Goal: Task Accomplishment & Management: Manage account settings

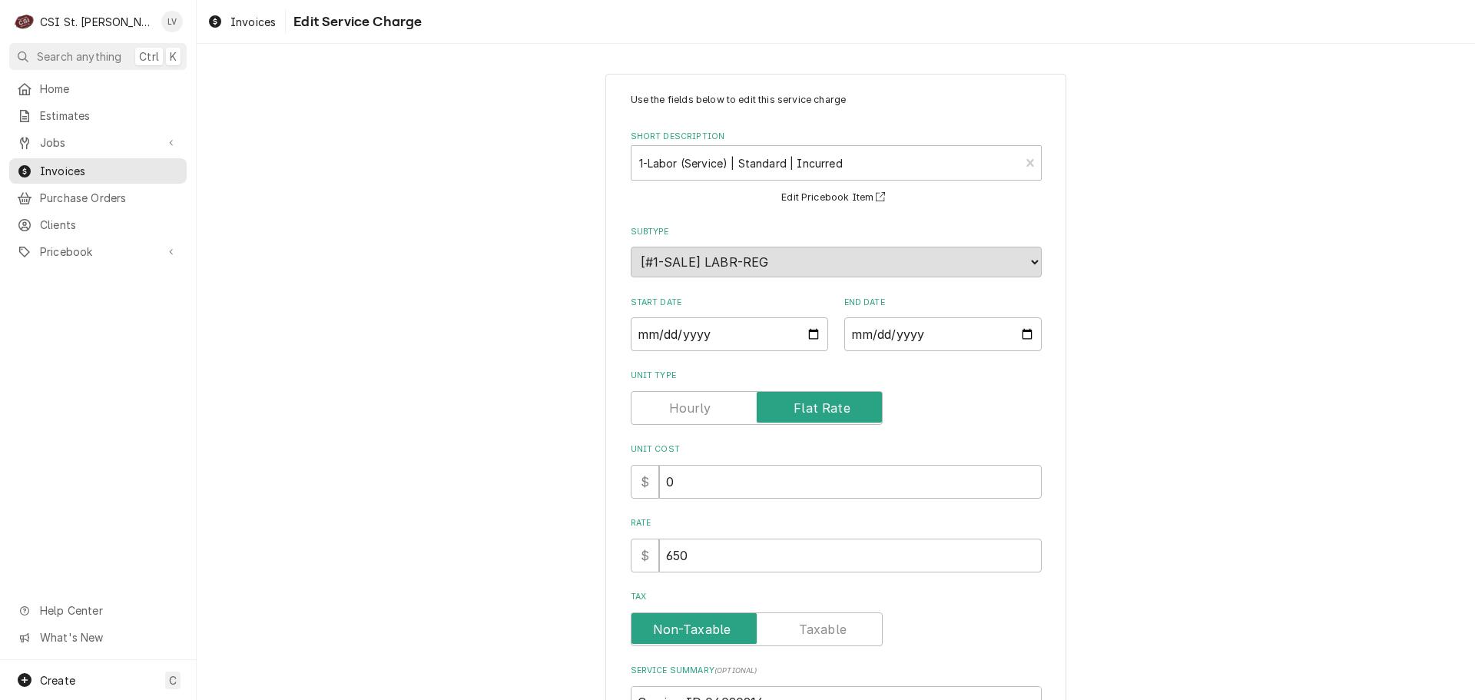
scroll to position [280, 0]
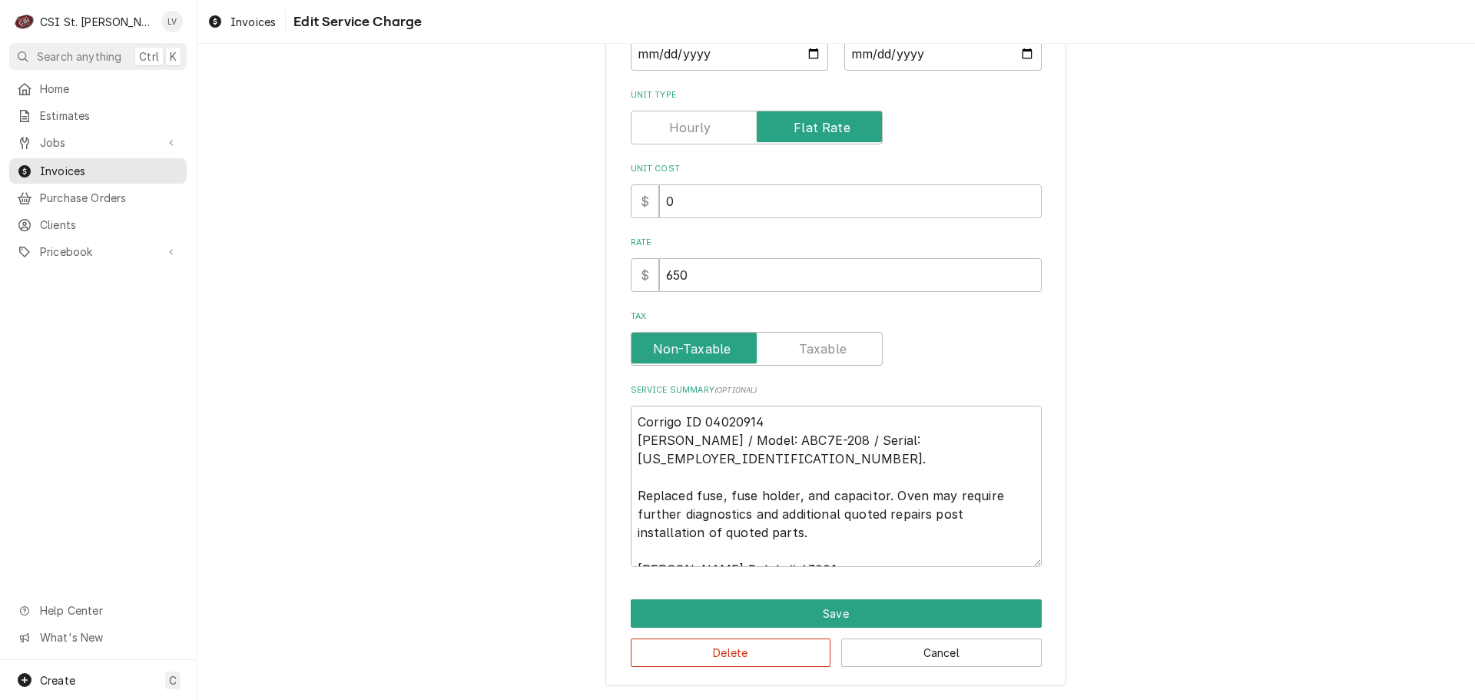
drag, startPoint x: 730, startPoint y: 512, endPoint x: 766, endPoint y: 565, distance: 64.1
click at [766, 565] on textarea "Corrigo ID 04020914 Vulcan Hart / Model: ABC7E-208 / Serial: 54-1079993. Replac…" at bounding box center [836, 486] width 411 height 161
type textarea "Corrigo ID 04020914 Vulcan Hart / Model: ABC7E-208 / Serial: 54-1079993. Replac…"
type textarea "x"
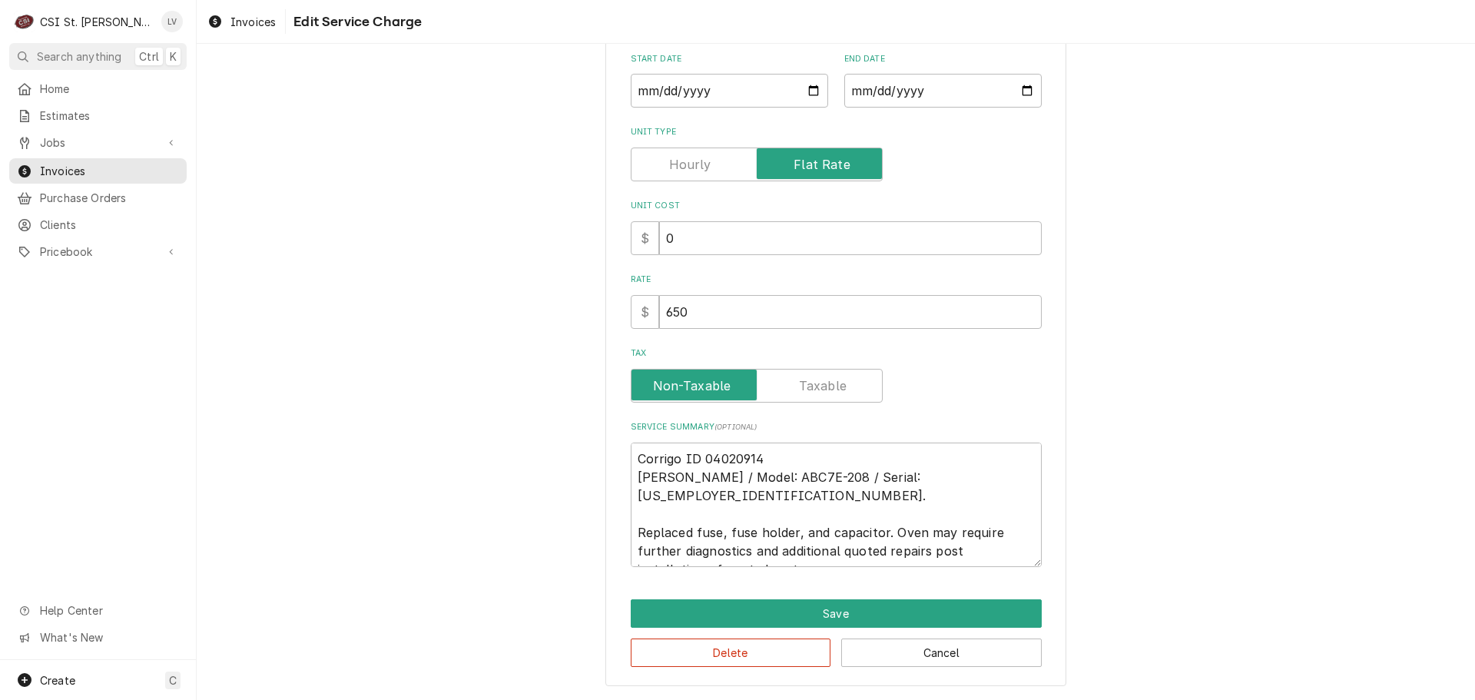
type textarea "Corrigo ID 04020914 Vulcan Hart / Model: ABC7E-208 / Serial: 54-1079993. Replac…"
type textarea "x"
type textarea "Corrigo ID 04020914 Vulcan Hart / Model: ABC7E-208 / Serial: 54-1079993. Replac…"
type textarea "x"
type textarea "Corrigo ID 04020914 Vulcan Hart / Model: ABC7E-208 / Serial: 54-1079993. Replac…"
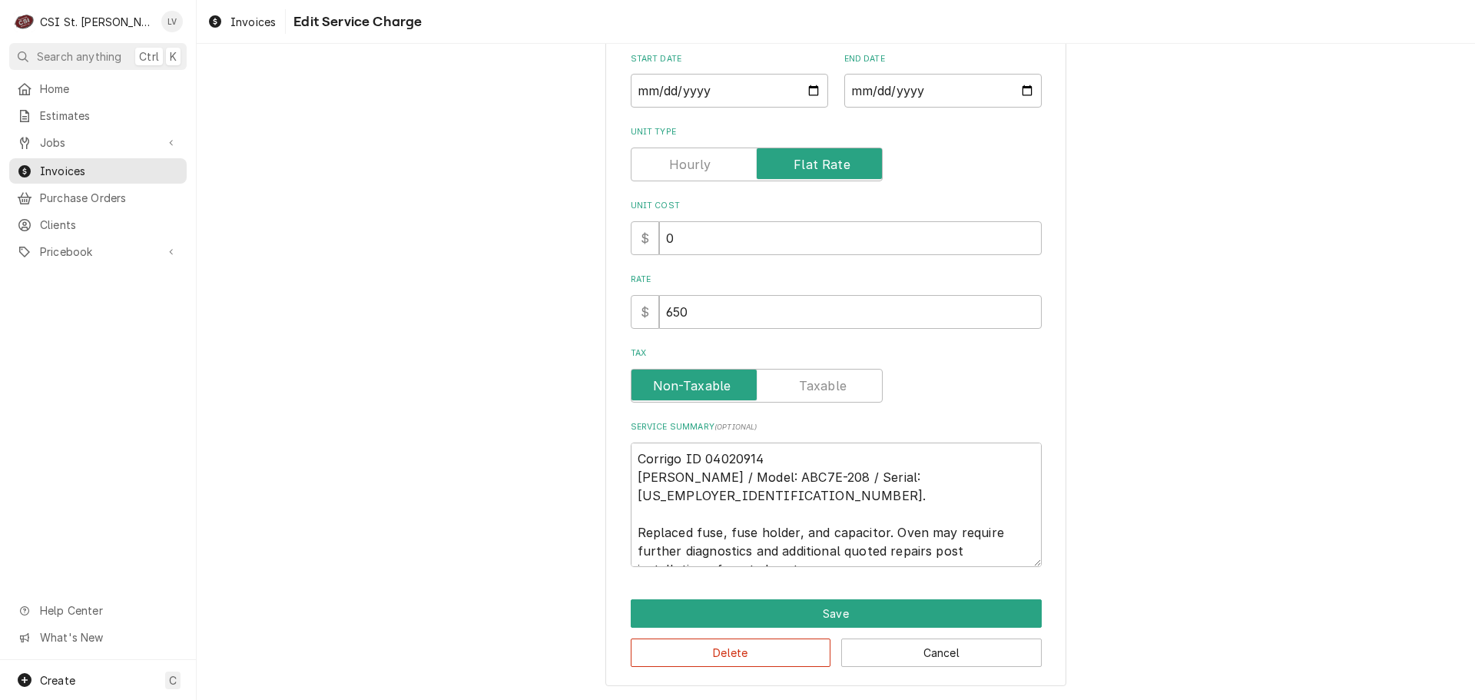
type textarea "x"
type textarea "Corrigo ID 04020914 Vulcan Hart / Model: ABC7E-208 / Serial: 54-1079993. Replac…"
type textarea "x"
type textarea "Corrigo ID 04020914 Vulcan Hart / Model: ABC7E-208 / Serial: 54-1079993. Replac…"
type textarea "x"
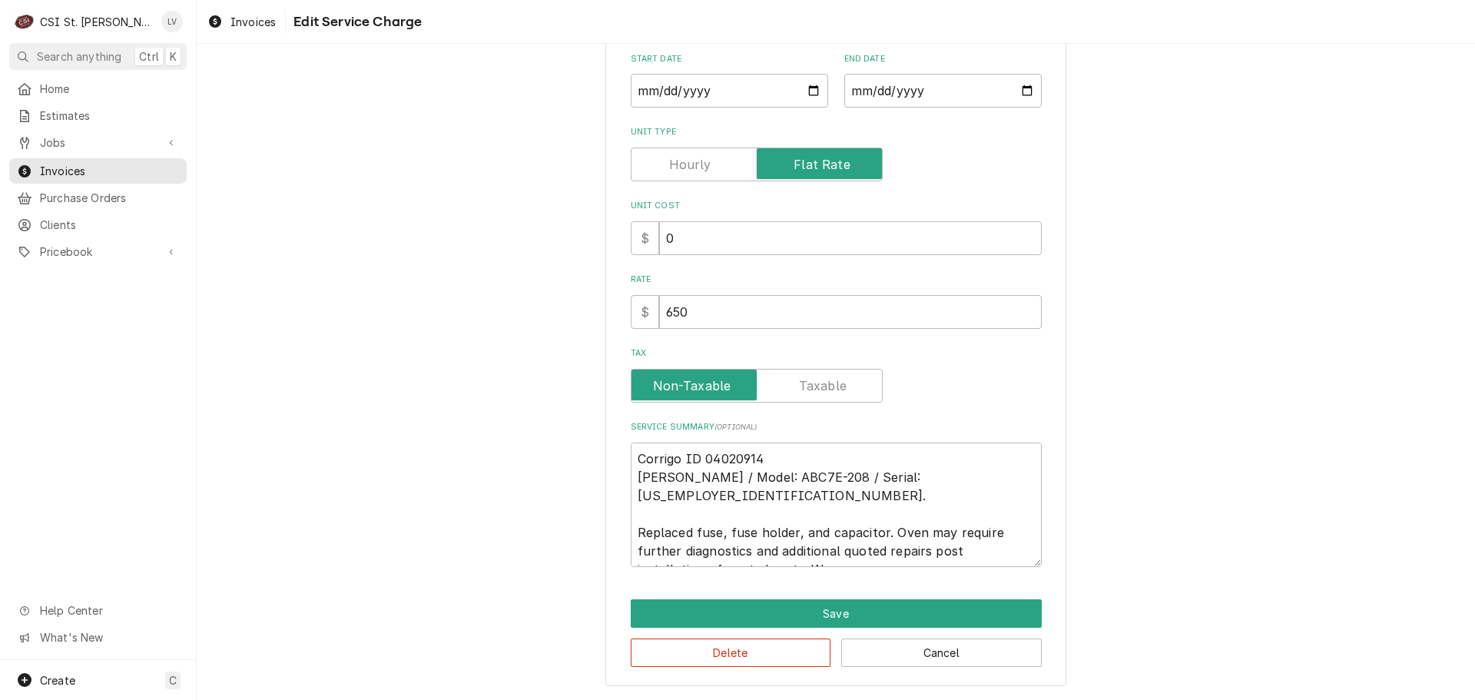
type textarea "Corrigo ID 04020914 Vulcan Hart / Model: ABC7E-208 / Serial: 54-1079993. Replac…"
type textarea "x"
type textarea "Corrigo ID 04020914 Vulcan Hart / Model: ABC7E-208 / Serial: 54-1079993. Replac…"
type textarea "x"
type textarea "Corrigo ID 04020914 Vulcan Hart / Model: ABC7E-208 / Serial: 54-1079993. Replac…"
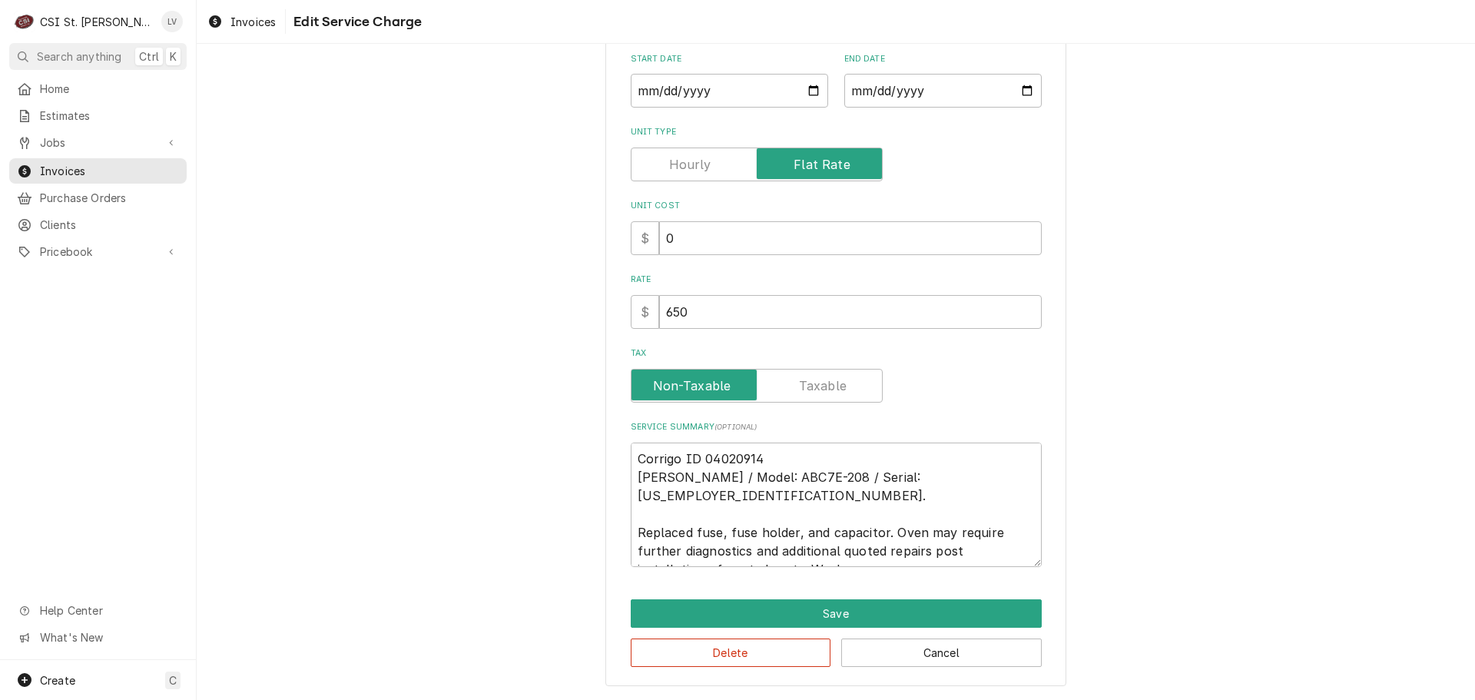
type textarea "x"
type textarea "Corrigo ID 04020914 Vulcan Hart / Model: ABC7E-208 / Serial: 54-1079993. Replac…"
type textarea "x"
type textarea "Corrigo ID 04020914 Vulcan Hart / Model: ABC7E-208 / Serial: 54-1079993. Replac…"
type textarea "x"
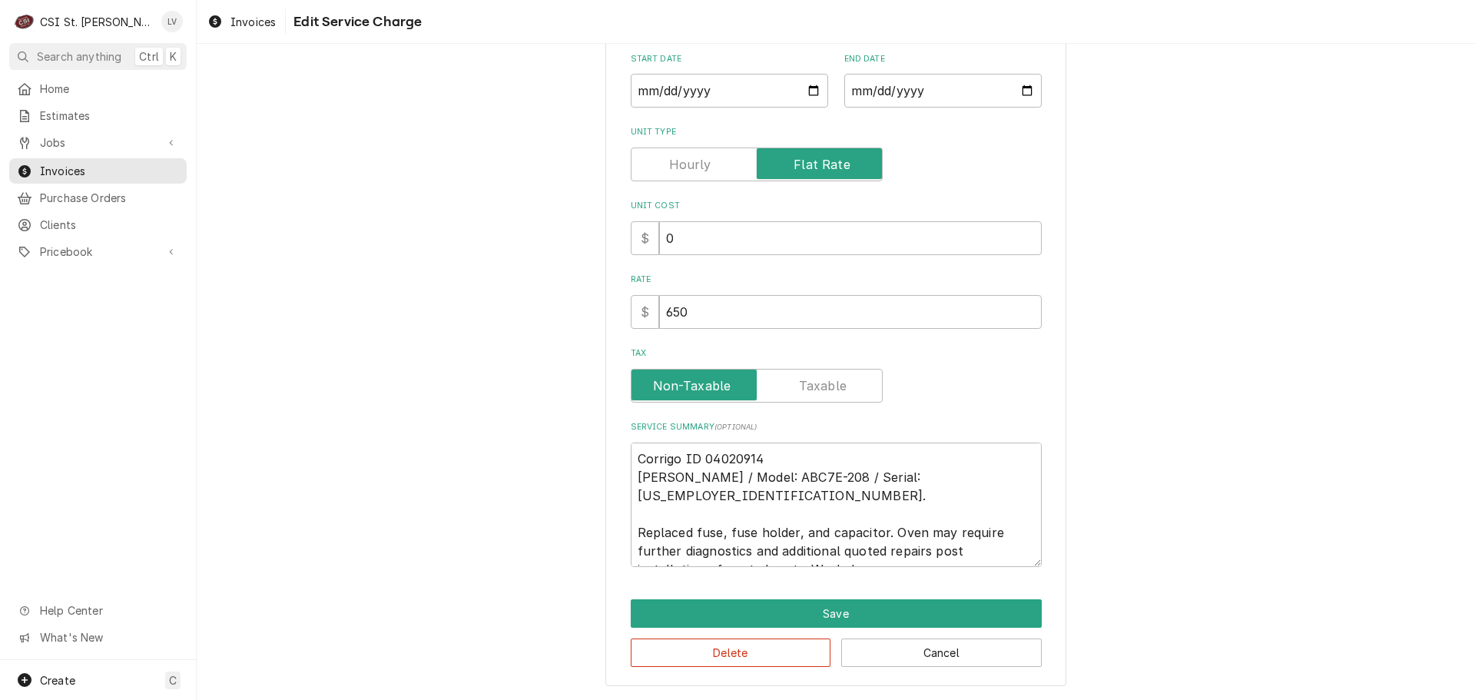
type textarea "Corrigo ID 04020914 Vulcan Hart / Model: ABC7E-208 / Serial: 54-1079993. Replac…"
type textarea "x"
type textarea "Corrigo ID 04020914 Vulcan Hart / Model: ABC7E-208 / Serial: 54-1079993. Replac…"
type textarea "x"
type textarea "Corrigo ID 04020914 Vulcan Hart / Model: ABC7E-208 / Serial: 54-1079993. Replac…"
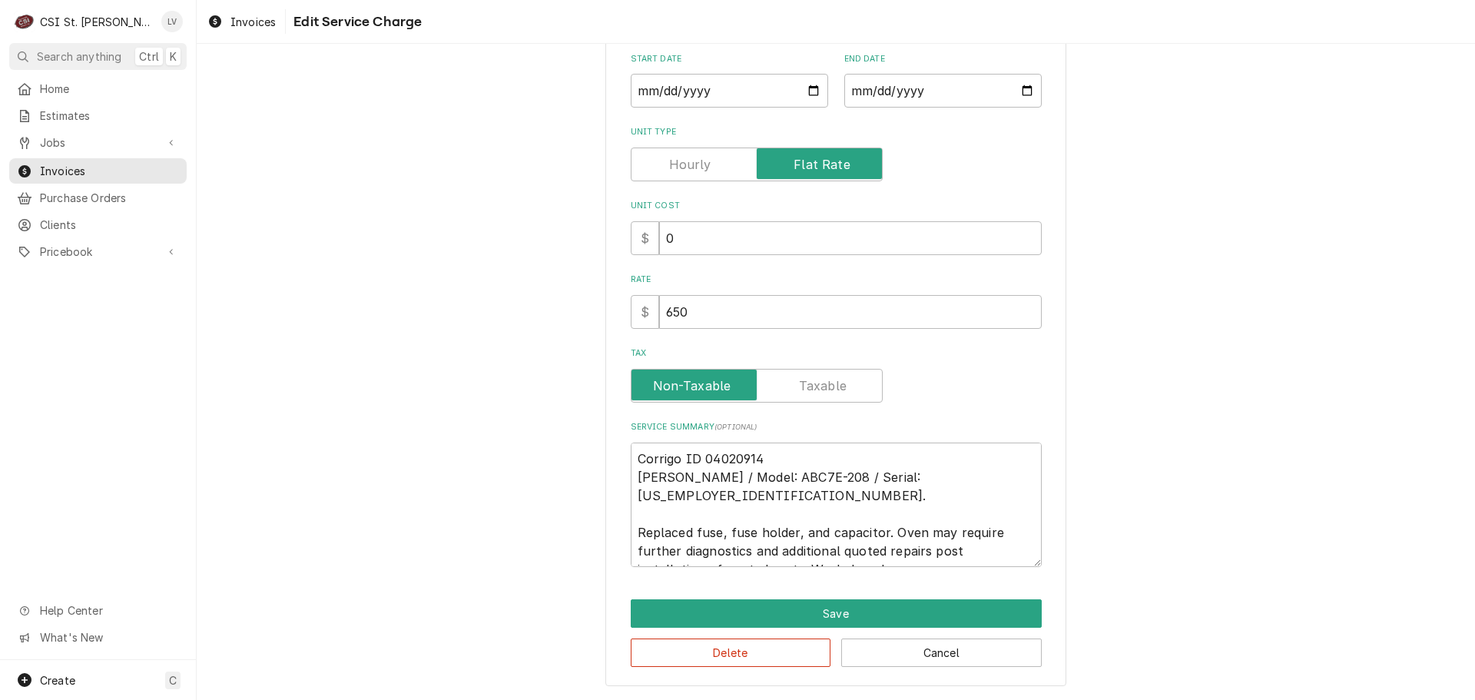
type textarea "x"
type textarea "Corrigo ID 04020914 Vulcan Hart / Model: ABC7E-208 / Serial: 54-1079993. Replac…"
type textarea "x"
type textarea "Corrigo ID 04020914 Vulcan Hart / Model: ABC7E-208 / Serial: 54-1079993. Replac…"
type textarea "x"
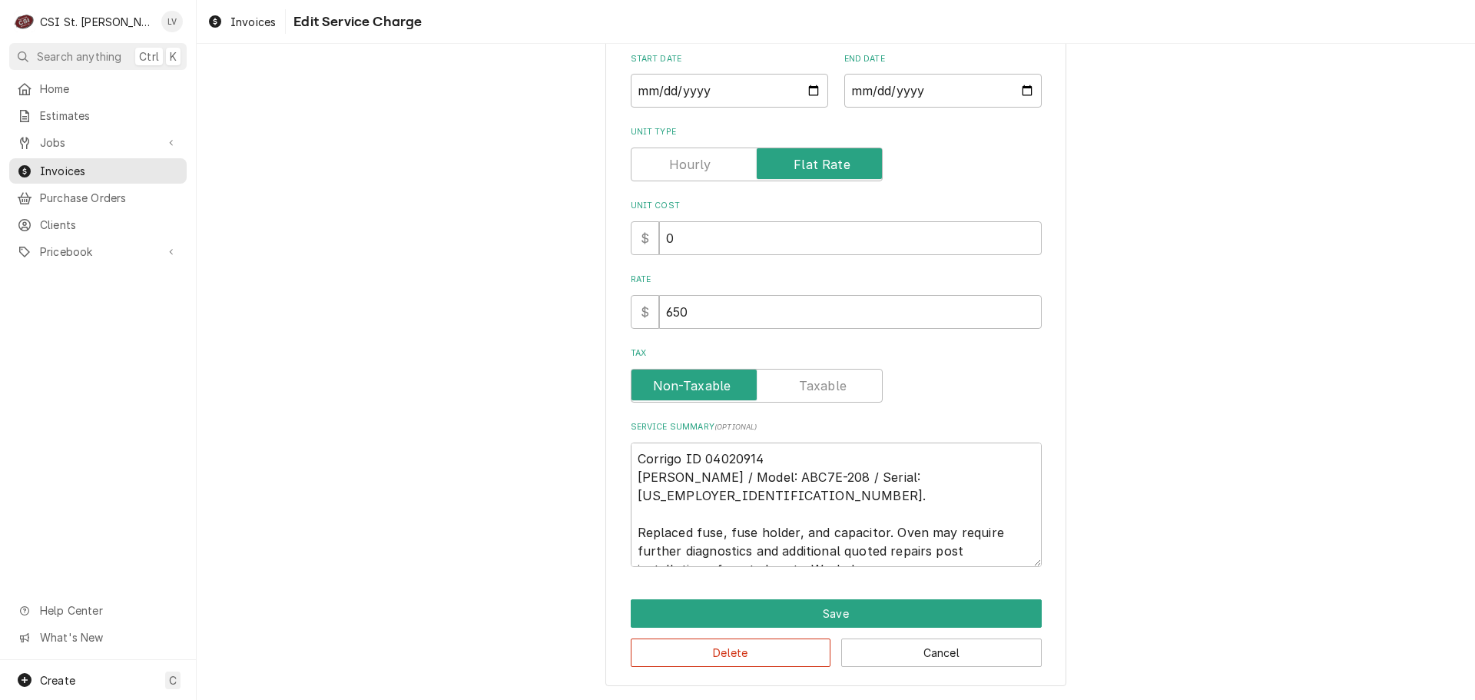
type textarea "Corrigo ID 04020914 Vulcan Hart / Model: ABC7E-208 / Serial: 54-1079993. Replac…"
type textarea "x"
type textarea "Corrigo ID 04020914 Vulcan Hart / Model: ABC7E-208 / Serial: 54-1079993. Replac…"
type textarea "x"
type textarea "Corrigo ID 04020914 Vulcan Hart / Model: ABC7E-208 / Serial: 54-1079993. Replac…"
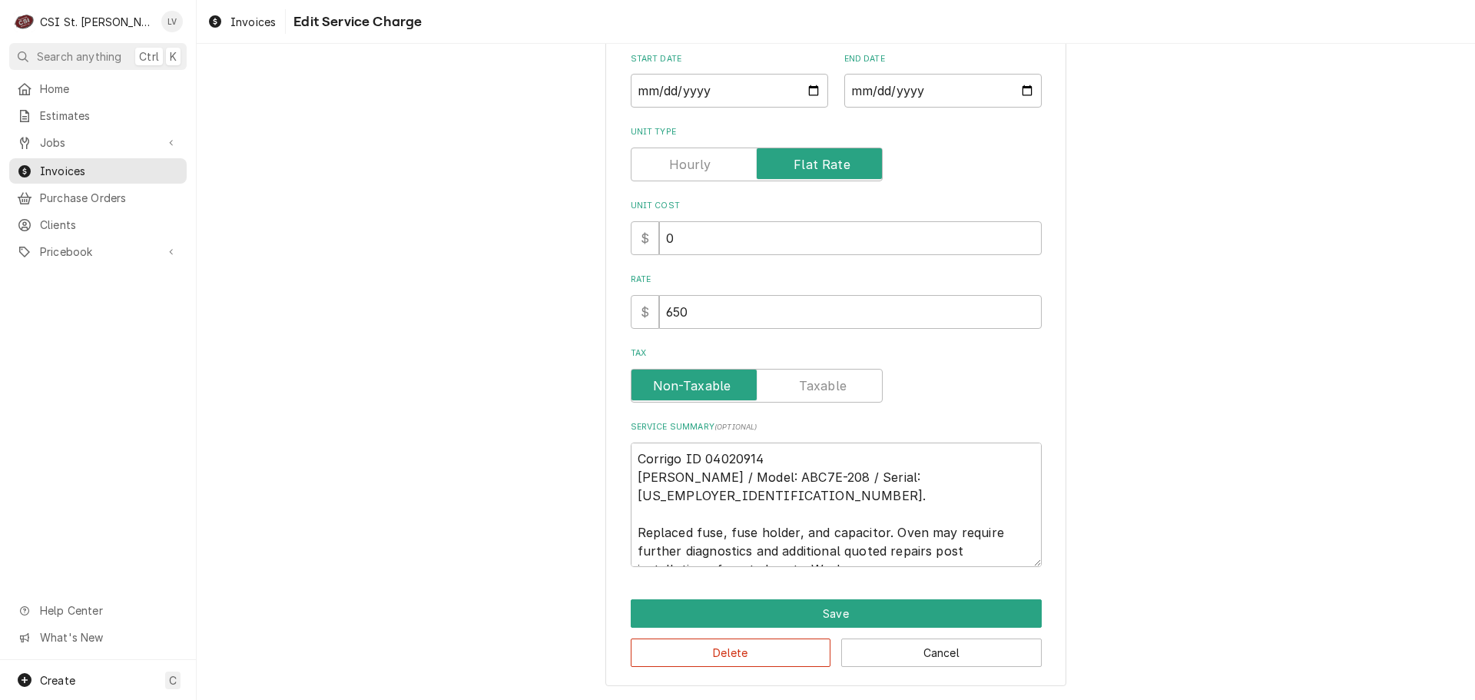
type textarea "x"
type textarea "Corrigo ID 04020914 Vulcan Hart / Model: ABC7E-208 / Serial: 54-1079993. Replac…"
type textarea "x"
type textarea "Corrigo ID 04020914 Vulcan Hart / Model: ABC7E-208 / Serial: 54-1079993. Replac…"
type textarea "x"
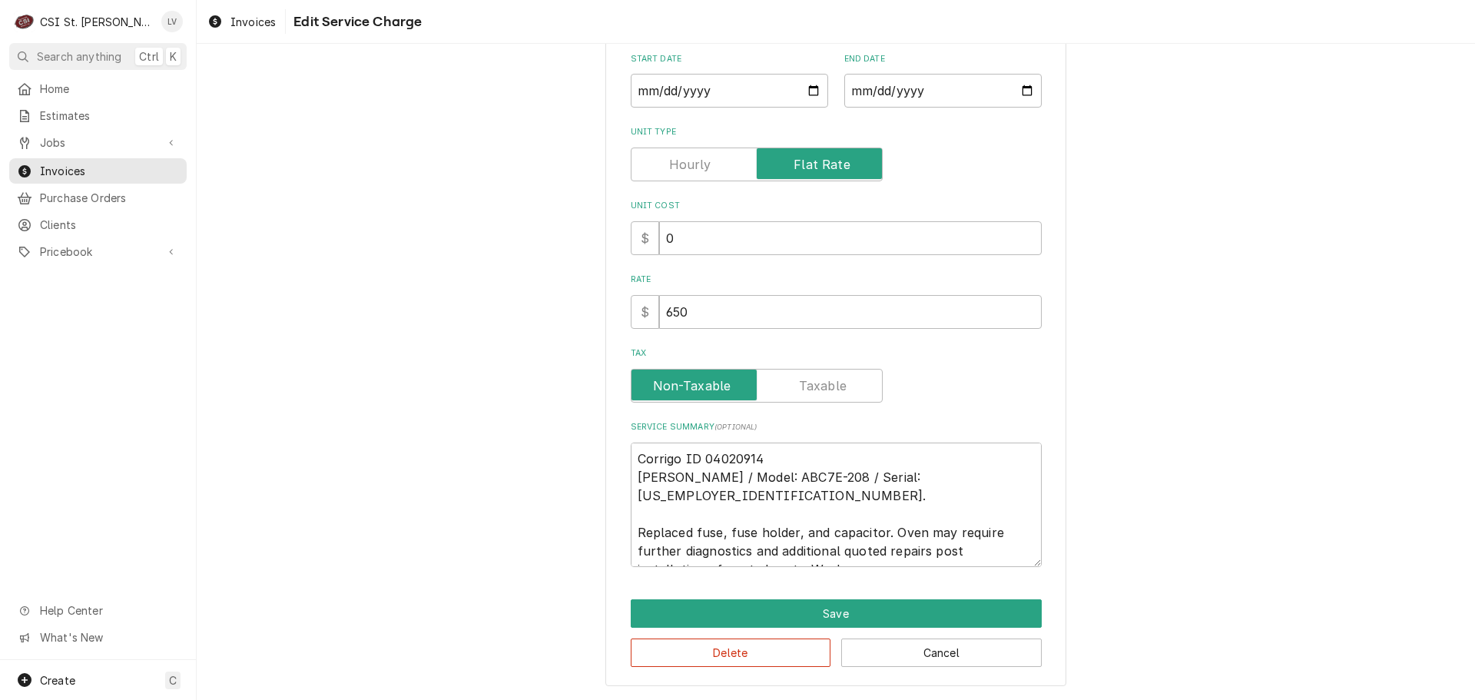
type textarea "Corrigo ID 04020914 Vulcan Hart / Model: ABC7E-208 / Serial: 54-1079993. Replac…"
type textarea "x"
type textarea "Corrigo ID 04020914 Vulcan Hart / Model: ABC7E-208 / Serial: 54-1079993. Replac…"
type textarea "x"
type textarea "Corrigo ID 04020914 Vulcan Hart / Model: ABC7E-208 / Serial: 54-1079993. Replac…"
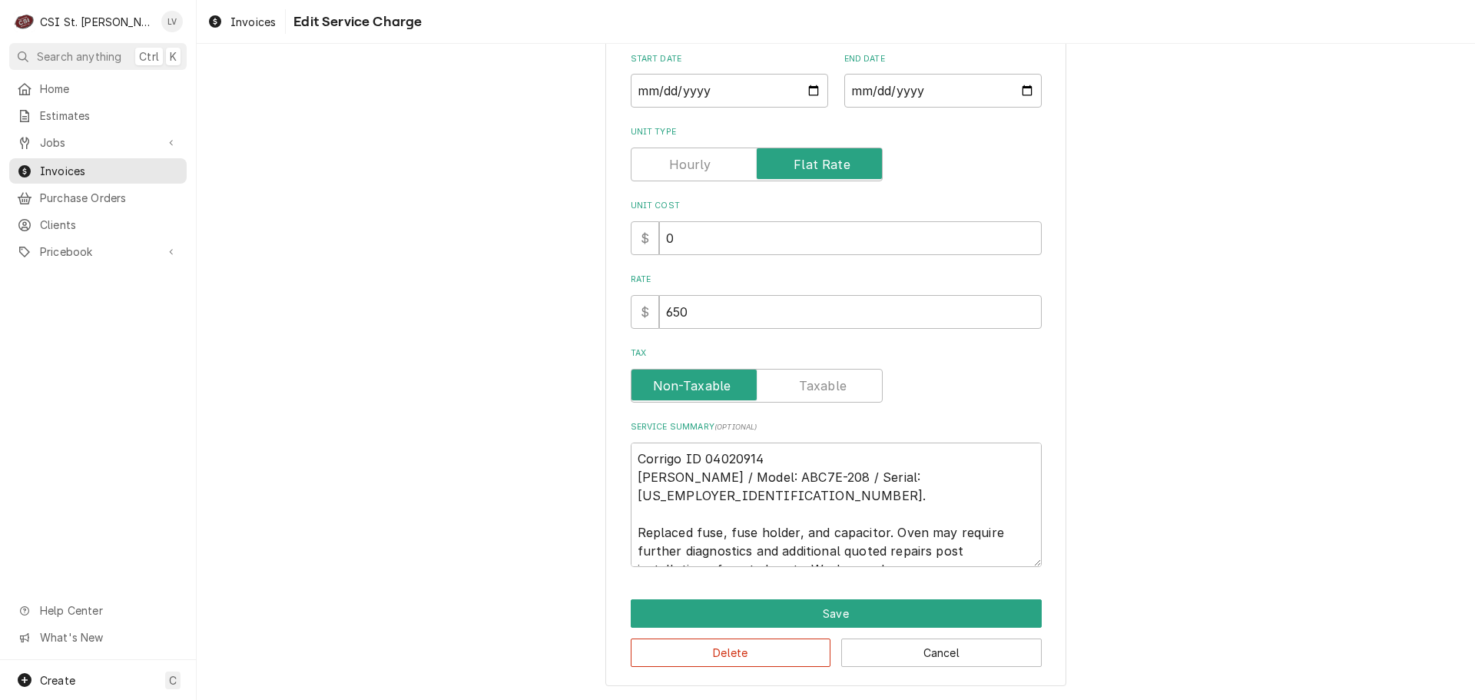
type textarea "x"
type textarea "Corrigo ID 04020914 Vulcan Hart / Model: ABC7E-208 / Serial: 54-1079993. Replac…"
type textarea "x"
type textarea "Corrigo ID 04020914 Vulcan Hart / Model: ABC7E-208 / Serial: 54-1079993. Replac…"
type textarea "x"
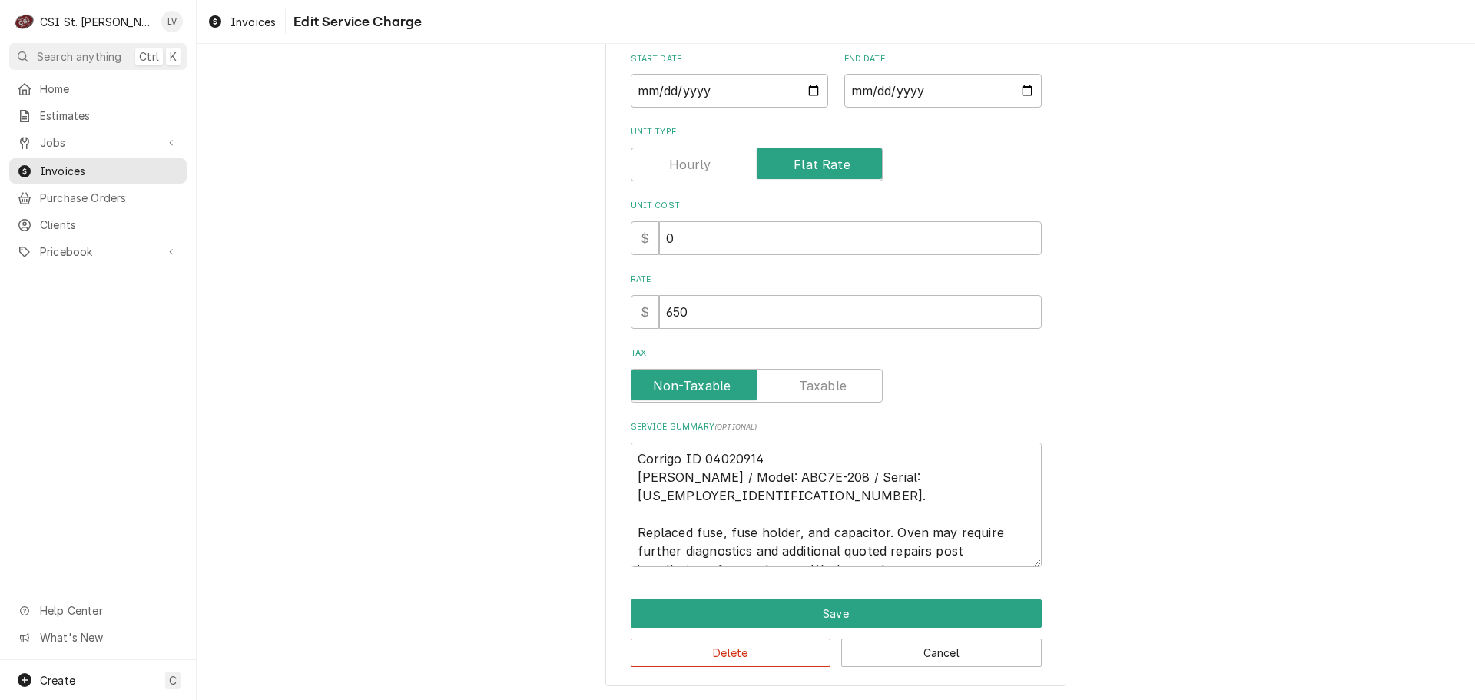
type textarea "Corrigo ID 04020914 Vulcan Hart / Model: ABC7E-208 / Serial: 54-1079993. Replac…"
type textarea "x"
type textarea "Corrigo ID 04020914 Vulcan Hart / Model: ABC7E-208 / Serial: 54-1079993. Replac…"
type textarea "x"
type textarea "Corrigo ID 04020914 Vulcan Hart / Model: ABC7E-208 / Serial: 54-1079993. Replac…"
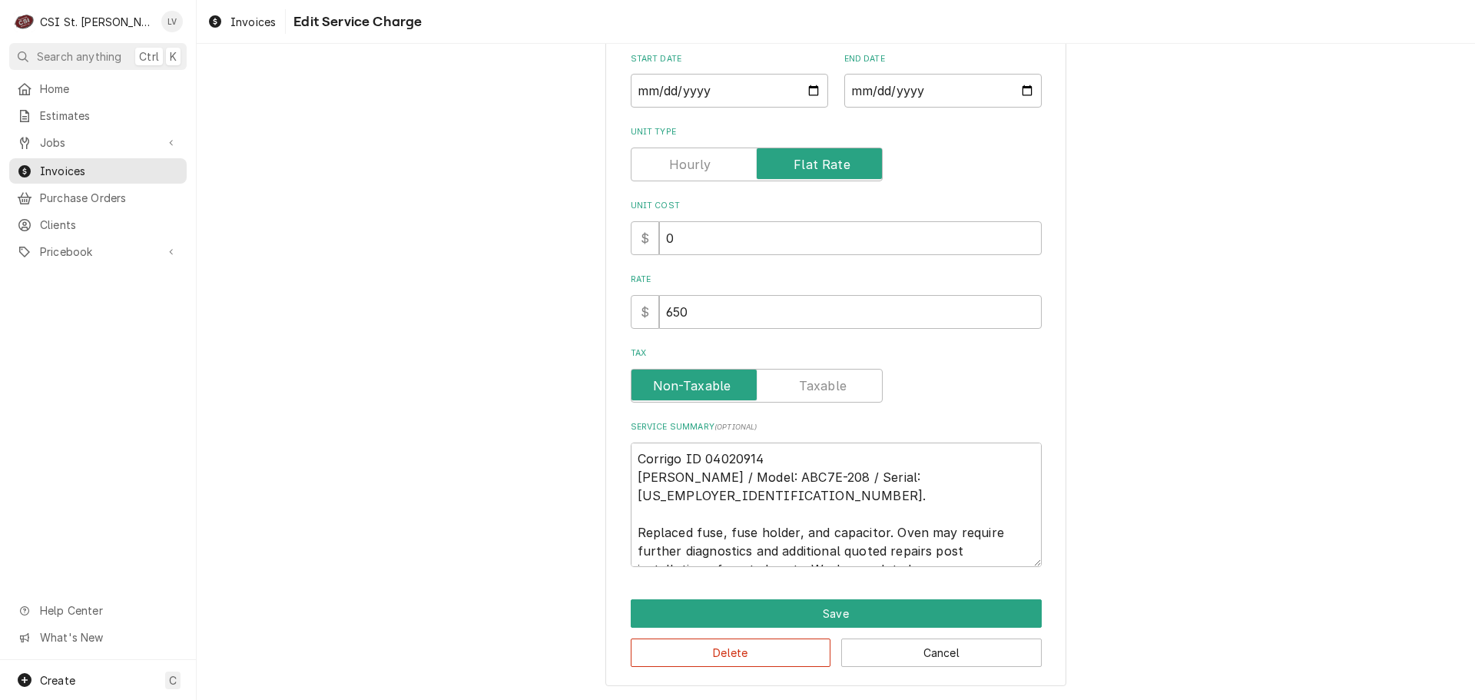
type textarea "x"
type textarea "Corrigo ID 04020914 Vulcan Hart / Model: ABC7E-208 / Serial: 54-1079993. Replac…"
type textarea "x"
type textarea "Corrigo ID 04020914 Vulcan Hart / Model: ABC7E-208 / Serial: 54-1079993. Replac…"
type textarea "x"
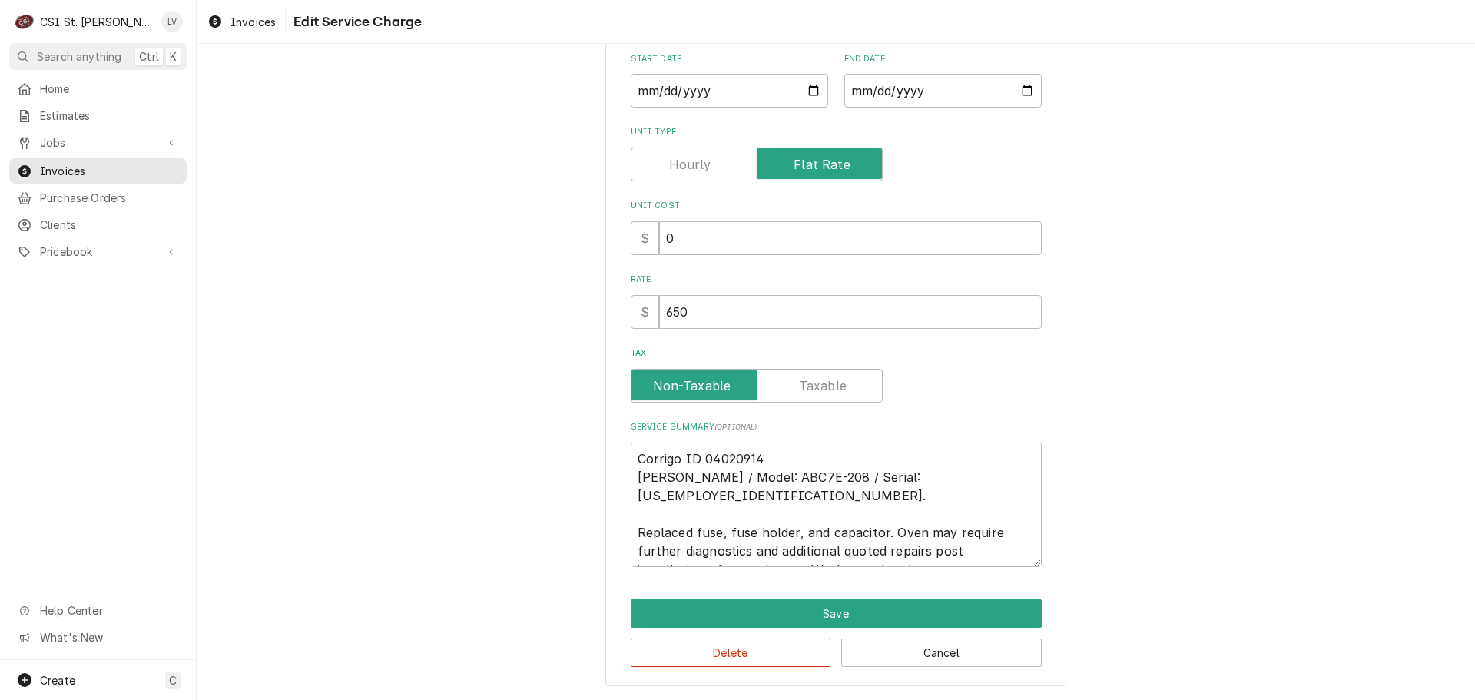
type textarea "Corrigo ID 04020914 Vulcan Hart / Model: ABC7E-208 / Serial: 54-1079993. Replac…"
type textarea "x"
type textarea "Corrigo ID 04020914 Vulcan Hart / Model: ABC7E-208 / Serial: 54-1079993. Replac…"
type textarea "x"
type textarea "Corrigo ID 04020914 Vulcan Hart / Model: ABC7E-208 / Serial: 54-1079993. Replac…"
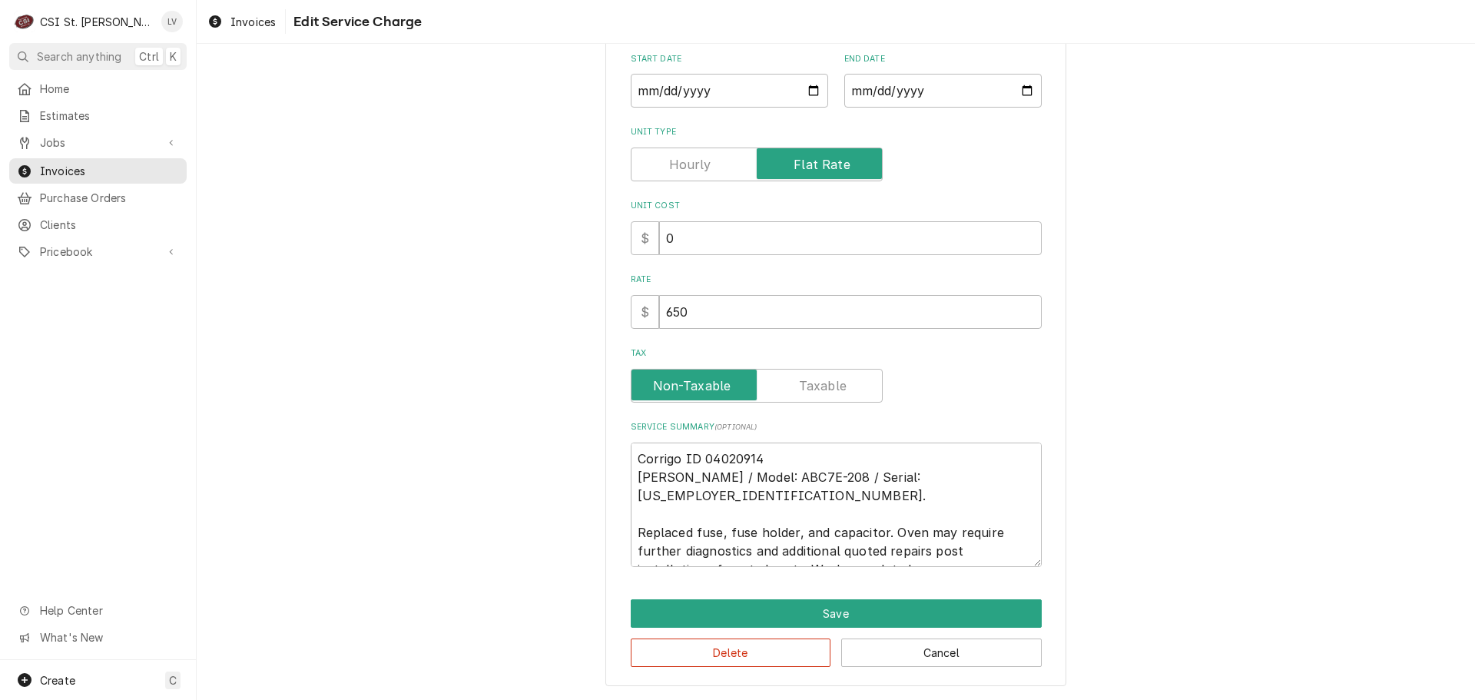
type textarea "x"
type textarea "Corrigo ID 04020914 Vulcan Hart / Model: ABC7E-208 / Serial: 54-1079993. Replac…"
type textarea "x"
type textarea "Corrigo ID 04020914 Vulcan Hart / Model: ABC7E-208 / Serial: 54-1079993. Replac…"
type textarea "x"
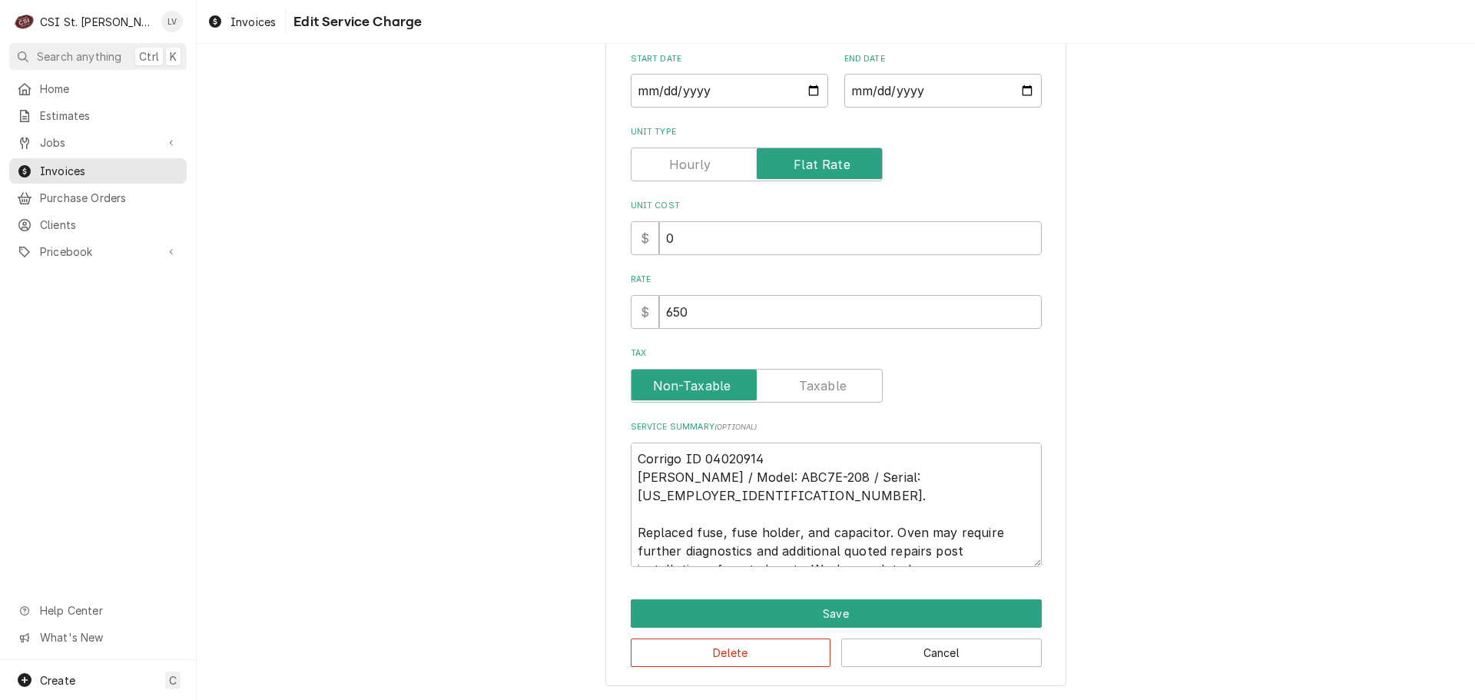
type textarea "Corrigo ID 04020914 Vulcan Hart / Model: ABC7E-208 / Serial: 54-1079993. Replac…"
type textarea "x"
type textarea "Corrigo ID 04020914 Vulcan Hart / Model: ABC7E-208 / Serial: 54-1079993. Replac…"
type textarea "x"
type textarea "Corrigo ID 04020914 Vulcan Hart / Model: ABC7E-208 / Serial: 54-1079993. Replac…"
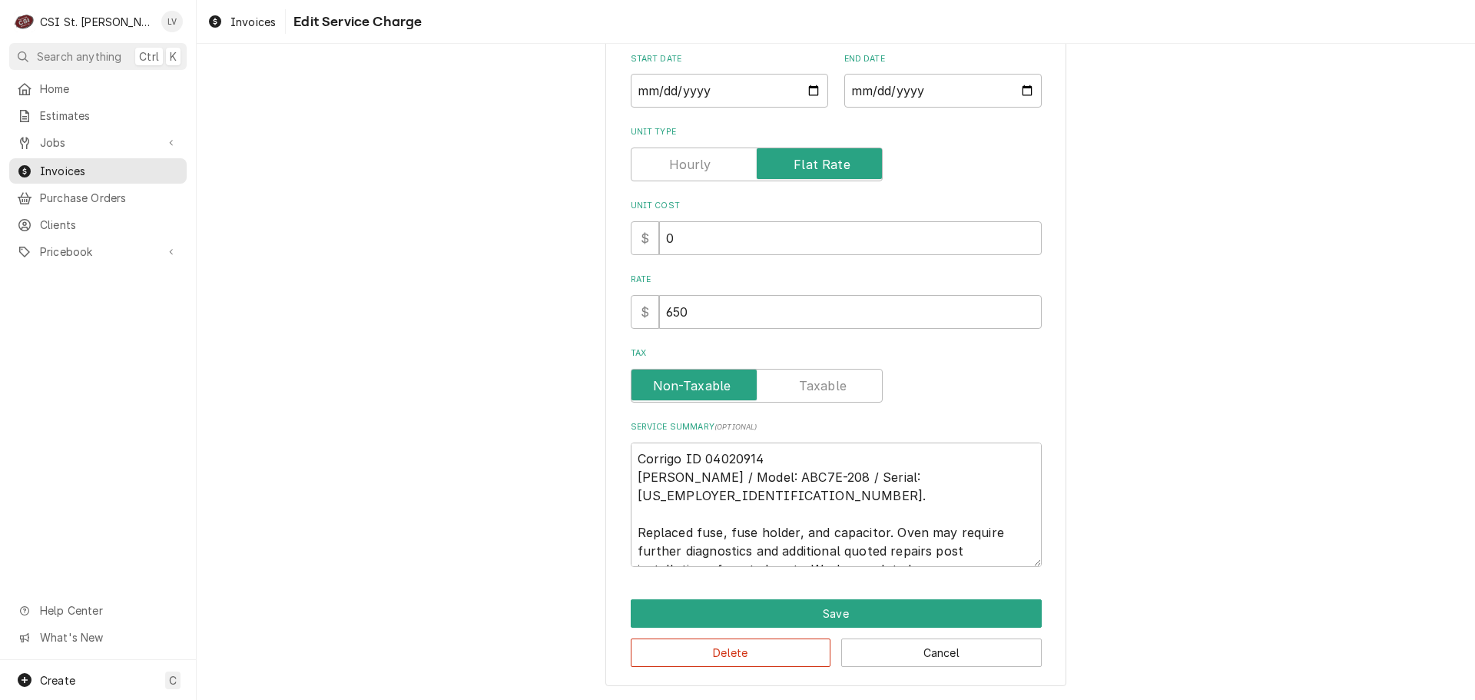
type textarea "x"
type textarea "Corrigo ID 04020914 Vulcan Hart / Model: ABC7E-208 / Serial: 54-1079993. Replac…"
type textarea "x"
type textarea "Corrigo ID 04020914 Vulcan Hart / Model: ABC7E-208 / Serial: 54-1079993. Replac…"
type textarea "x"
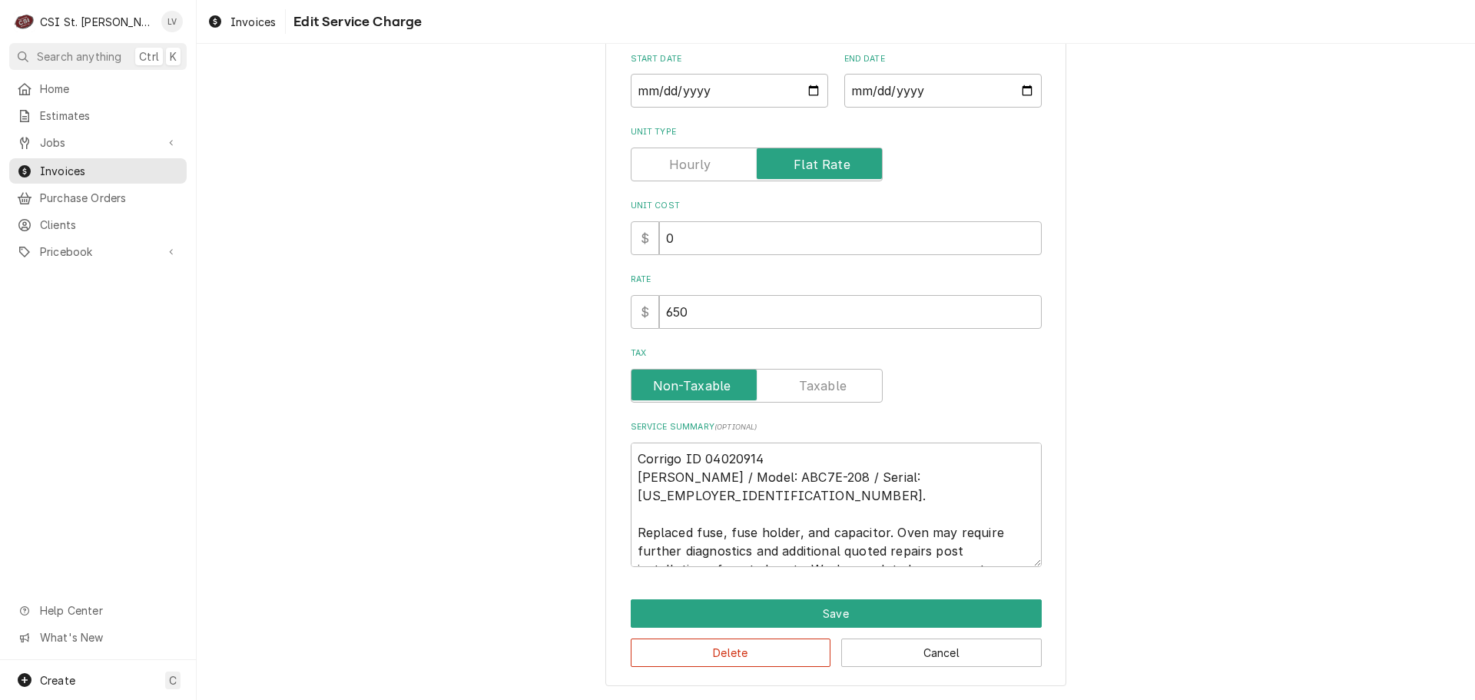
type textarea "Corrigo ID 04020914 Vulcan Hart / Model: ABC7E-208 / Serial: 54-1079993. Replac…"
type textarea "x"
type textarea "Corrigo ID 04020914 Vulcan Hart / Model: ABC7E-208 / Serial: 54-1079993. Replac…"
type textarea "x"
type textarea "Corrigo ID 04020914 Vulcan Hart / Model: ABC7E-208 / Serial: 54-1079993. Replac…"
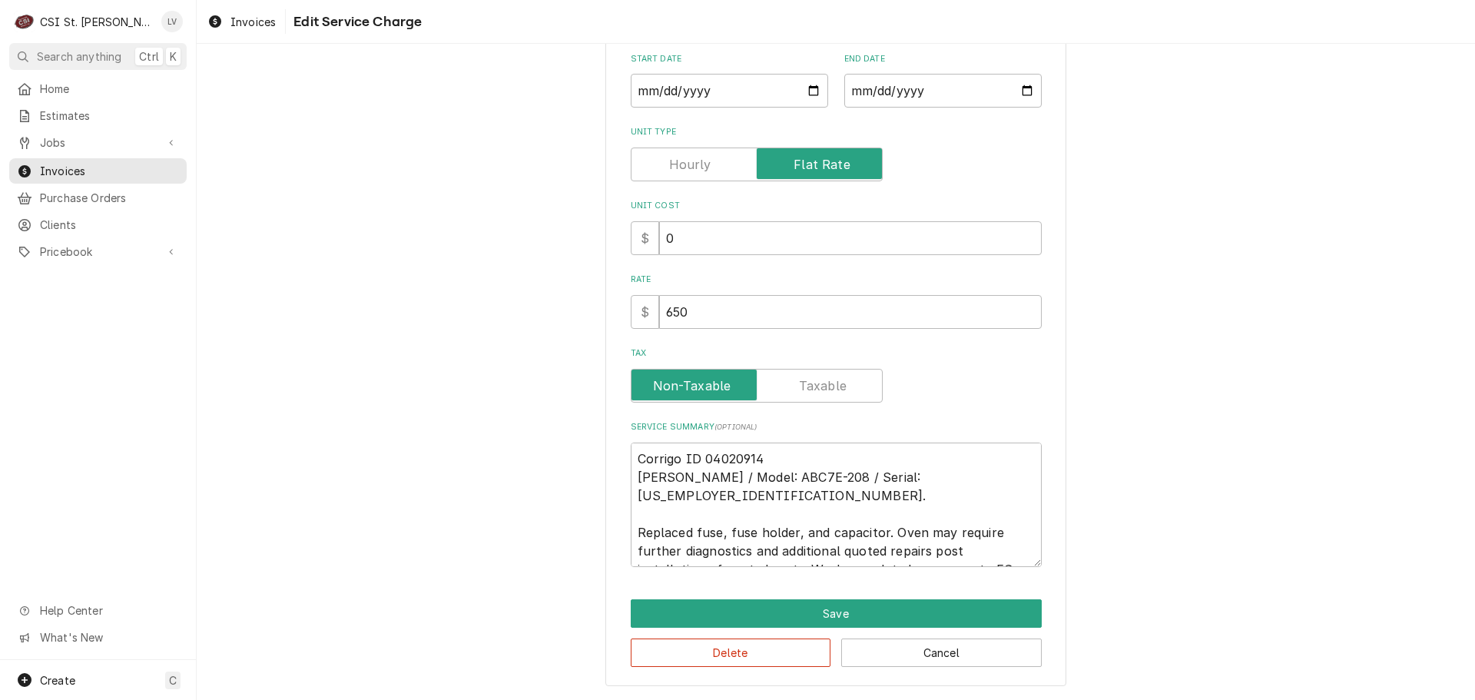
type textarea "x"
type textarea "Corrigo ID 04020914 Vulcan Hart / Model: ABC7E-208 / Serial: 54-1079993. Replac…"
type textarea "x"
type textarea "Corrigo ID 04020914 Vulcan Hart / Model: ABC7E-208 / Serial: 54-1079993. Replac…"
type textarea "x"
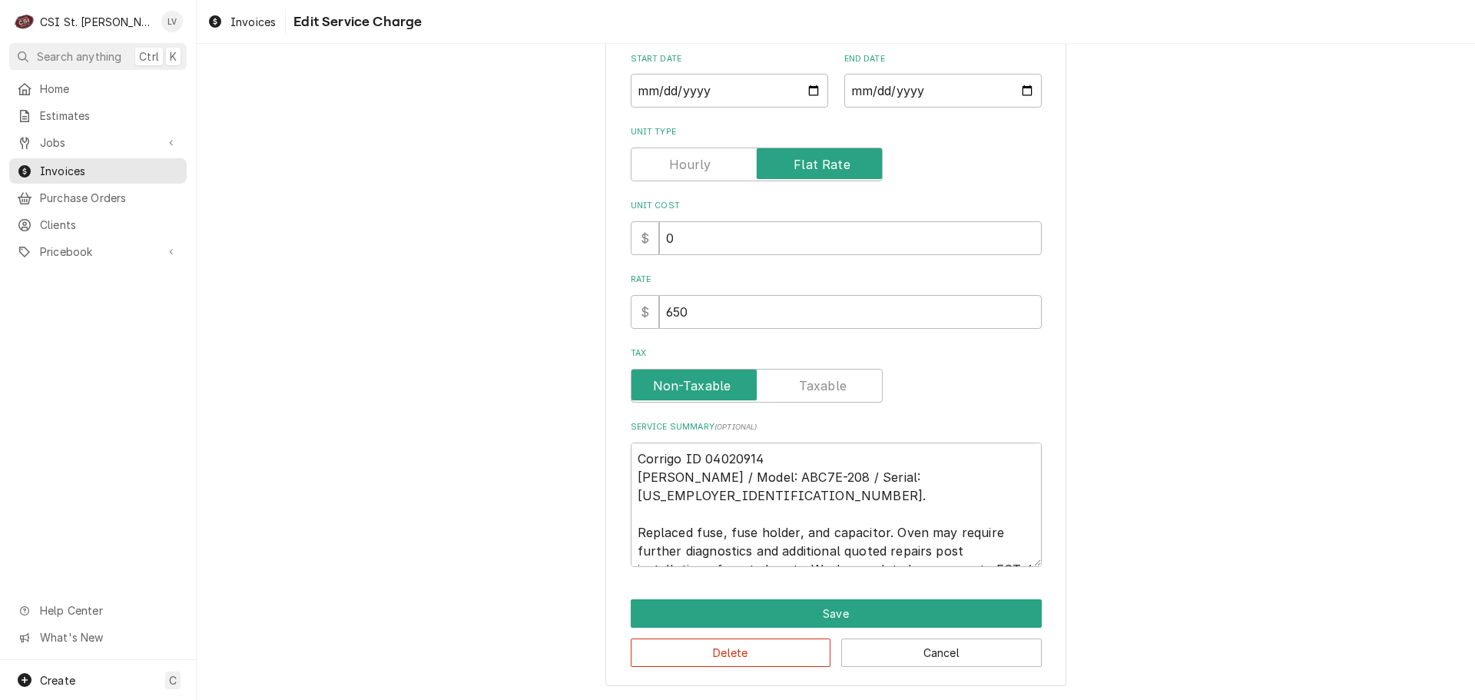
type textarea "Corrigo ID 04020914 Vulcan Hart / Model: ABC7E-208 / Serial: 54-1079993. Replac…"
type textarea "x"
type textarea "Corrigo ID 04020914 Vulcan Hart / Model: ABC7E-208 / Serial: 54-1079993. Replac…"
type textarea "x"
type textarea "Corrigo ID 04020914 Vulcan Hart / Model: ABC7E-208 / Serial: 54-1079993. Replac…"
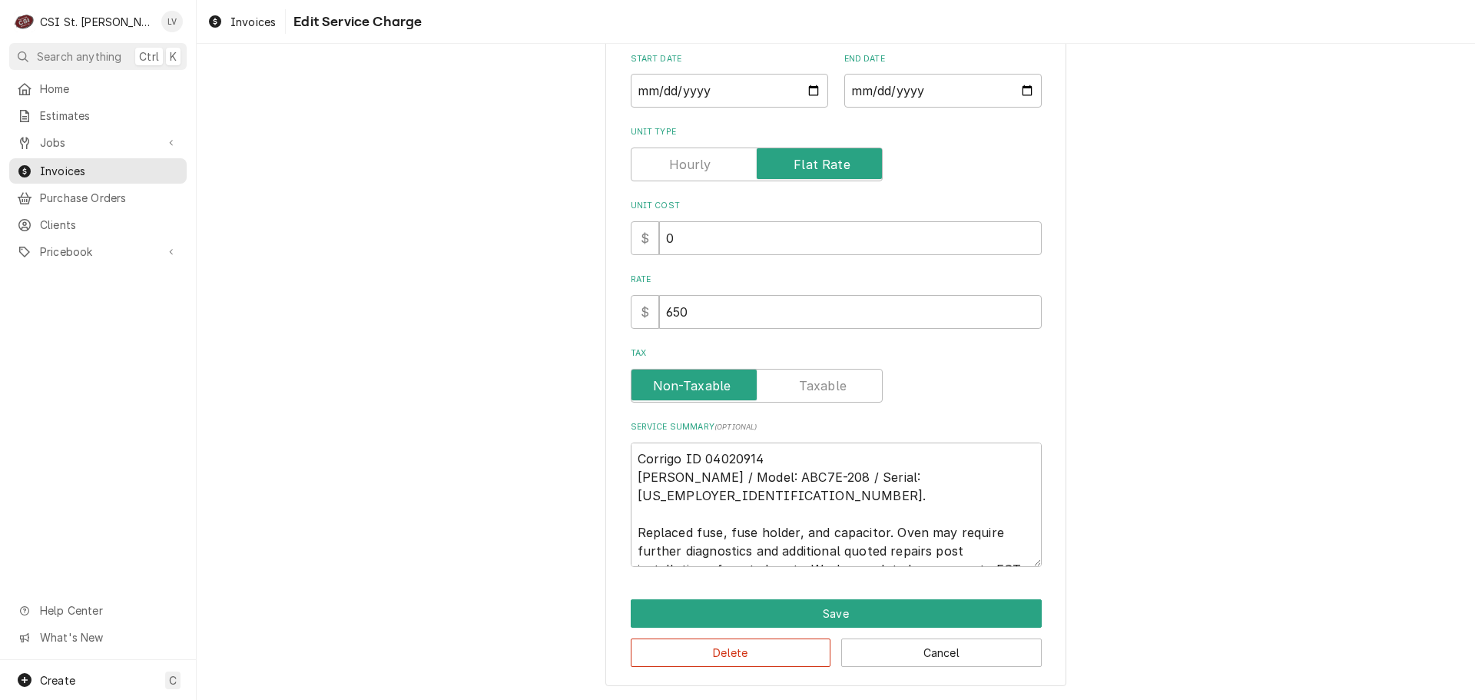
type textarea "x"
type textarea "Corrigo ID 04020914 Vulcan Hart / Model: ABC7E-208 / Serial: 54-1079993. Replac…"
type textarea "x"
type textarea "Corrigo ID 04020914 Vulcan Hart / Model: ABC7E-208 / Serial: 54-1079993. Replac…"
type textarea "x"
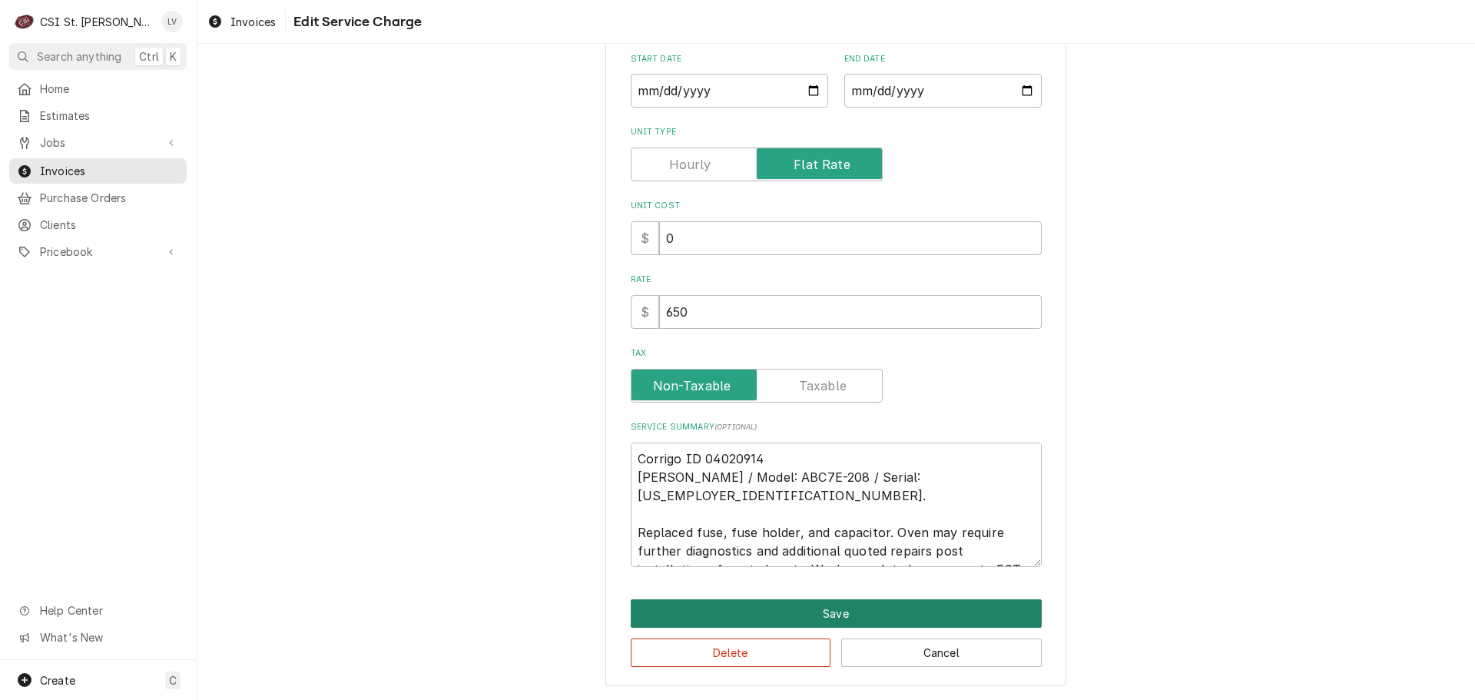
type textarea "Corrigo ID 04020914 Vulcan Hart / Model: ABC7E-208 / Serial: 54-1079993. Replac…"
click at [825, 605] on button "Save" at bounding box center [836, 613] width 411 height 28
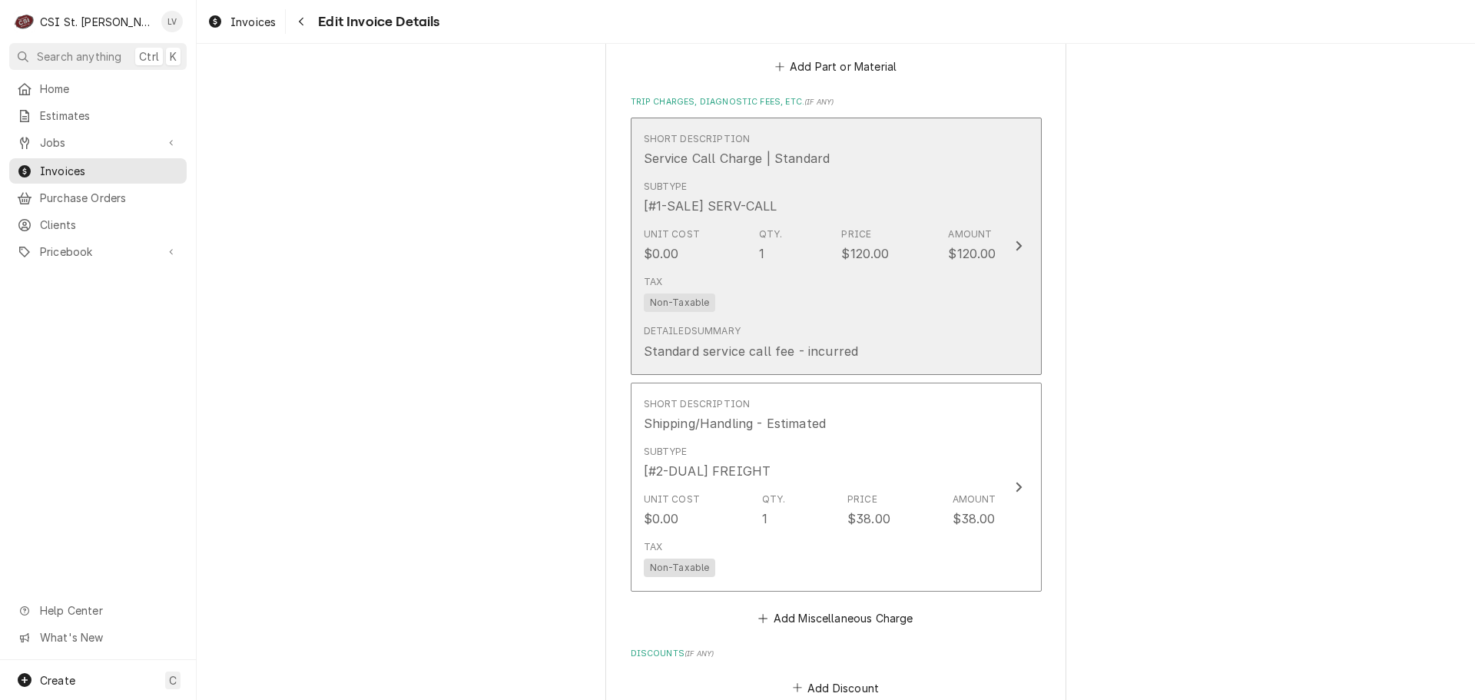
scroll to position [2978, 0]
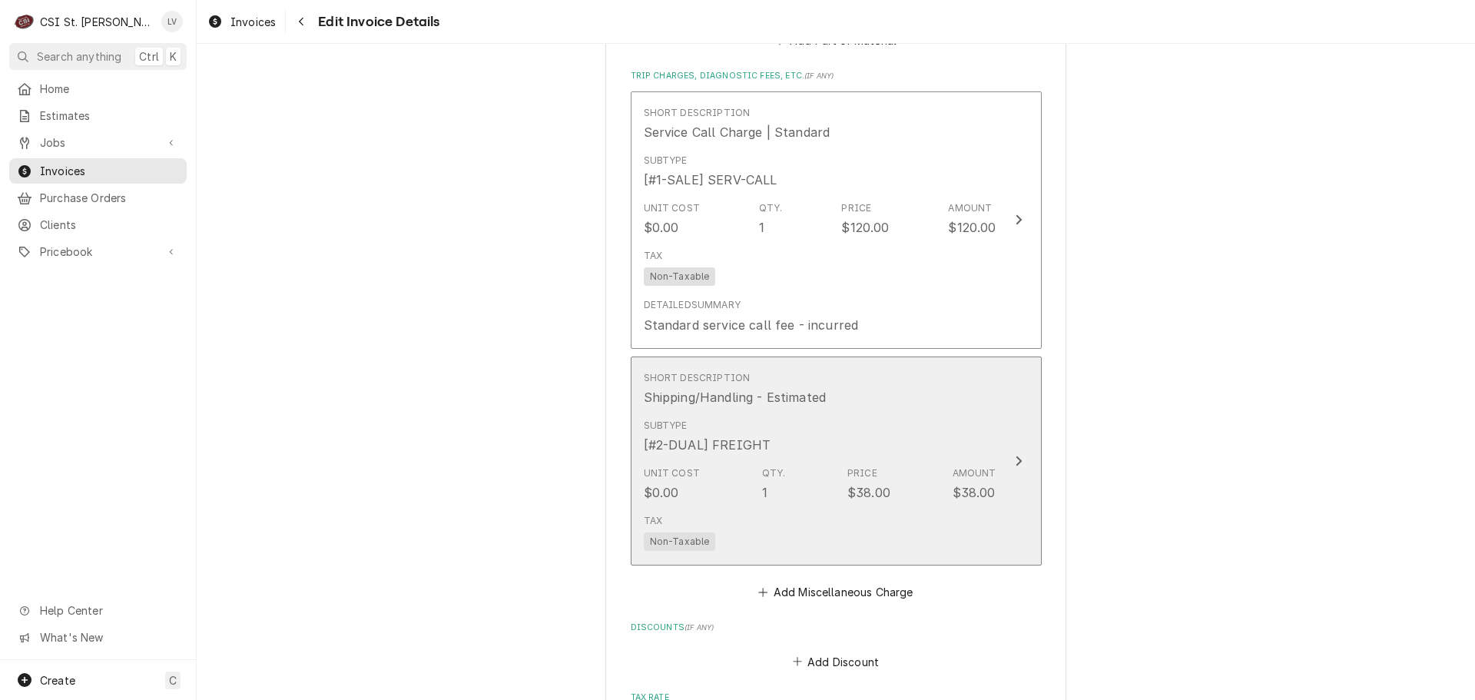
click at [828, 487] on div "Unit Cost $0.00 Qty. 1 Price $38.00 Amount $38.00" at bounding box center [820, 484] width 353 height 48
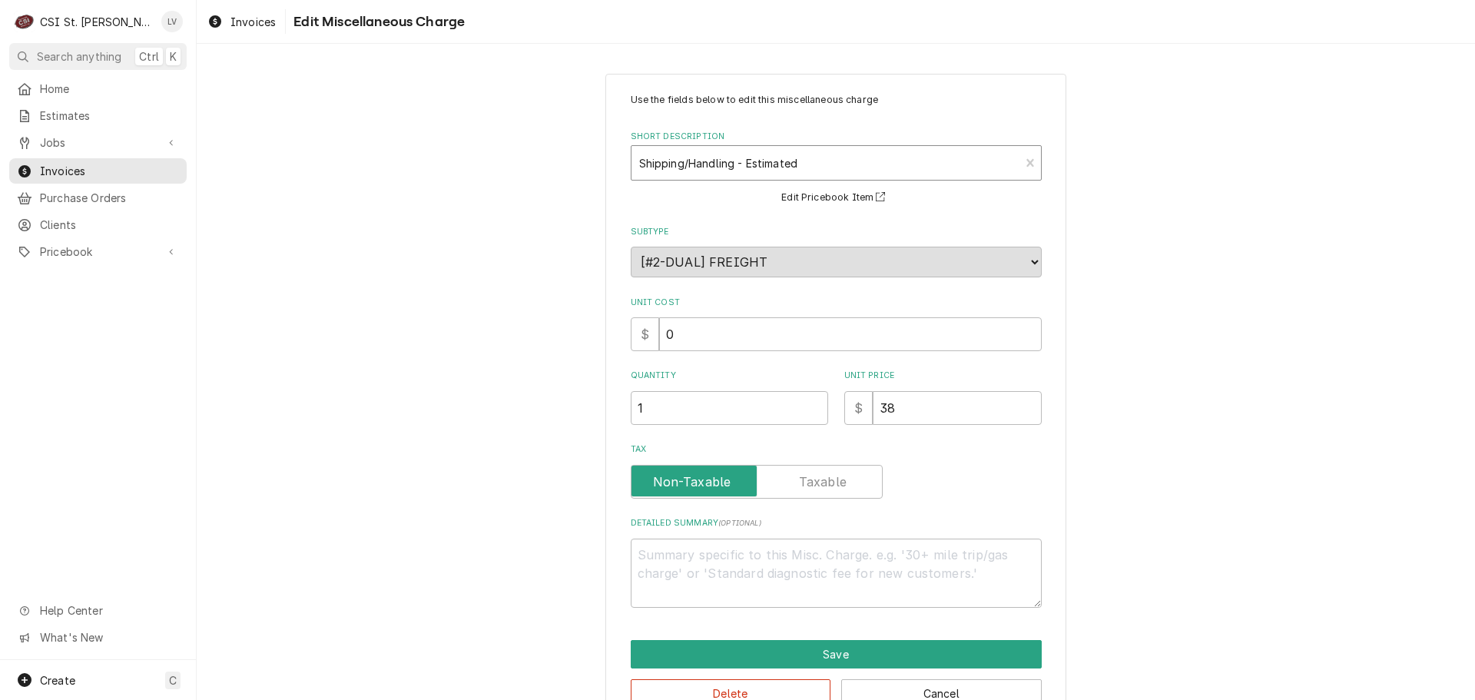
type textarea "x"
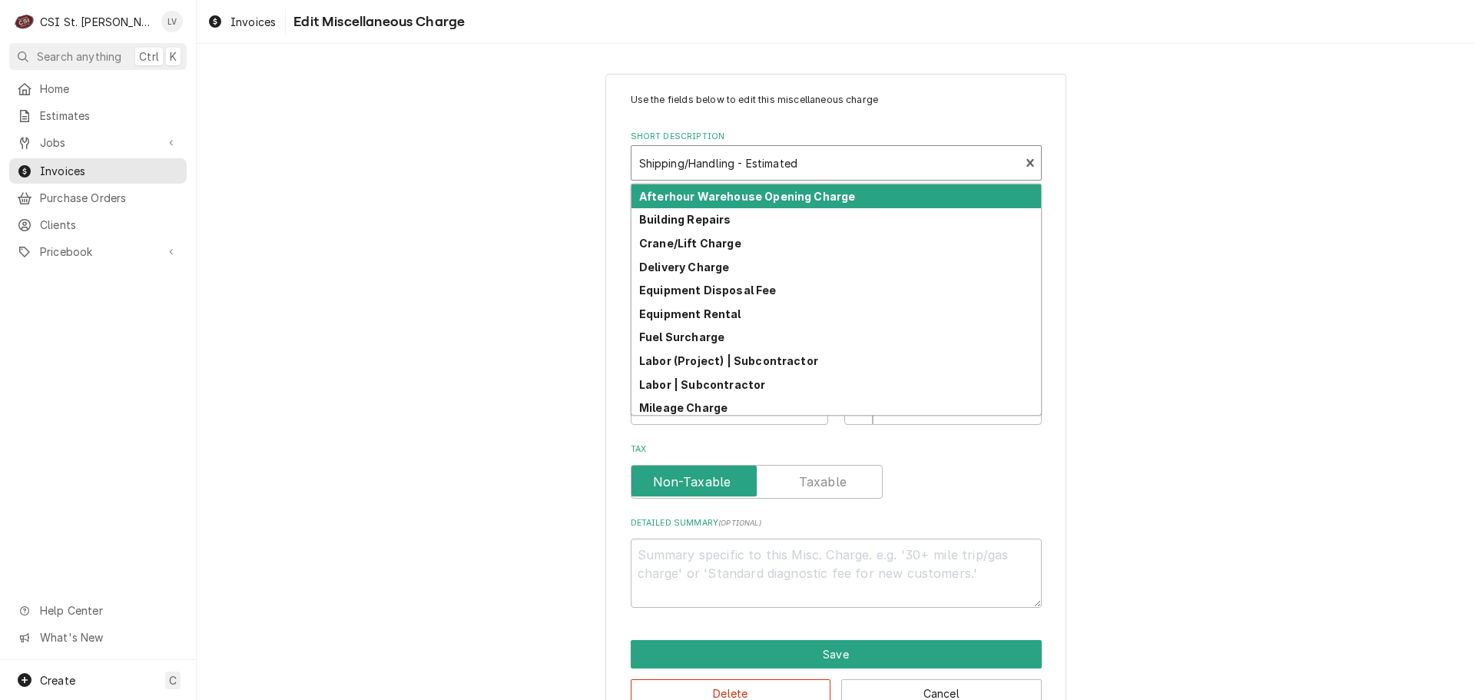
click at [844, 164] on div "Short Description" at bounding box center [825, 163] width 373 height 28
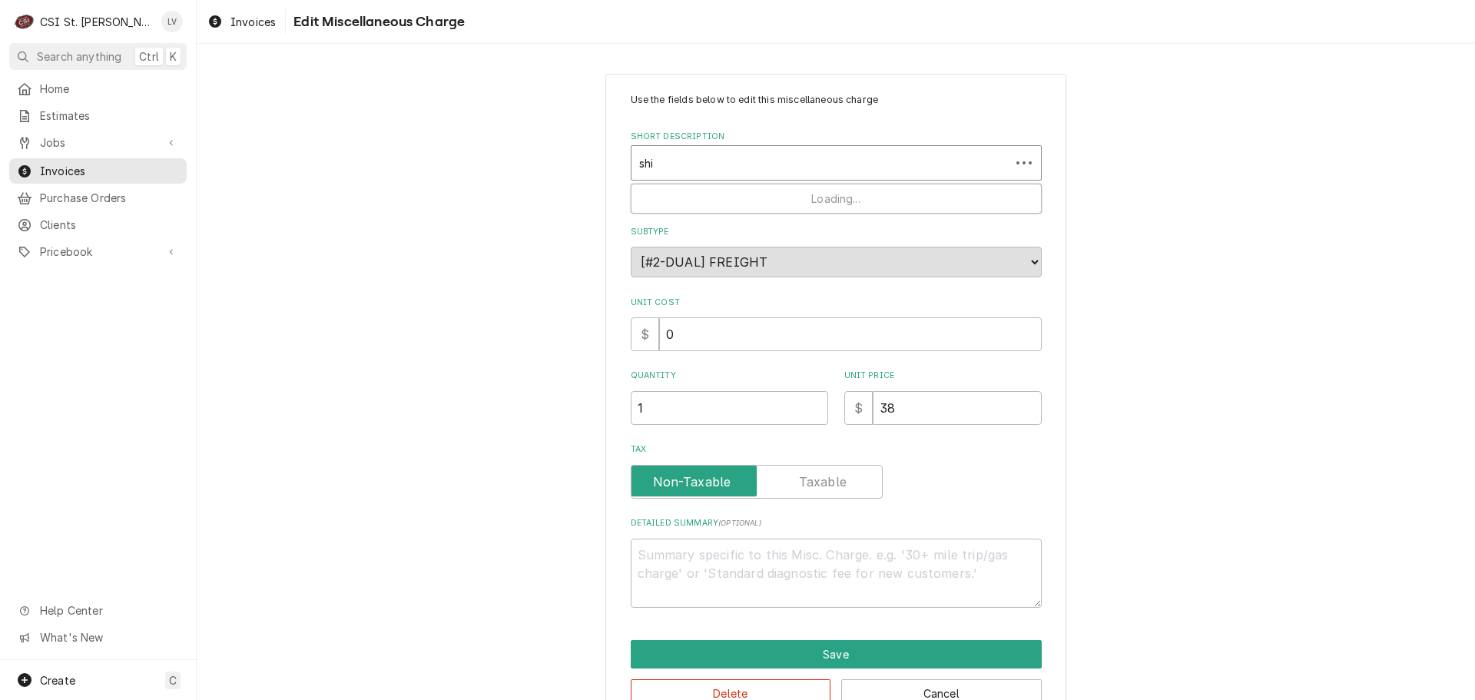
type input "ship"
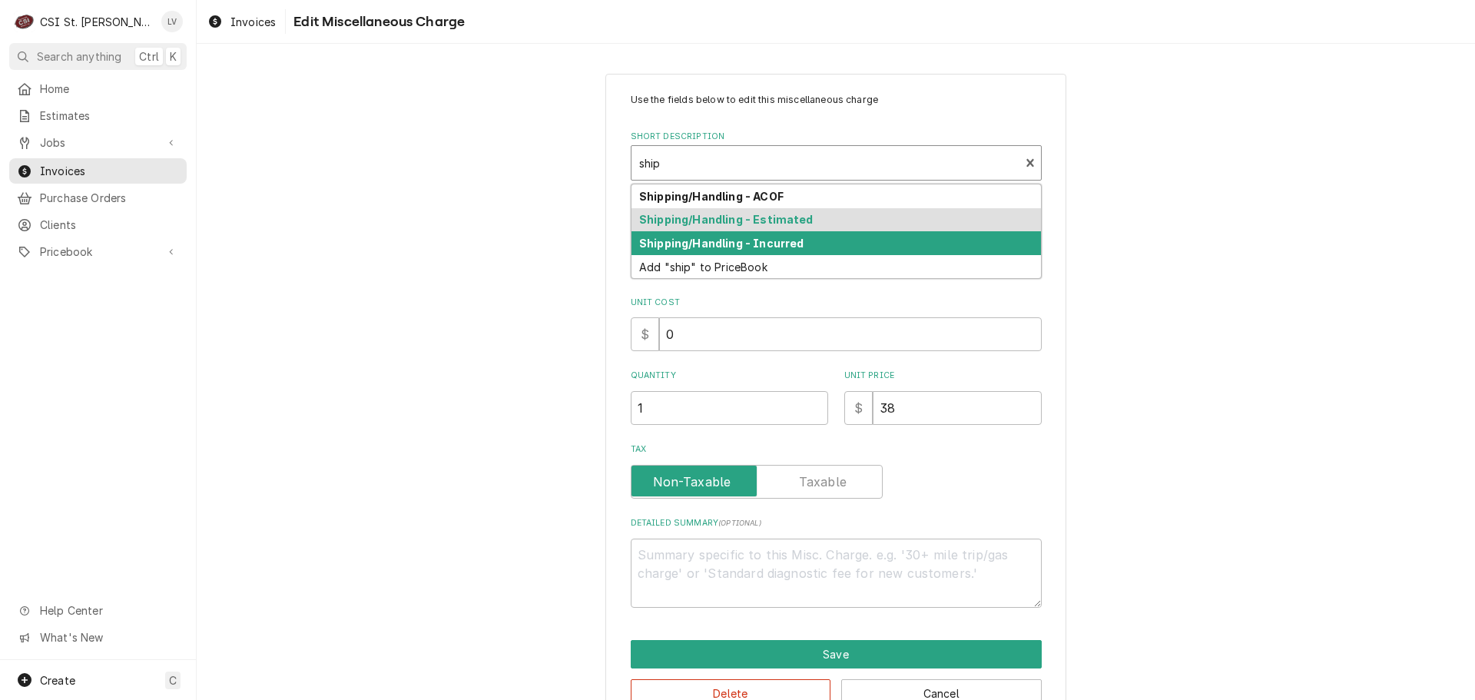
click at [772, 245] on strong "Shipping/Handling - Incurred" at bounding box center [721, 243] width 164 height 13
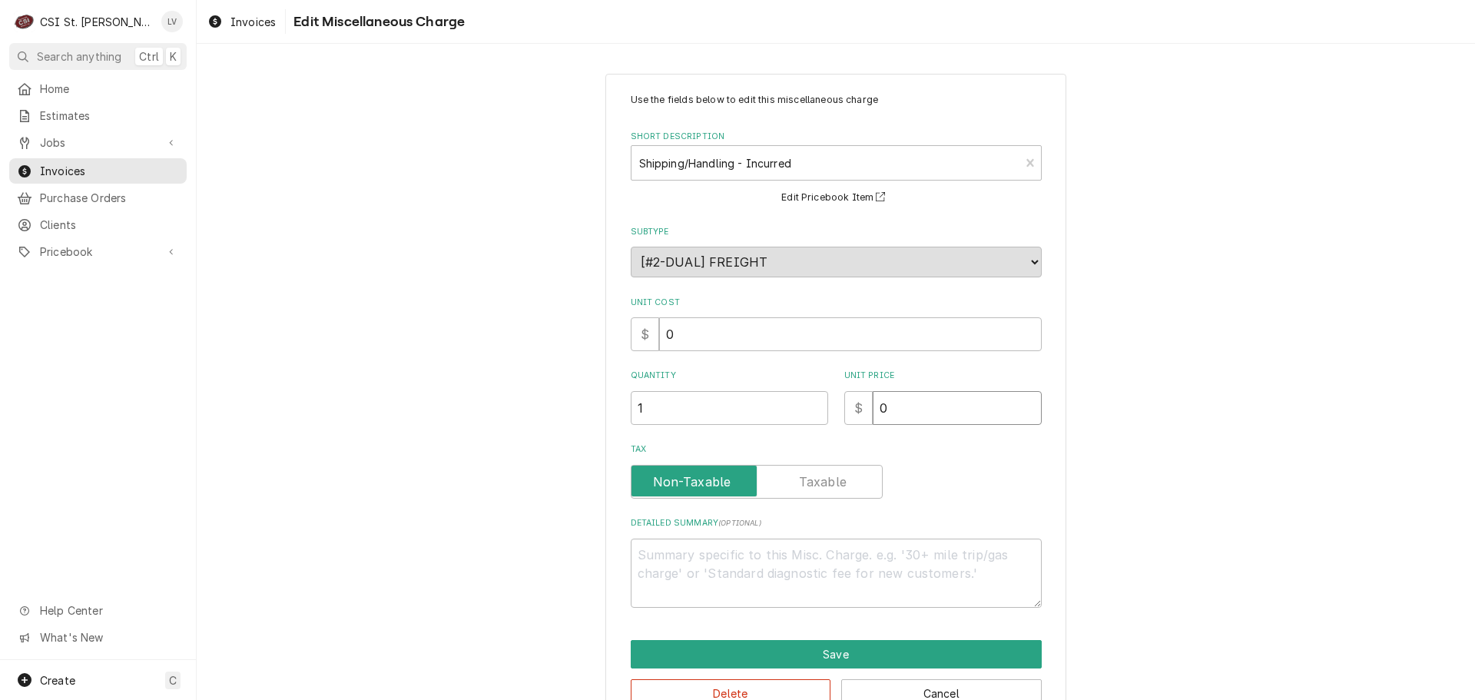
drag, startPoint x: 922, startPoint y: 405, endPoint x: 847, endPoint y: 426, distance: 78.1
click at [847, 426] on div "Use the fields below to edit this miscellaneous charge Short Description Shippi…" at bounding box center [836, 350] width 411 height 515
type textarea "x"
type input "3"
type textarea "x"
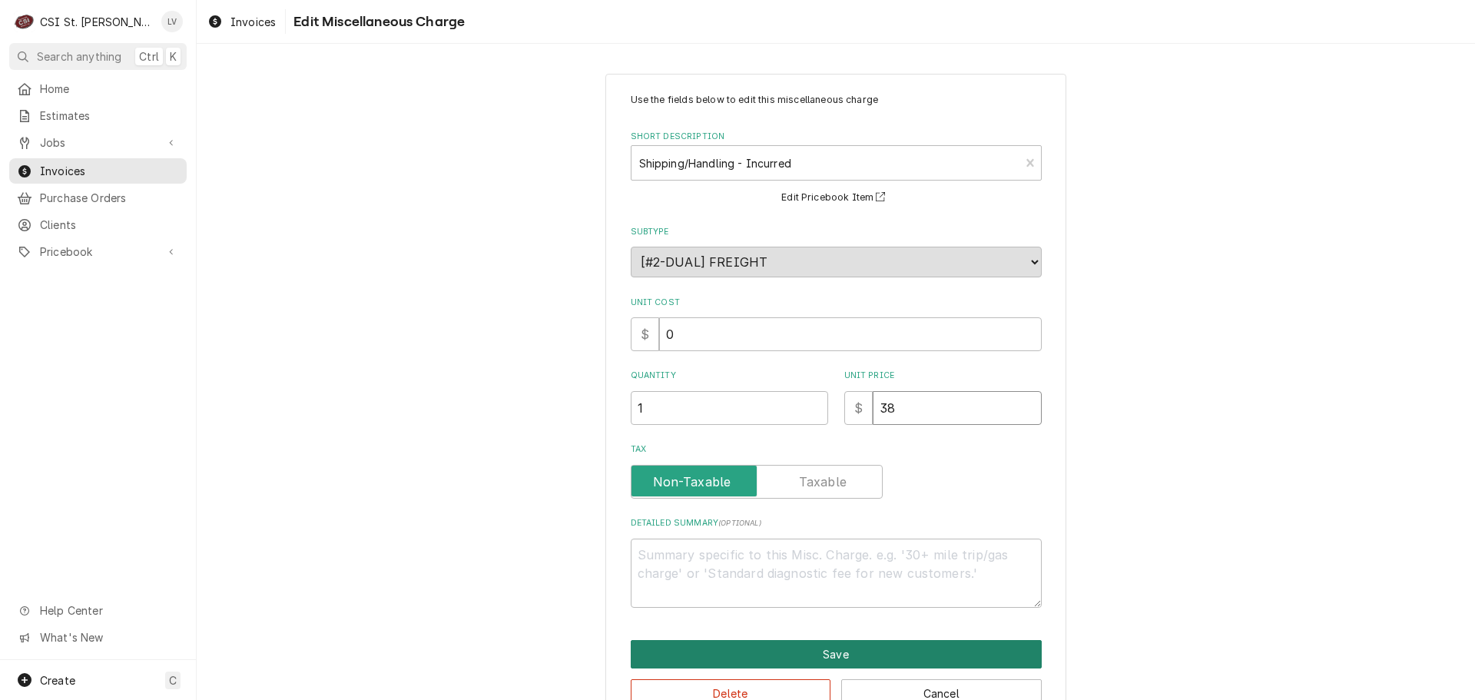
type input "38"
click at [751, 660] on button "Save" at bounding box center [836, 654] width 411 height 28
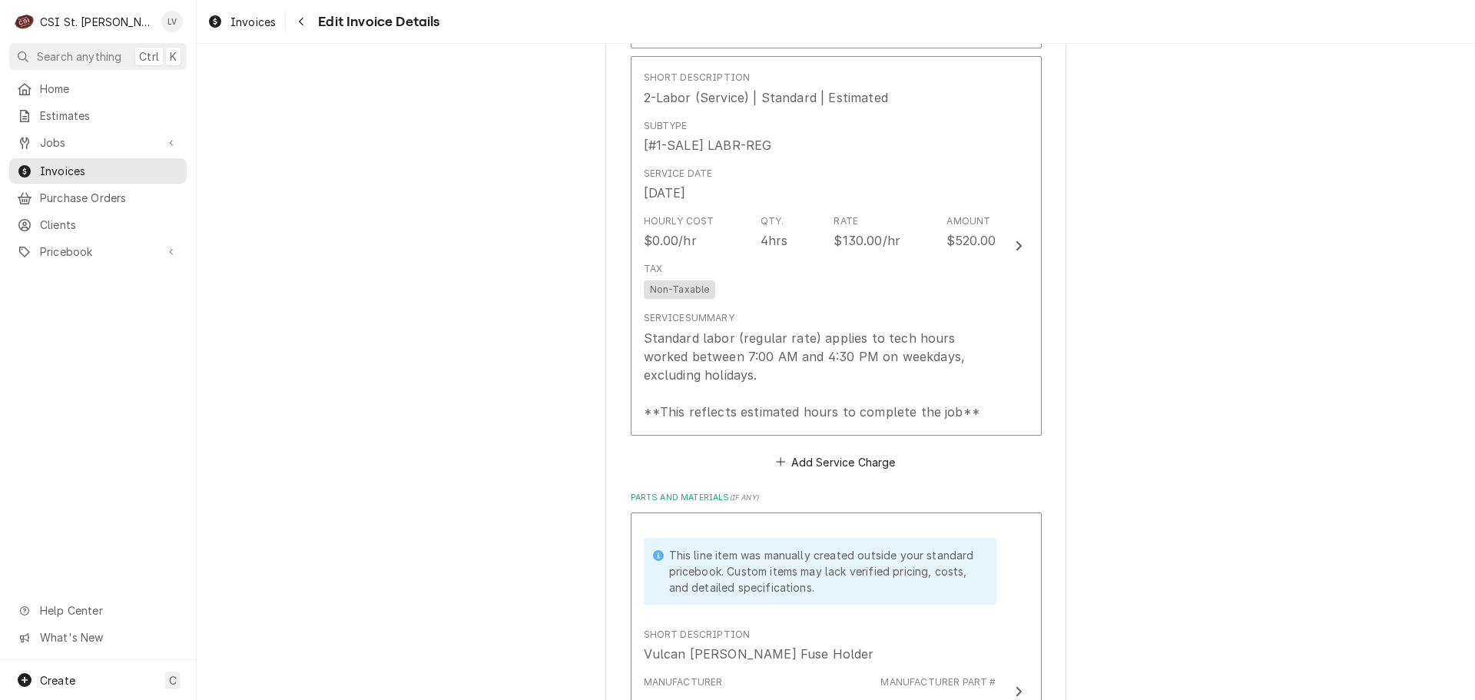
scroll to position [1403, 0]
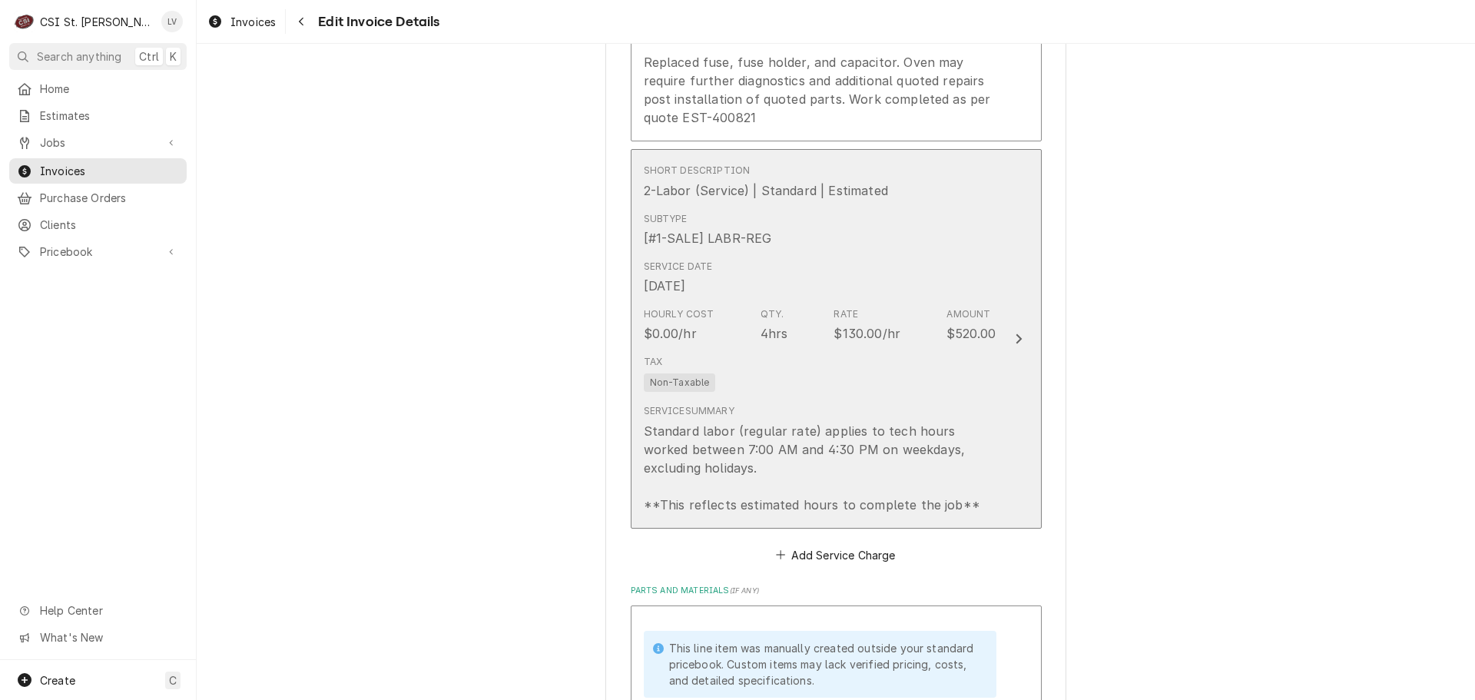
click at [962, 473] on div "Standard labor (regular rate) applies to tech hours worked between 7:00 AM and …" at bounding box center [820, 468] width 353 height 92
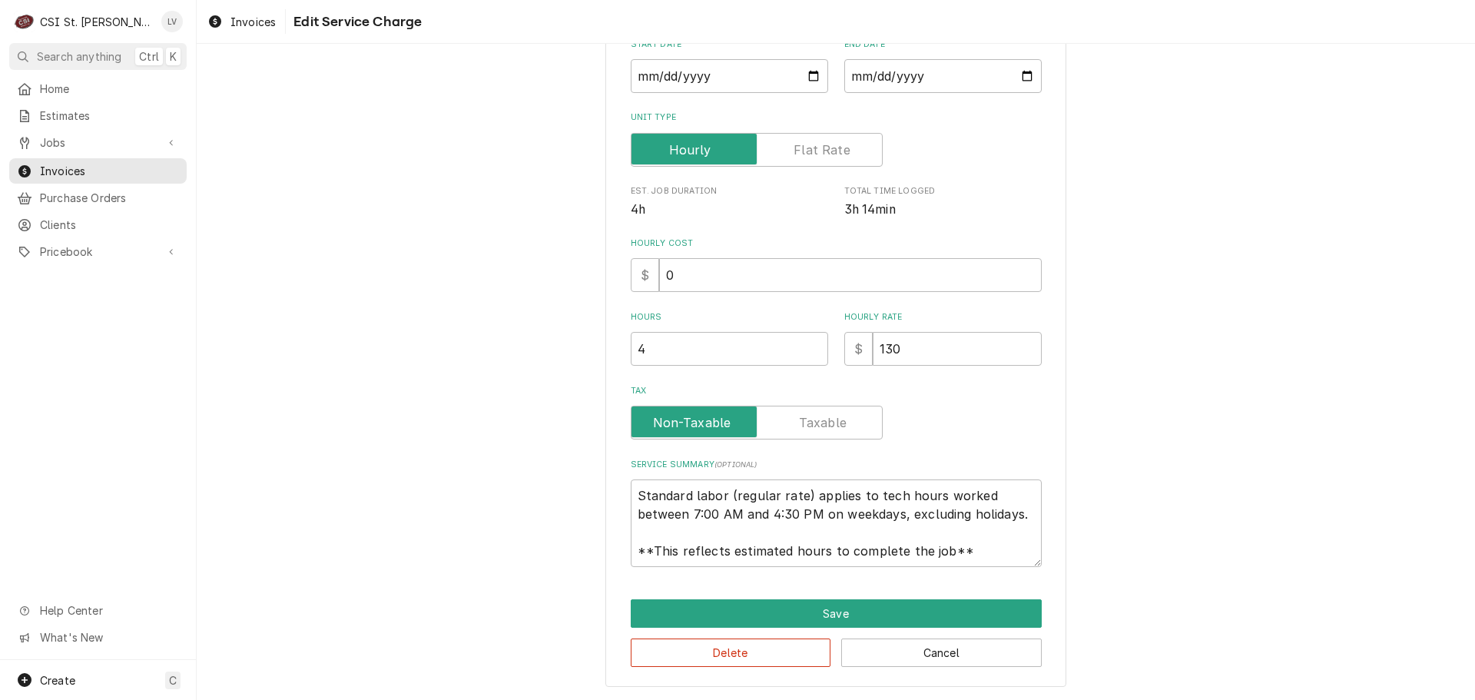
scroll to position [18, 0]
click at [752, 655] on button "Delete" at bounding box center [731, 652] width 201 height 28
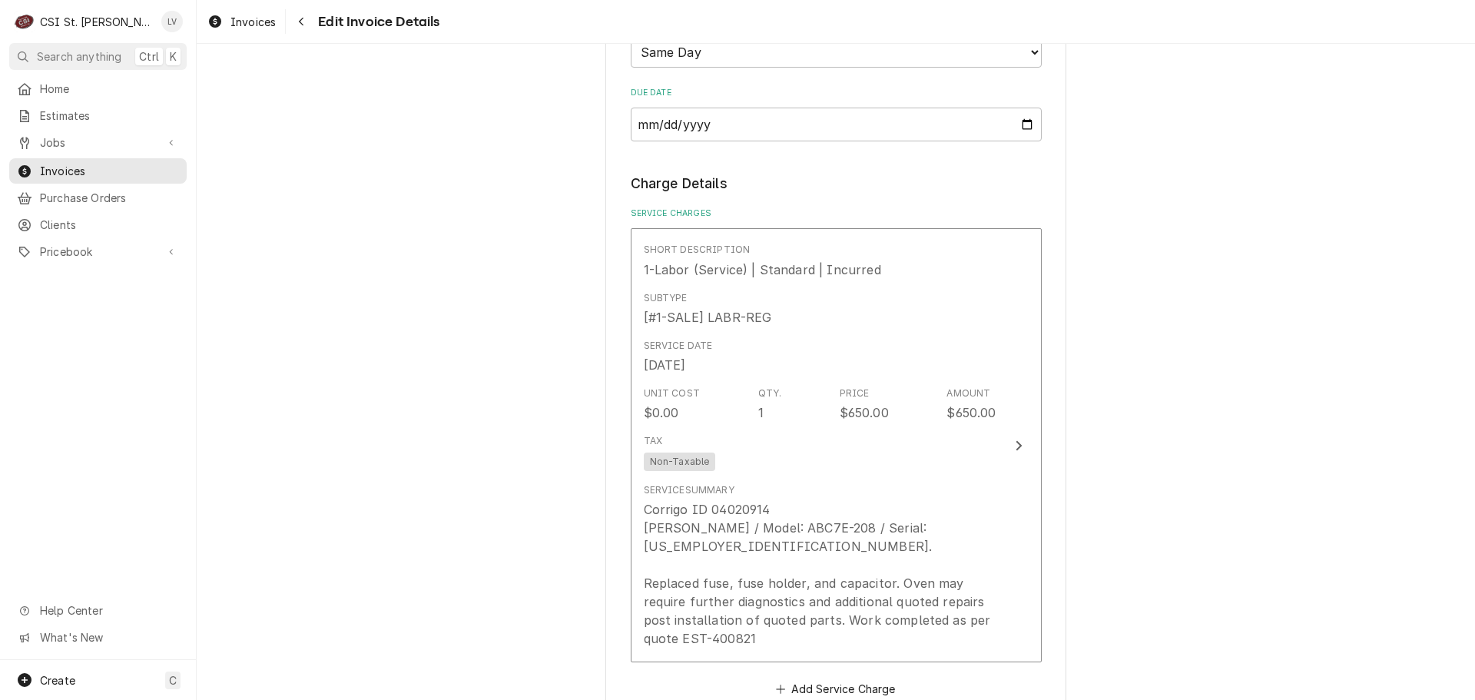
scroll to position [873, 0]
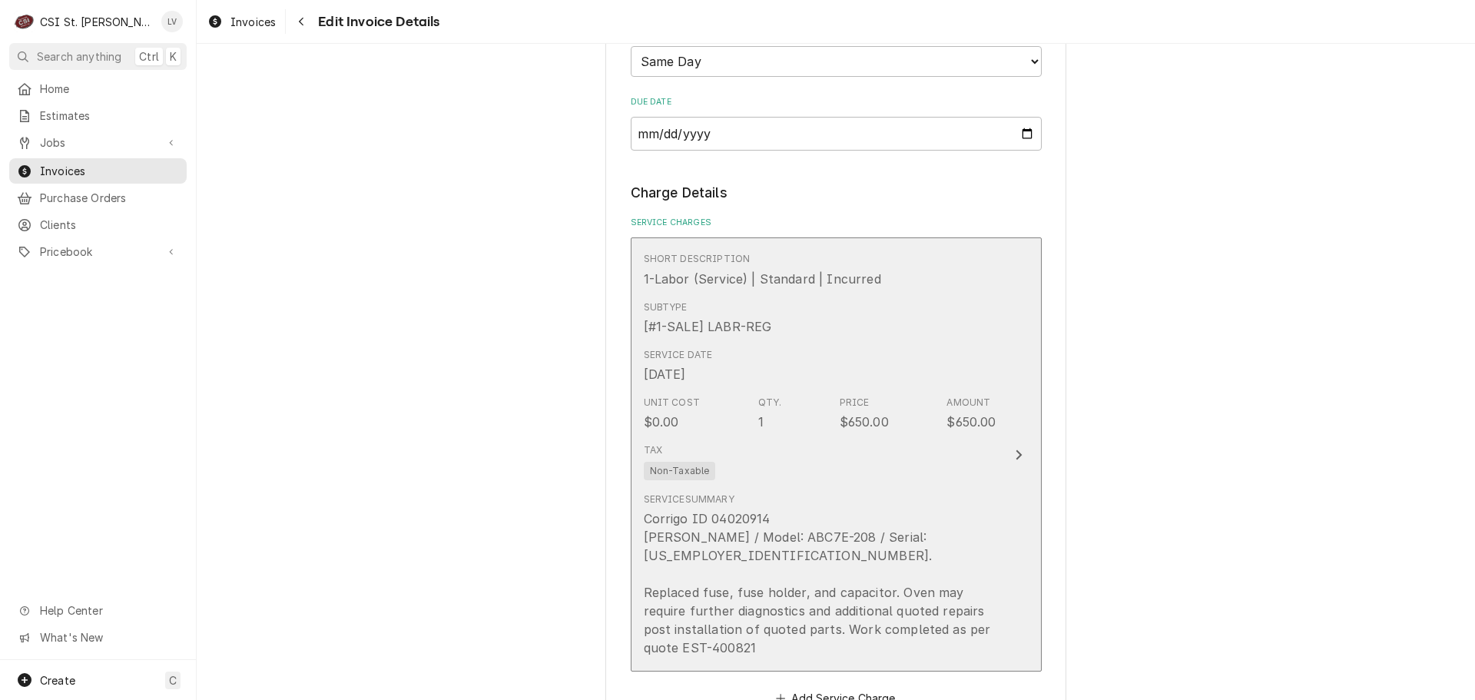
click at [814, 433] on div "Unit Cost $0.00 Qty. 1 Price $650.00 Amount $650.00" at bounding box center [820, 414] width 353 height 48
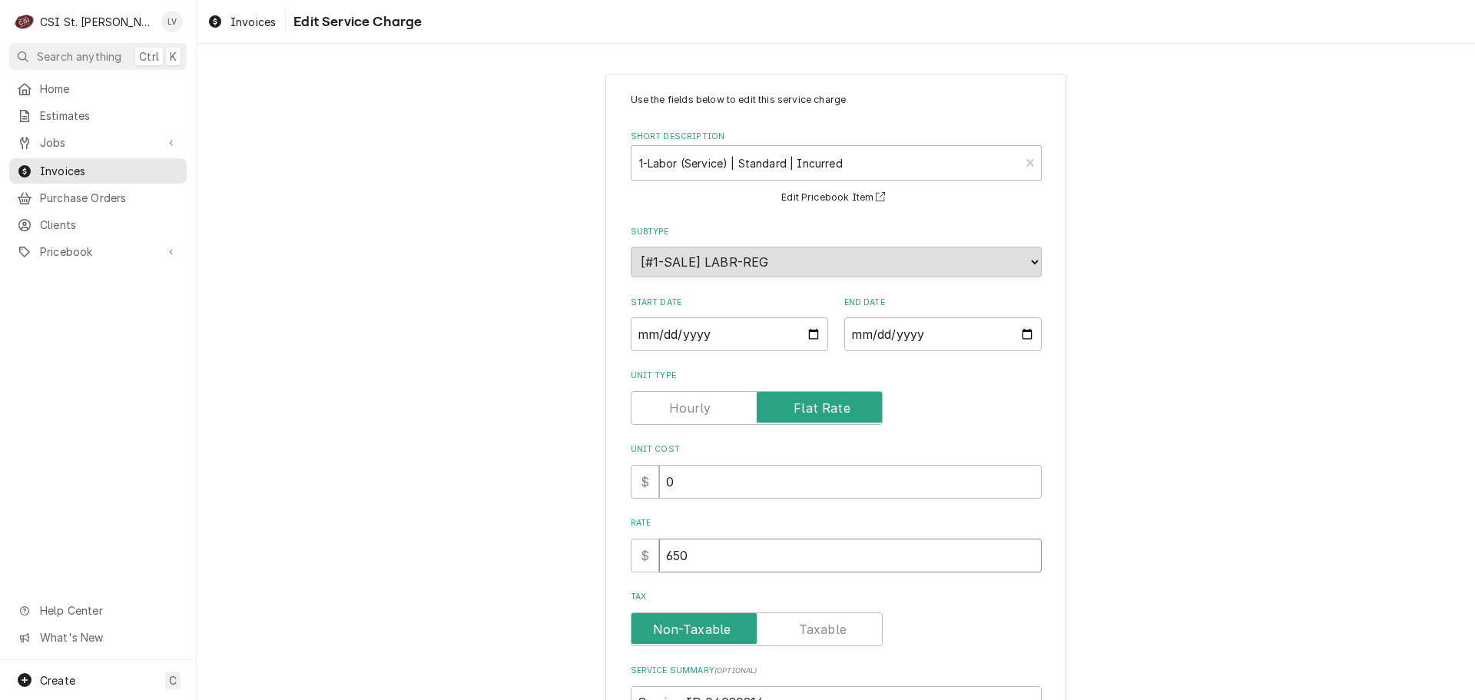
drag, startPoint x: 722, startPoint y: 556, endPoint x: 631, endPoint y: 581, distance: 94.7
click at [631, 581] on div "Use the fields below to edit this service charge Short Description 1-Labor (Ser…" at bounding box center [836, 452] width 411 height 718
type textarea "x"
type input "9"
type textarea "x"
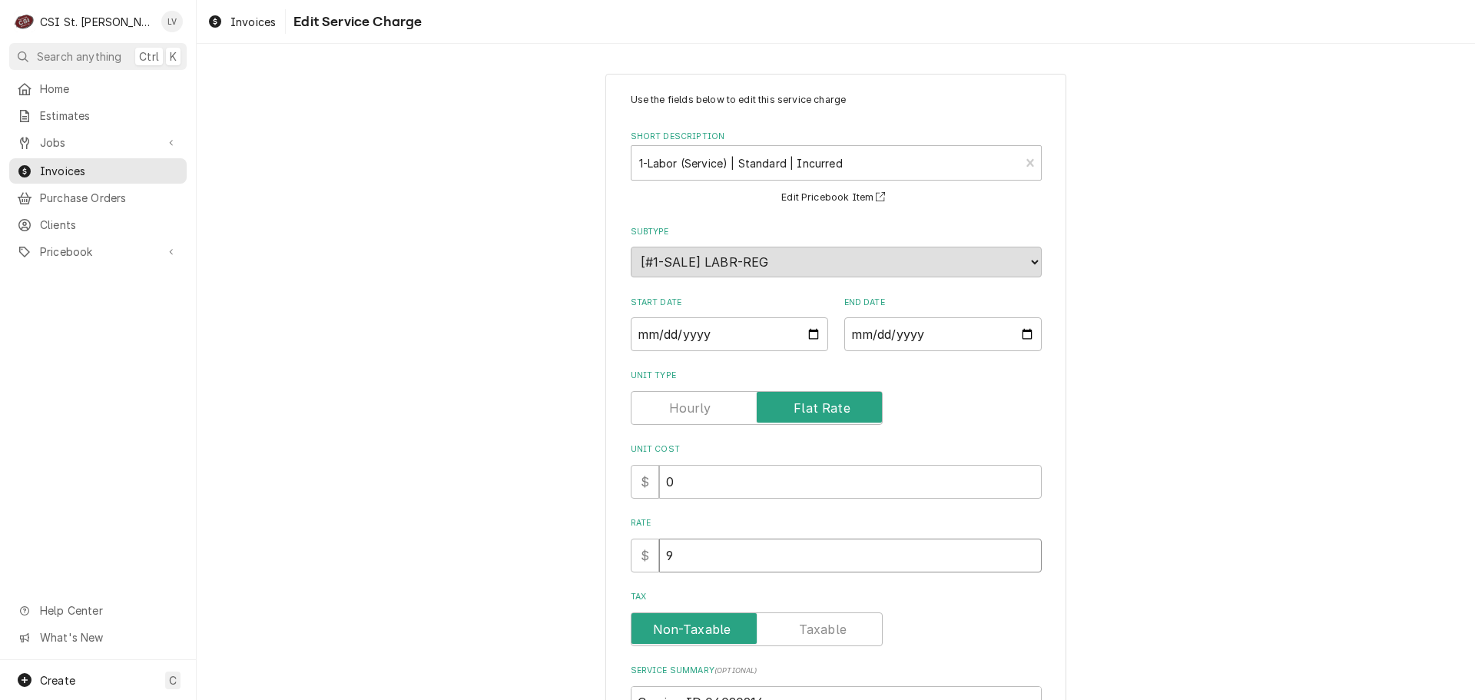
type input "91"
type textarea "x"
type input "910"
click at [471, 559] on div "Use the fields below to edit this service charge Short Description 1-Labor (Ser…" at bounding box center [836, 502] width 1278 height 884
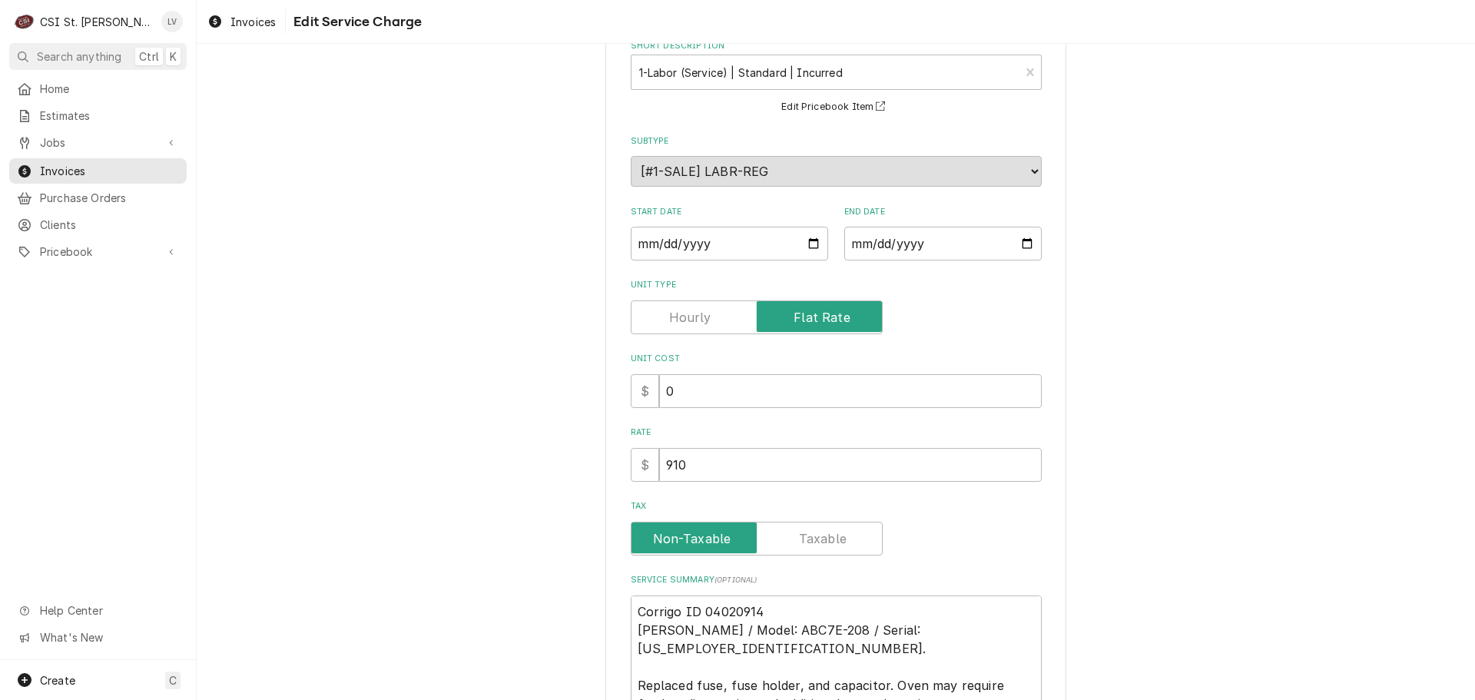
scroll to position [244, 0]
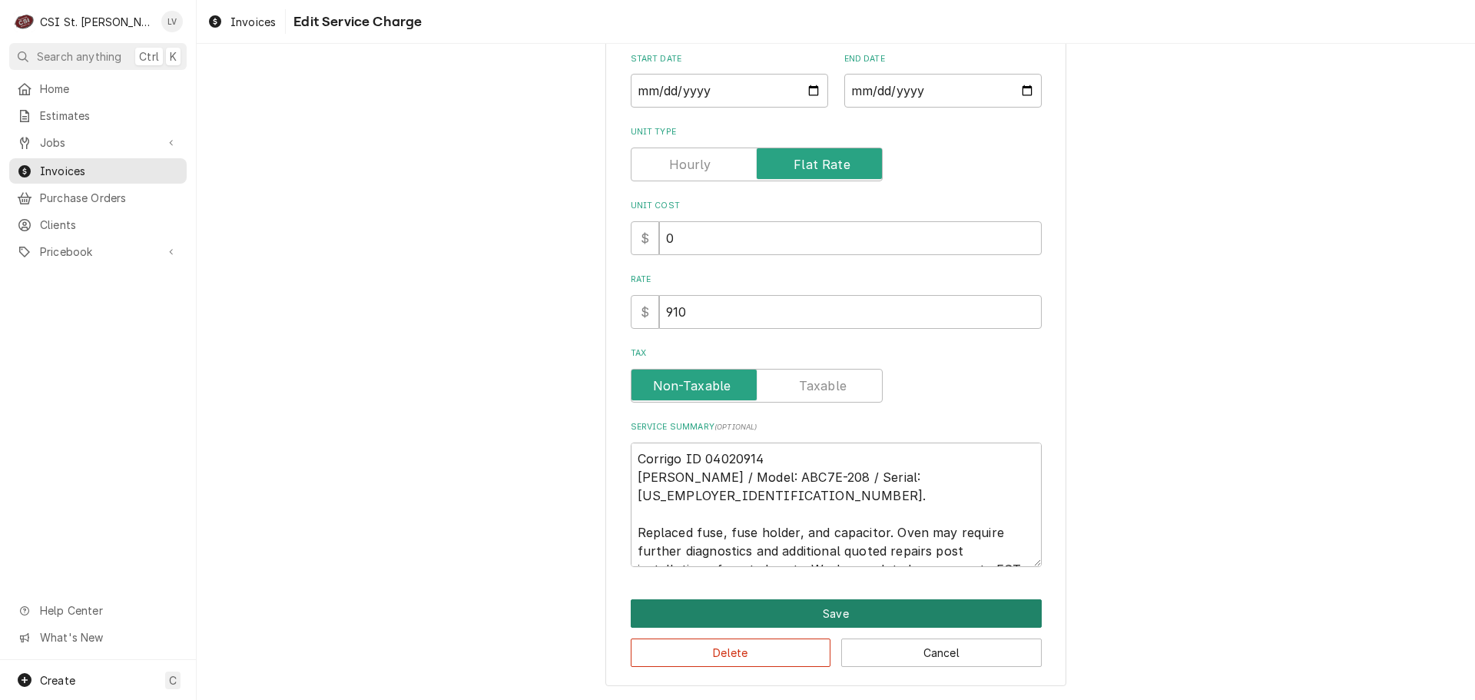
click at [755, 612] on button "Save" at bounding box center [836, 613] width 411 height 28
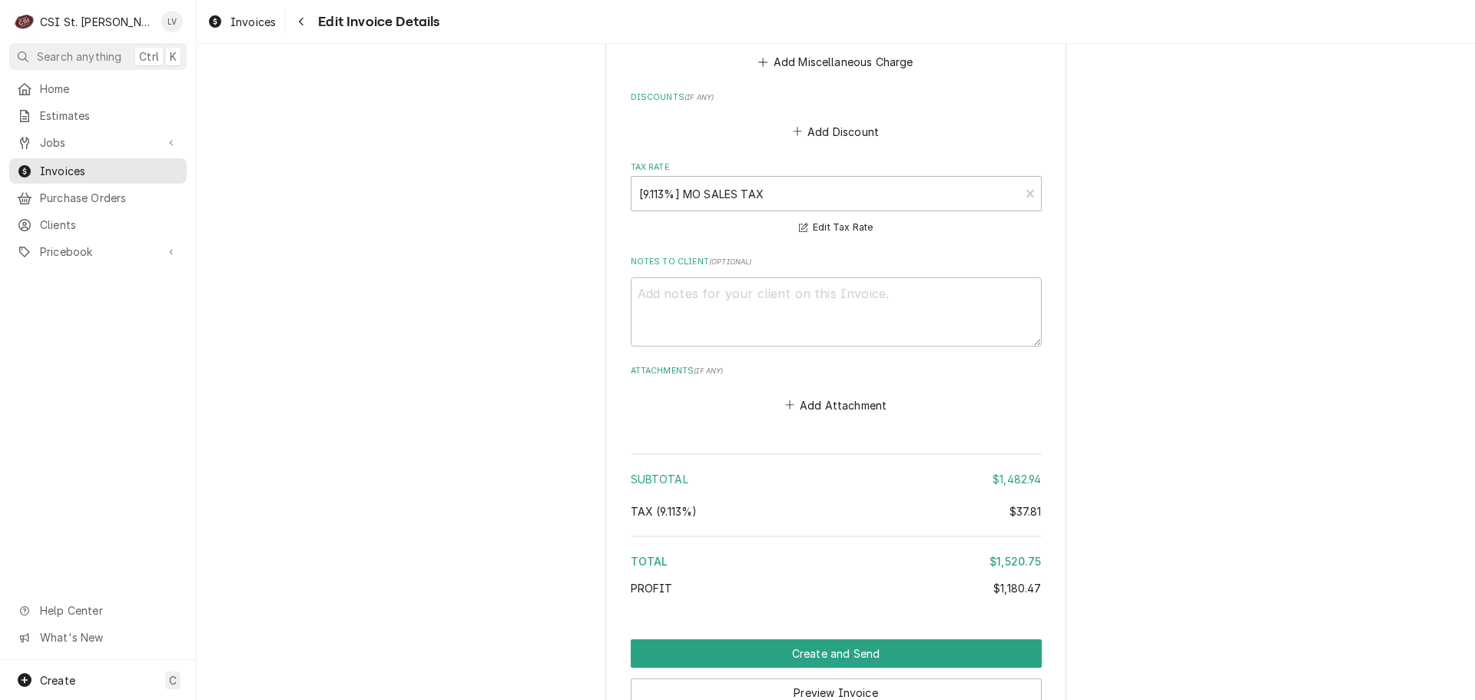
scroll to position [3255, 0]
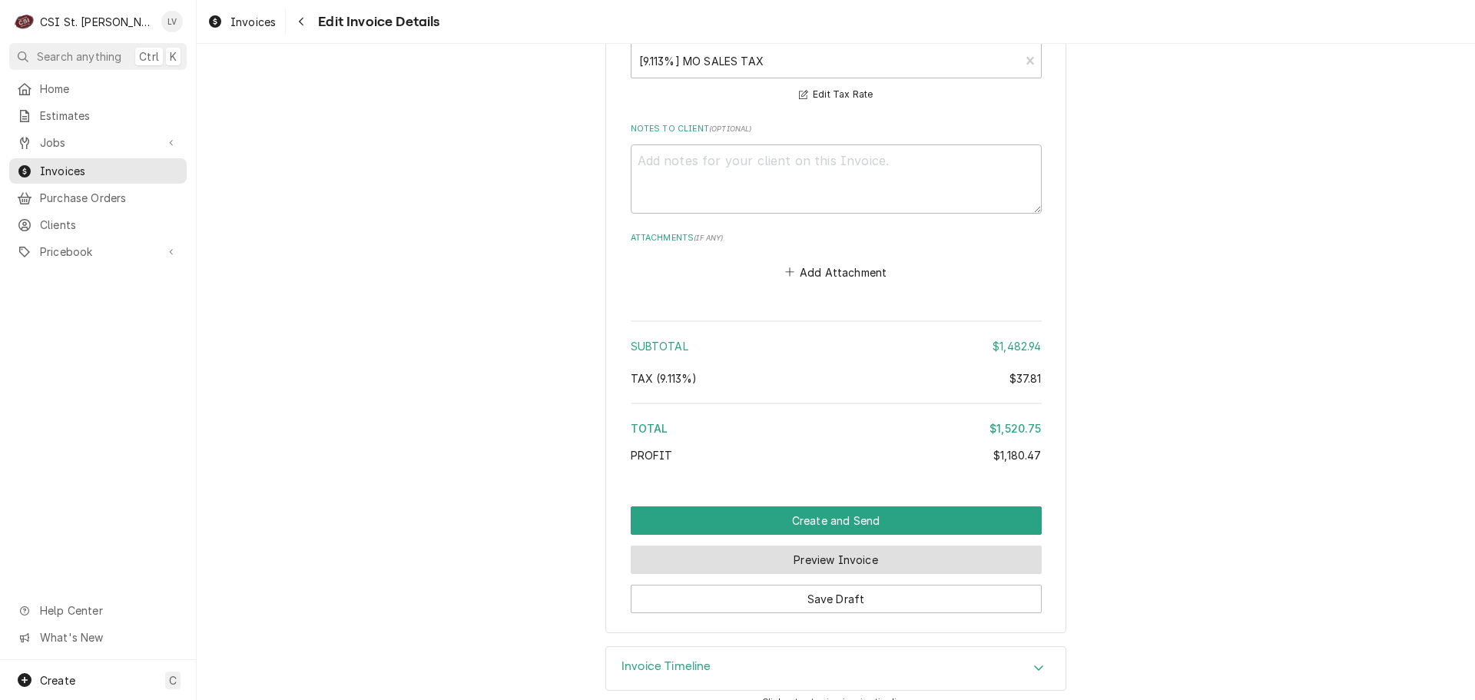
click at [900, 546] on button "Preview Invoice" at bounding box center [836, 560] width 411 height 28
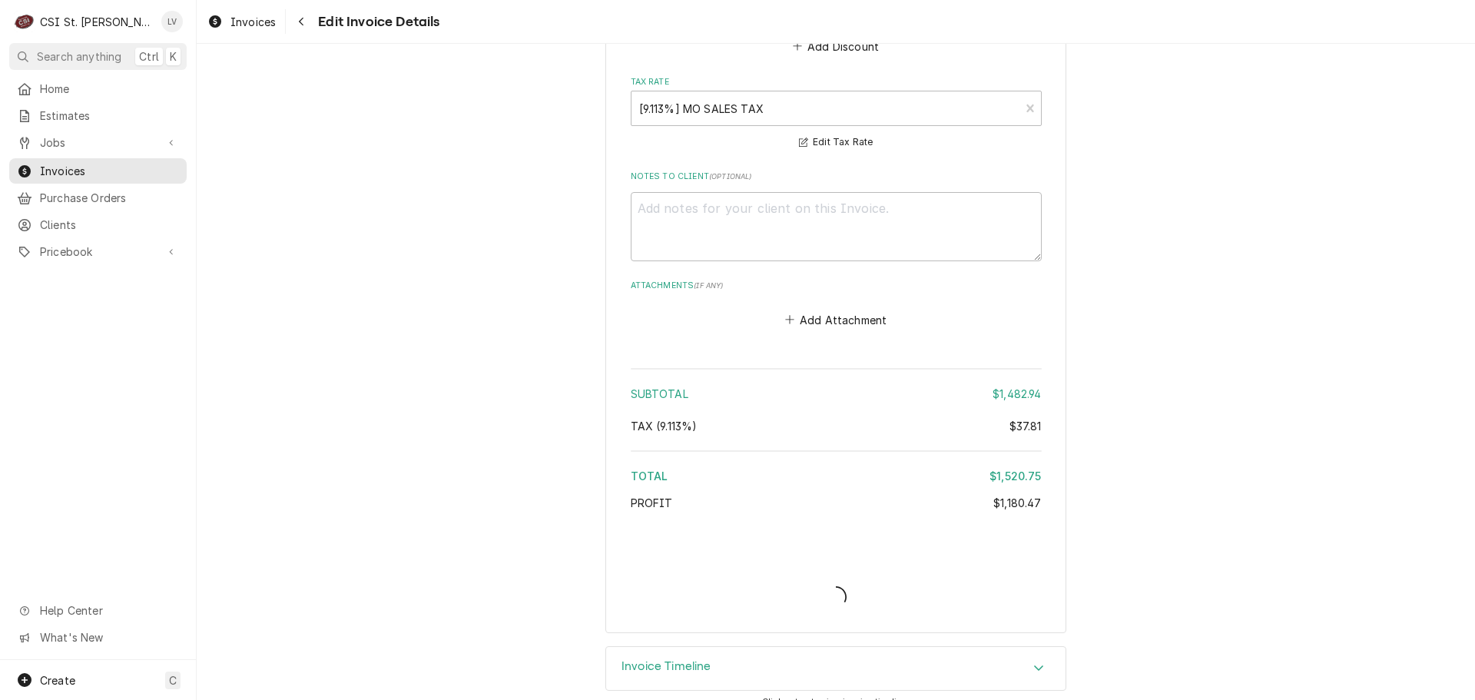
type textarea "x"
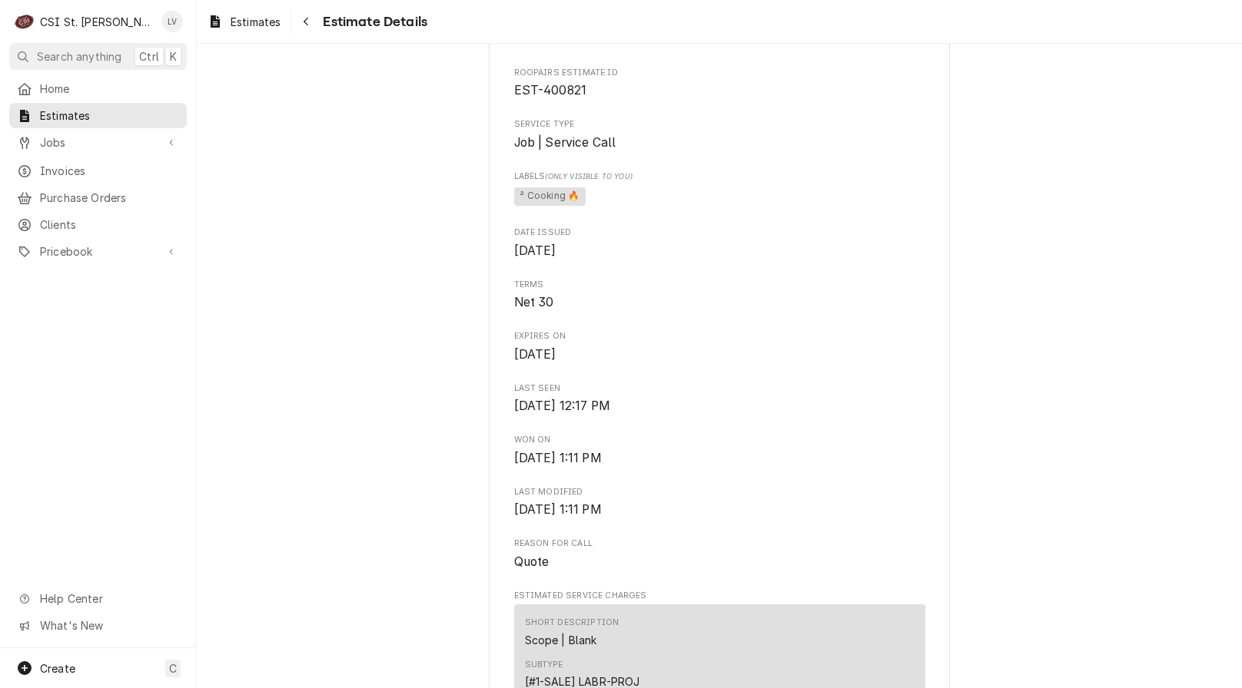
scroll to position [307, 0]
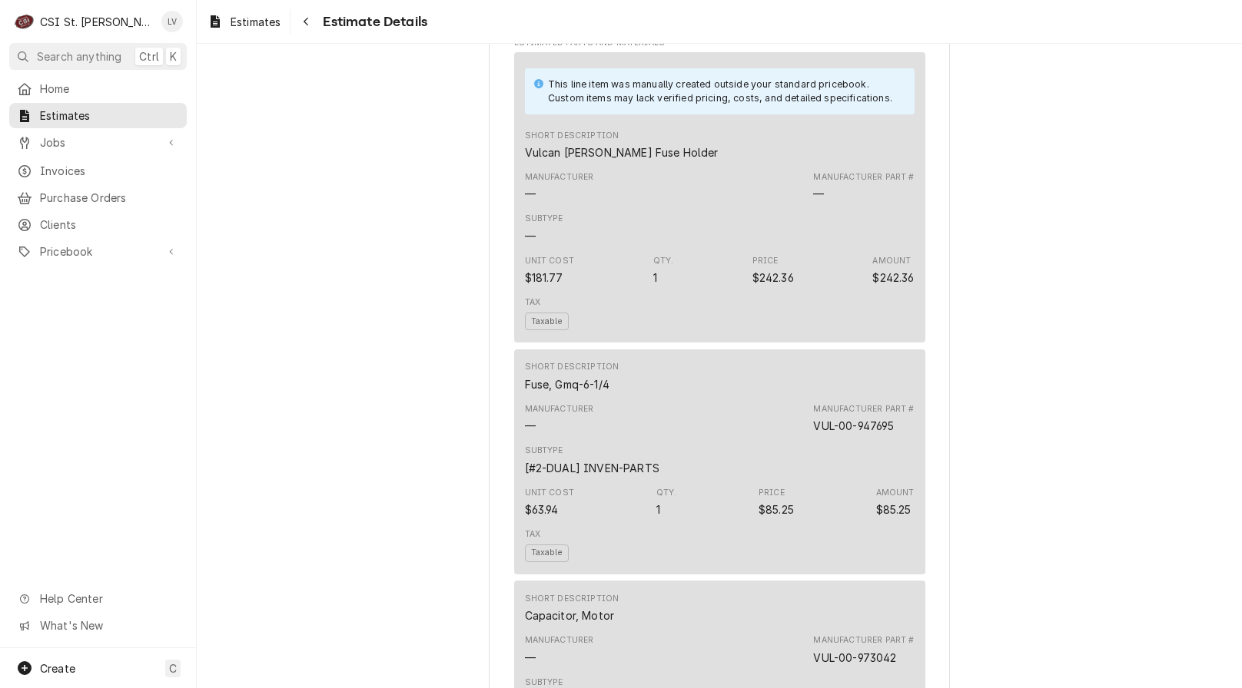
scroll to position [1332, 0]
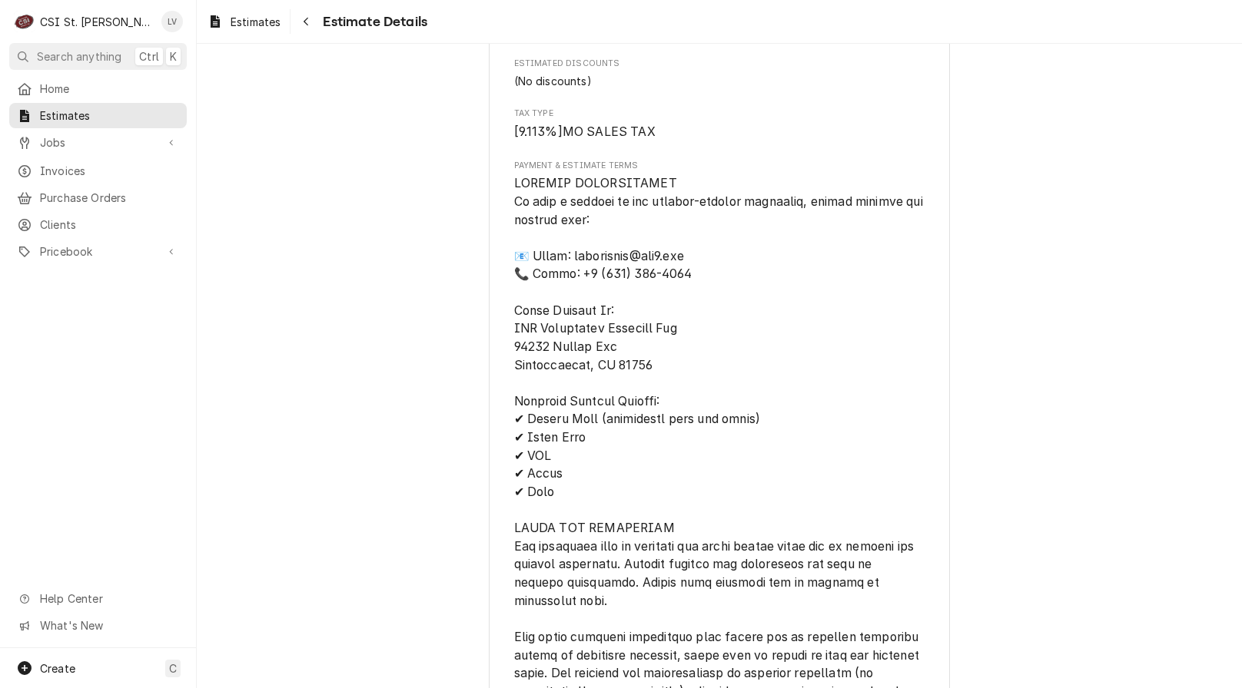
scroll to position [3714, 0]
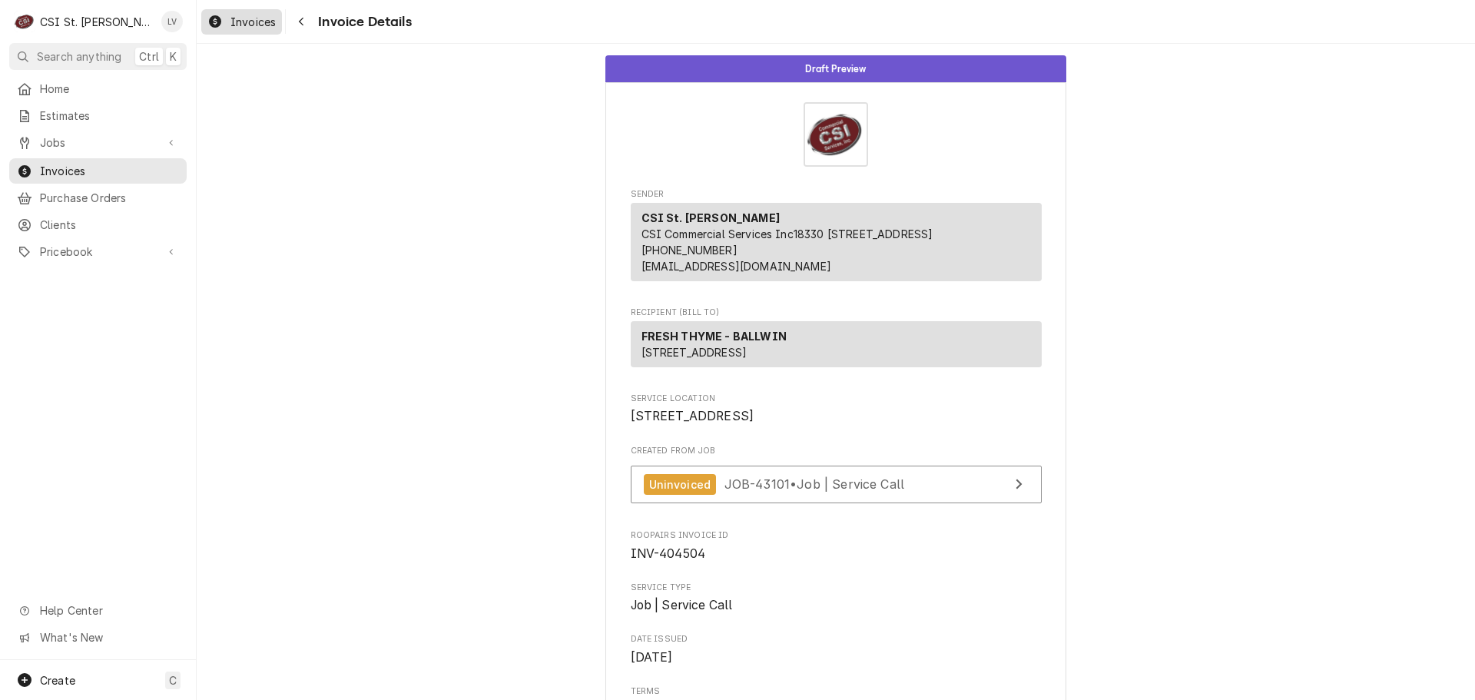
click at [235, 26] on span "Invoices" at bounding box center [252, 22] width 45 height 16
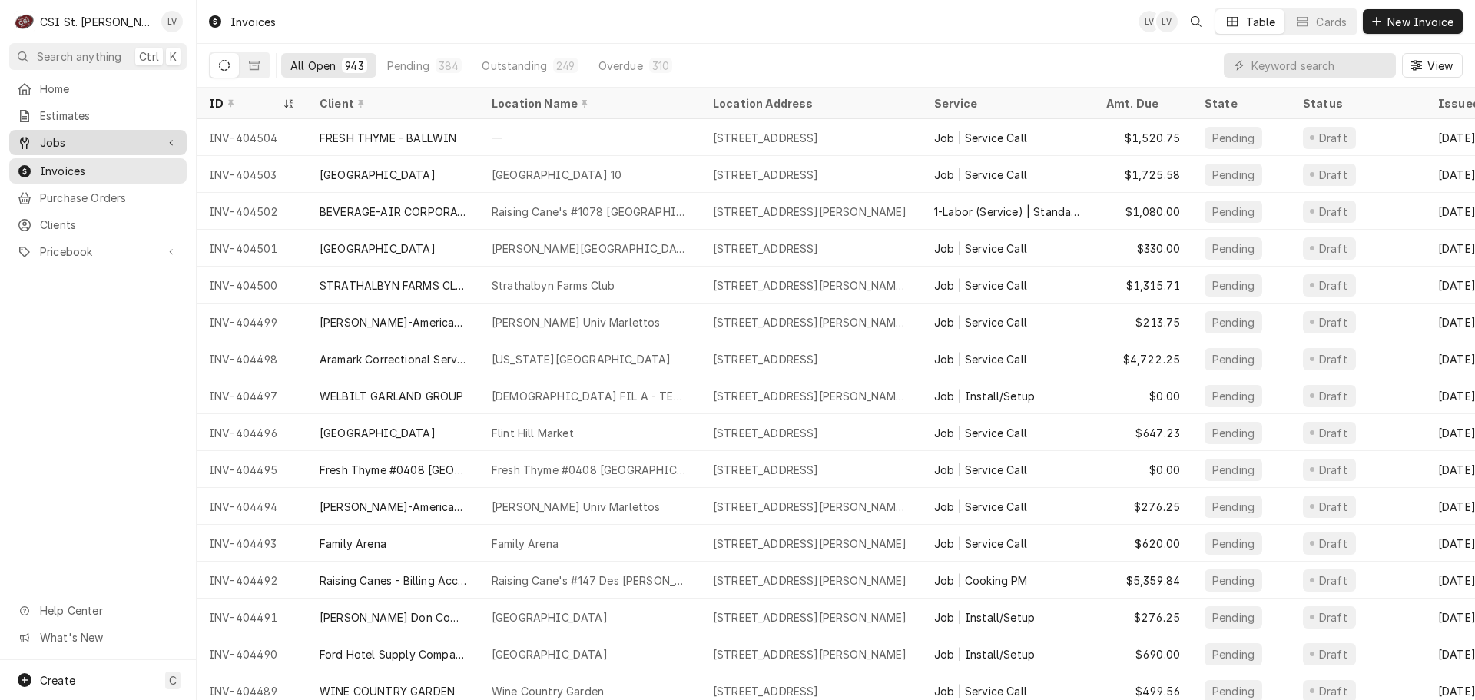
click at [131, 135] on span "Jobs" at bounding box center [98, 142] width 116 height 16
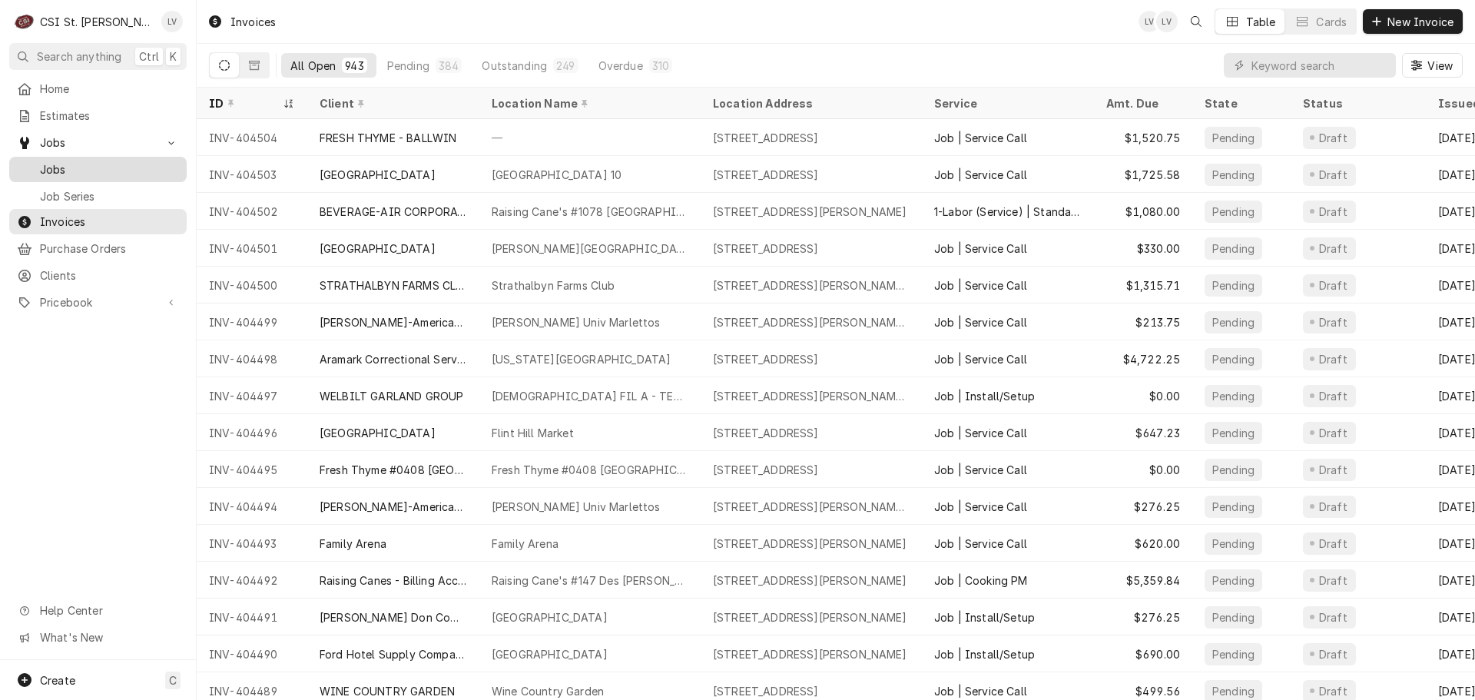
click at [124, 165] on span "Jobs" at bounding box center [109, 169] width 139 height 16
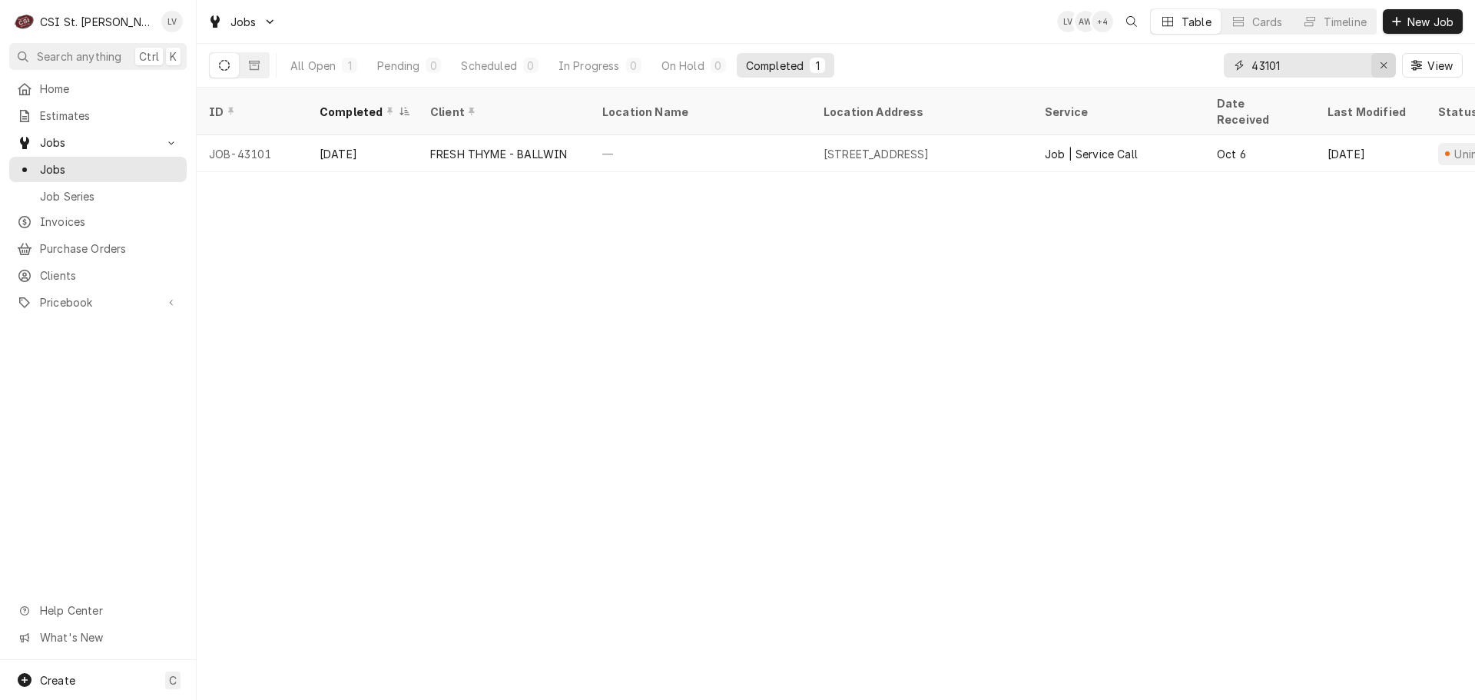
click at [1380, 68] on icon "Erase input" at bounding box center [1384, 65] width 8 height 11
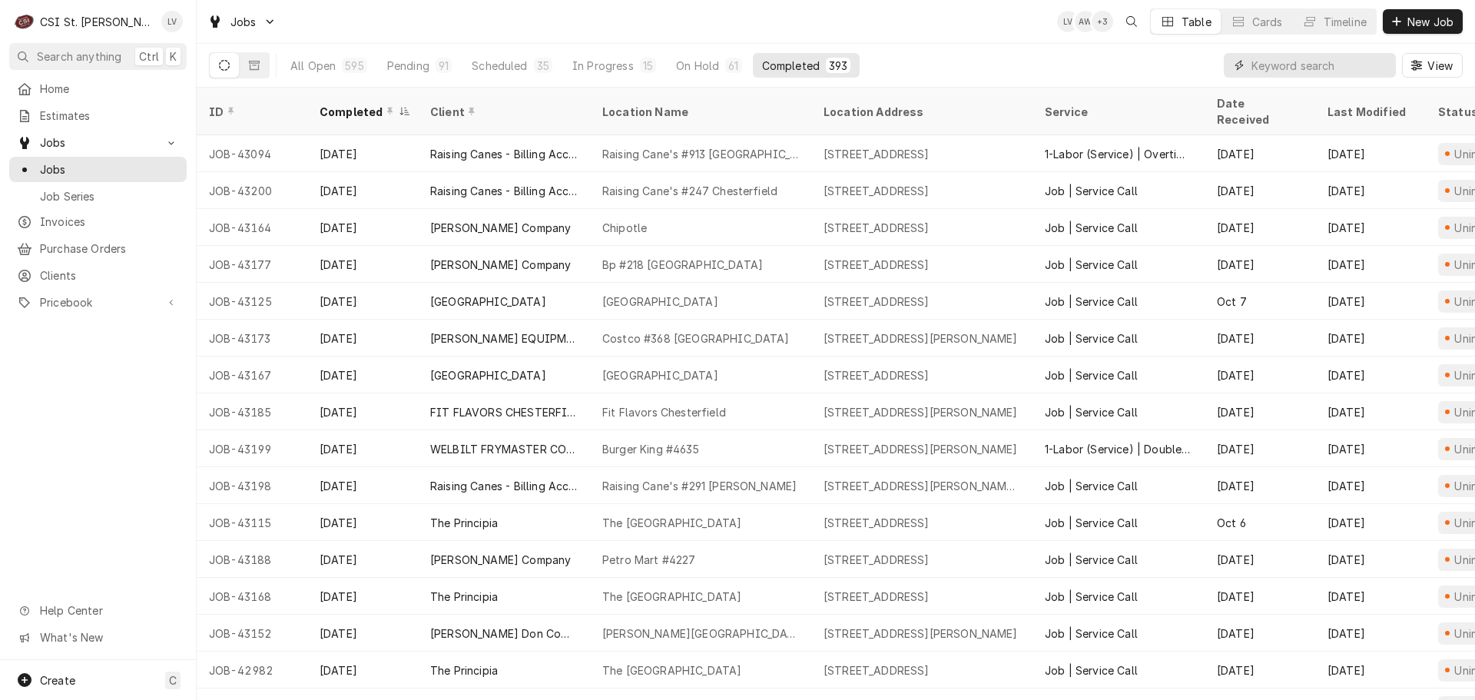
click at [1274, 68] on input "Dynamic Content Wrapper" at bounding box center [1320, 65] width 137 height 25
type input "42919"
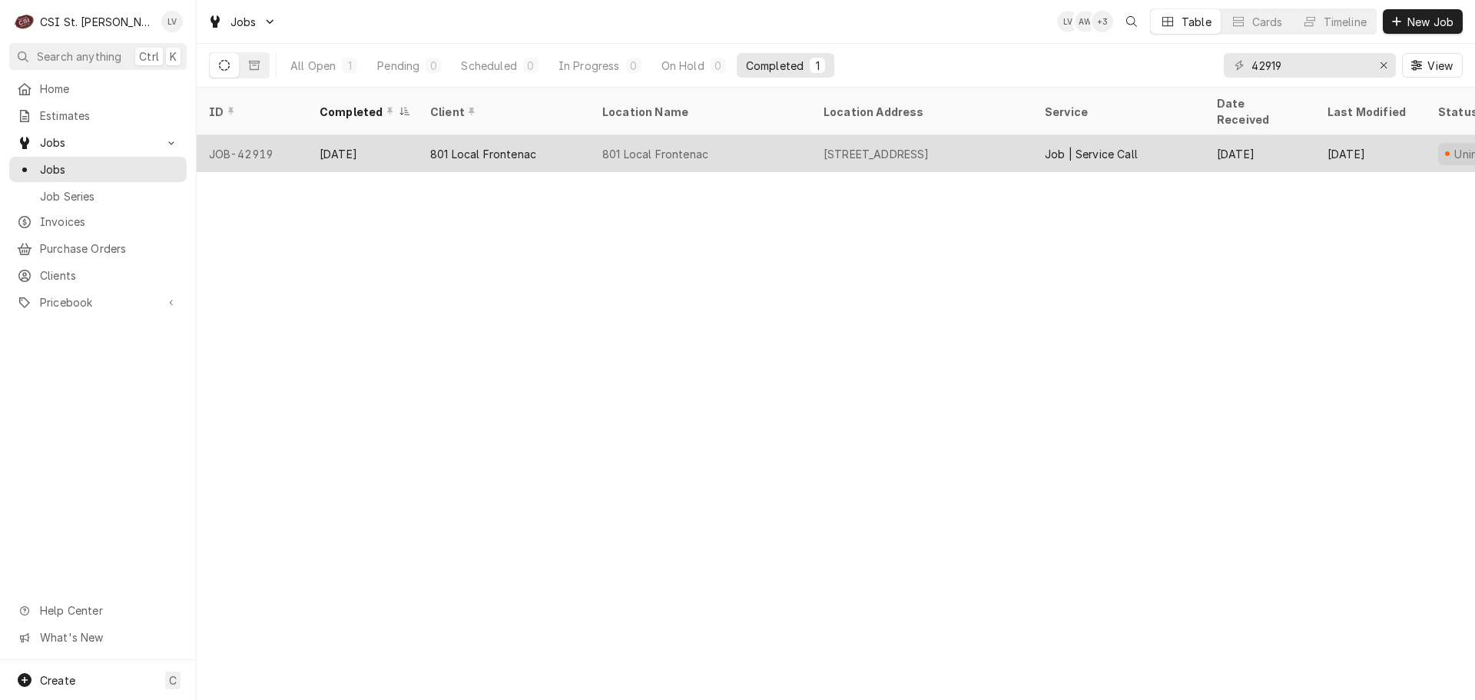
click at [554, 151] on div "801 Local Frontenac" at bounding box center [504, 153] width 172 height 37
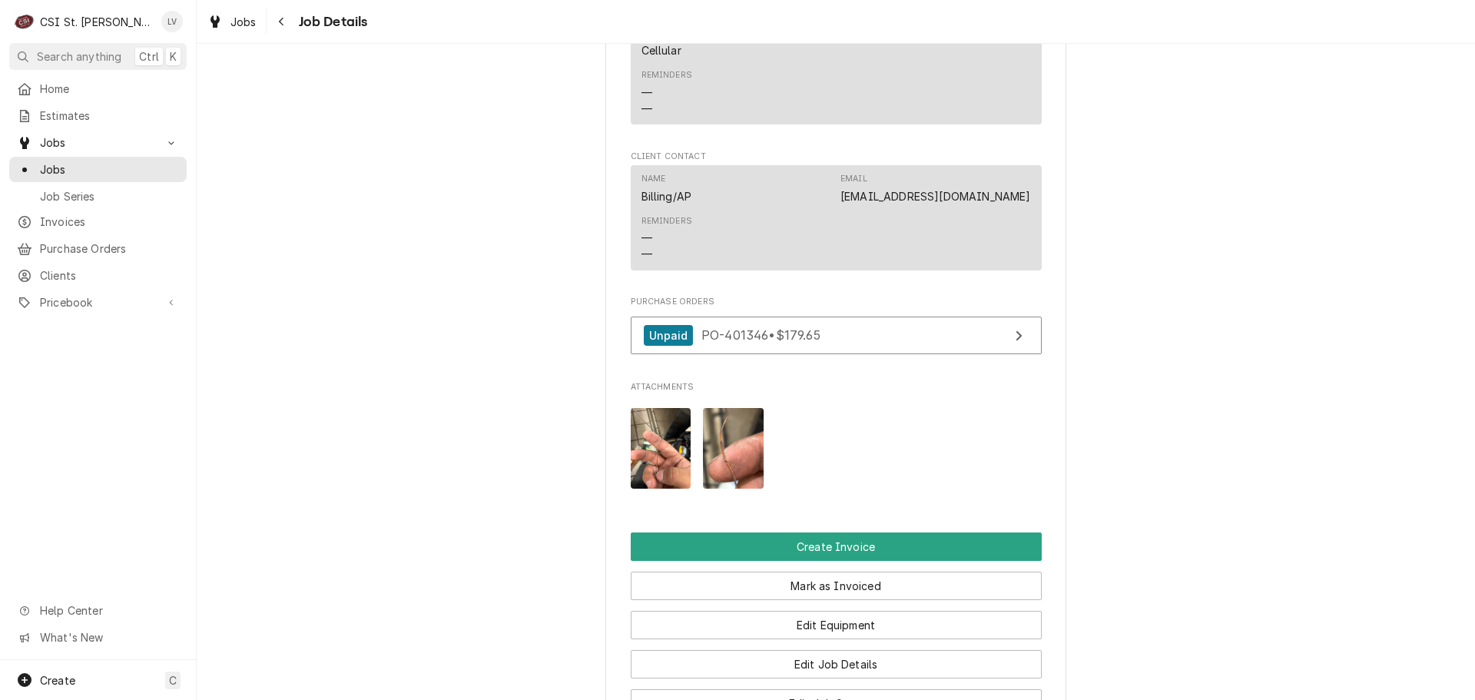
scroll to position [1383, 0]
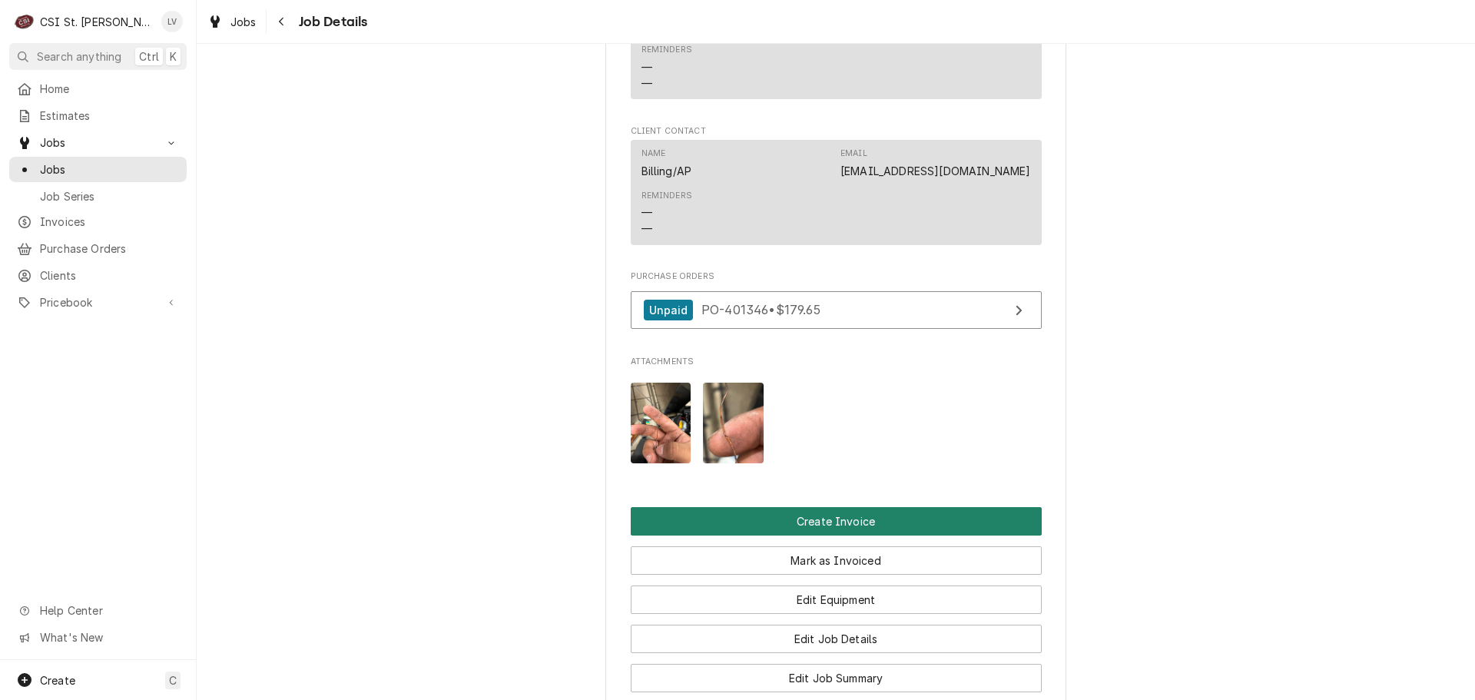
click at [861, 532] on button "Create Invoice" at bounding box center [836, 521] width 411 height 28
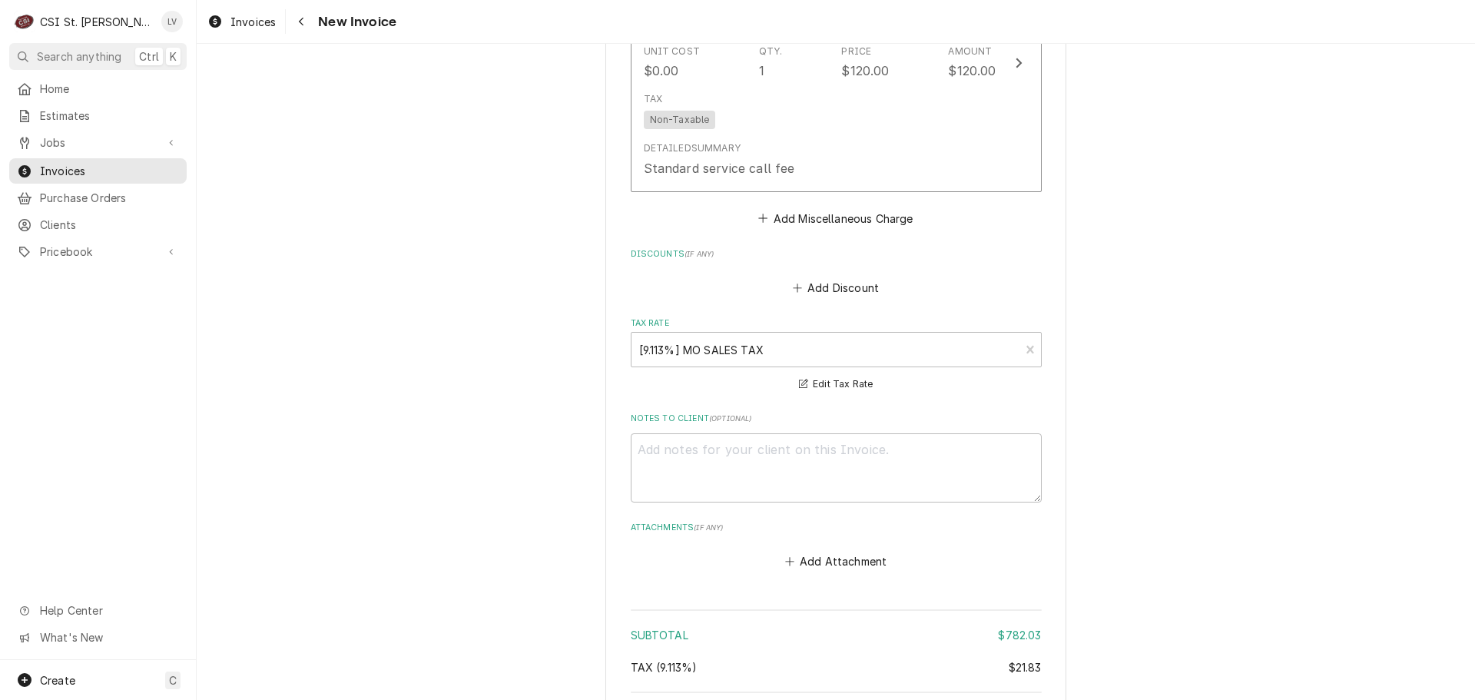
scroll to position [4167, 0]
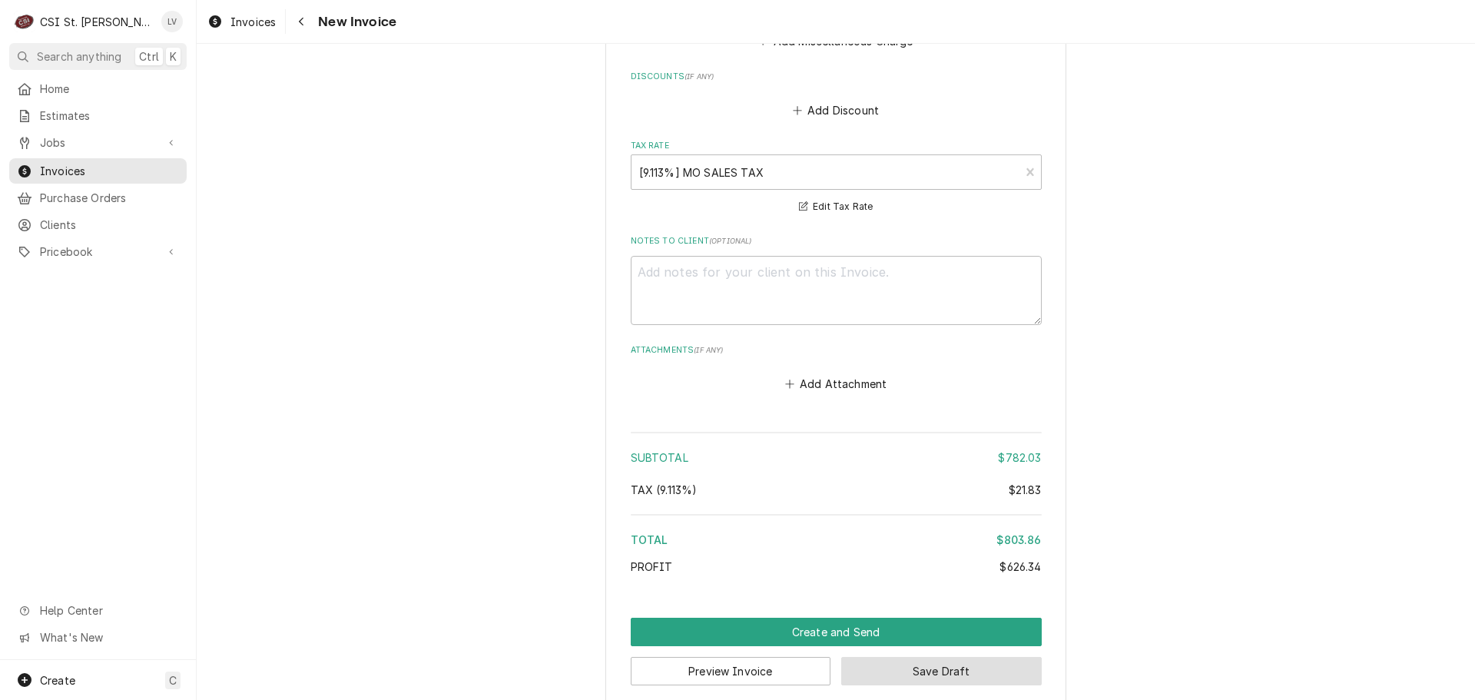
click at [969, 657] on button "Save Draft" at bounding box center [941, 671] width 201 height 28
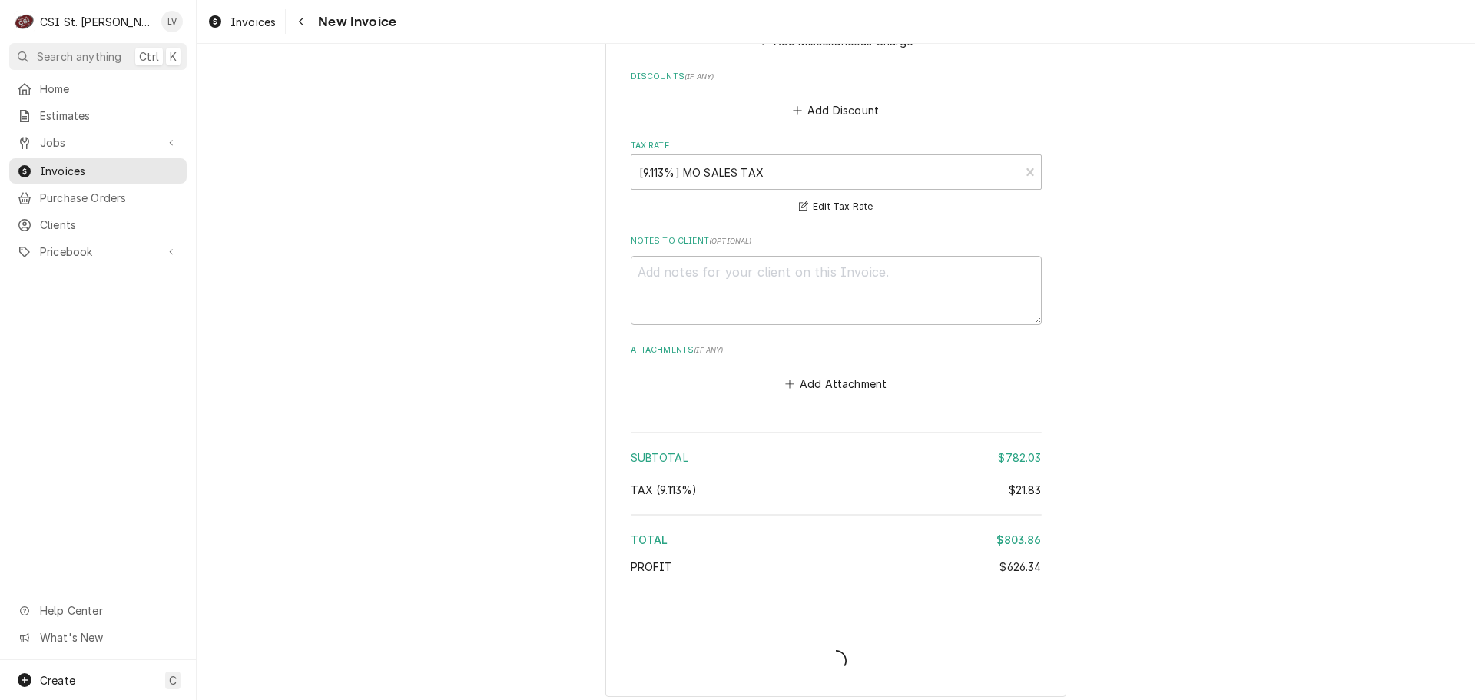
scroll to position [4159, 0]
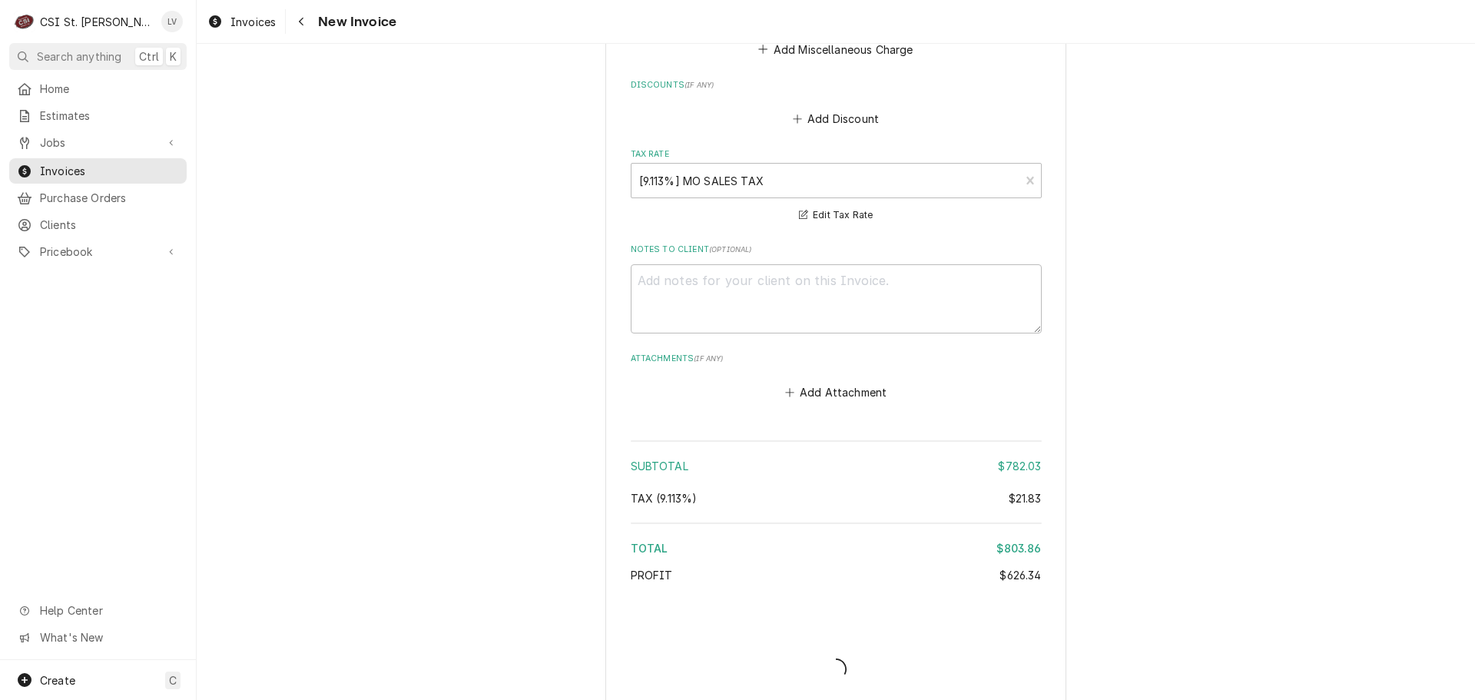
type textarea "x"
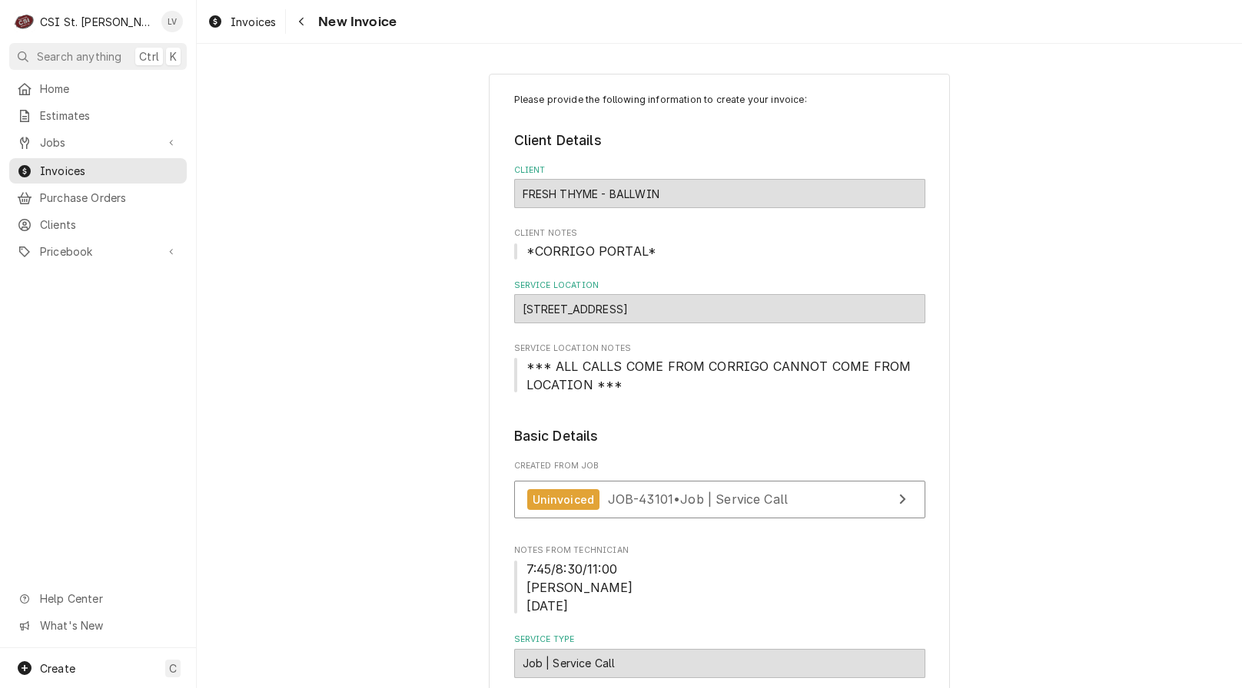
scroll to position [154, 0]
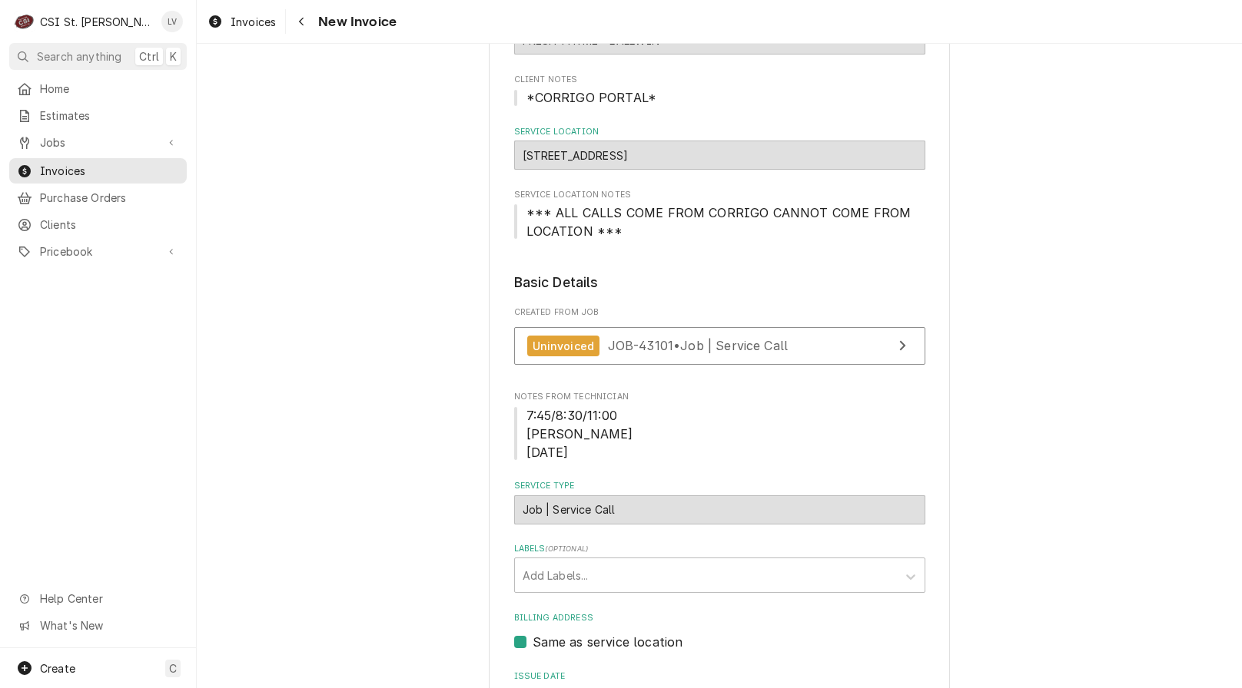
click at [231, 18] on span "Invoices" at bounding box center [252, 22] width 45 height 16
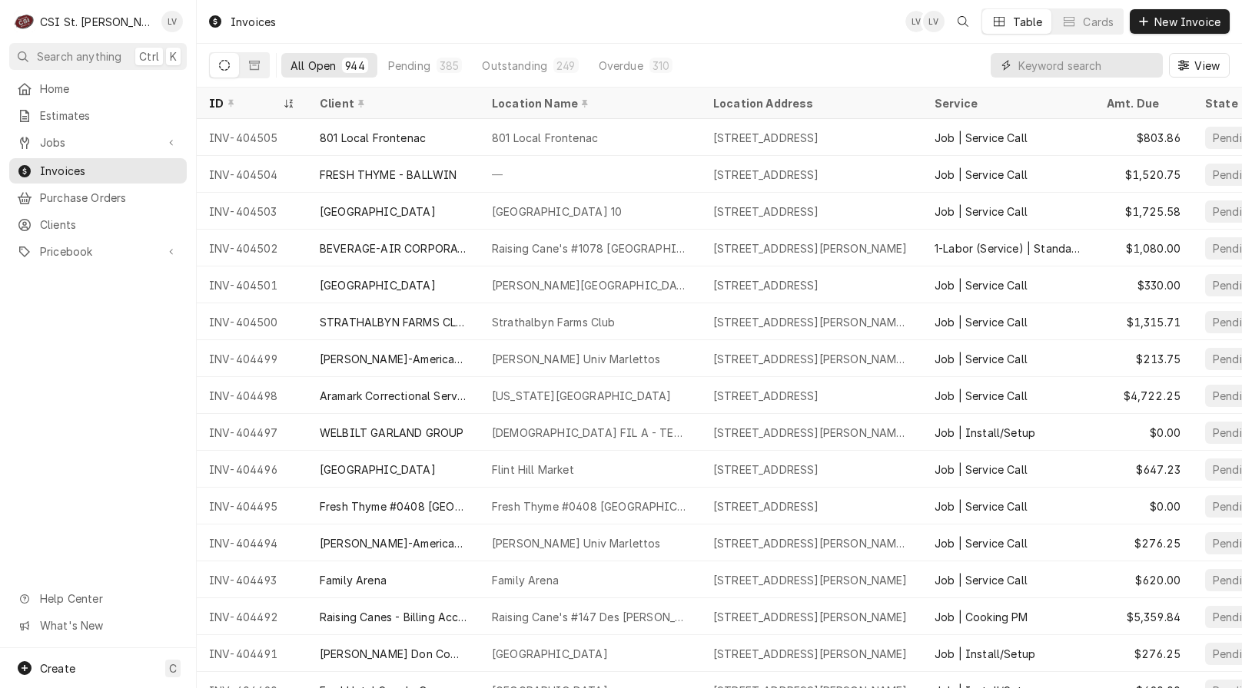
click at [1069, 68] on input "Dynamic Content Wrapper" at bounding box center [1086, 65] width 137 height 25
type input "404463"
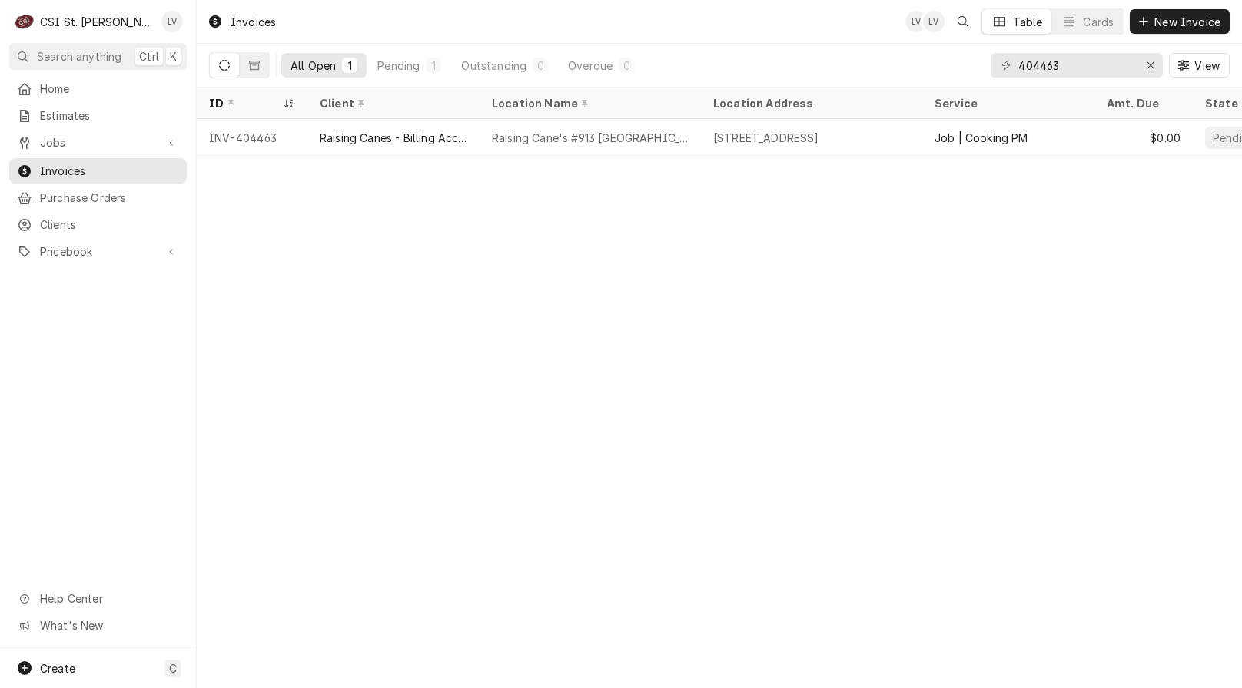
drag, startPoint x: 546, startPoint y: 142, endPoint x: 606, endPoint y: 310, distance: 178.2
click at [546, 143] on div "Raising Cane's #913 [GEOGRAPHIC_DATA]" at bounding box center [589, 137] width 221 height 37
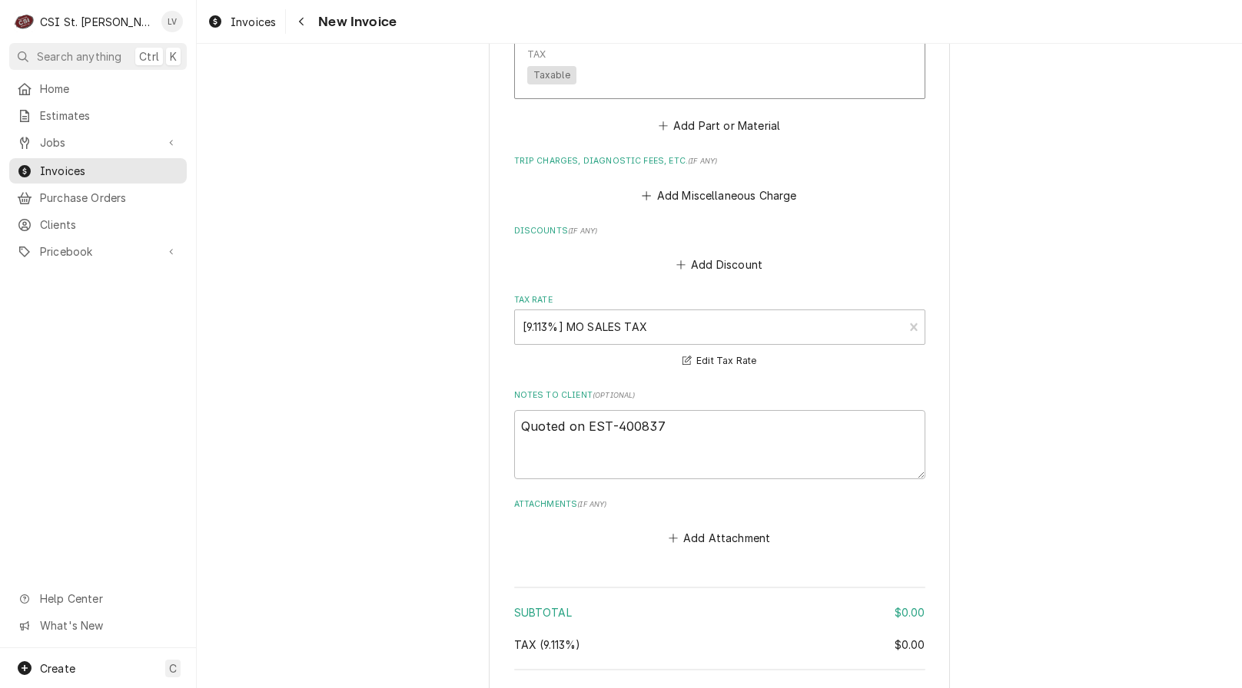
scroll to position [3137, 0]
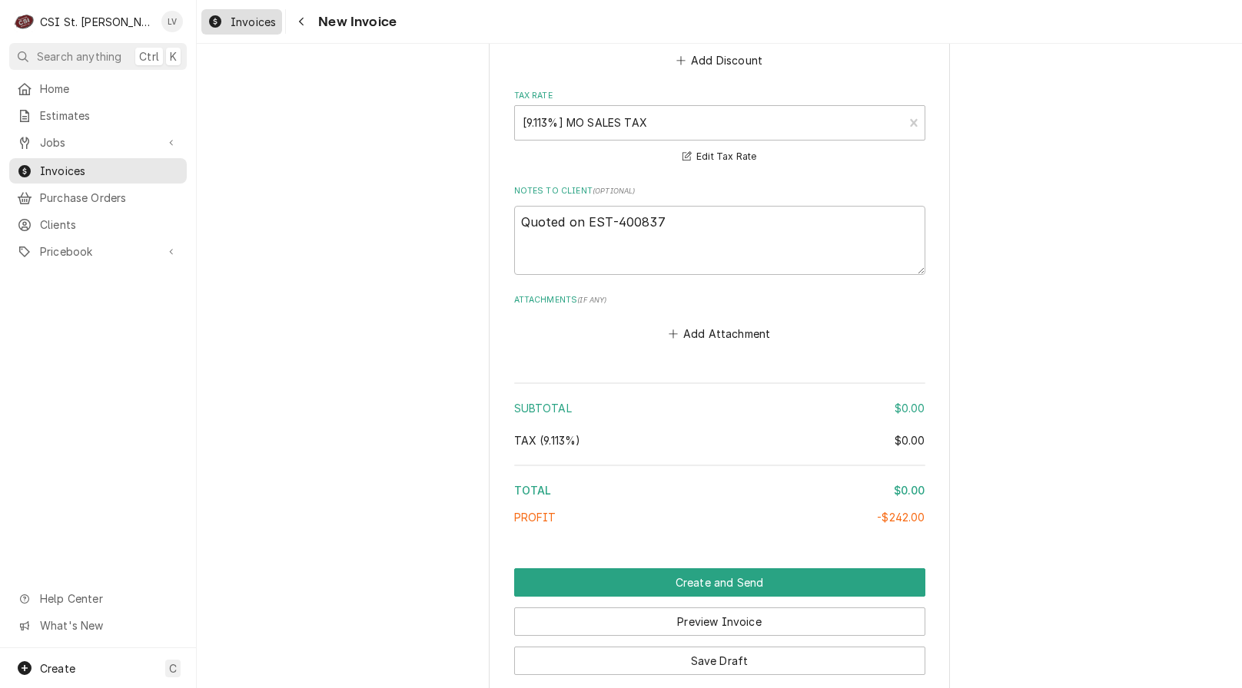
click at [232, 20] on span "Invoices" at bounding box center [252, 22] width 45 height 16
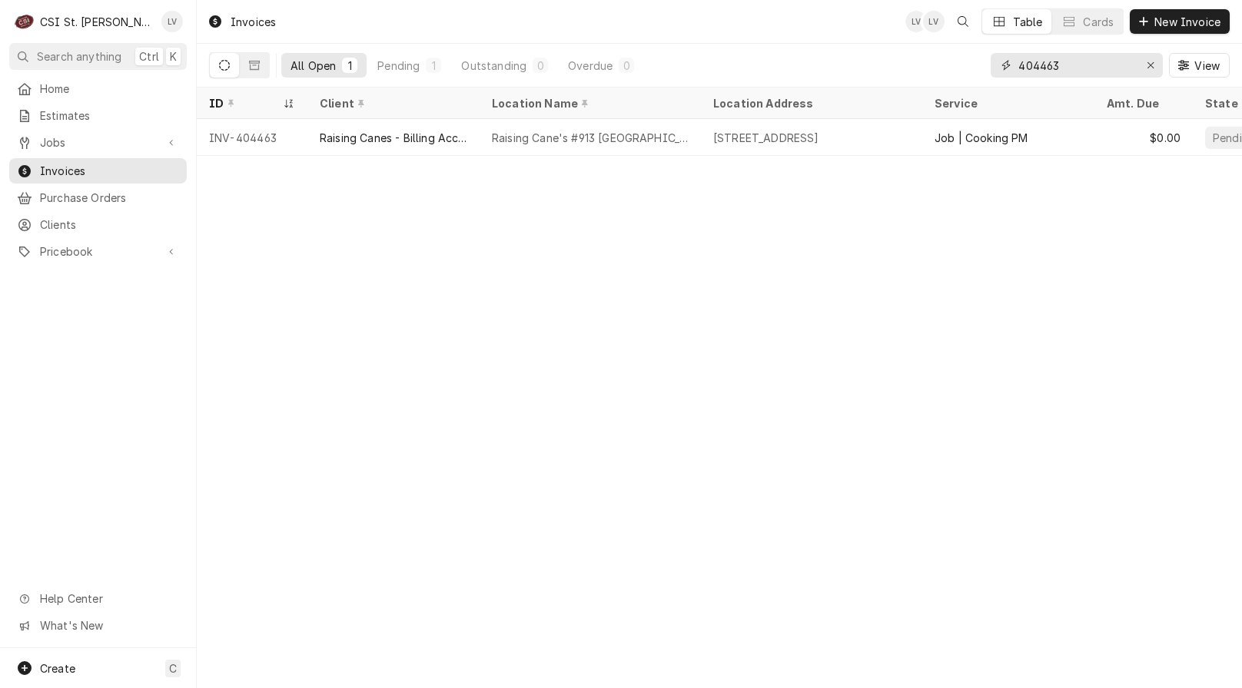
drag, startPoint x: 1072, startPoint y: 65, endPoint x: 989, endPoint y: 75, distance: 83.7
click at [987, 75] on div "All Open 1 Pending 1 Outstanding 0 Overdue 0 404463 View" at bounding box center [719, 65] width 1020 height 43
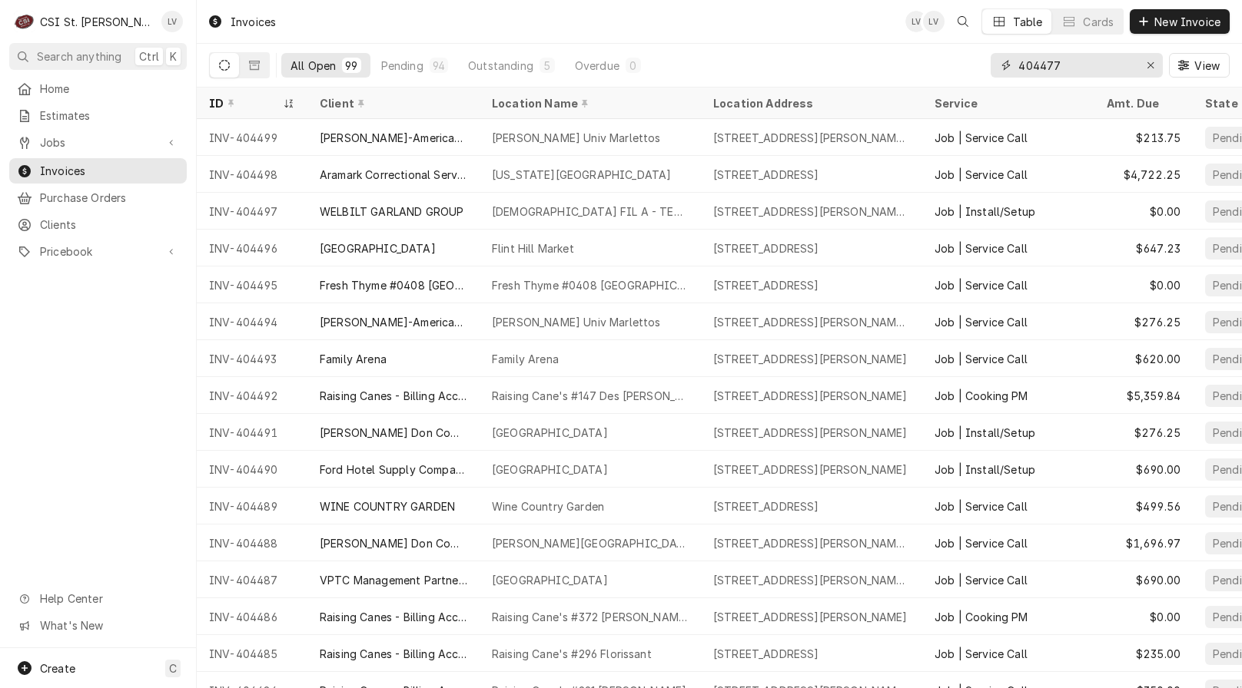
type input "404477"
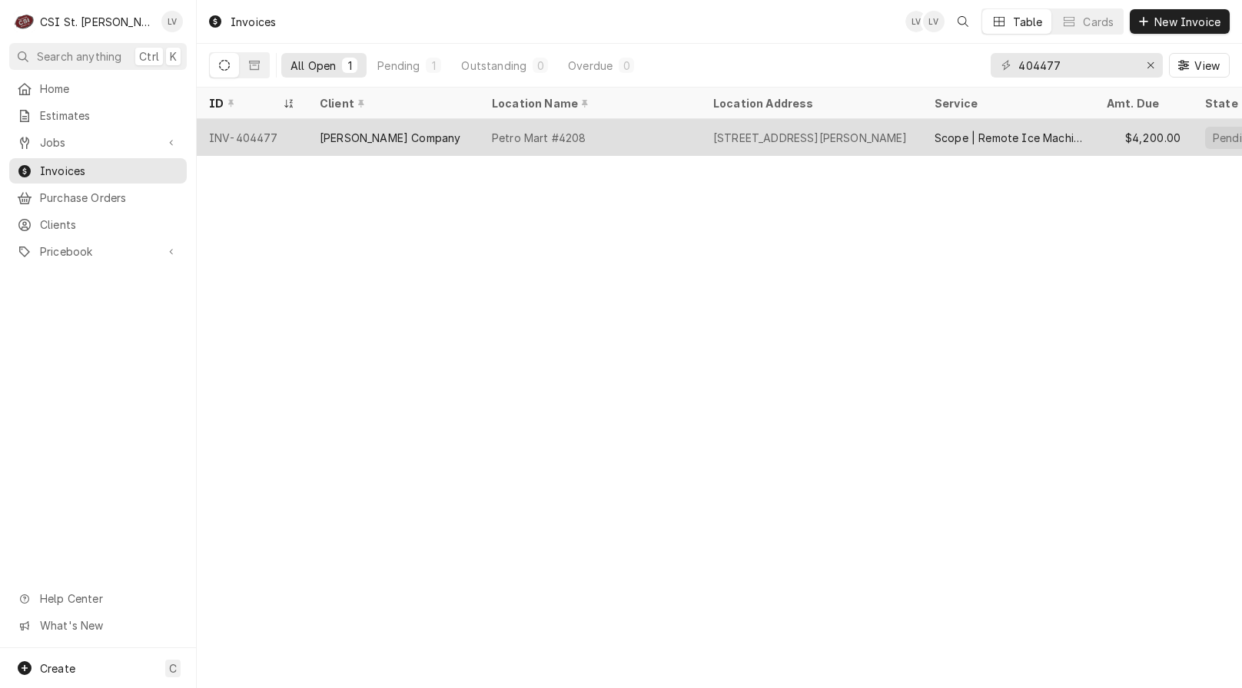
drag, startPoint x: 496, startPoint y: 150, endPoint x: 502, endPoint y: 173, distance: 23.7
click at [496, 150] on div "Petro Mart #4208" at bounding box center [589, 137] width 221 height 37
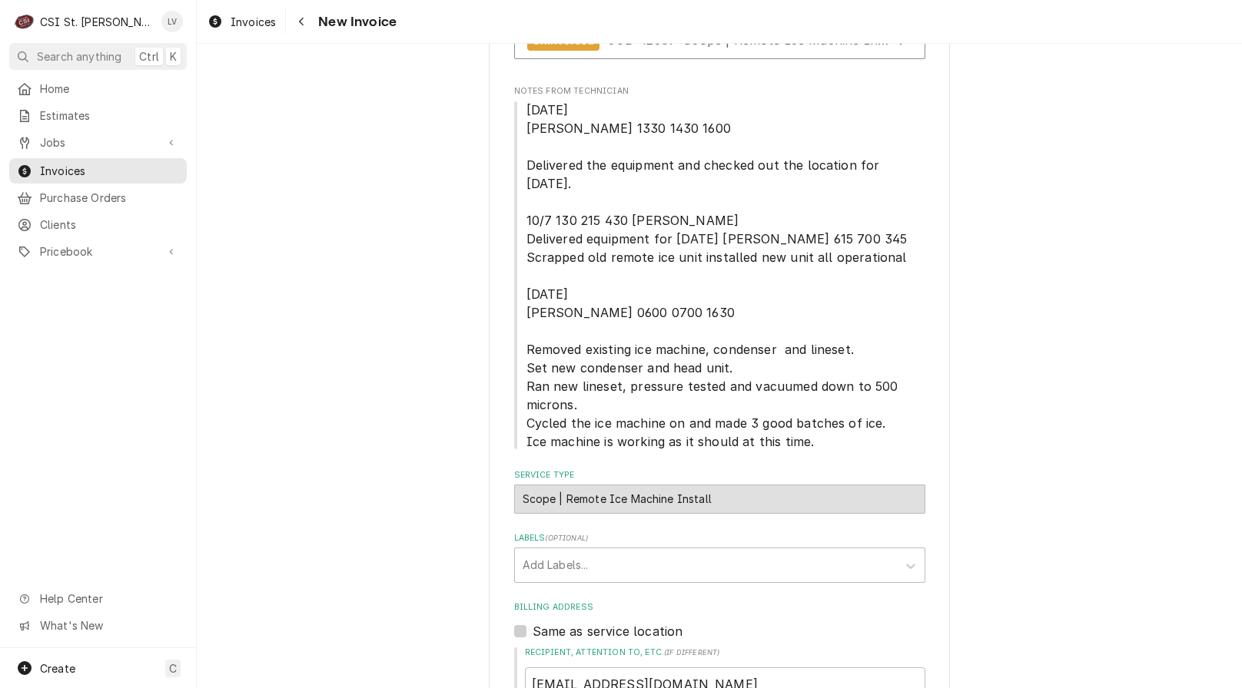
scroll to position [250, 0]
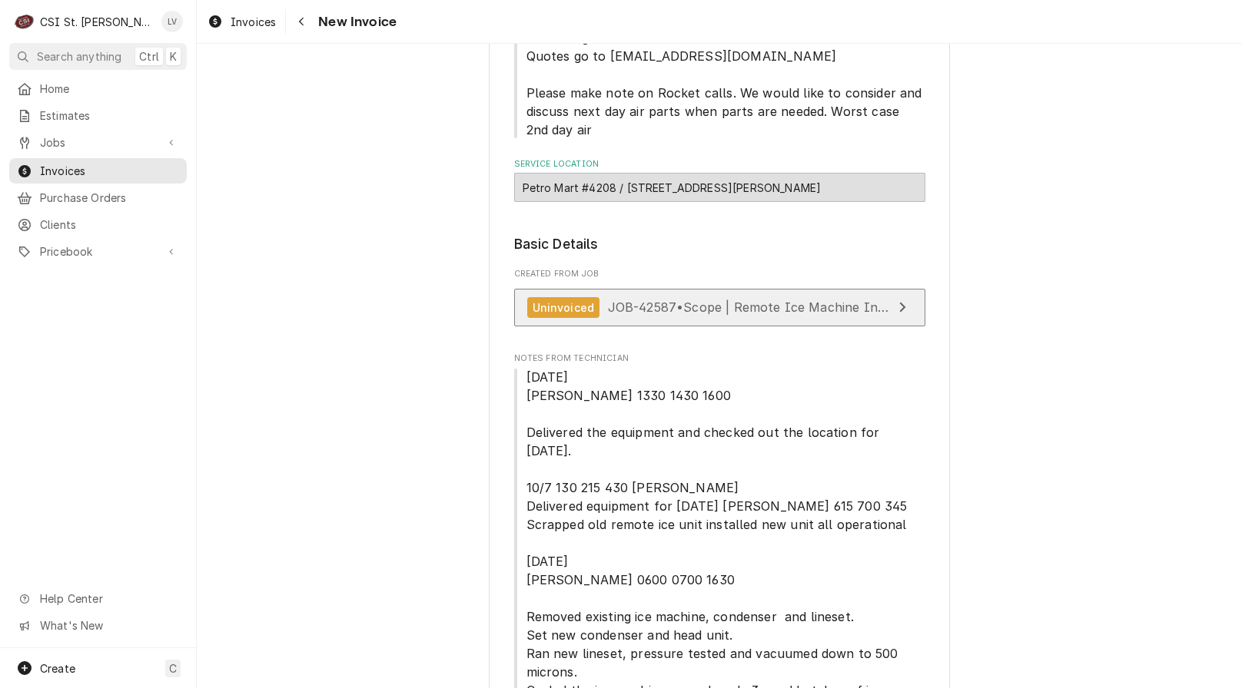
click at [694, 302] on span "JOB-42587 • Scope | Remote Ice Machine Install" at bounding box center [756, 307] width 297 height 15
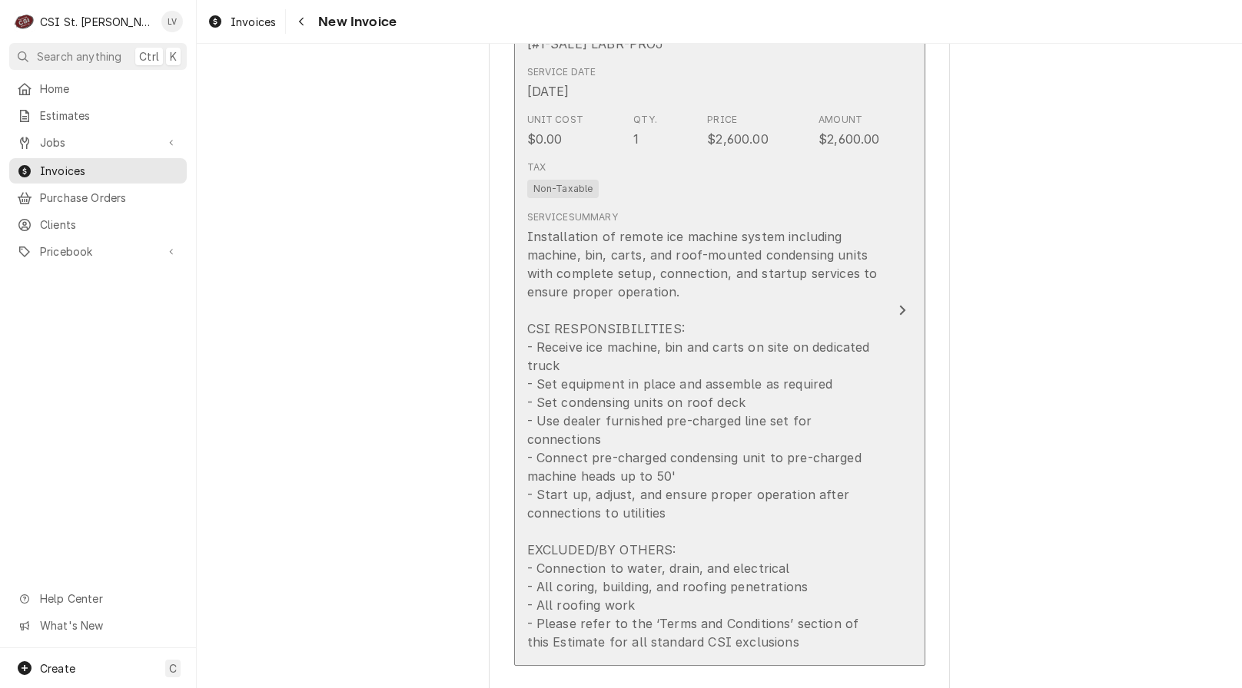
click at [642, 450] on div "Installation of remote ice machine system including machine, bin, carts, and ro…" at bounding box center [703, 439] width 353 height 424
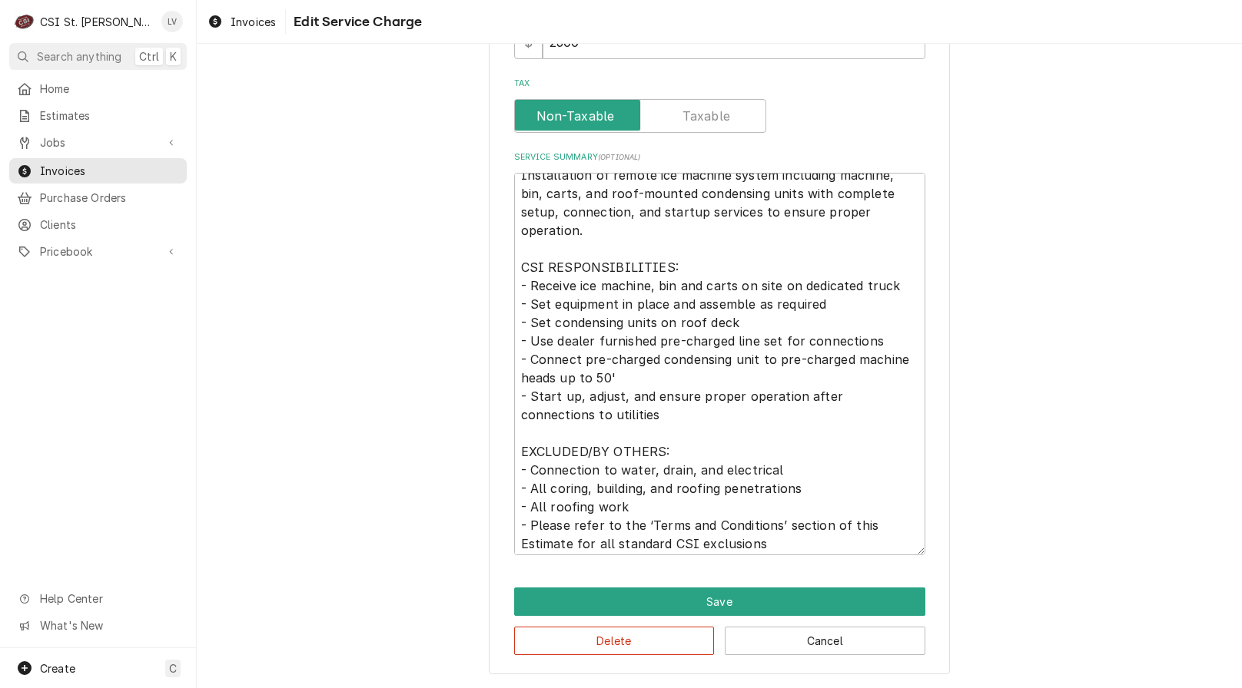
scroll to position [18, 0]
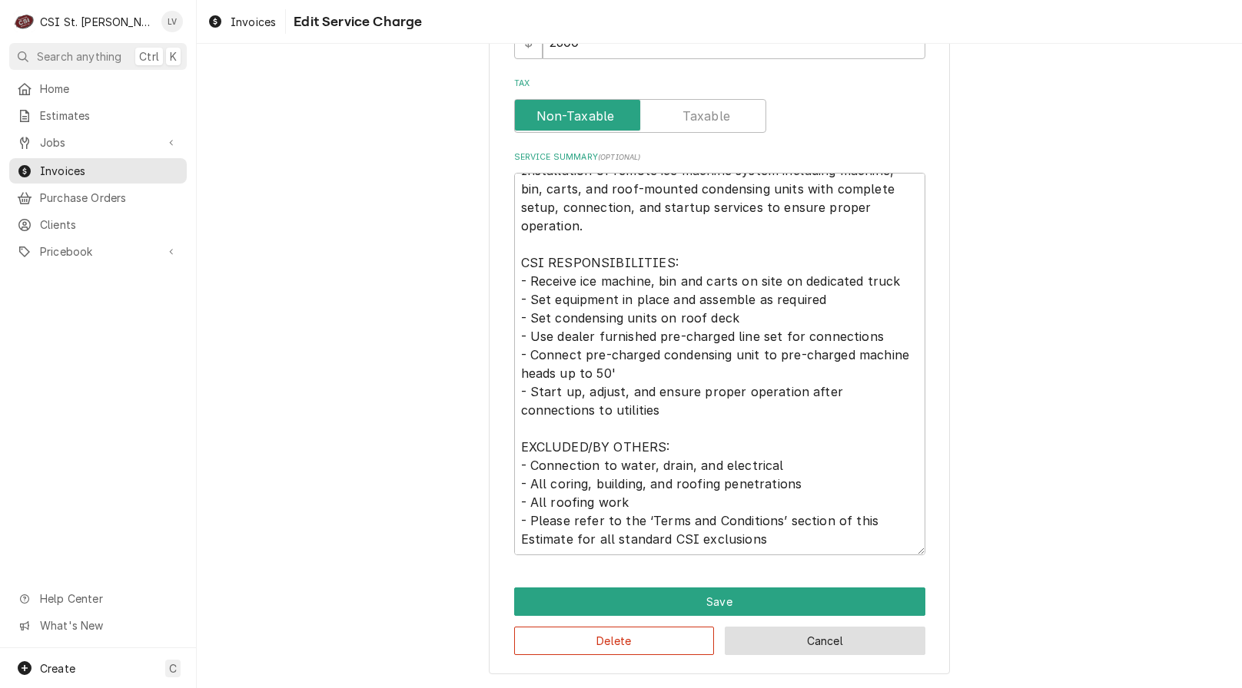
click at [882, 643] on button "Cancel" at bounding box center [825, 641] width 201 height 28
type textarea "x"
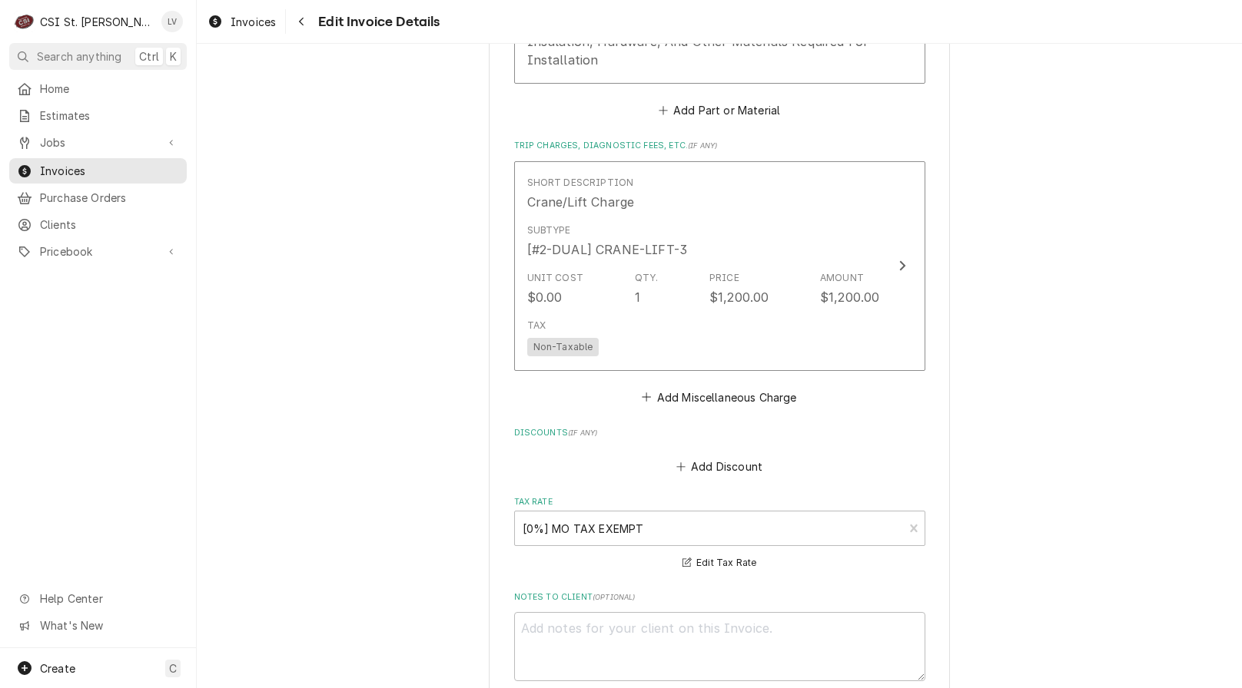
scroll to position [2921, 0]
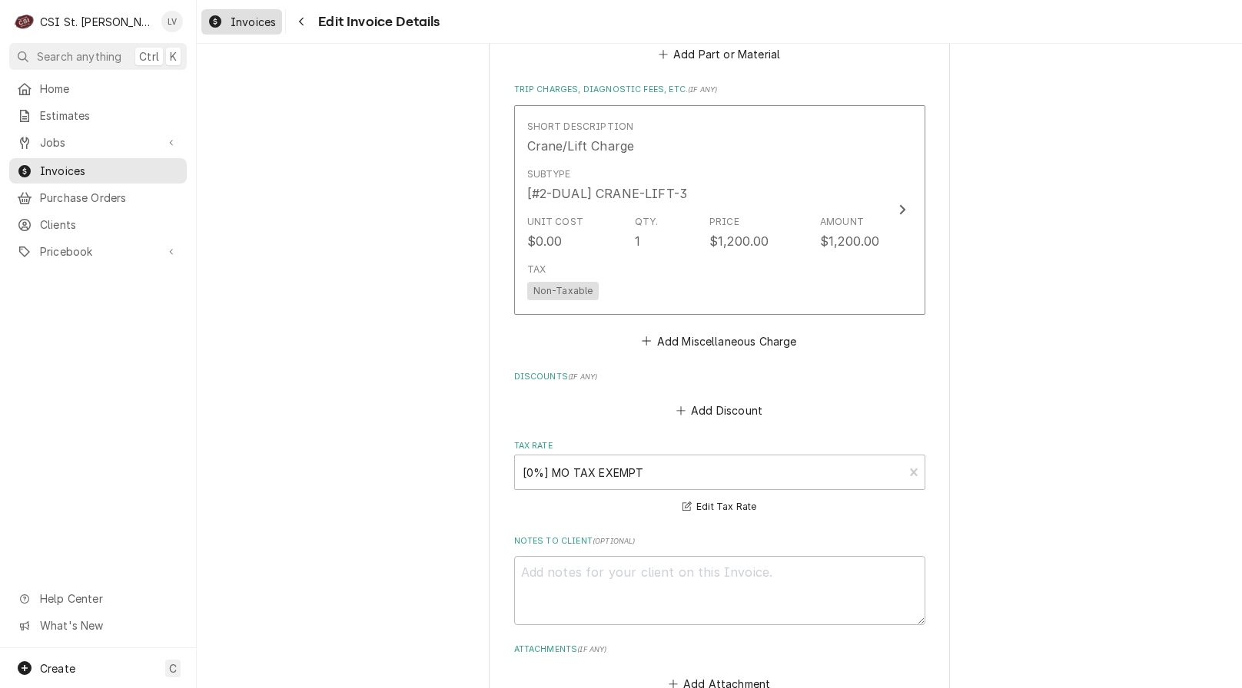
click at [233, 22] on span "Invoices" at bounding box center [252, 22] width 45 height 16
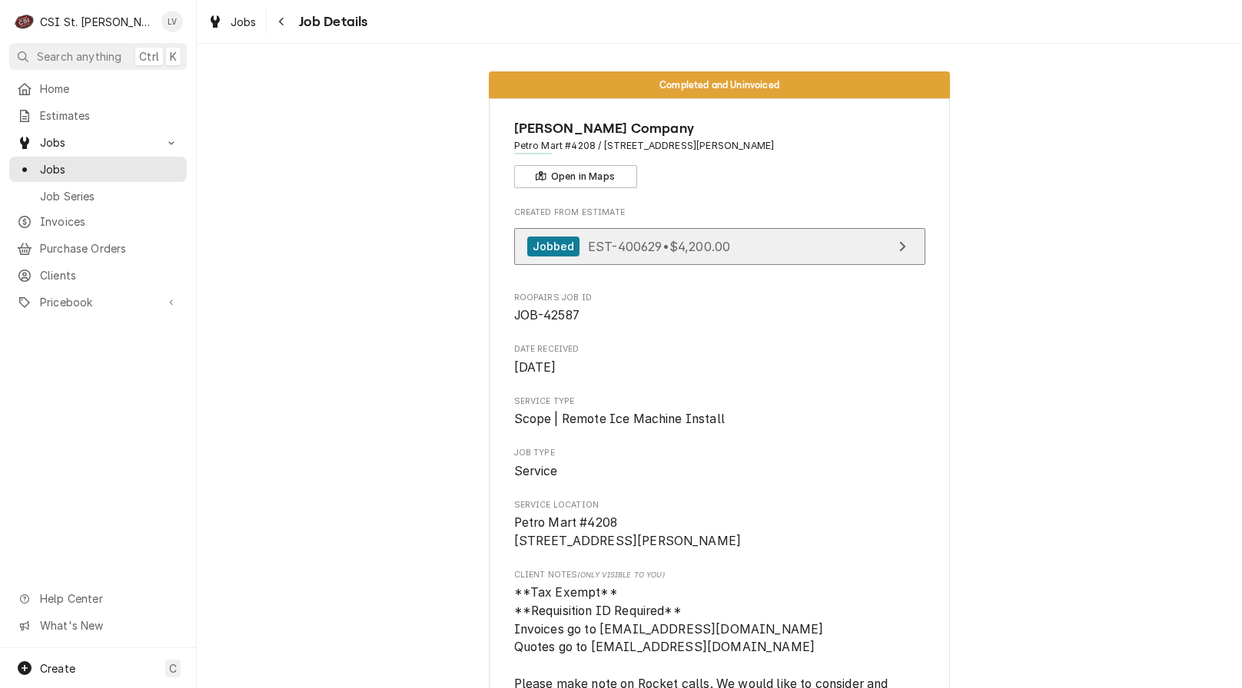
click at [628, 250] on span "EST-400629 • $4,200.00" at bounding box center [659, 245] width 142 height 15
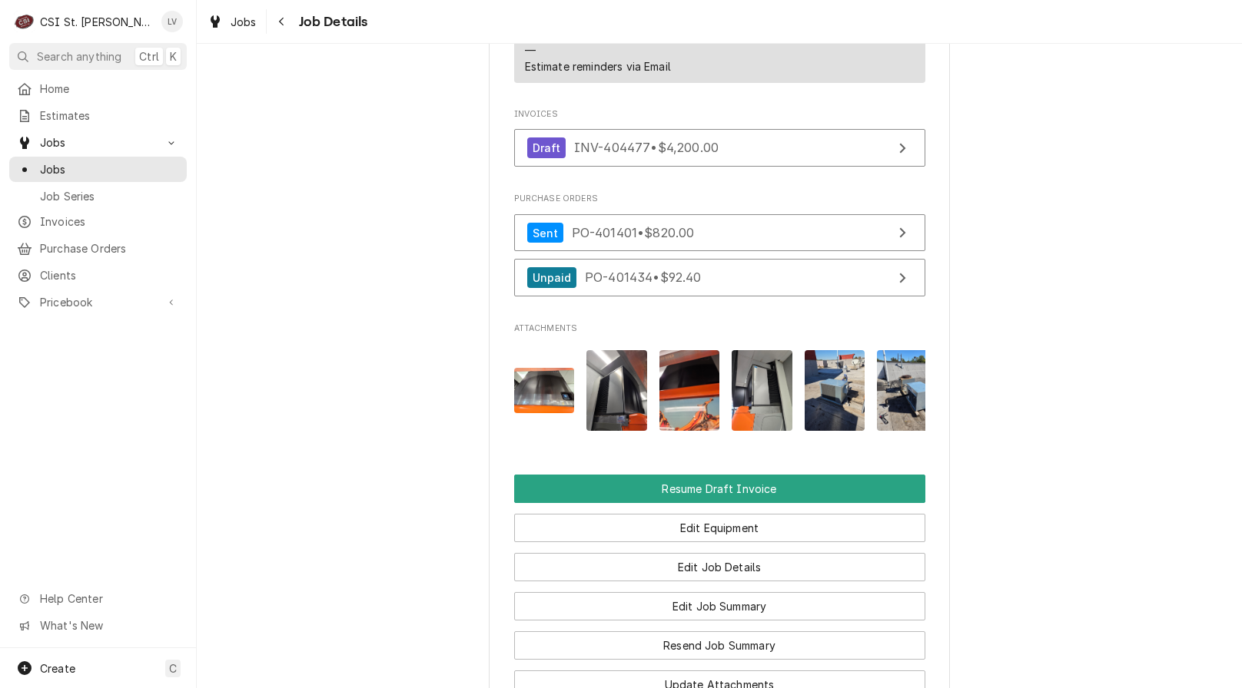
scroll to position [2382, 0]
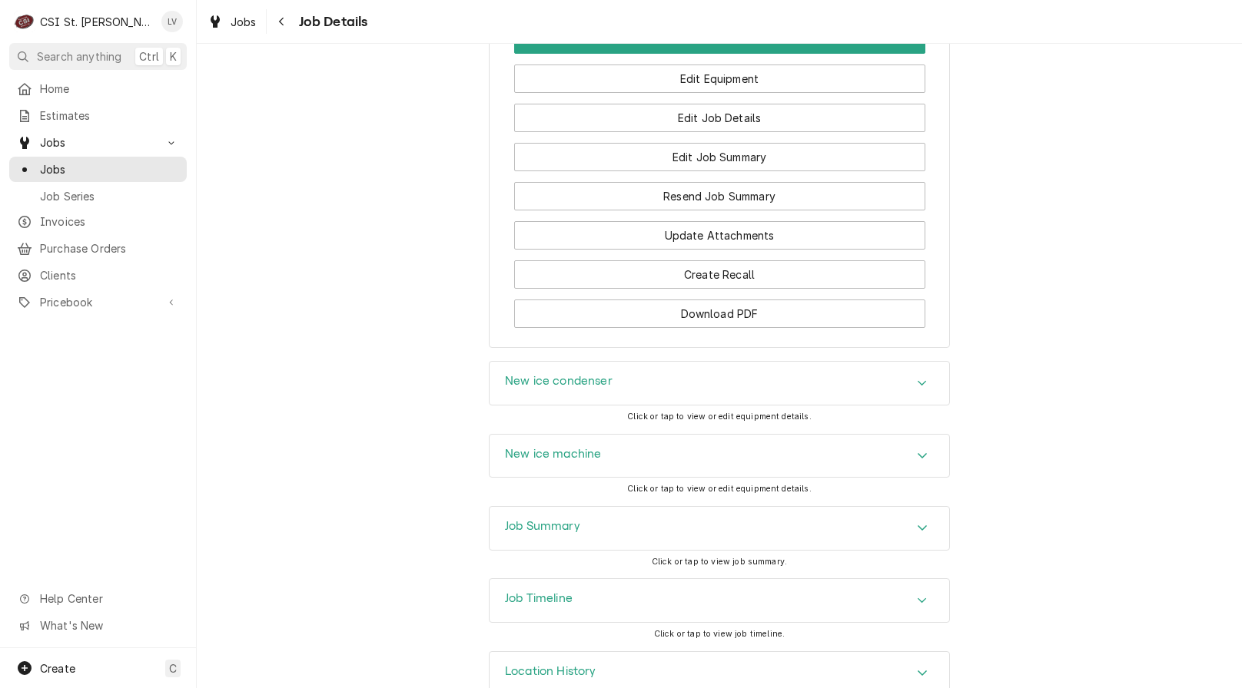
click at [624, 589] on div "Job Timeline" at bounding box center [718, 600] width 459 height 43
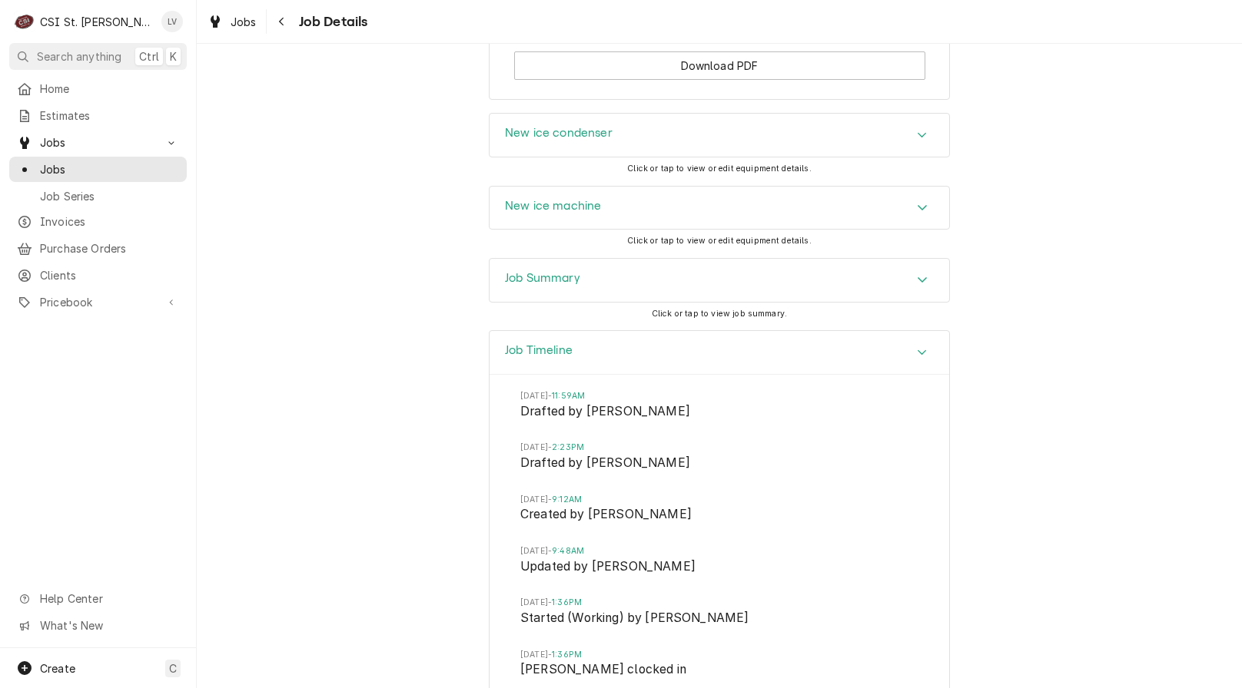
scroll to position [2996, 0]
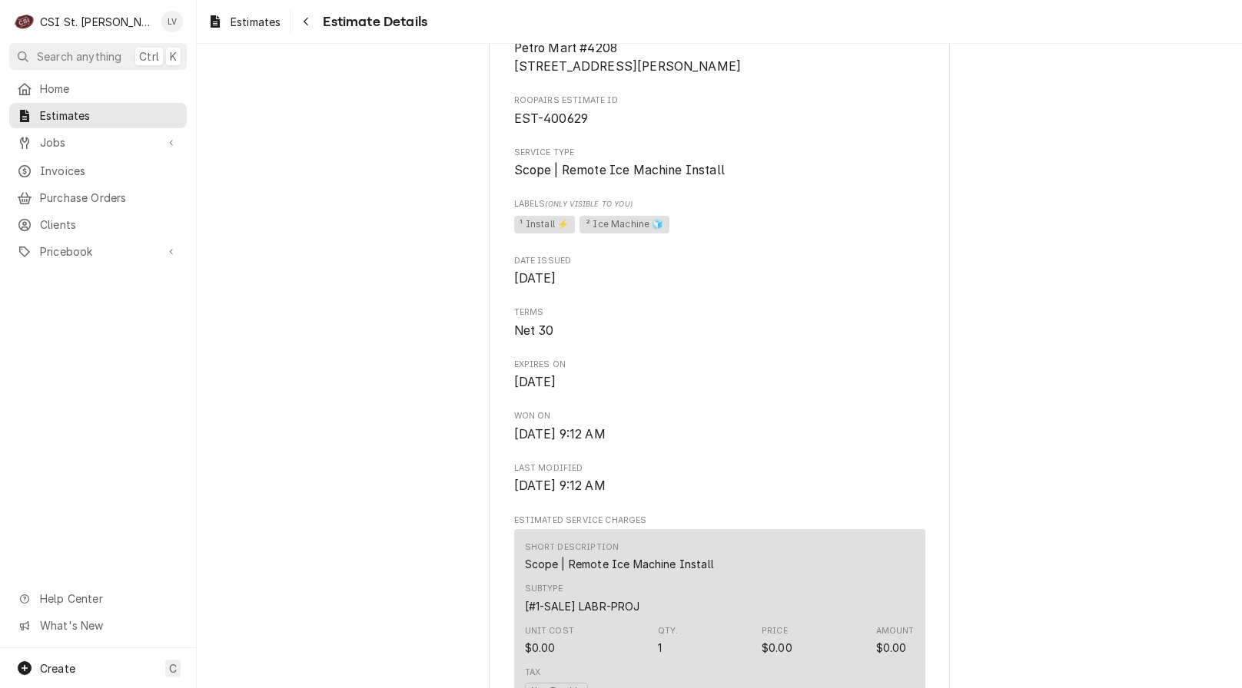
scroll to position [461, 0]
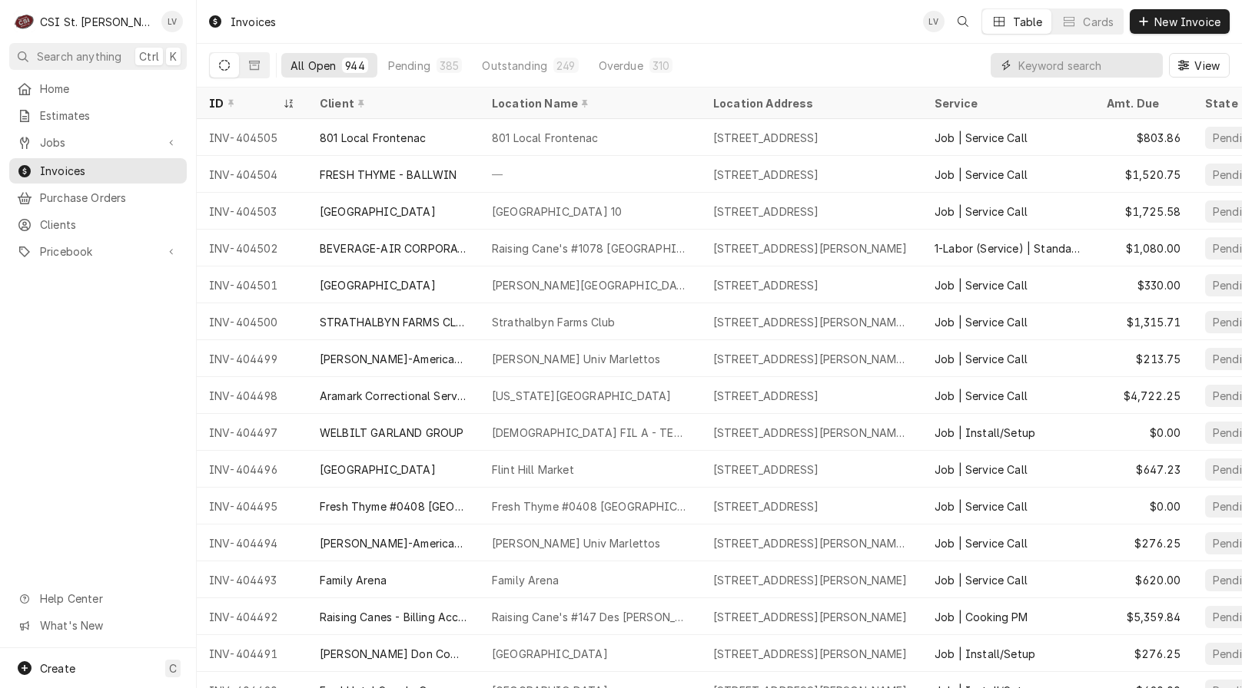
click at [1059, 60] on input "Dynamic Content Wrapper" at bounding box center [1086, 65] width 137 height 25
type input "404487"
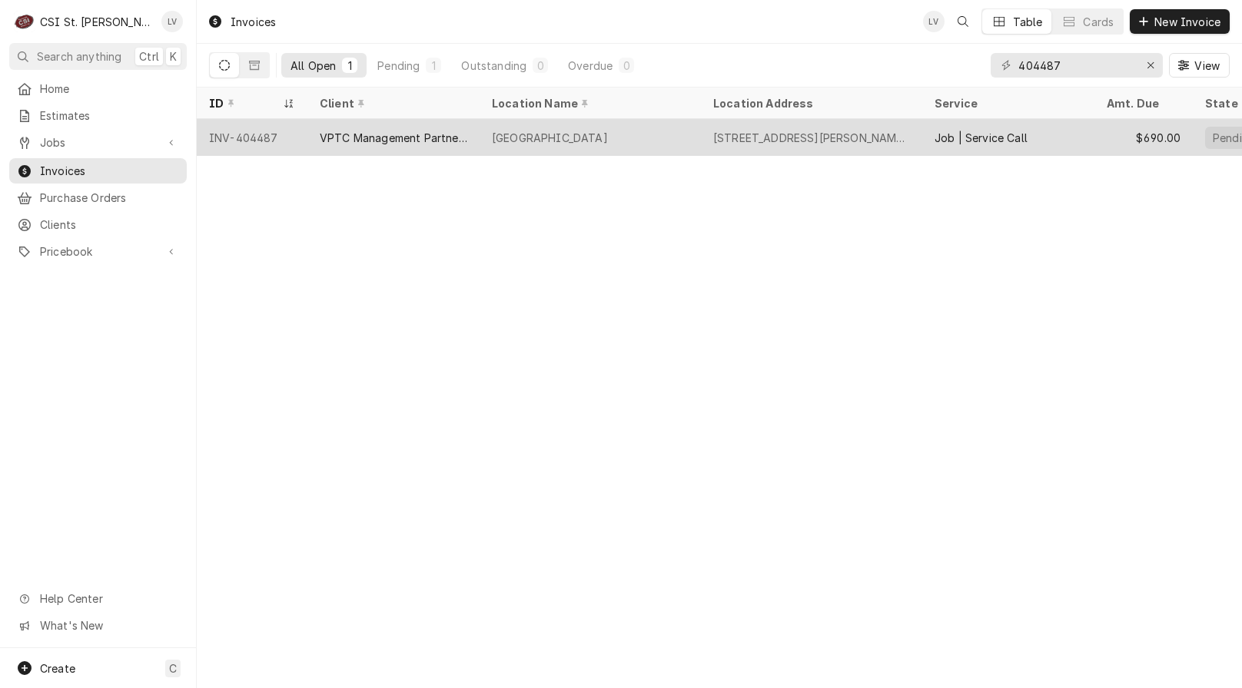
click at [552, 141] on div "Tower Cafe" at bounding box center [589, 137] width 221 height 37
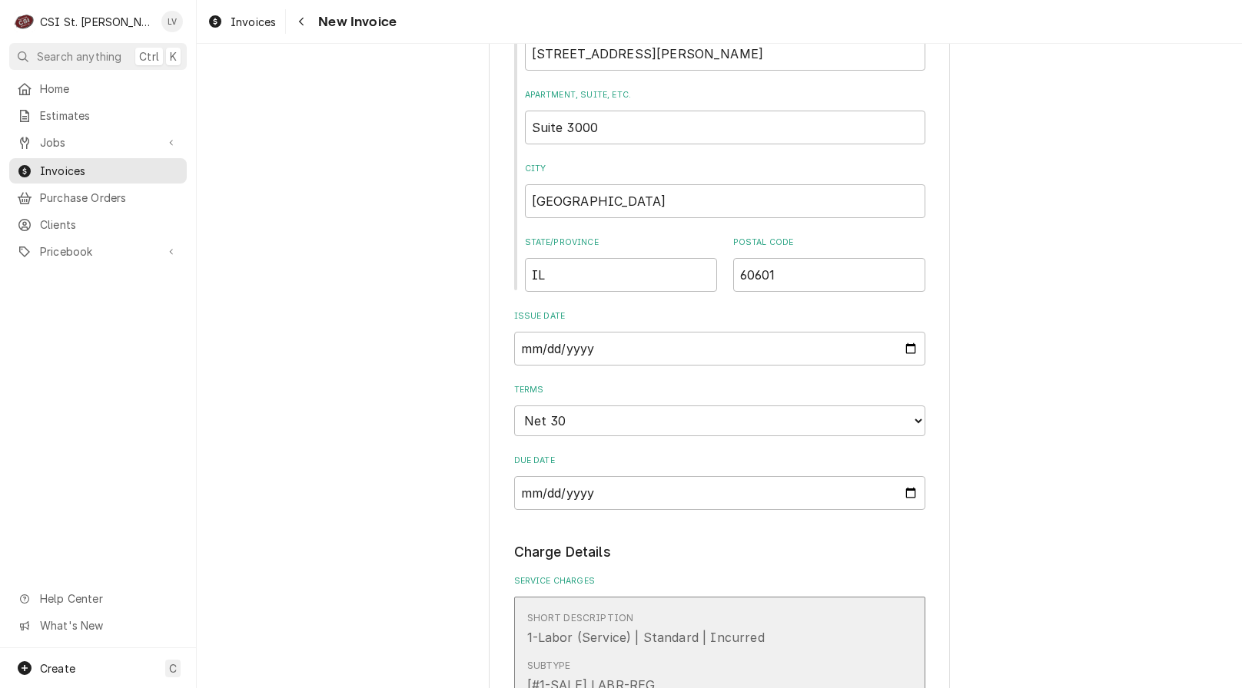
scroll to position [625, 0]
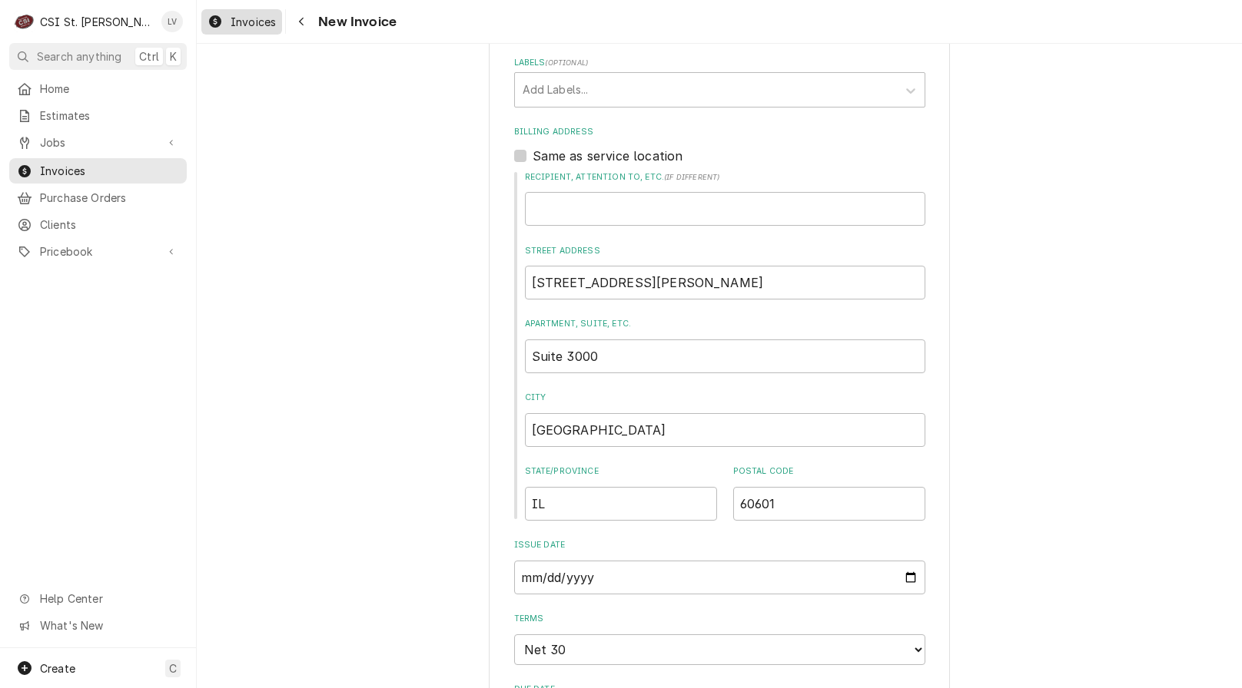
click at [239, 24] on span "Invoices" at bounding box center [252, 22] width 45 height 16
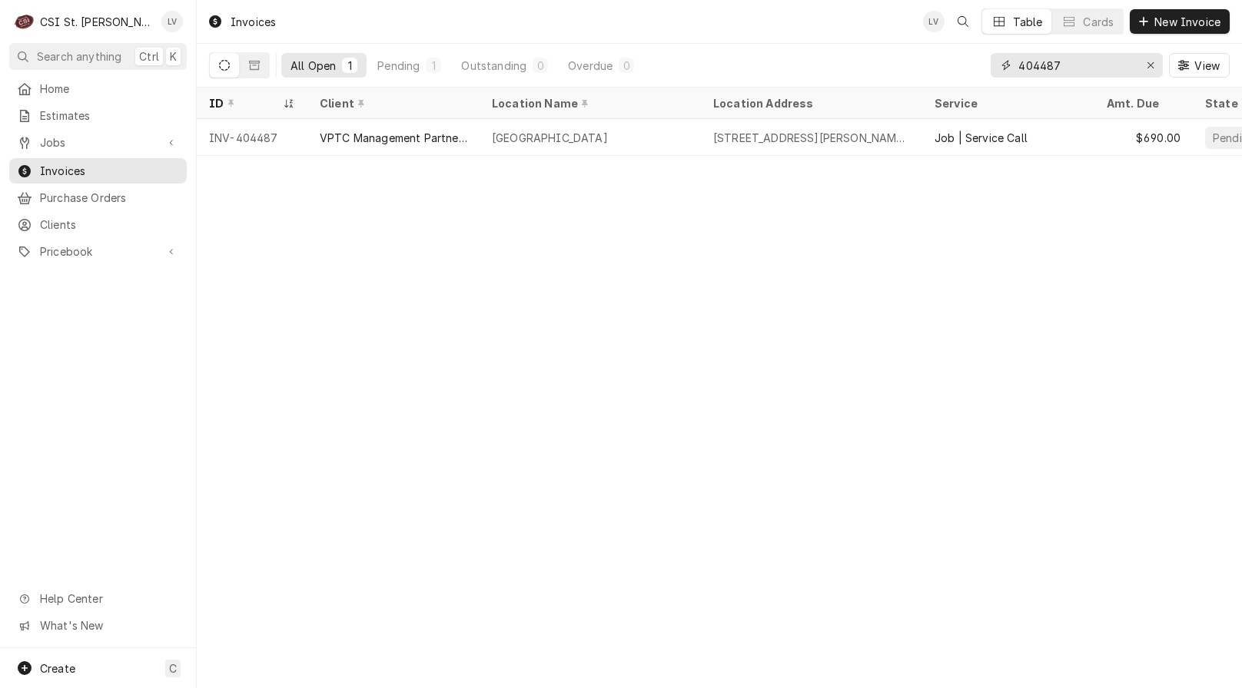
drag, startPoint x: 1087, startPoint y: 58, endPoint x: 982, endPoint y: 61, distance: 105.3
click at [982, 61] on div "All Open 1 Pending 1 Outstanding 0 Overdue 0 404487 View" at bounding box center [719, 65] width 1020 height 43
type input "404460"
drag, startPoint x: 443, startPoint y: 135, endPoint x: 446, endPoint y: 159, distance: 24.0
click at [442, 135] on div "WELBILT KOLPAK MANUFACTURING" at bounding box center [394, 138] width 148 height 16
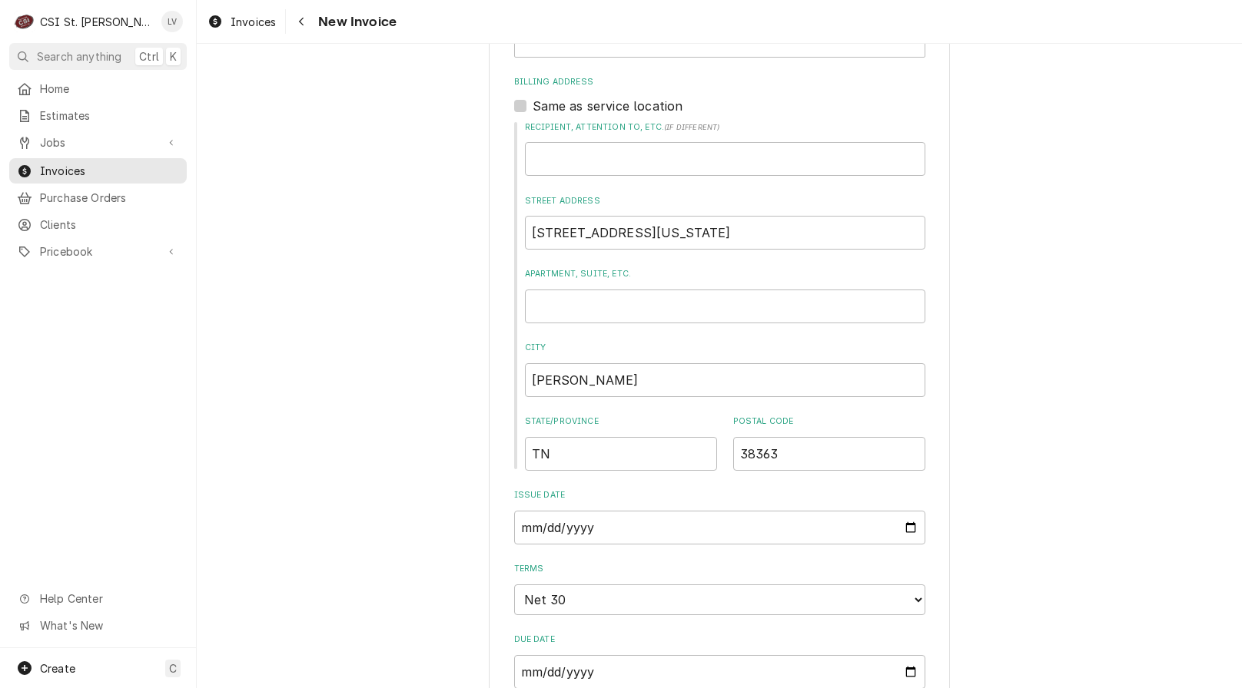
scroll to position [768, 0]
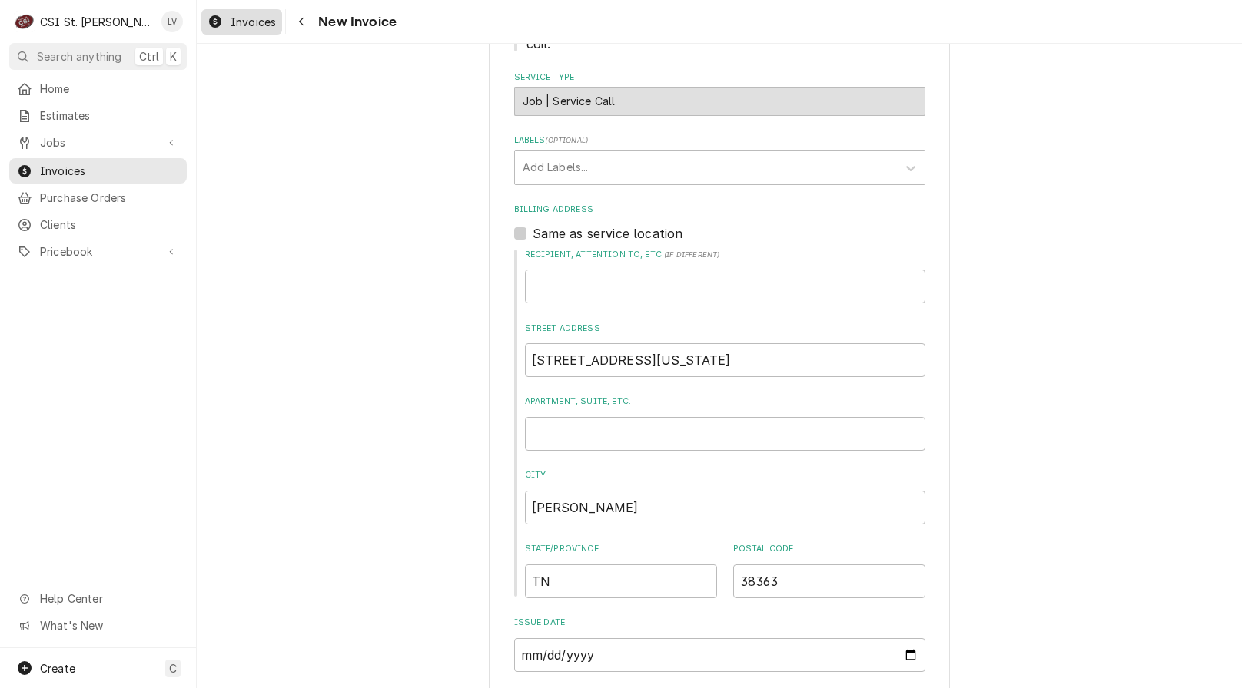
click at [228, 27] on div "Invoices" at bounding box center [241, 21] width 75 height 19
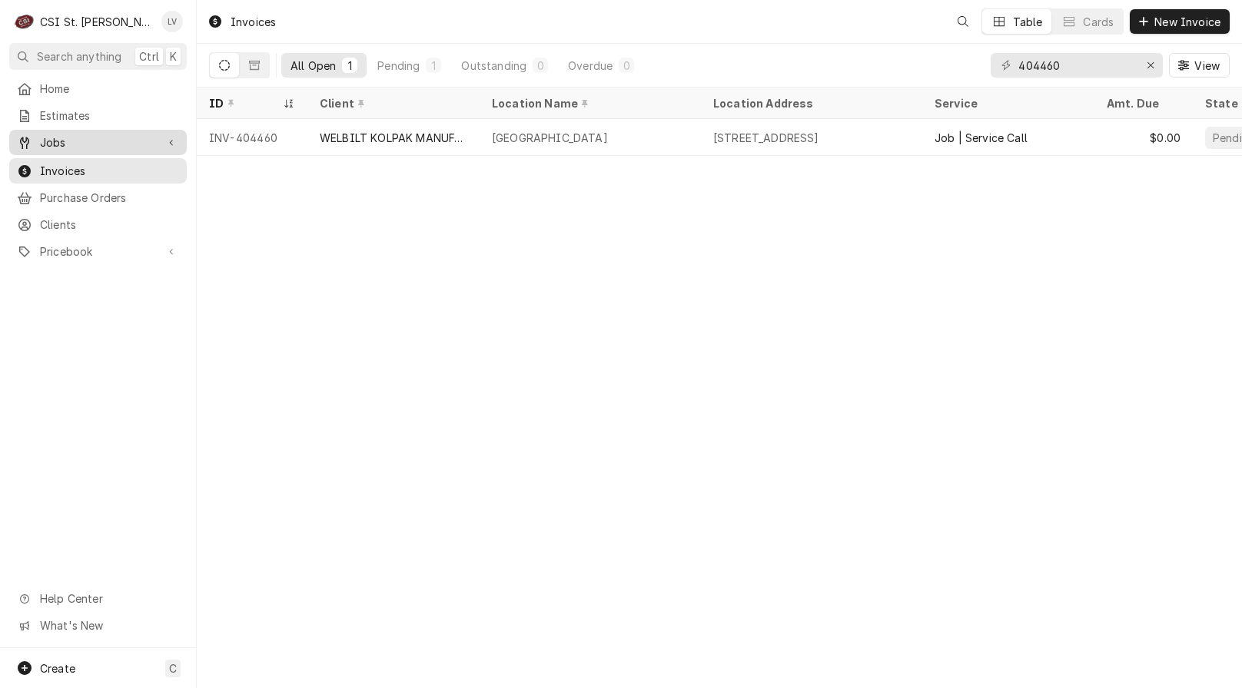
click at [77, 144] on span "Jobs" at bounding box center [98, 142] width 116 height 16
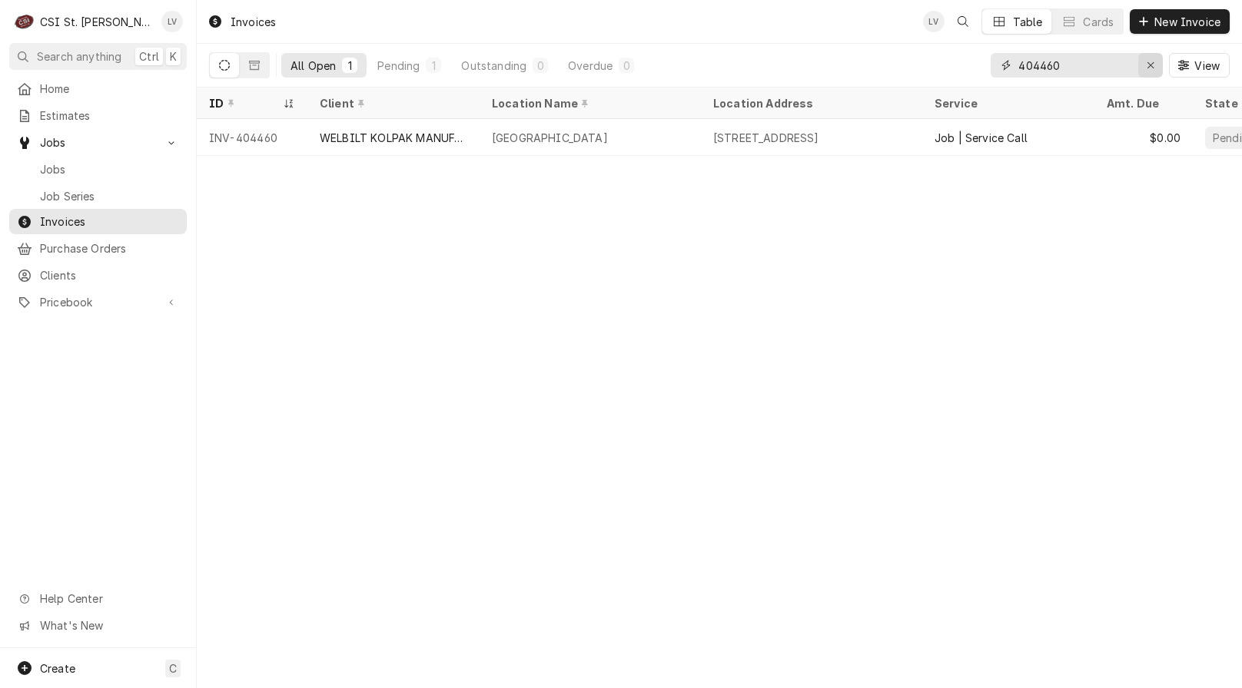
click at [1143, 70] on div "Erase input" at bounding box center [1149, 65] width 15 height 15
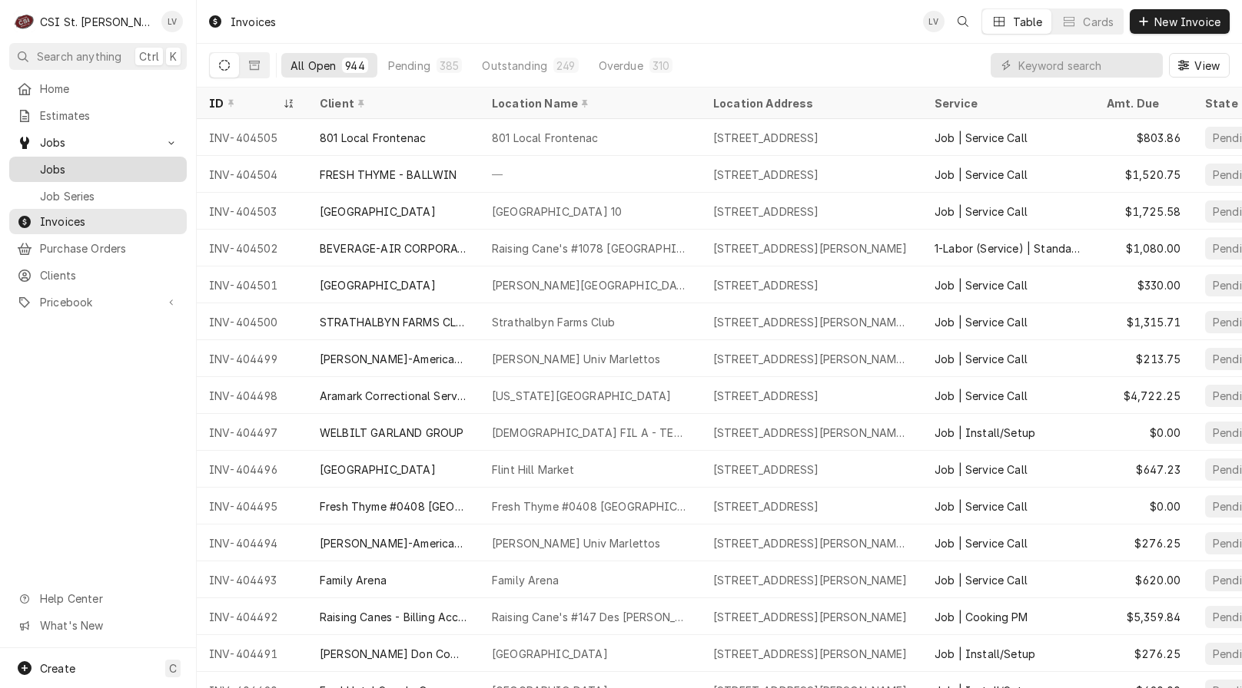
click at [107, 171] on span "Jobs" at bounding box center [109, 169] width 139 height 16
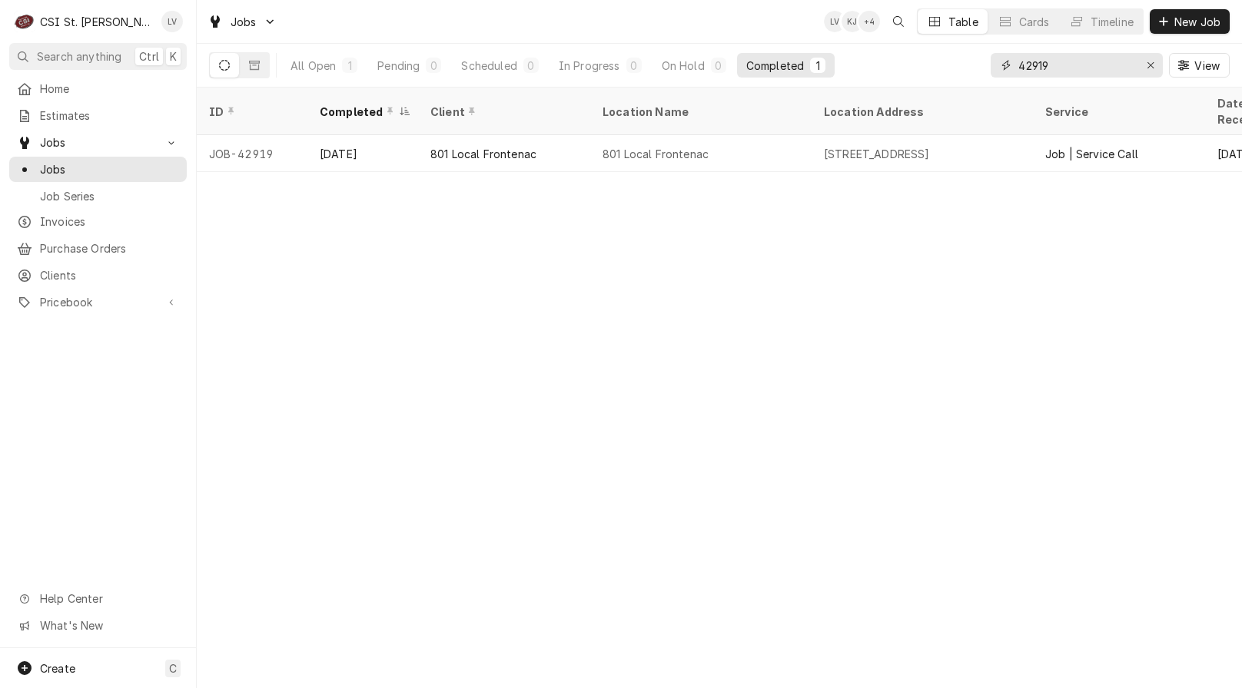
drag, startPoint x: 1067, startPoint y: 68, endPoint x: 1013, endPoint y: 56, distance: 55.2
click at [1013, 56] on div "42919" at bounding box center [1076, 65] width 172 height 25
type input "43152"
drag, startPoint x: 478, startPoint y: 131, endPoint x: 481, endPoint y: 201, distance: 70.0
click at [479, 146] on div "[PERSON_NAME] Don Company" at bounding box center [504, 154] width 148 height 16
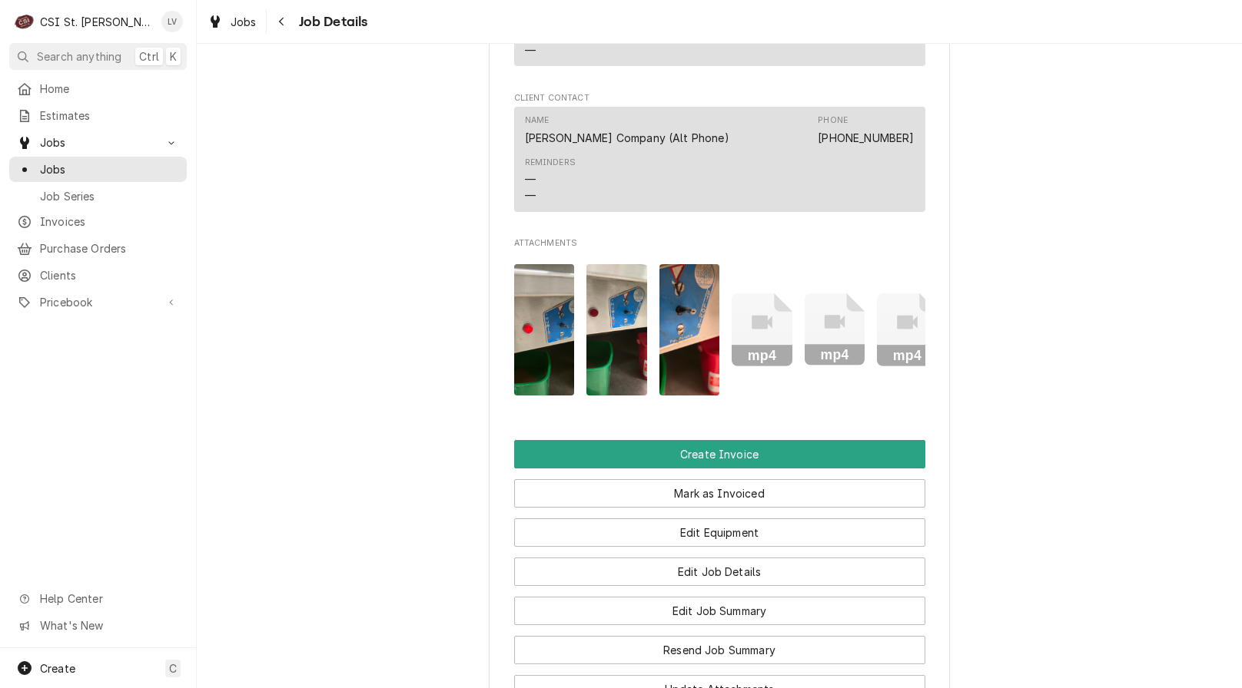
scroll to position [1306, 0]
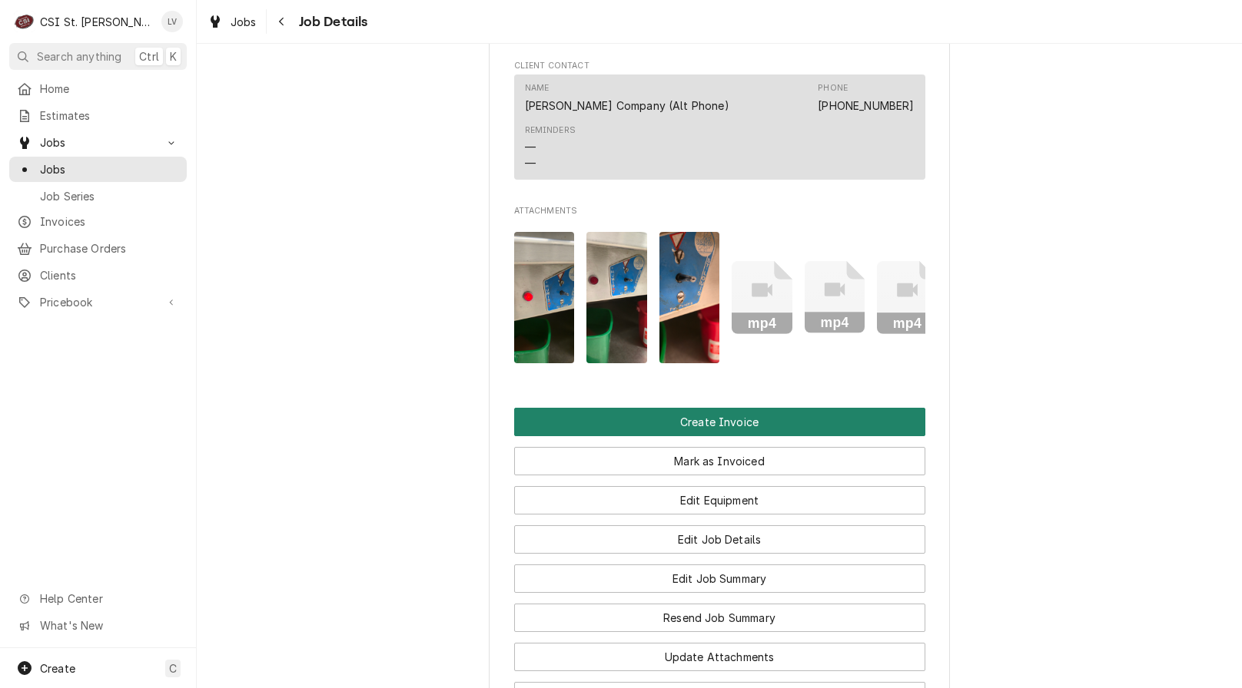
click at [609, 430] on button "Create Invoice" at bounding box center [719, 422] width 411 height 28
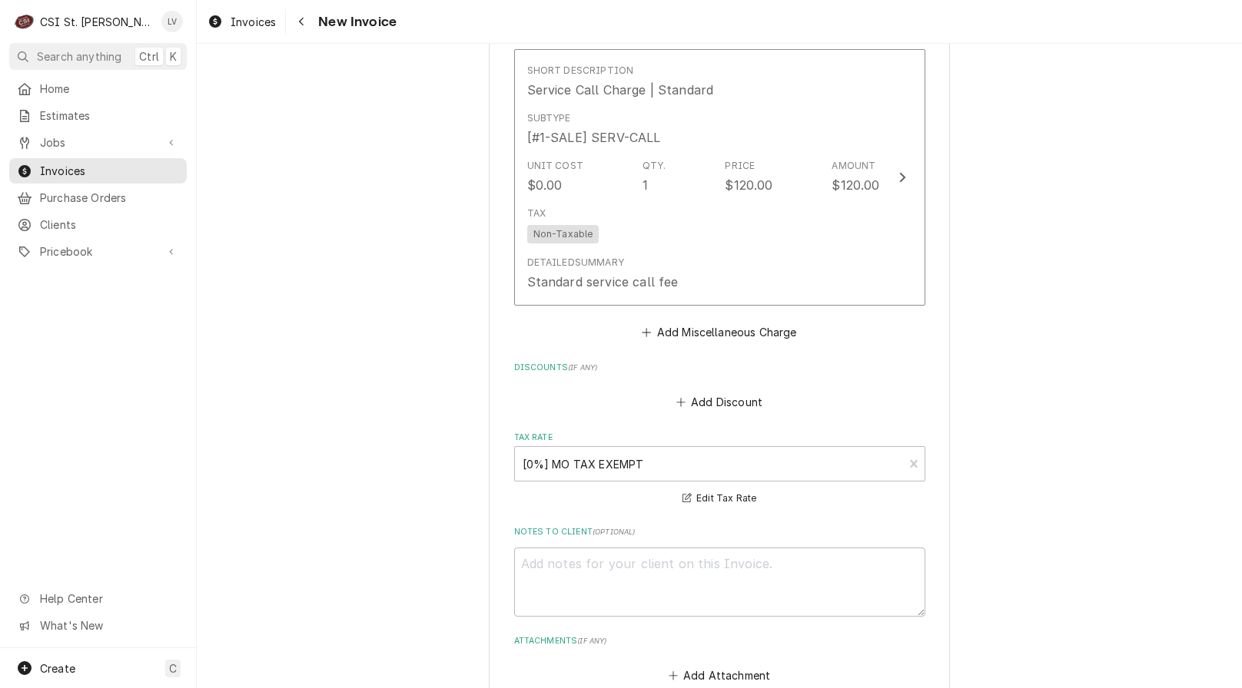
scroll to position [3608, 0]
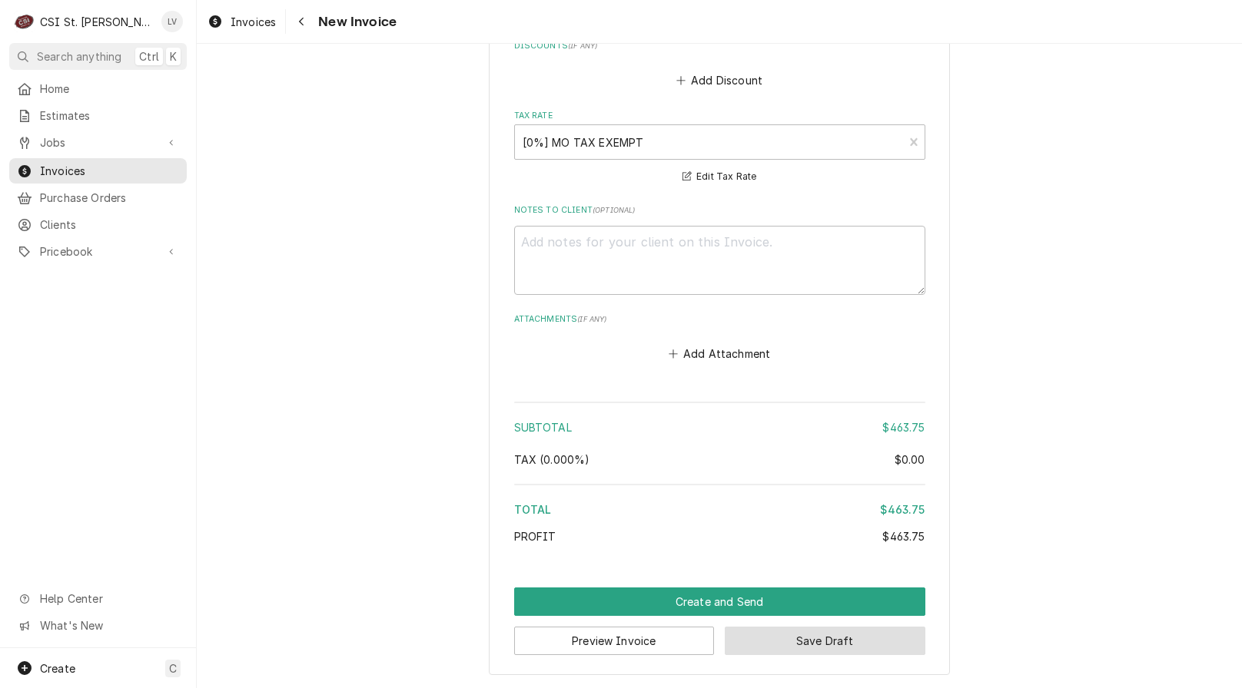
click at [854, 638] on button "Save Draft" at bounding box center [825, 641] width 201 height 28
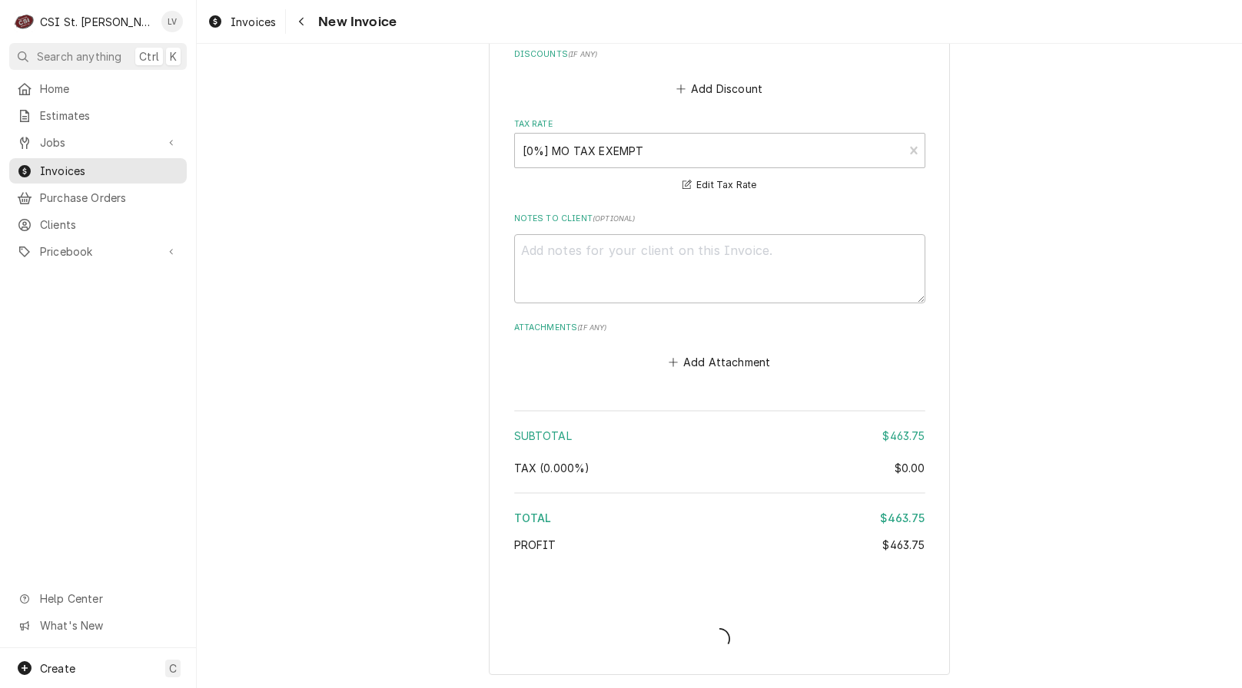
scroll to position [3600, 0]
type textarea "x"
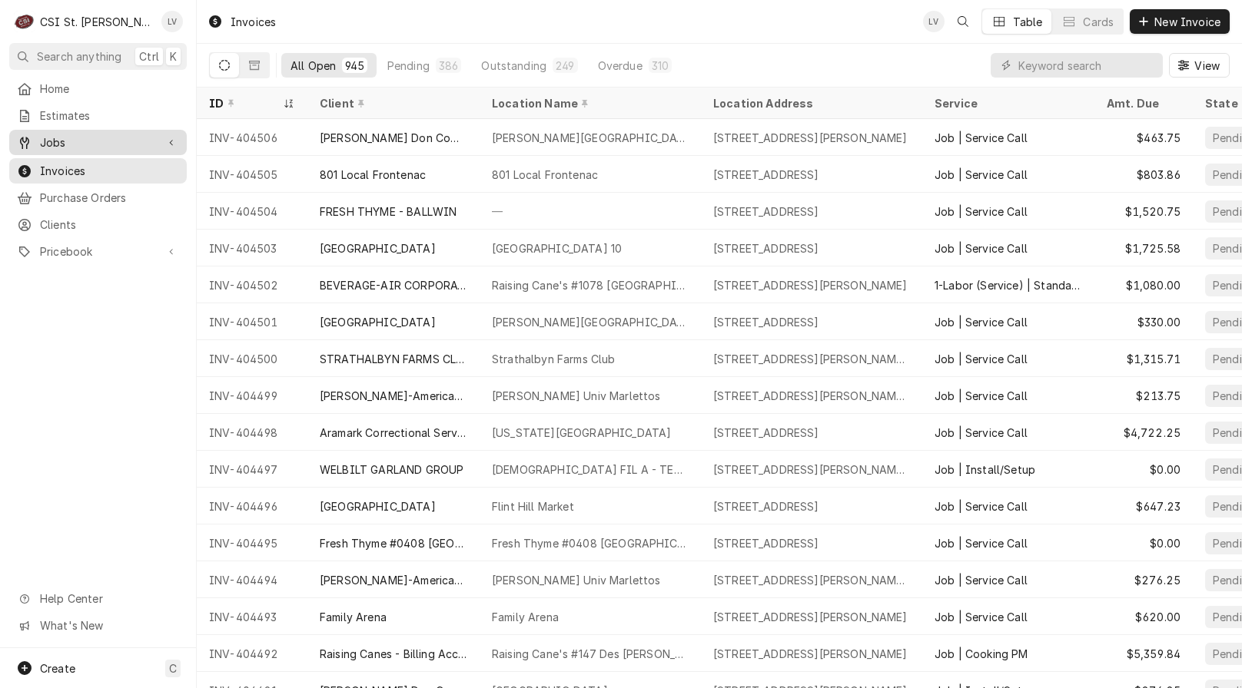
click at [52, 134] on span "Jobs" at bounding box center [98, 142] width 116 height 16
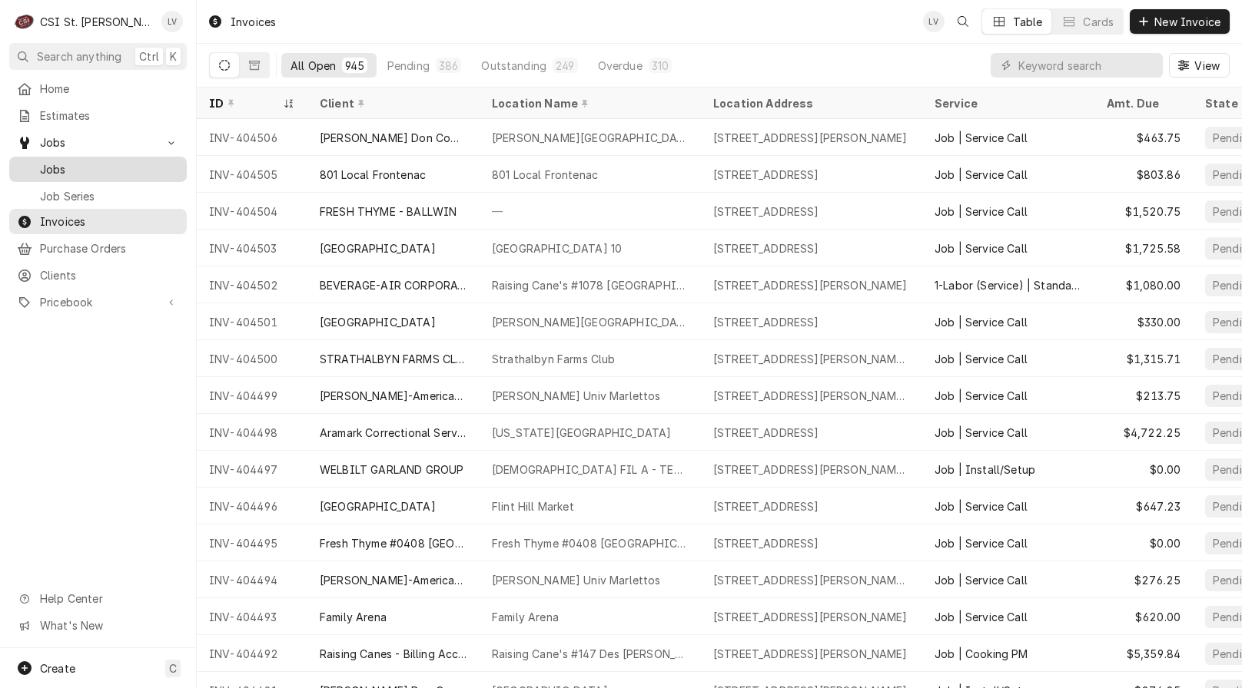
click at [51, 166] on span "Jobs" at bounding box center [109, 169] width 139 height 16
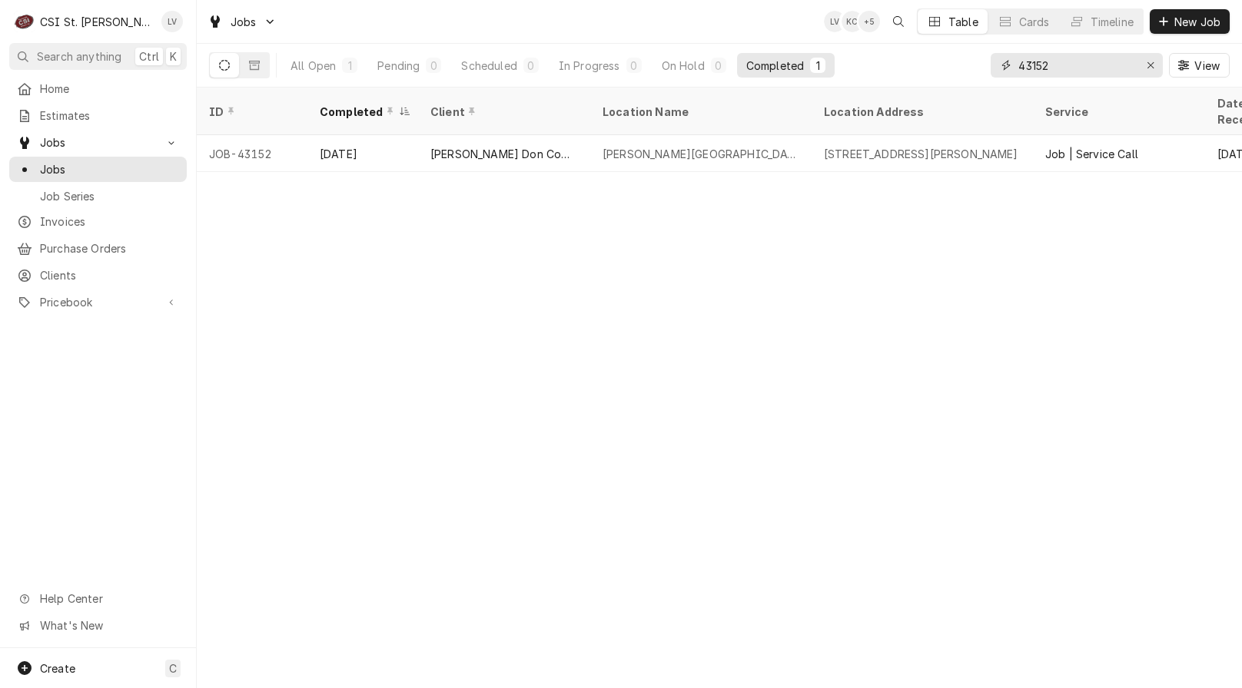
drag, startPoint x: 1060, startPoint y: 56, endPoint x: 997, endPoint y: 59, distance: 63.1
click at [996, 58] on div "43152" at bounding box center [1076, 65] width 172 height 25
type input "42925"
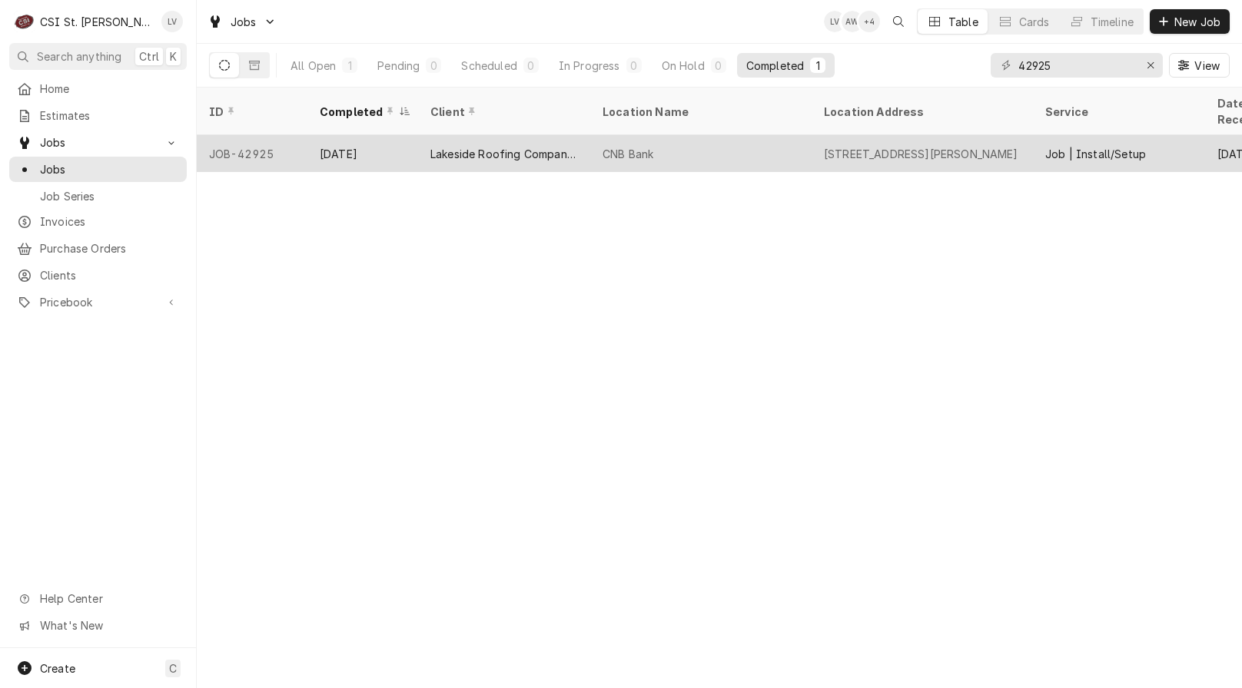
click at [376, 135] on div "Oct 10" at bounding box center [362, 153] width 111 height 37
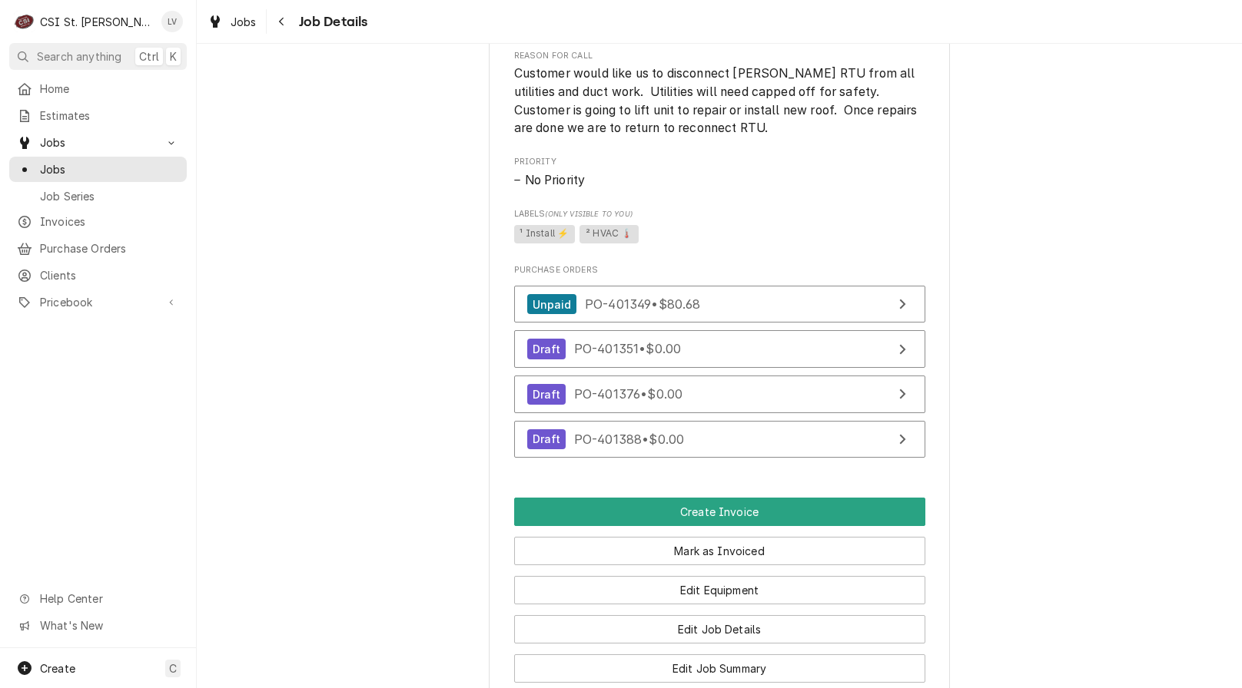
scroll to position [1152, 0]
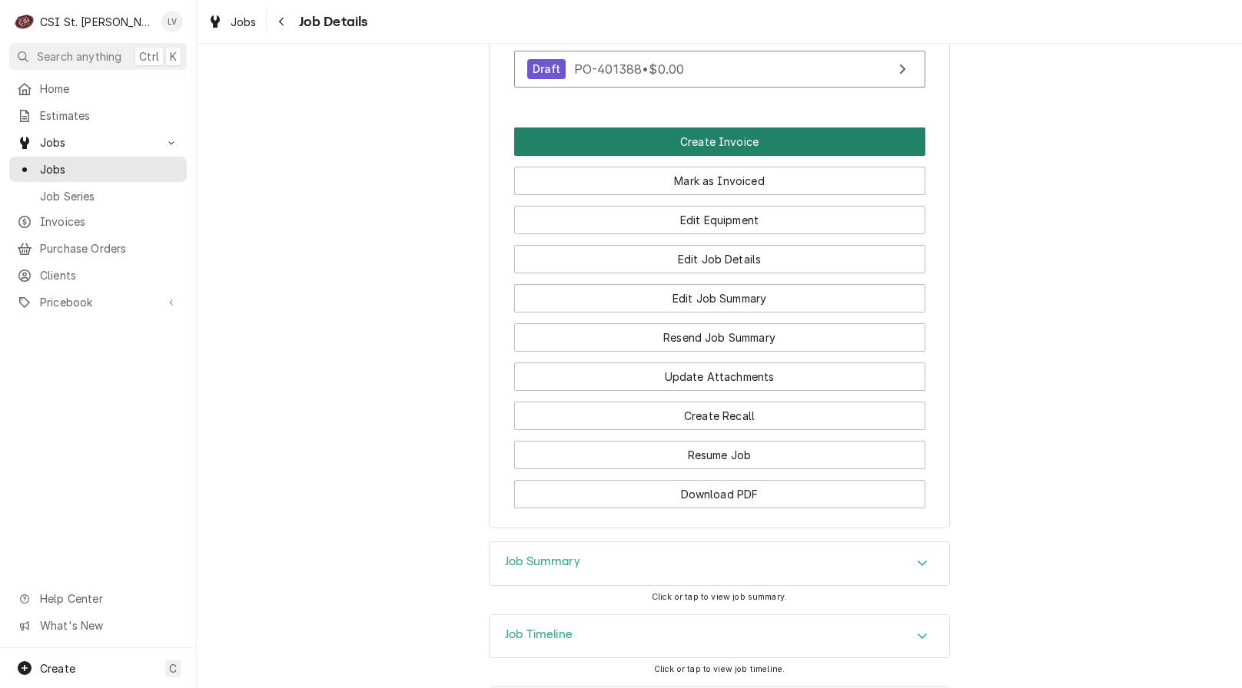
click at [754, 156] on button "Create Invoice" at bounding box center [719, 142] width 411 height 28
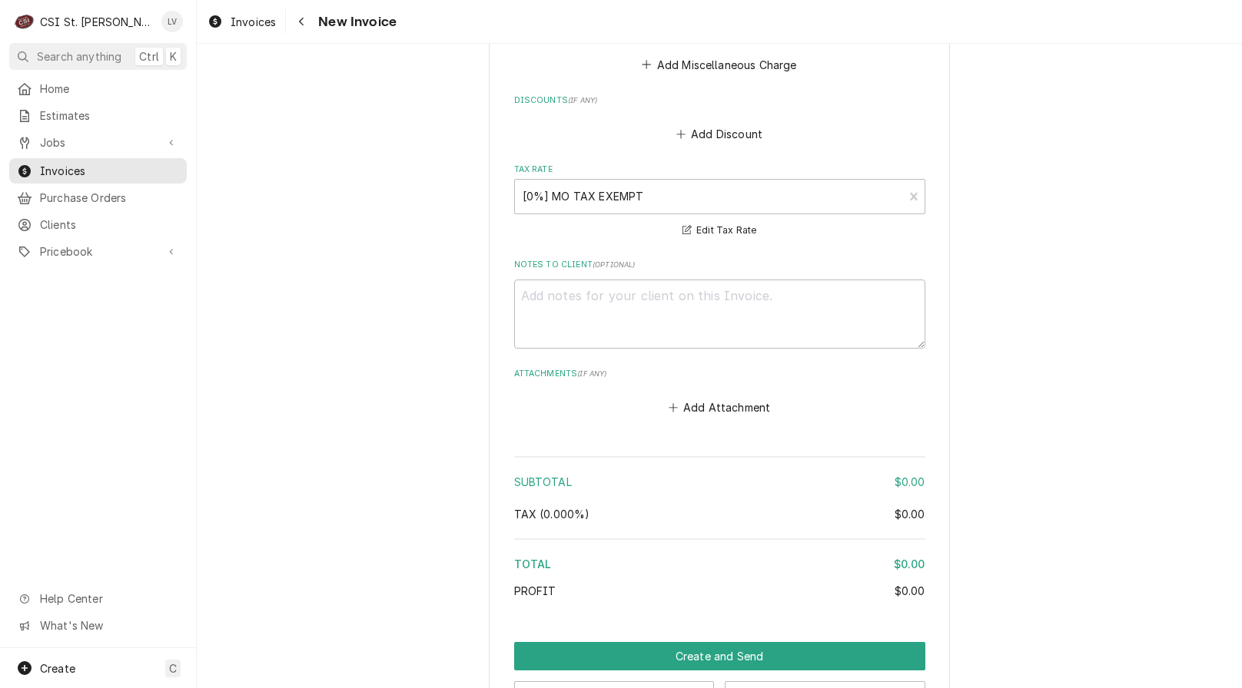
scroll to position [2910, 0]
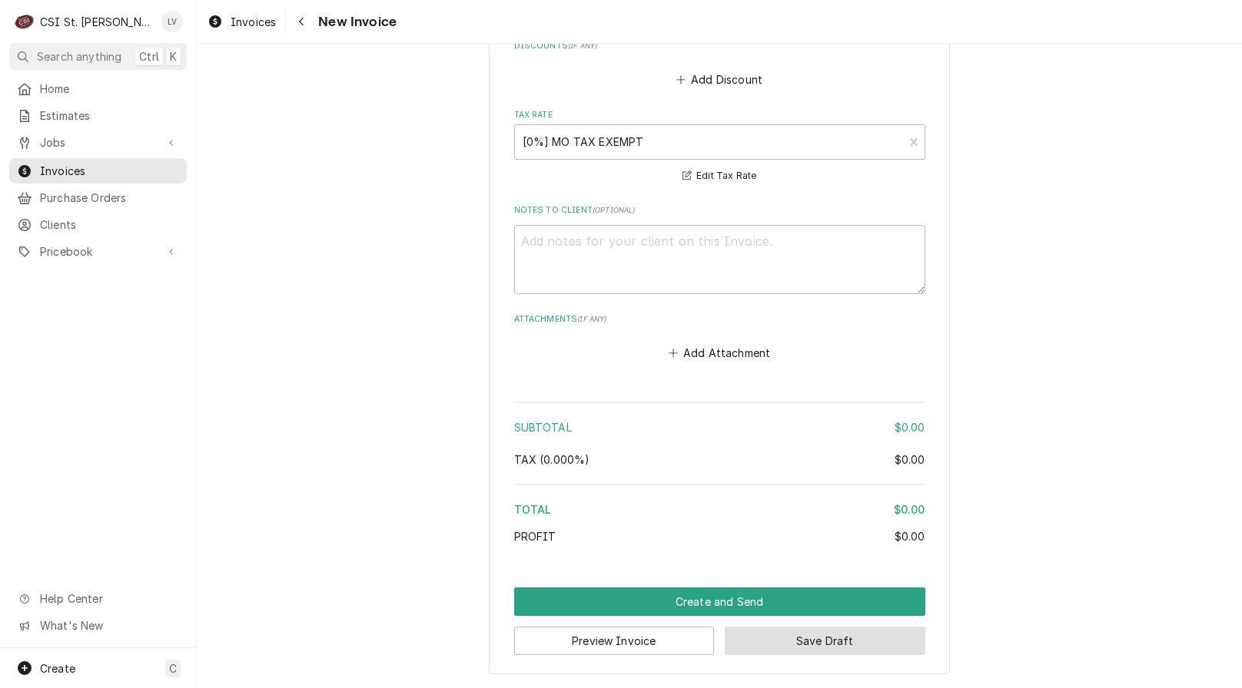
click at [809, 648] on button "Save Draft" at bounding box center [825, 641] width 201 height 28
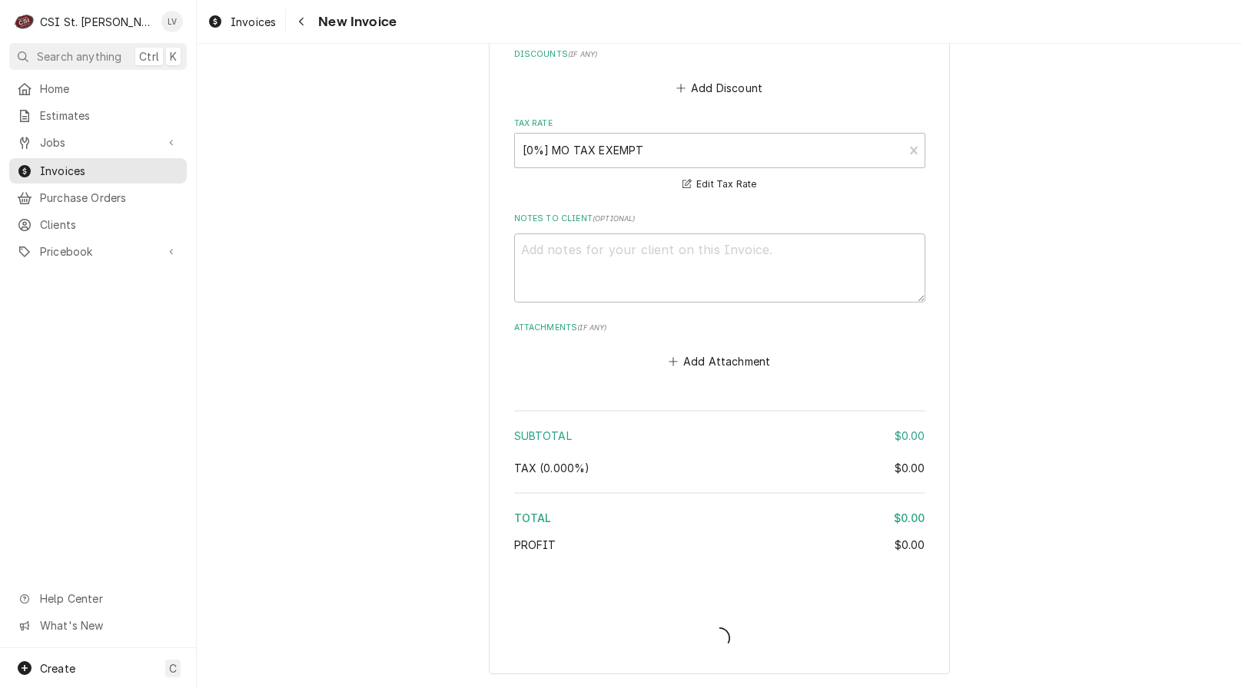
type textarea "x"
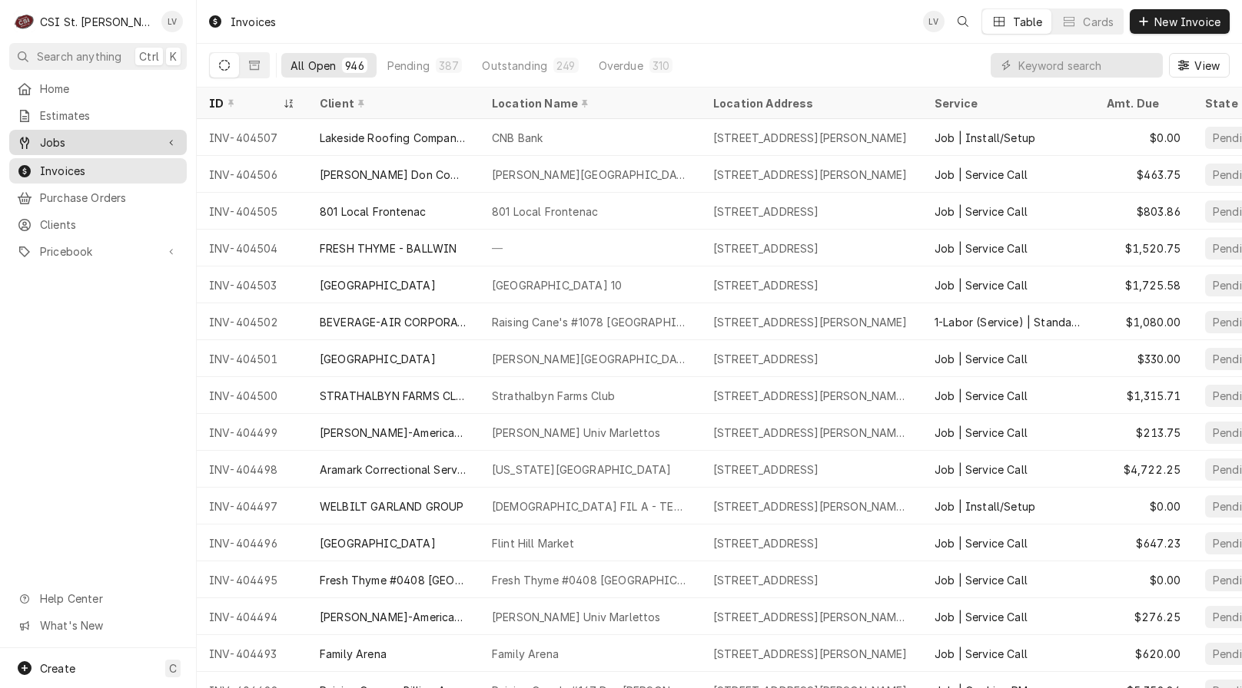
click at [72, 135] on span "Jobs" at bounding box center [98, 142] width 116 height 16
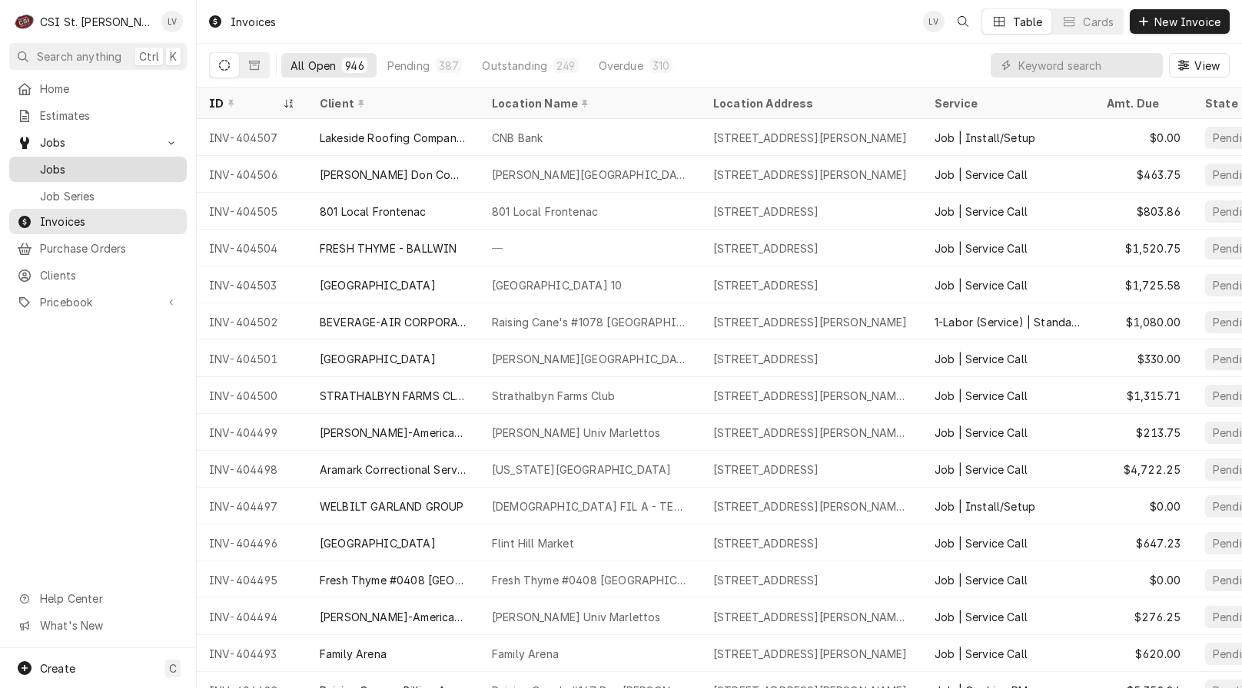
drag, startPoint x: 101, startPoint y: 164, endPoint x: 278, endPoint y: 176, distance: 177.9
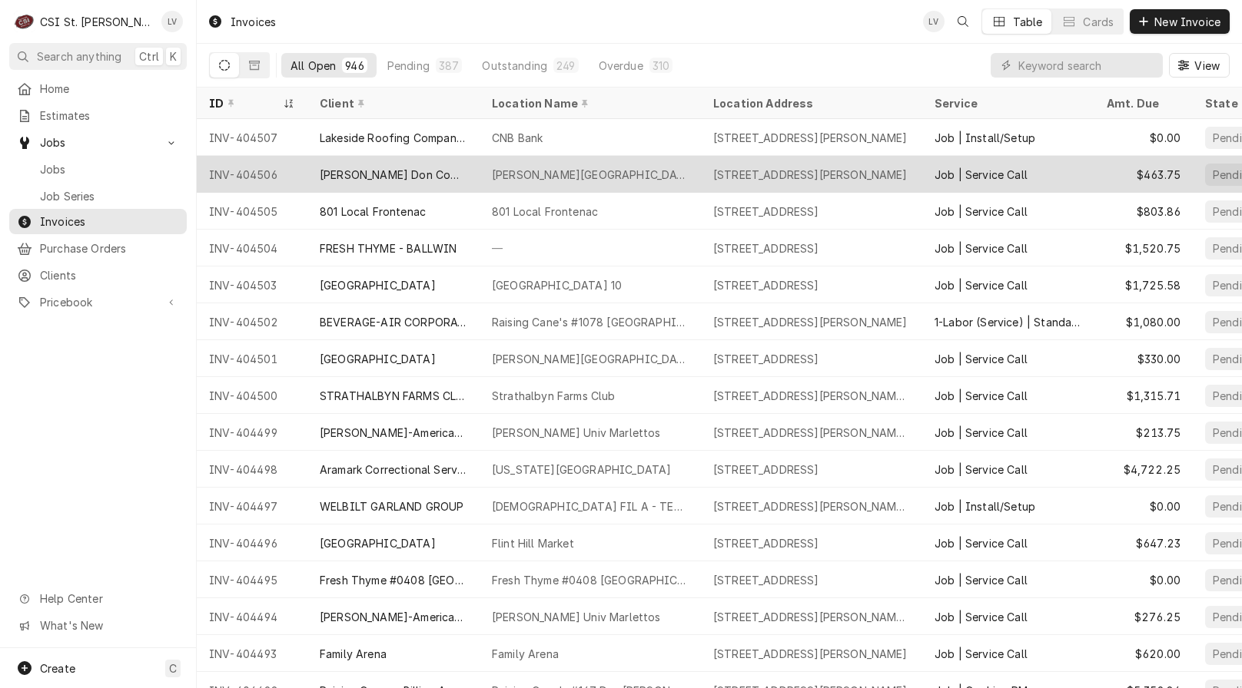
click at [101, 164] on span "Jobs" at bounding box center [109, 169] width 139 height 16
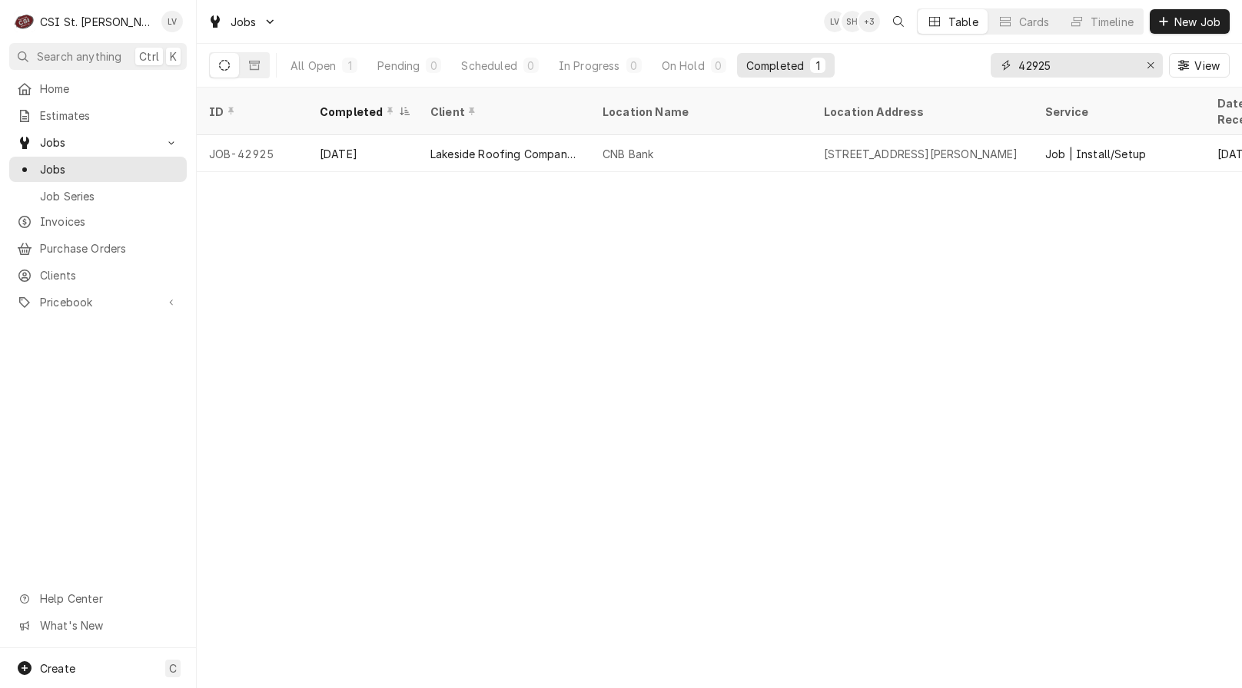
drag, startPoint x: 1083, startPoint y: 68, endPoint x: 972, endPoint y: 48, distance: 112.3
click at [972, 48] on div "All Open 1 Pending 0 Scheduled 0 In Progress 0 On Hold 0 Completed 1 42925 View" at bounding box center [719, 65] width 1020 height 43
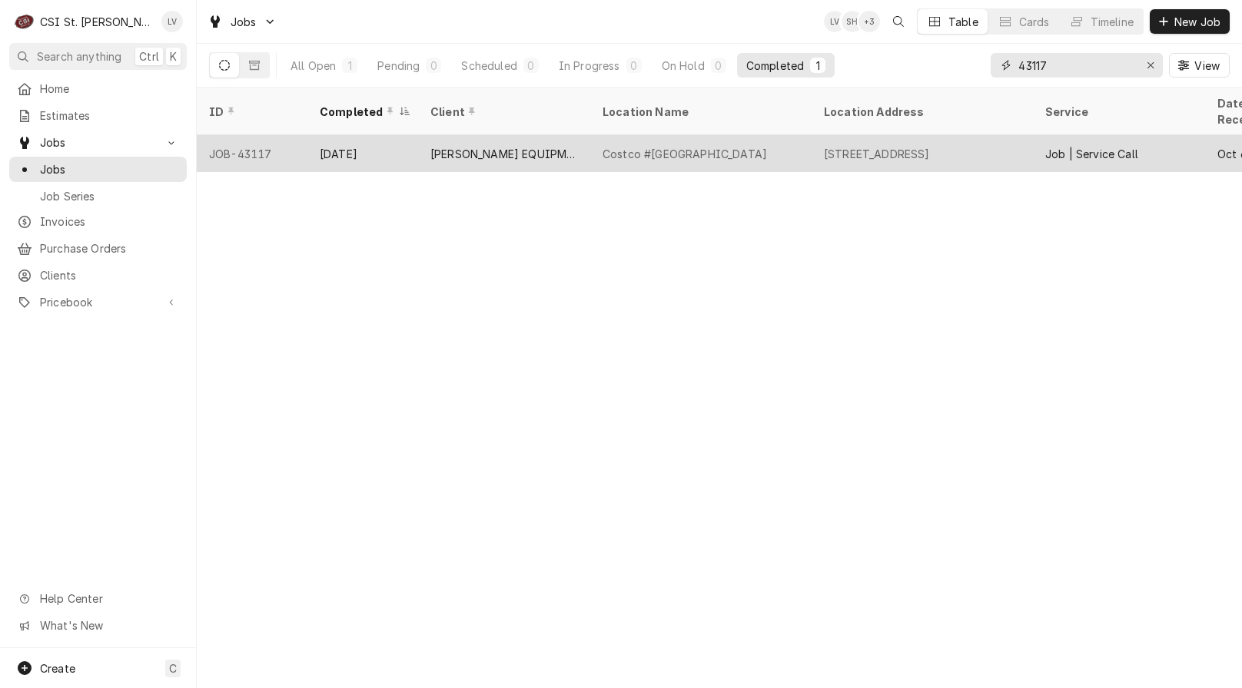
type input "43117"
click at [434, 146] on div "[PERSON_NAME] EQUIPMENT MANUFACTURING" at bounding box center [504, 154] width 148 height 16
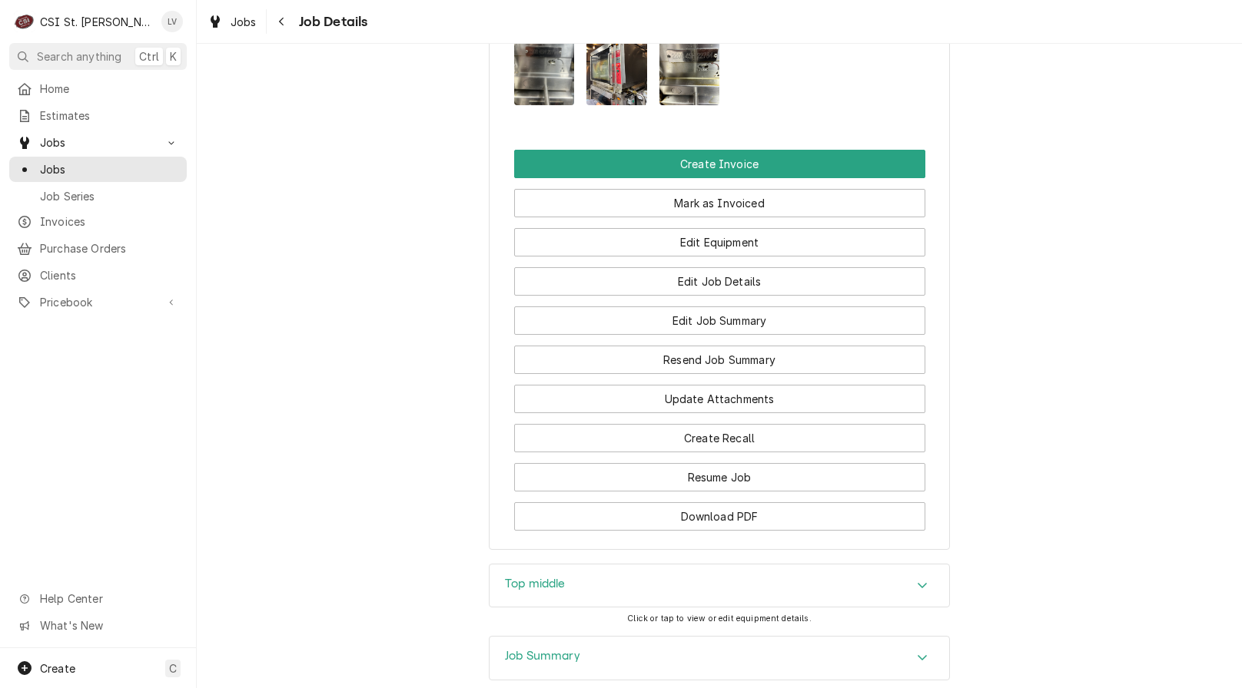
scroll to position [1998, 0]
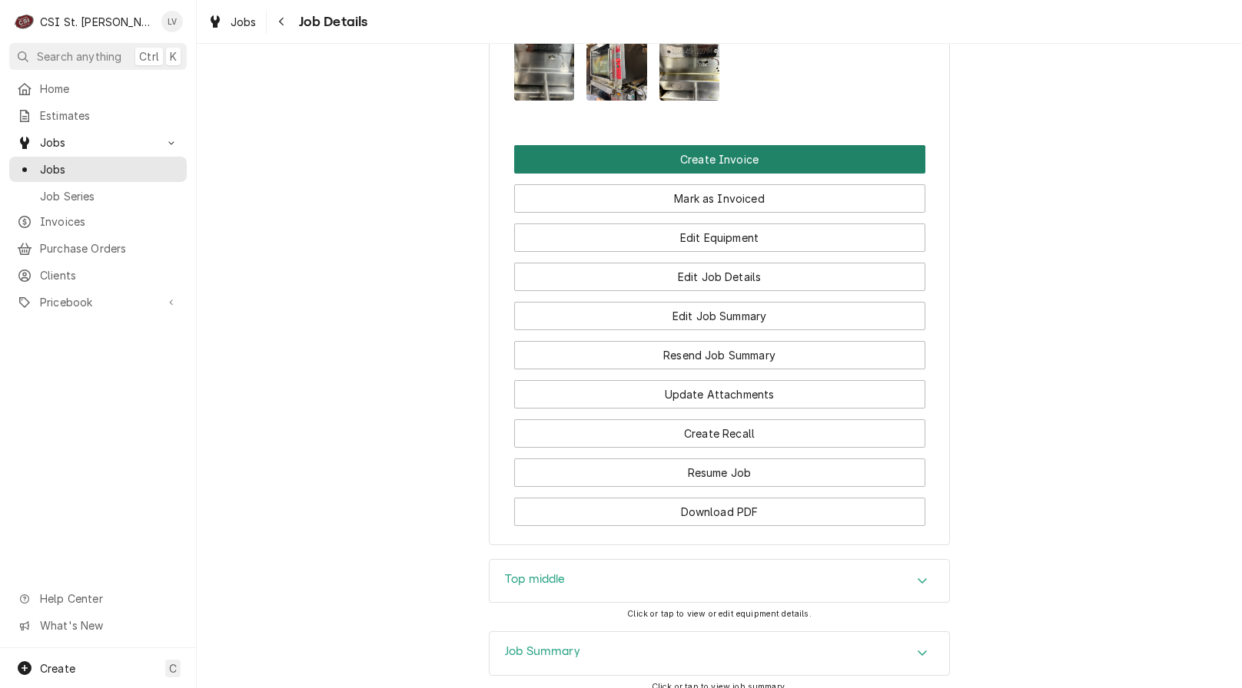
click at [655, 165] on button "Create Invoice" at bounding box center [719, 159] width 411 height 28
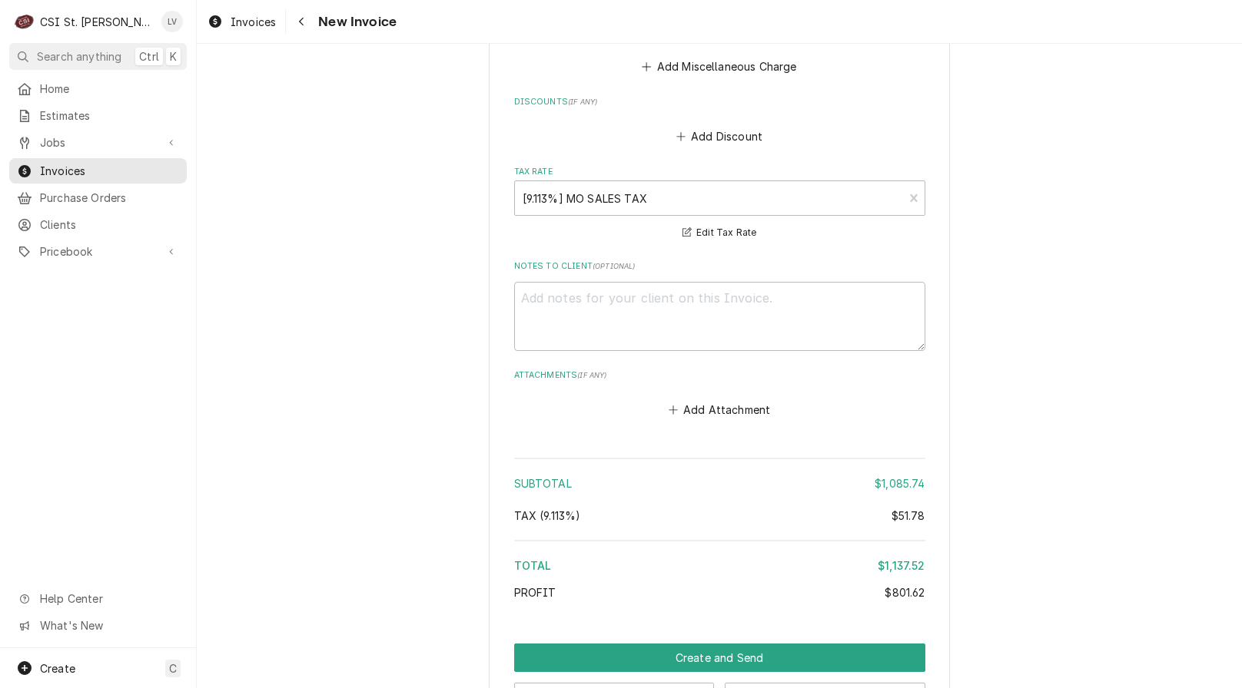
scroll to position [4379, 0]
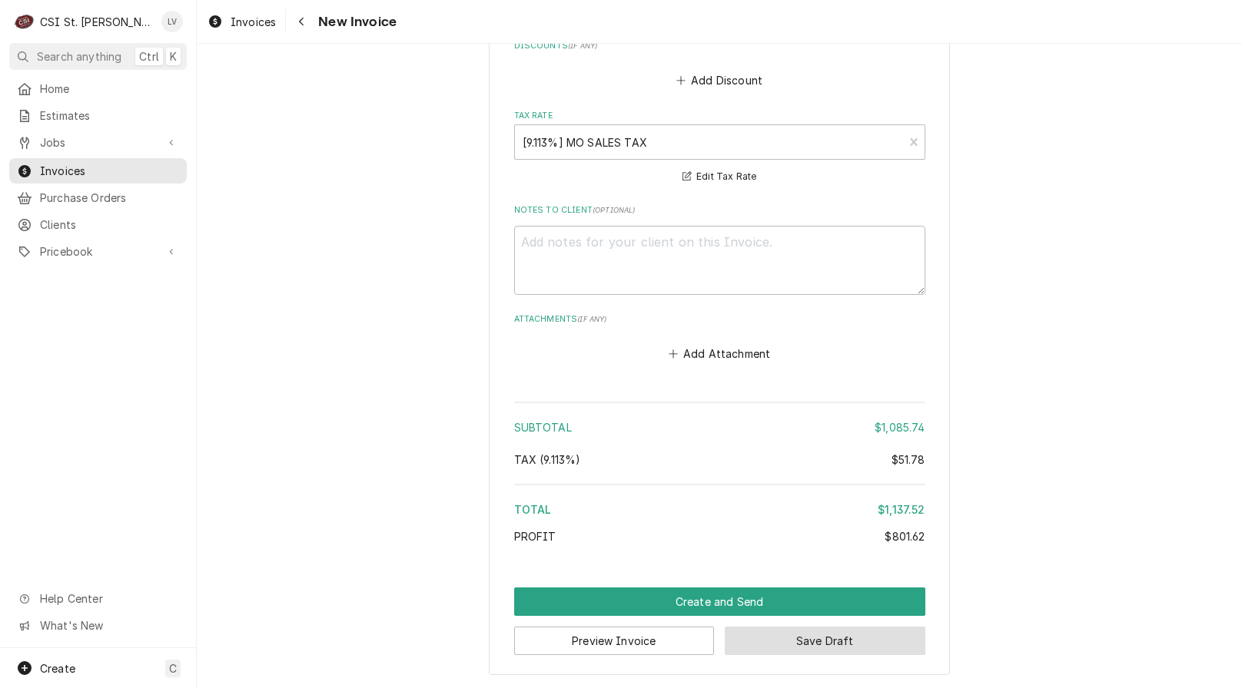
click at [899, 643] on button "Save Draft" at bounding box center [825, 641] width 201 height 28
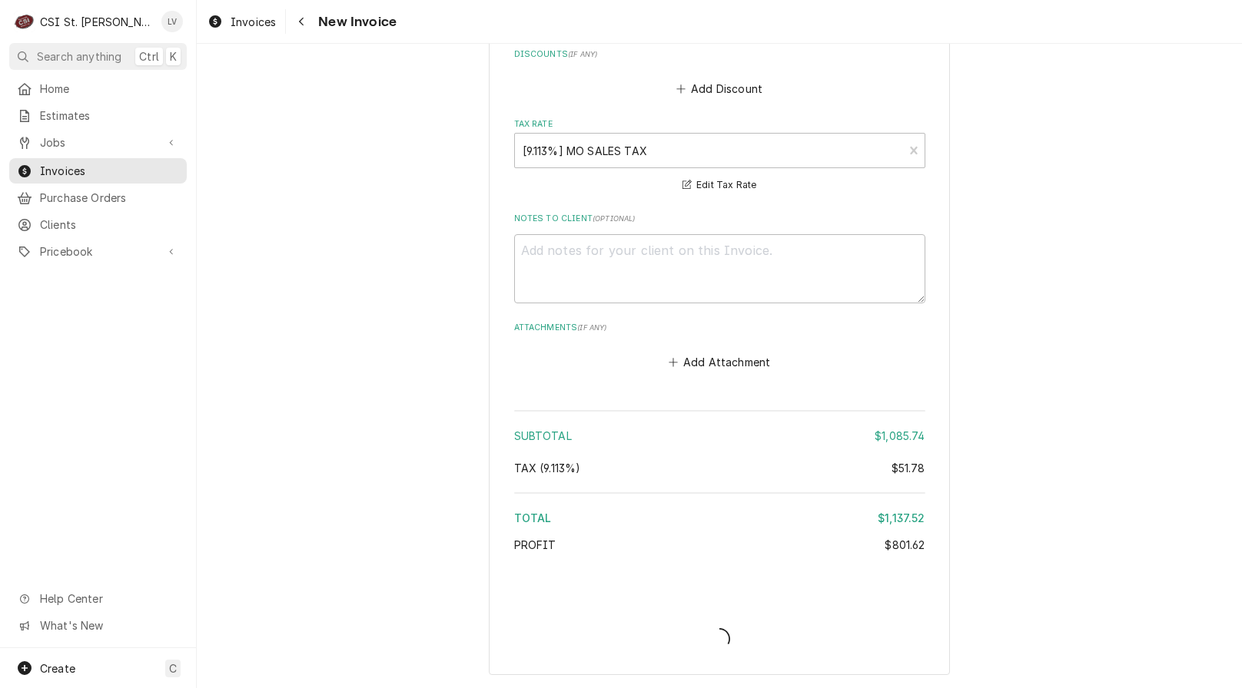
type textarea "x"
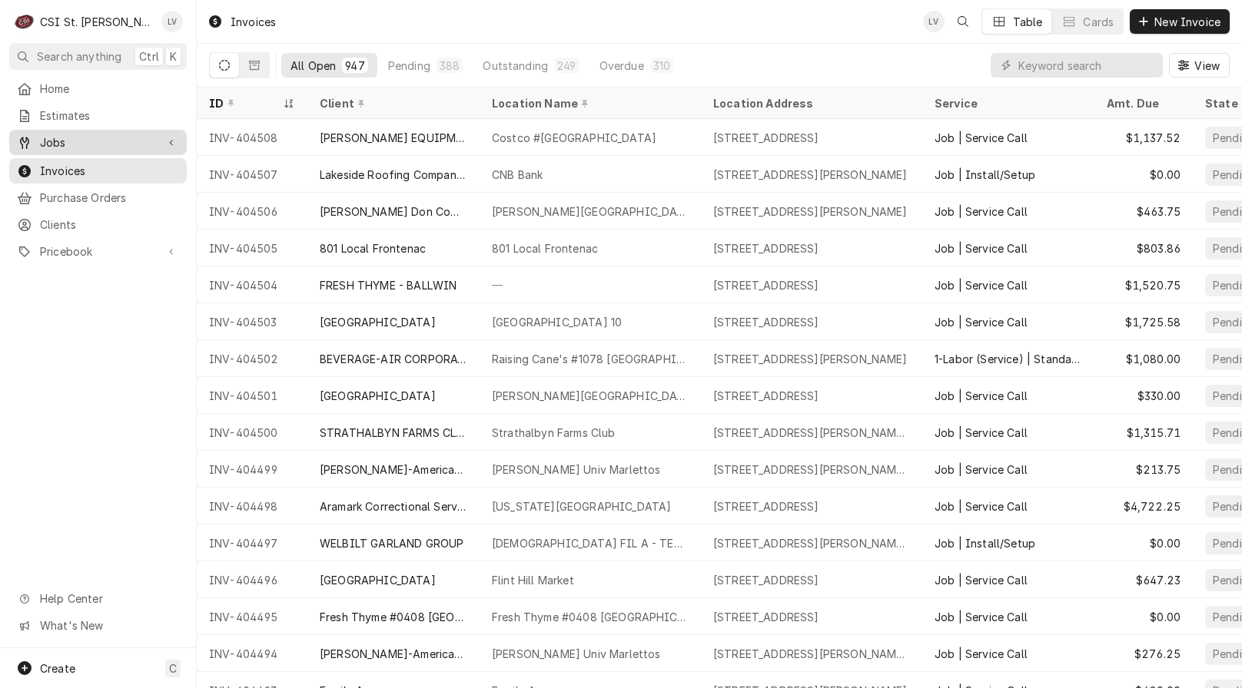
click at [118, 143] on span "Jobs" at bounding box center [98, 142] width 116 height 16
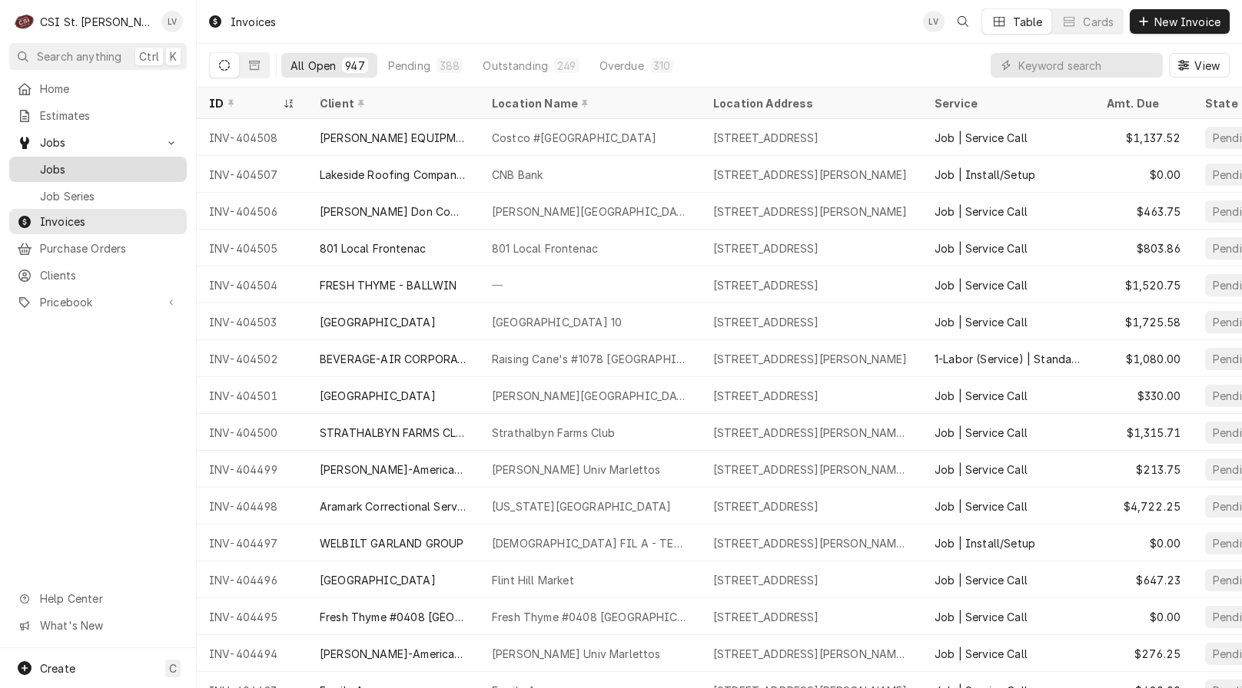
click at [116, 161] on span "Jobs" at bounding box center [109, 169] width 139 height 16
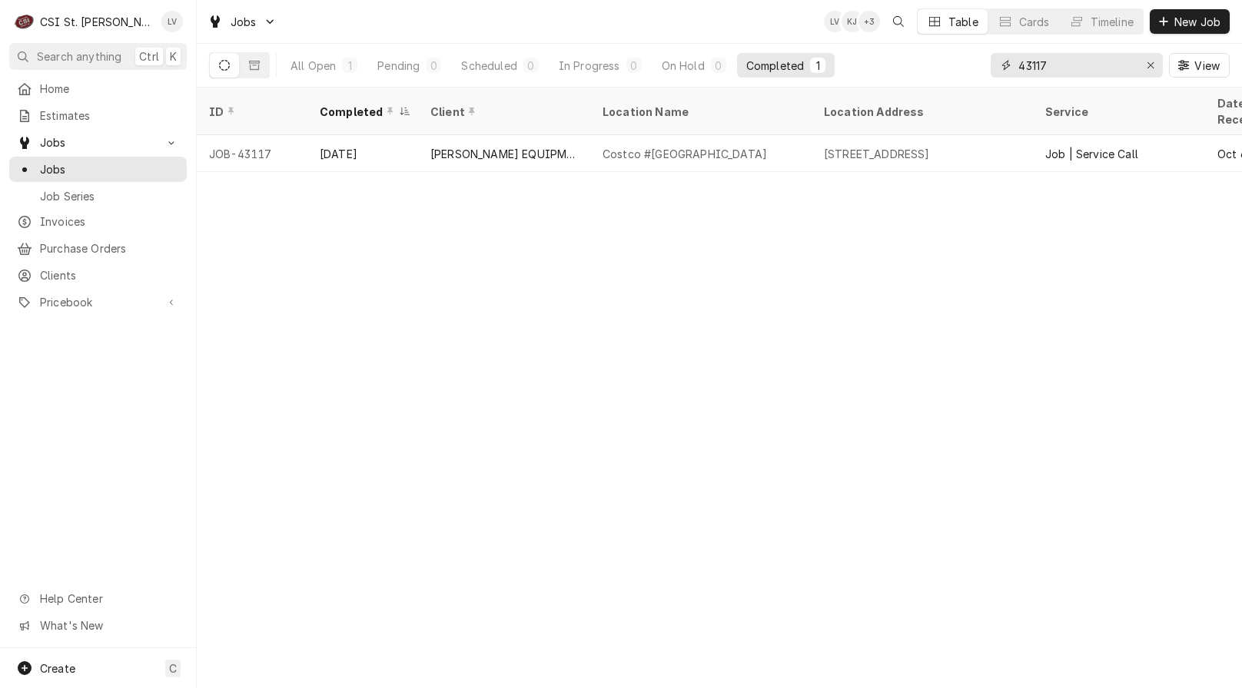
drag, startPoint x: 1062, startPoint y: 68, endPoint x: 997, endPoint y: 71, distance: 65.4
click at [997, 71] on div "43117" at bounding box center [1076, 65] width 172 height 25
type input "43192"
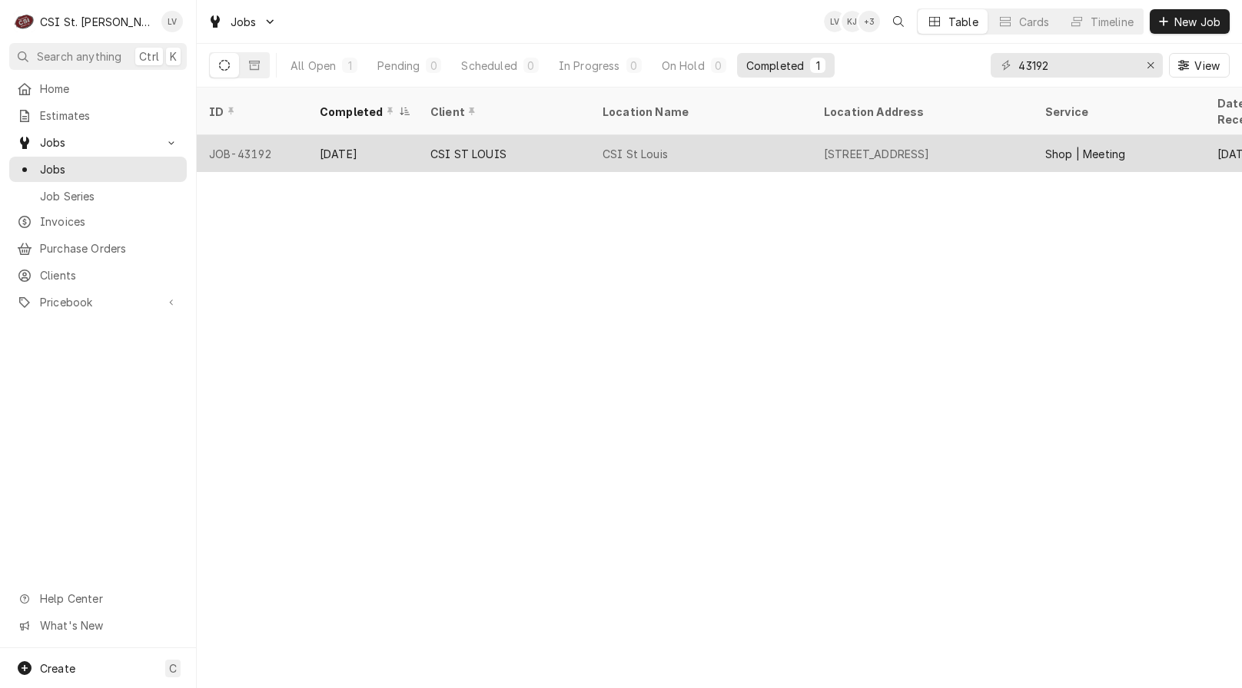
click at [650, 146] on div "CSI St Louis" at bounding box center [634, 154] width 65 height 16
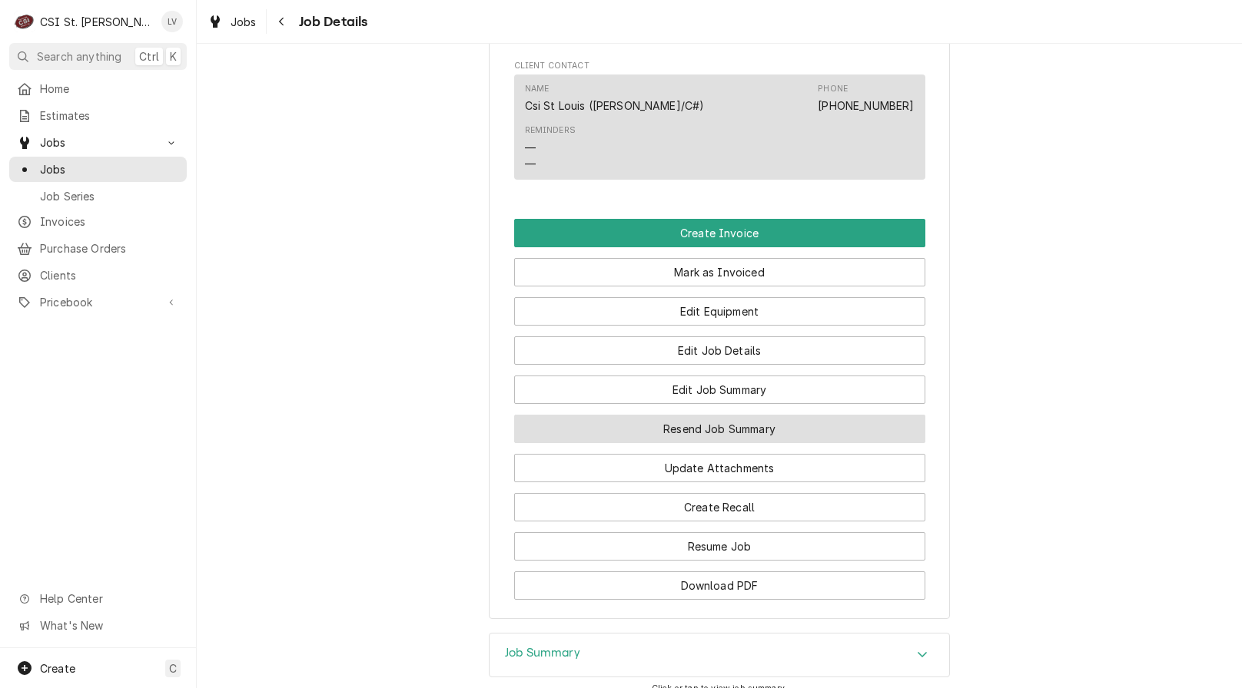
scroll to position [1076, 0]
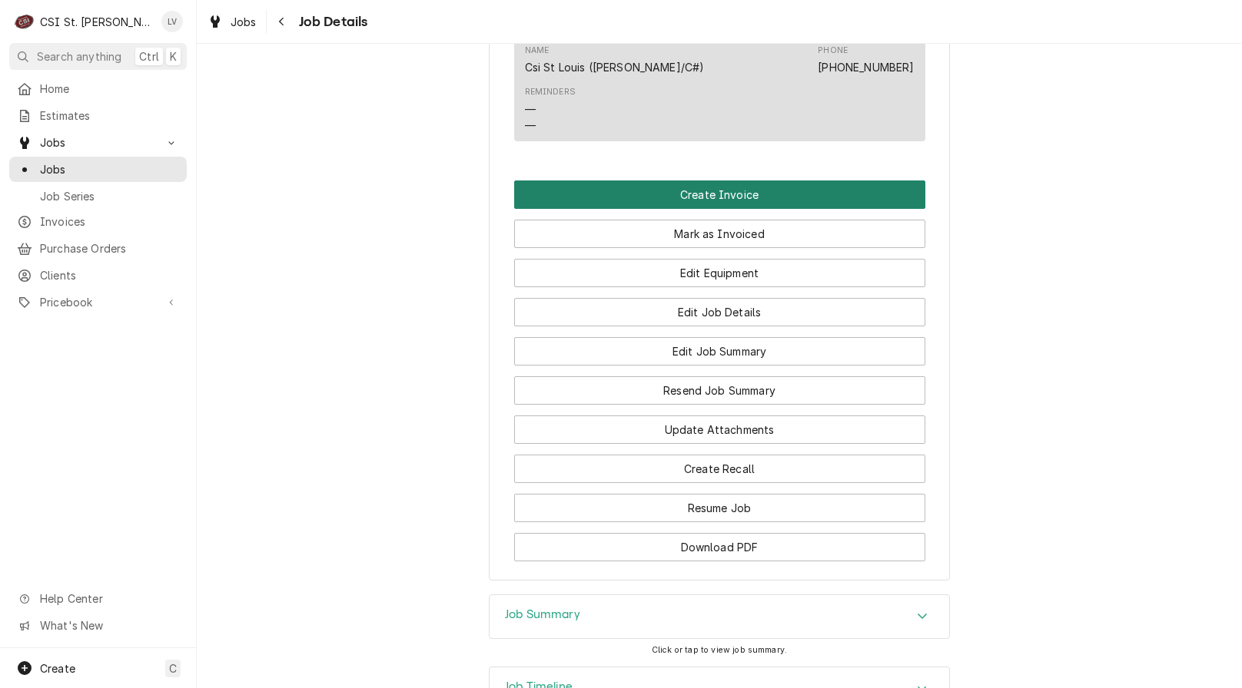
click at [762, 208] on button "Create Invoice" at bounding box center [719, 195] width 411 height 28
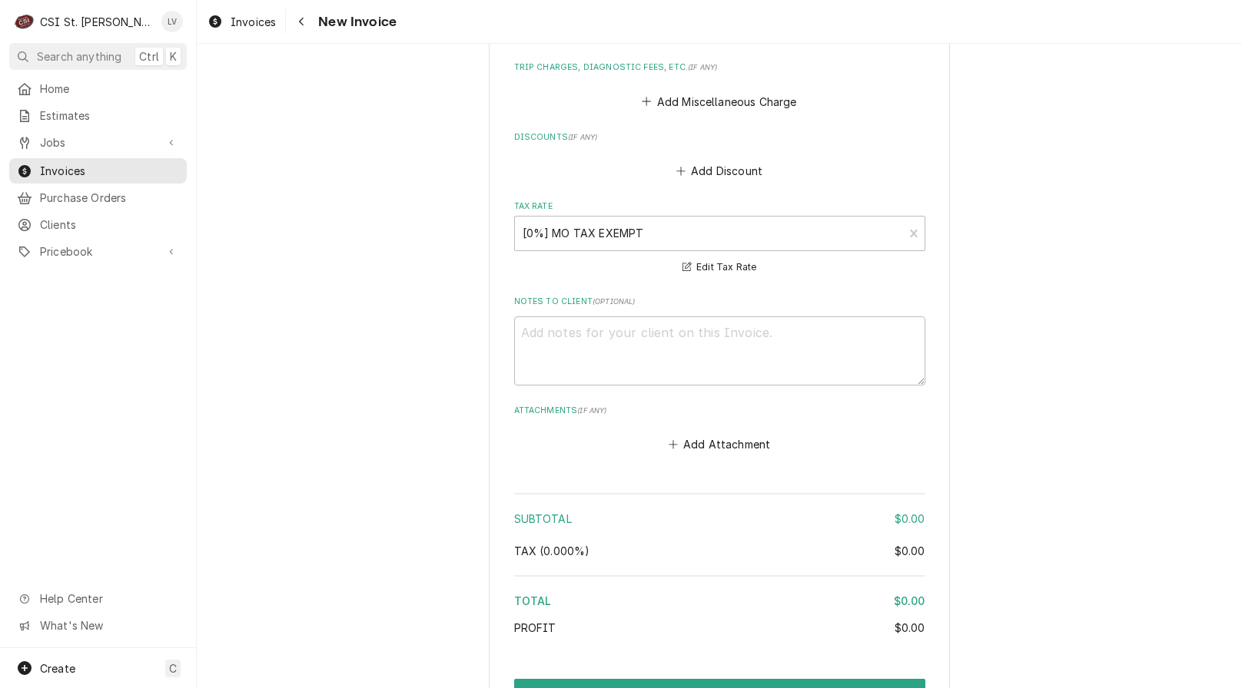
scroll to position [1819, 0]
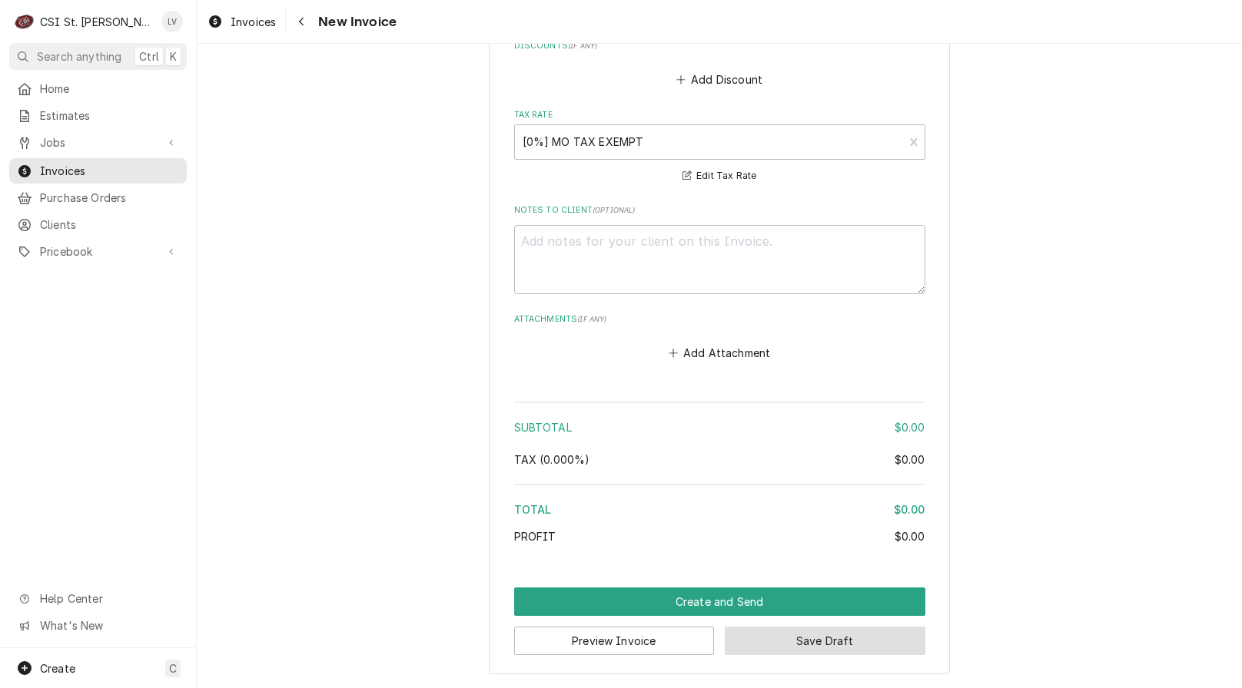
click at [853, 638] on button "Save Draft" at bounding box center [825, 641] width 201 height 28
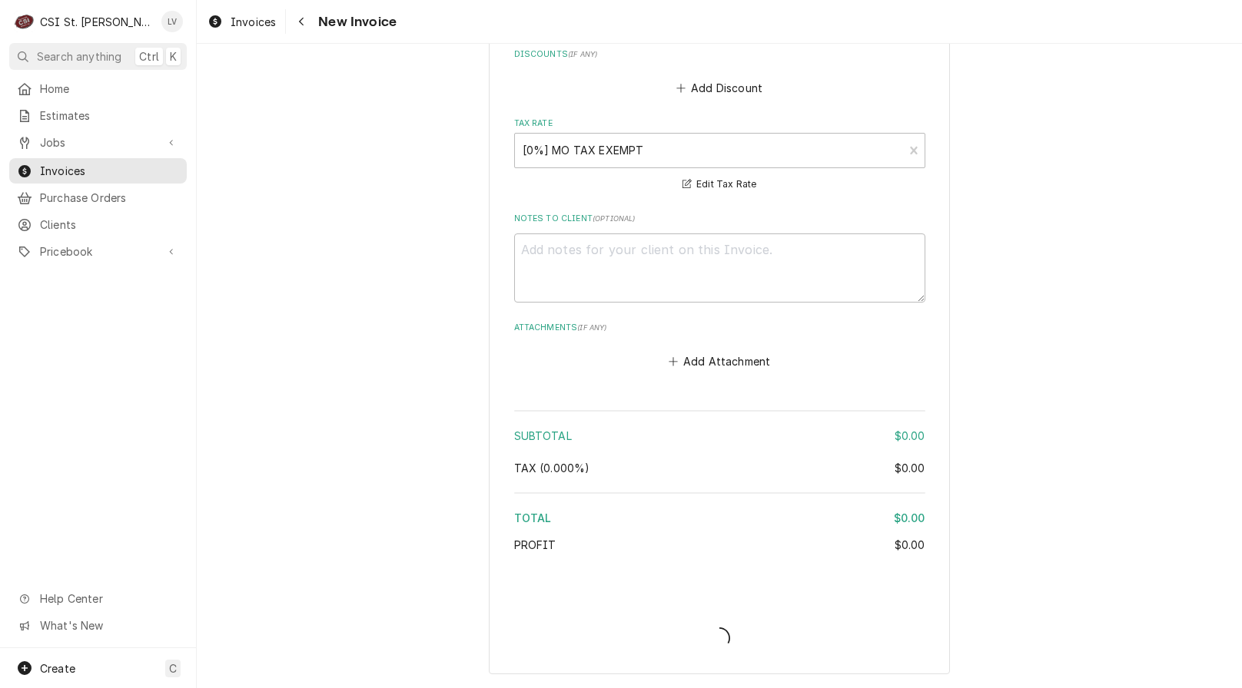
type textarea "x"
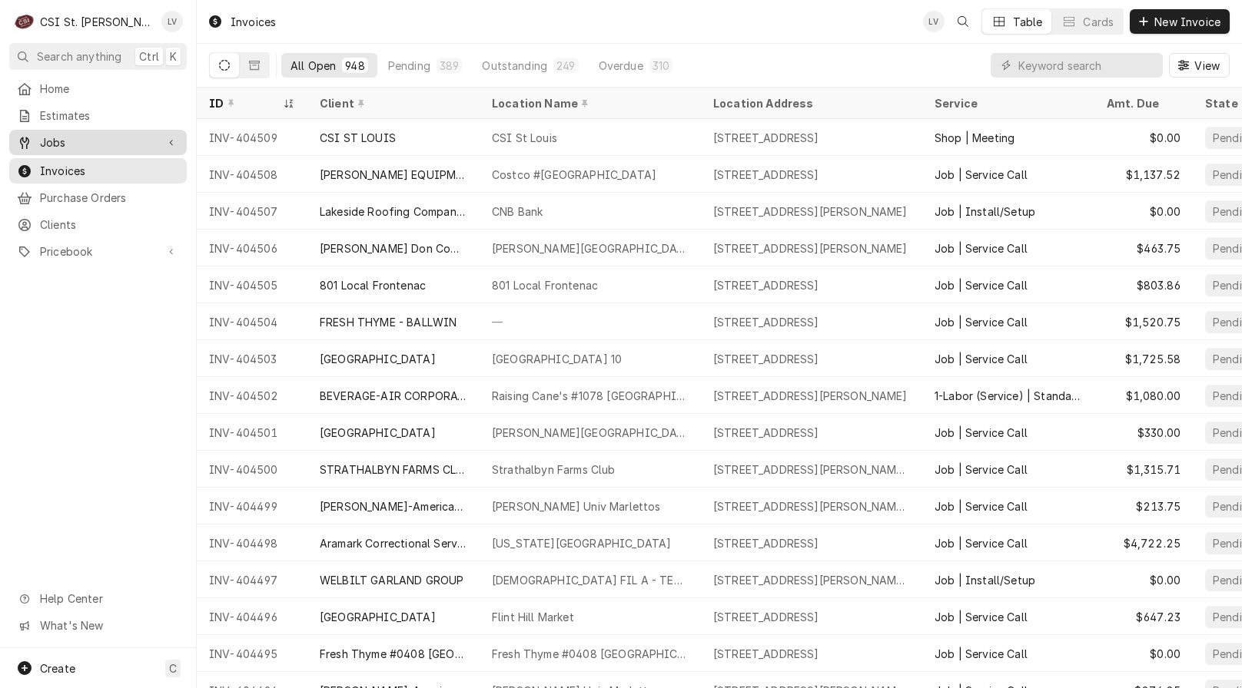
click at [56, 142] on span "Jobs" at bounding box center [98, 142] width 116 height 16
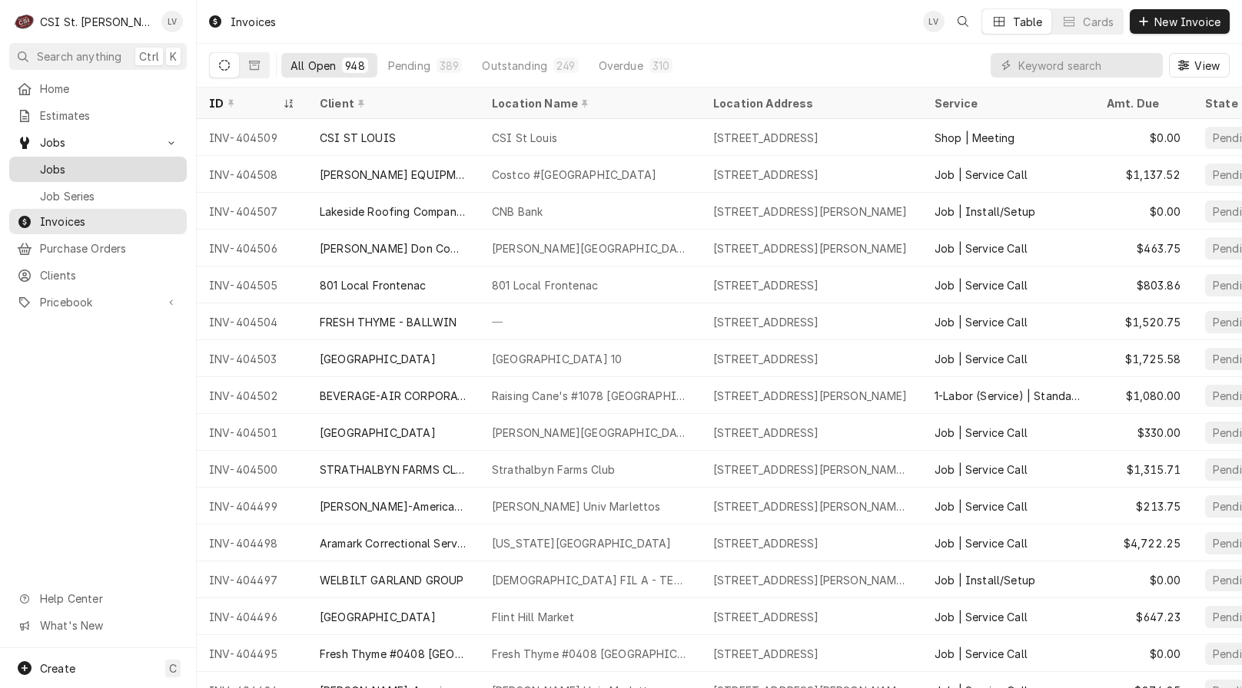
click at [67, 164] on span "Jobs" at bounding box center [109, 169] width 139 height 16
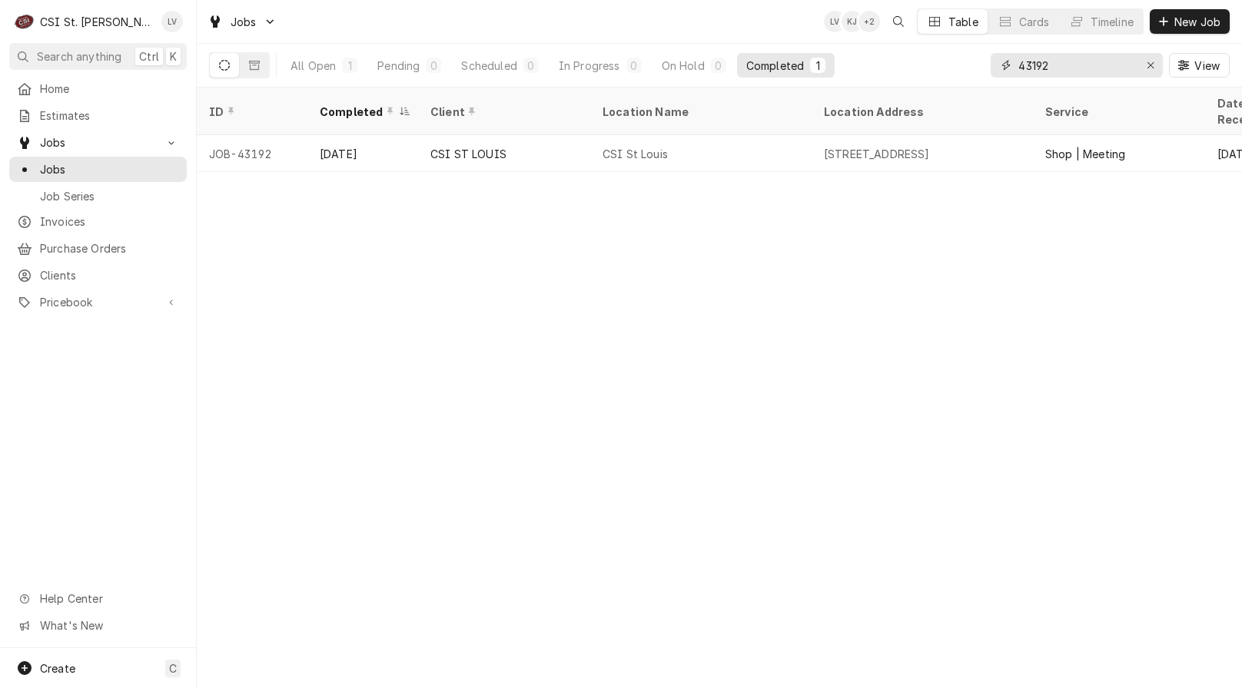
drag, startPoint x: 1068, startPoint y: 68, endPoint x: 1000, endPoint y: 61, distance: 68.7
click at [1000, 61] on div "43192" at bounding box center [1076, 65] width 172 height 25
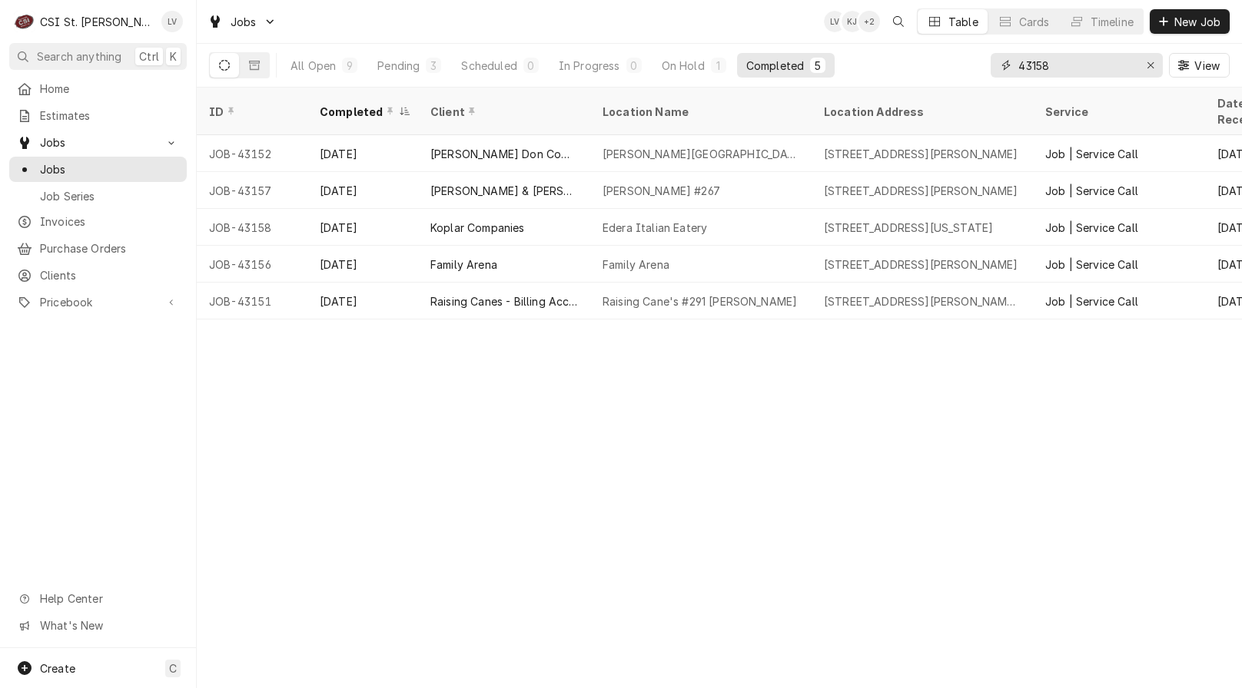
type input "43158"
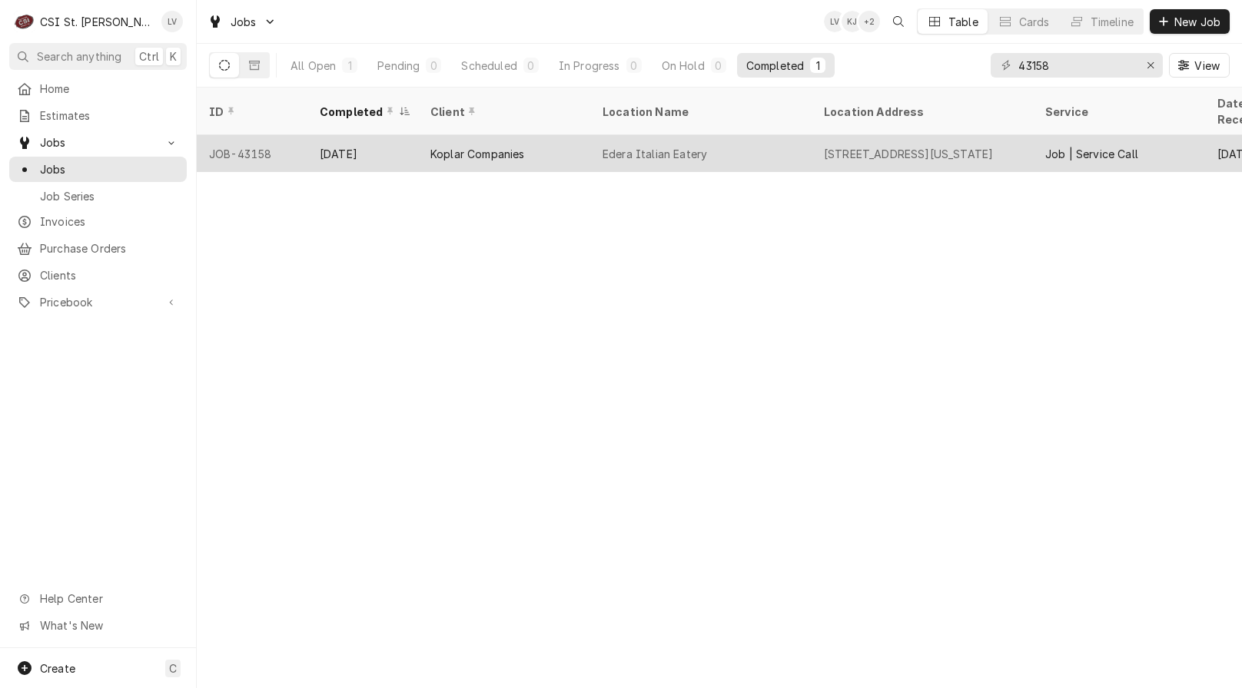
click at [552, 135] on div "Koplar Companies" at bounding box center [504, 153] width 172 height 37
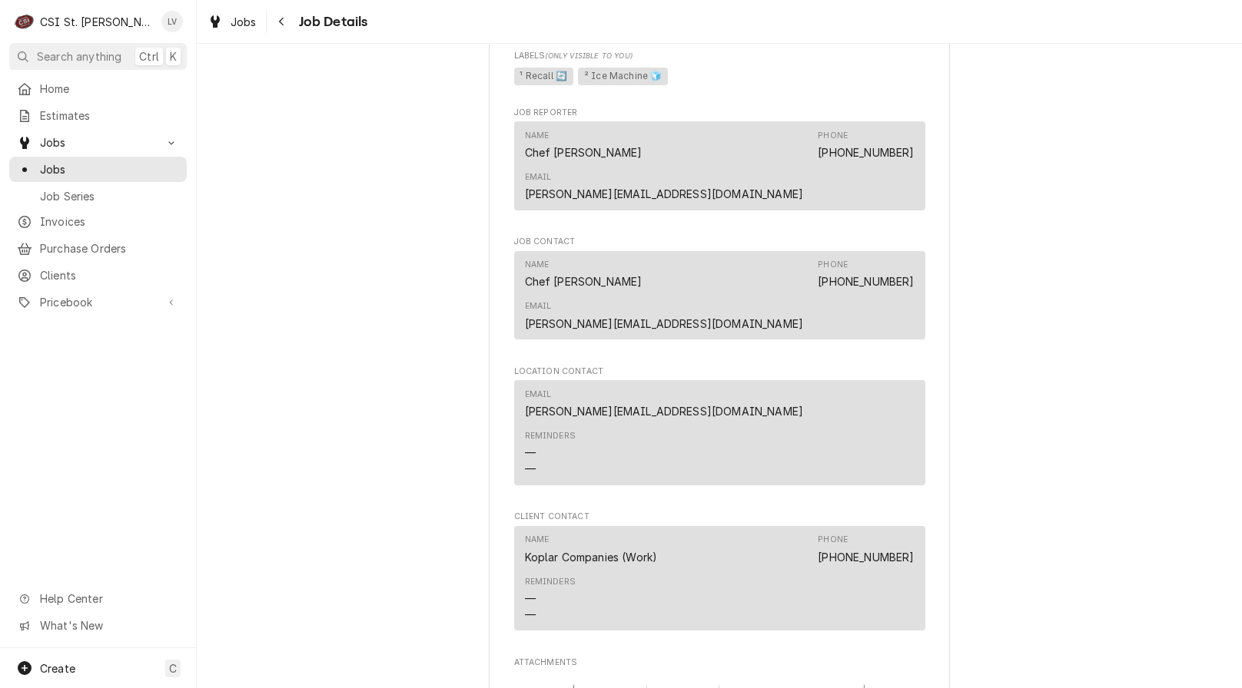
scroll to position [1998, 0]
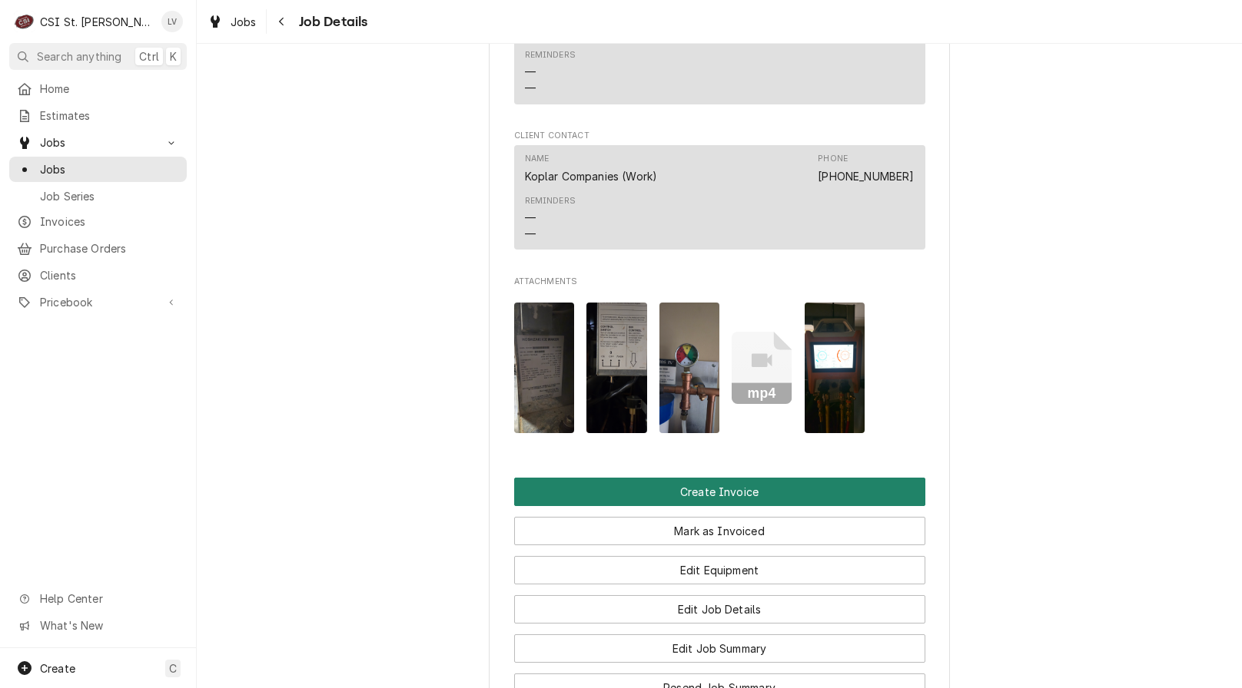
click at [655, 478] on button "Create Invoice" at bounding box center [719, 492] width 411 height 28
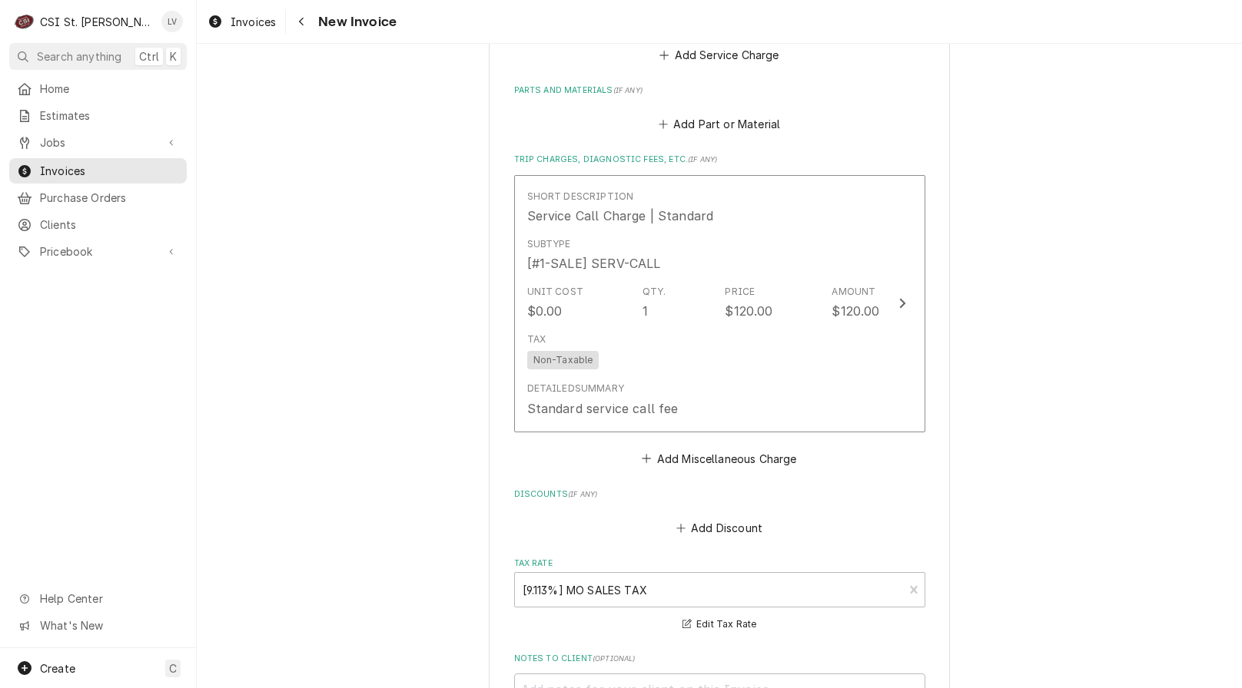
scroll to position [4514, 0]
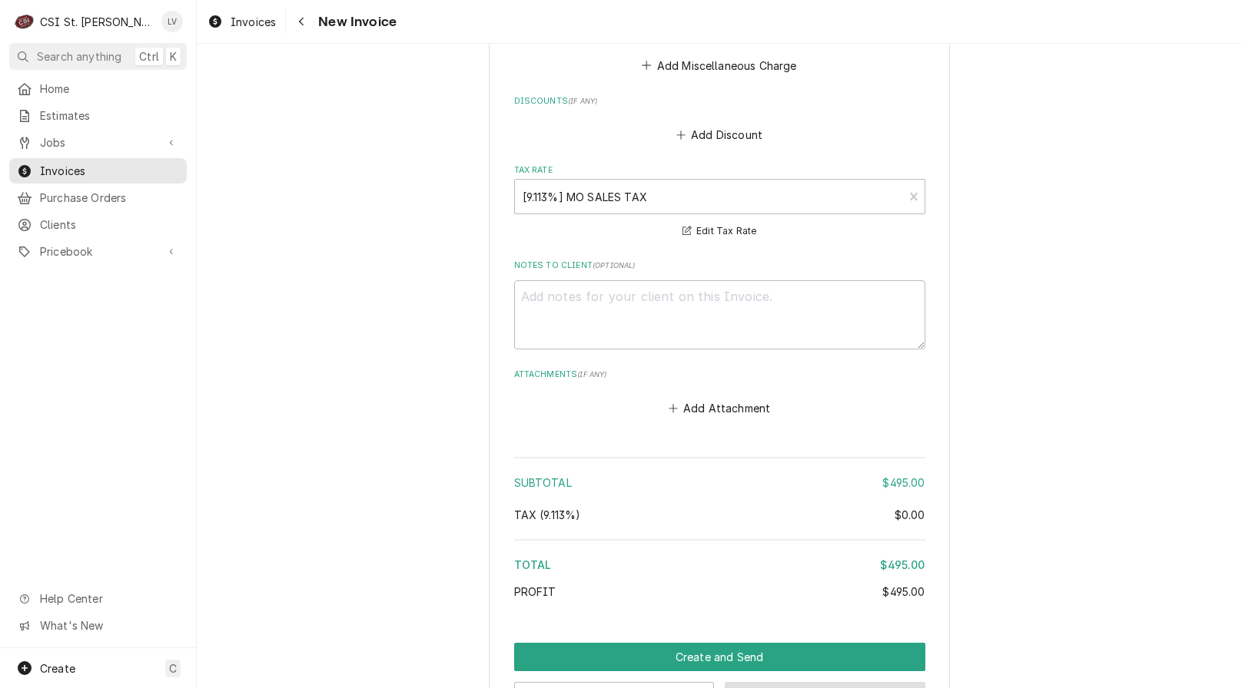
click at [811, 682] on button "Save Draft" at bounding box center [825, 696] width 201 height 28
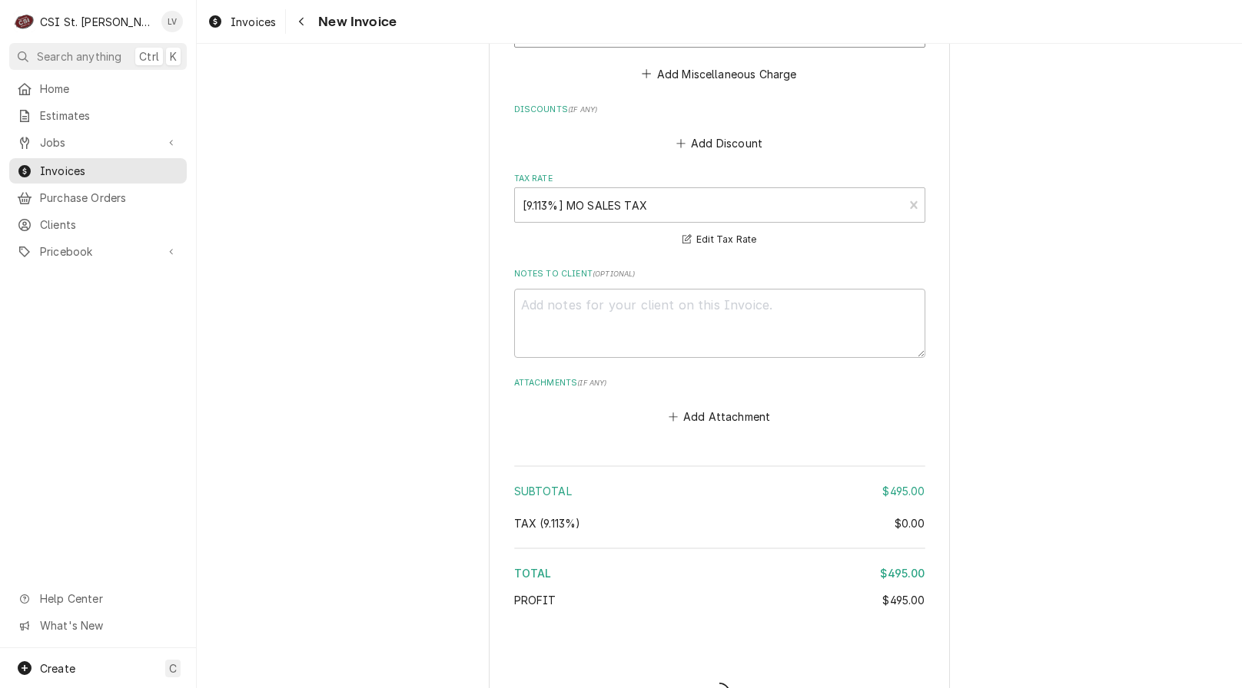
type textarea "x"
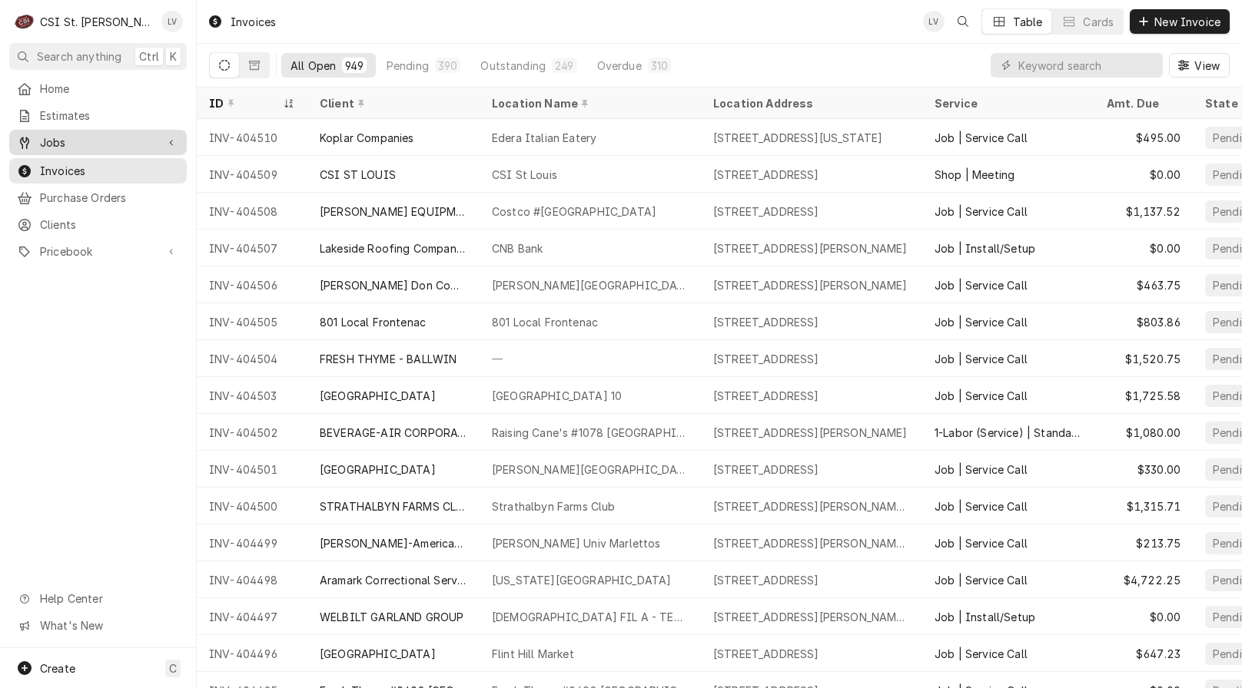
click at [108, 139] on span "Jobs" at bounding box center [98, 142] width 116 height 16
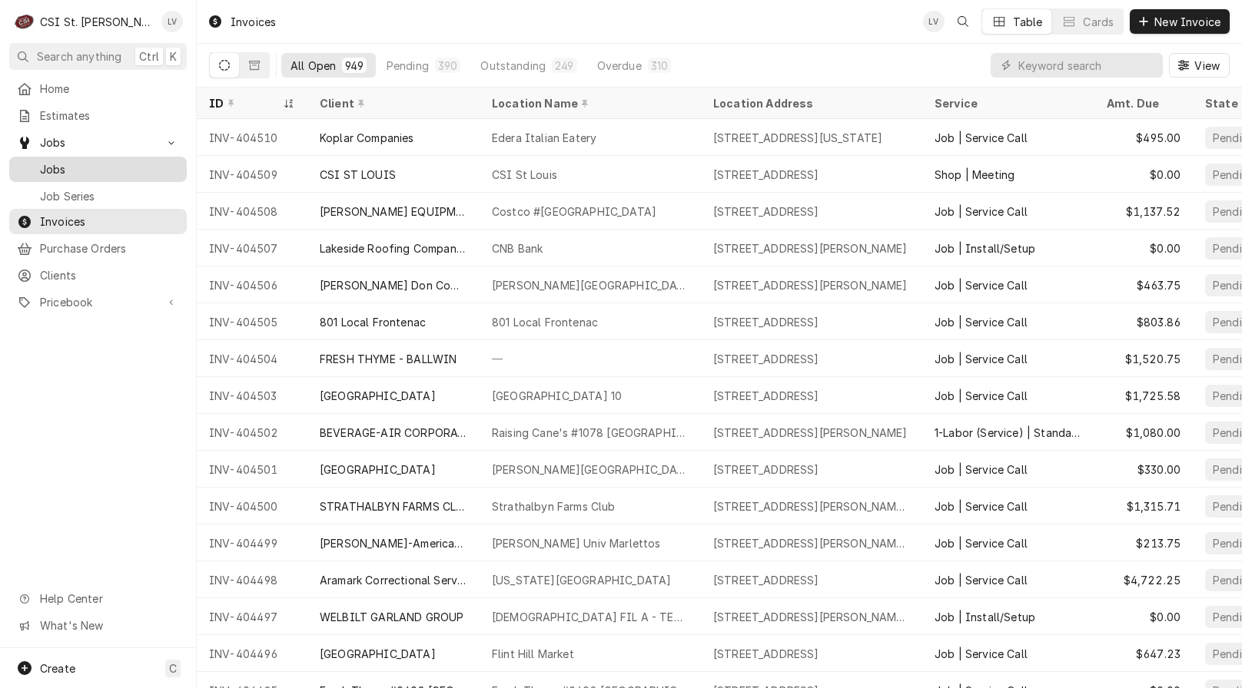
click at [113, 164] on span "Jobs" at bounding box center [109, 169] width 139 height 16
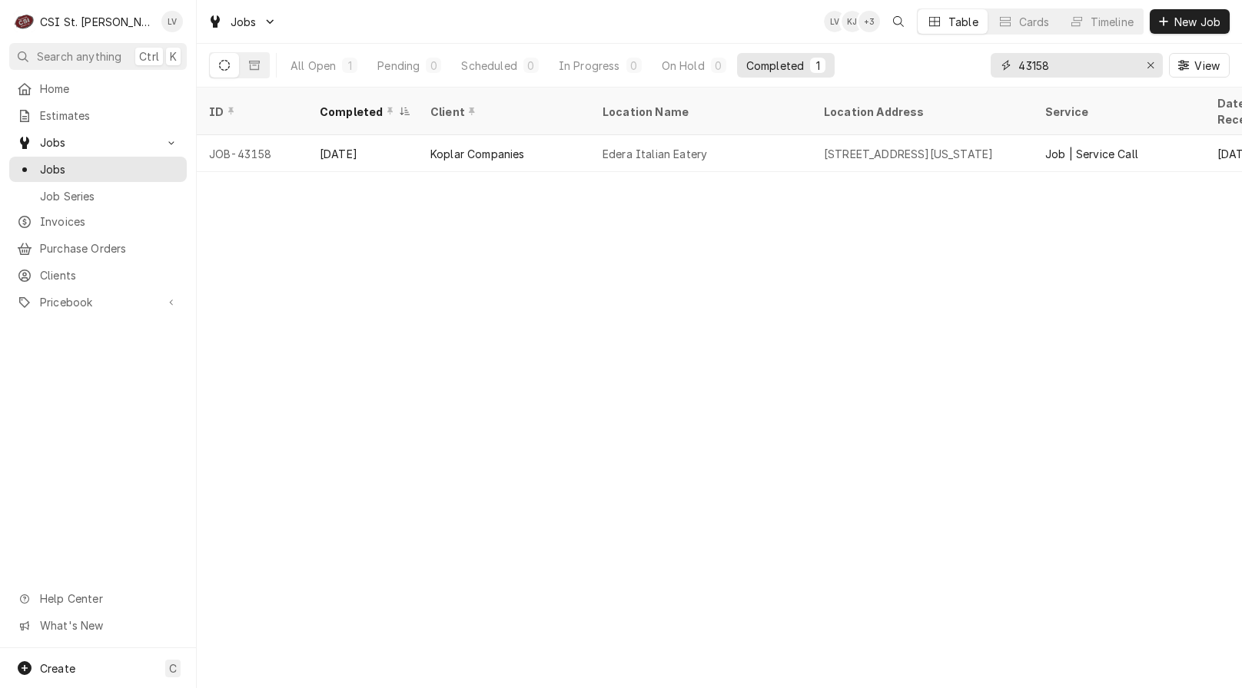
drag, startPoint x: 1093, startPoint y: 65, endPoint x: 983, endPoint y: 76, distance: 109.6
click at [983, 76] on div "All Open 1 Pending 0 Scheduled 0 In Progress 0 On Hold 0 Completed 1 43158 View" at bounding box center [719, 65] width 1020 height 43
type input "43191"
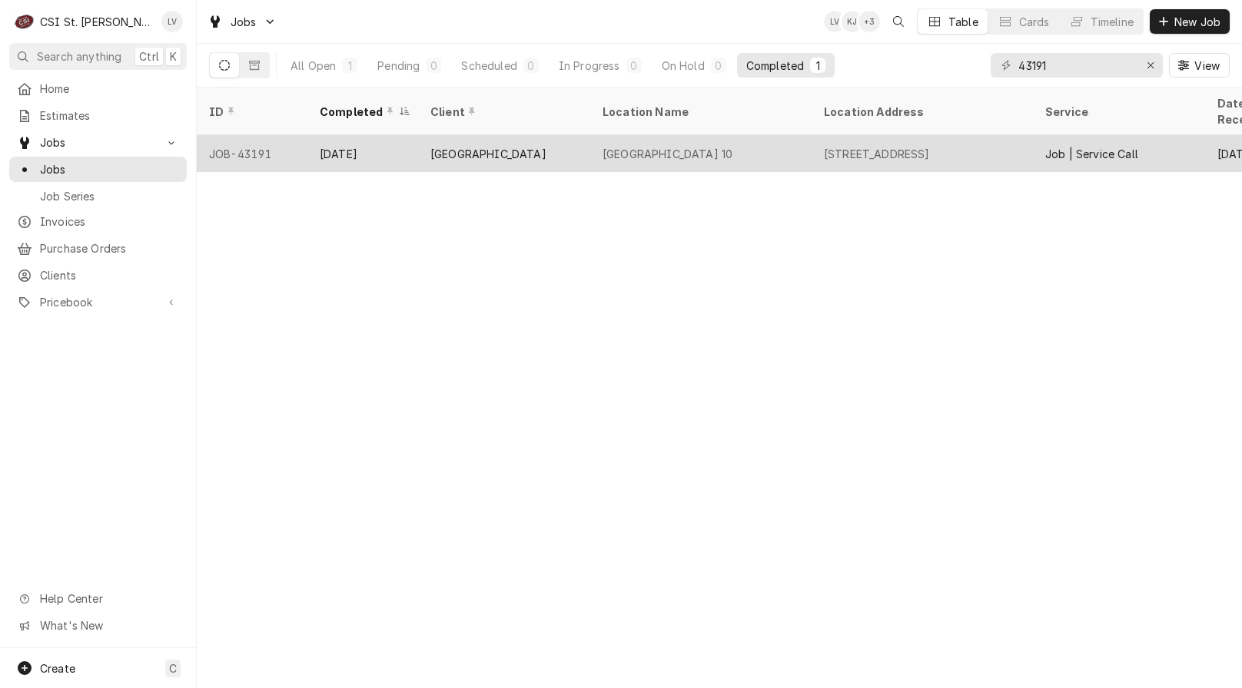
click at [556, 143] on div "[GEOGRAPHIC_DATA]" at bounding box center [504, 153] width 172 height 37
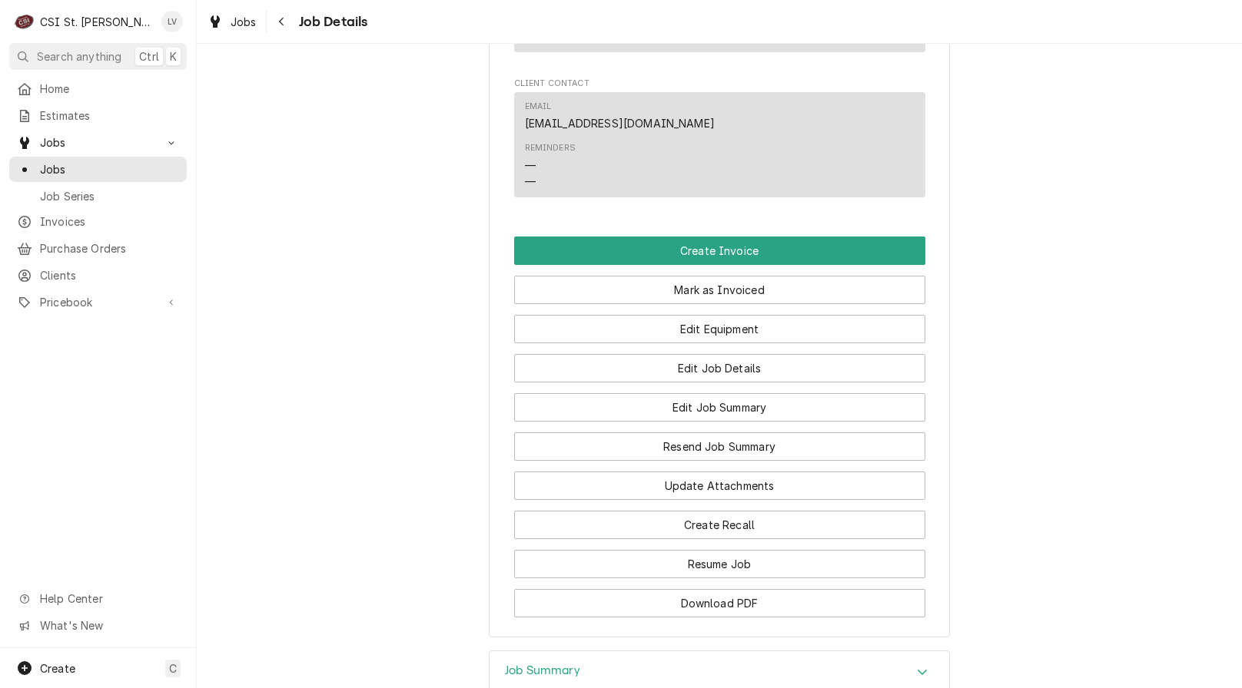
scroll to position [1152, 0]
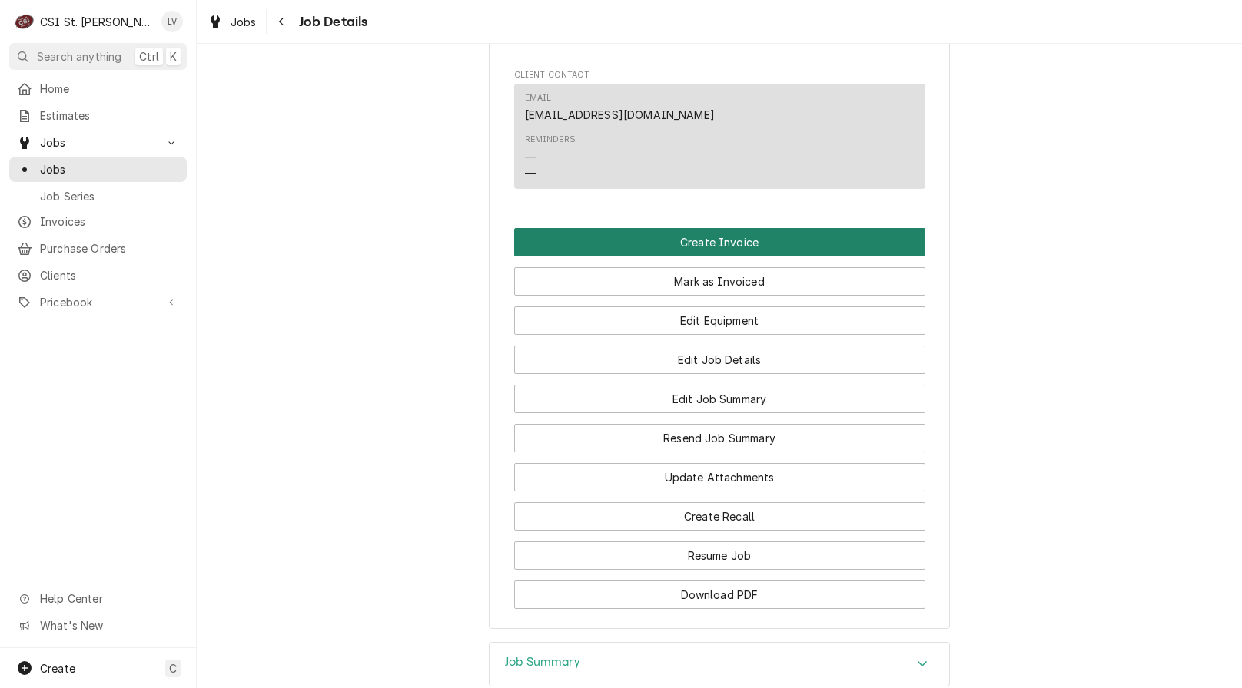
click at [640, 257] on button "Create Invoice" at bounding box center [719, 242] width 411 height 28
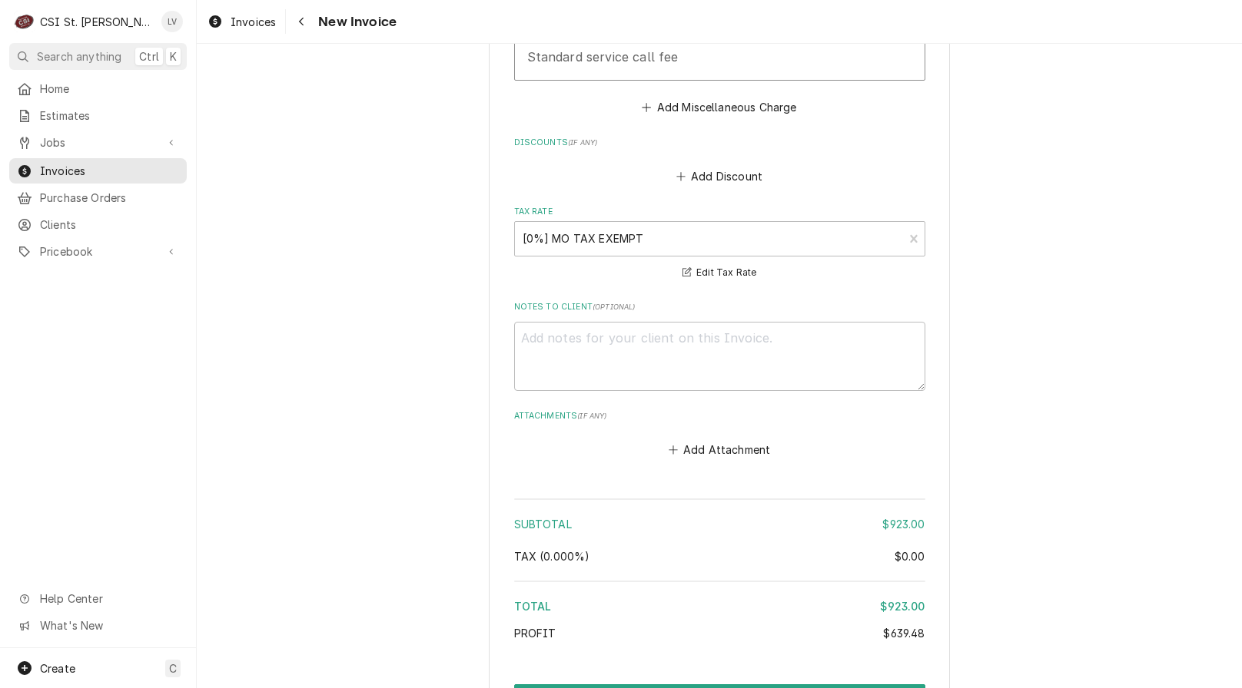
scroll to position [3934, 0]
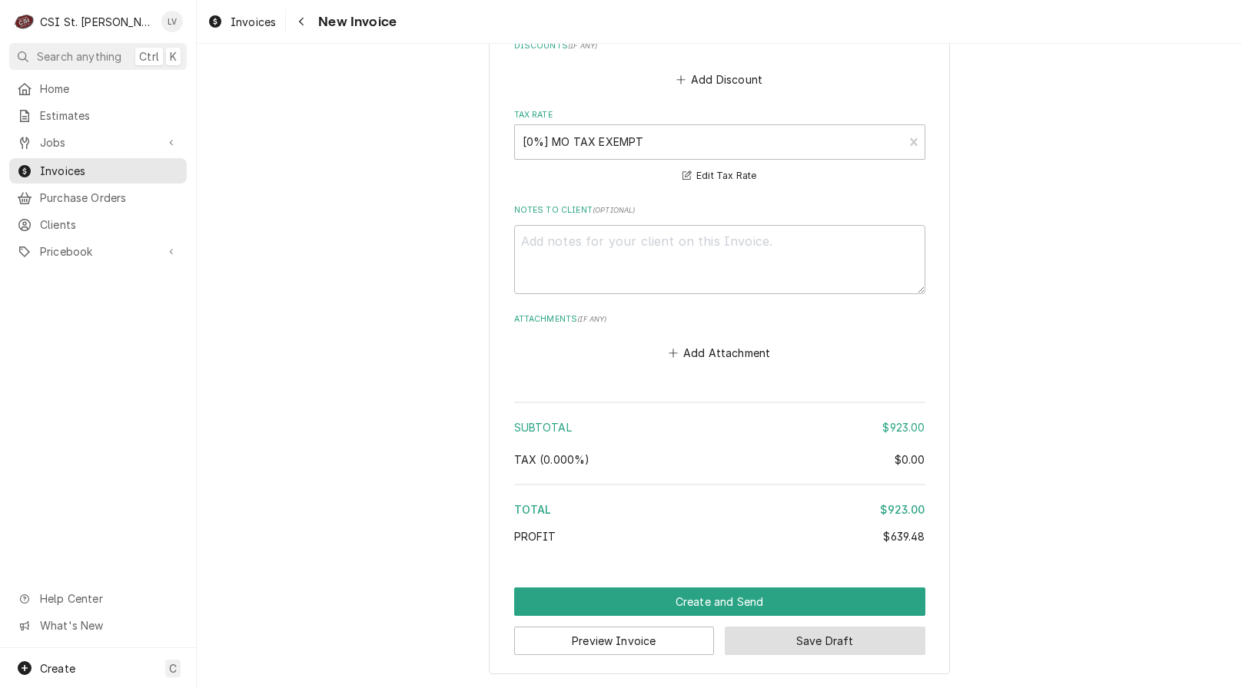
click at [820, 641] on button "Save Draft" at bounding box center [825, 641] width 201 height 28
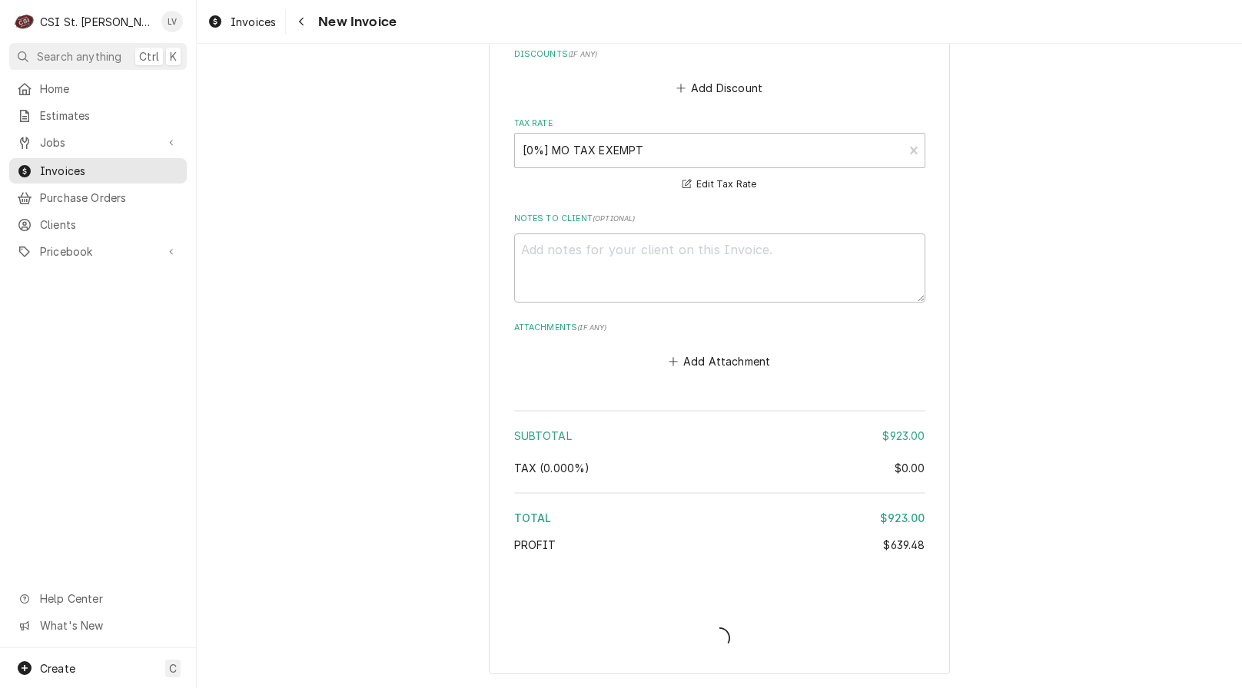
type textarea "x"
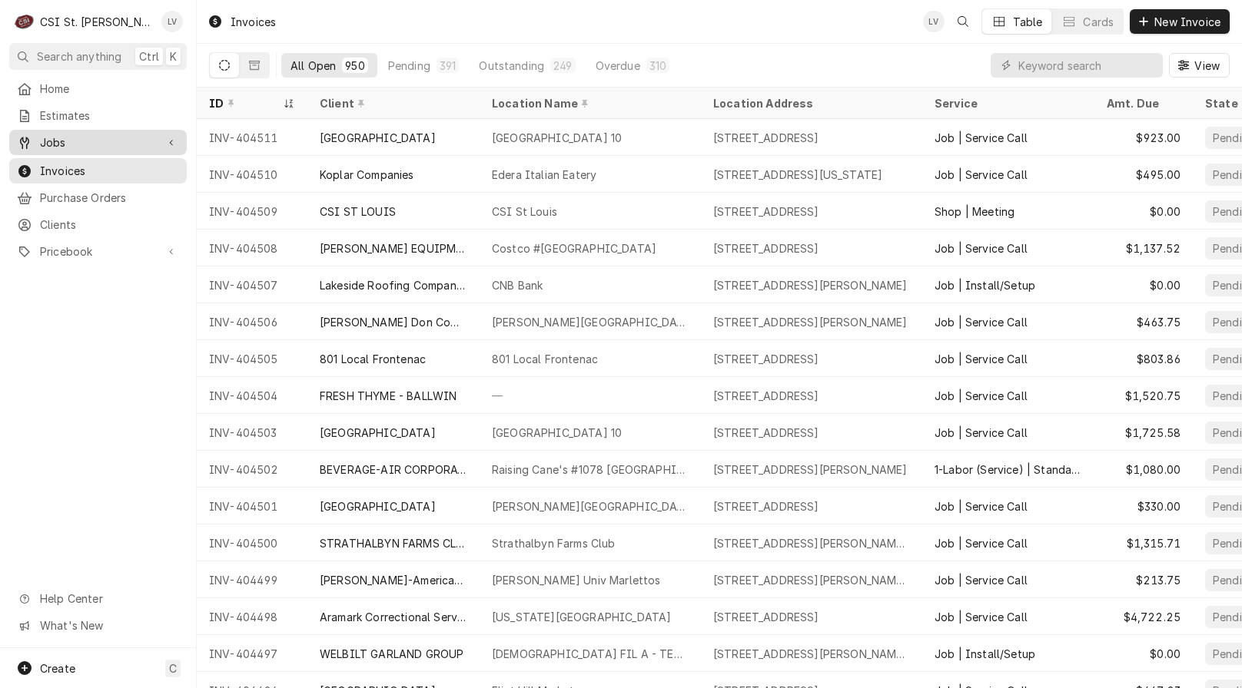
click at [89, 142] on span "Jobs" at bounding box center [98, 142] width 116 height 16
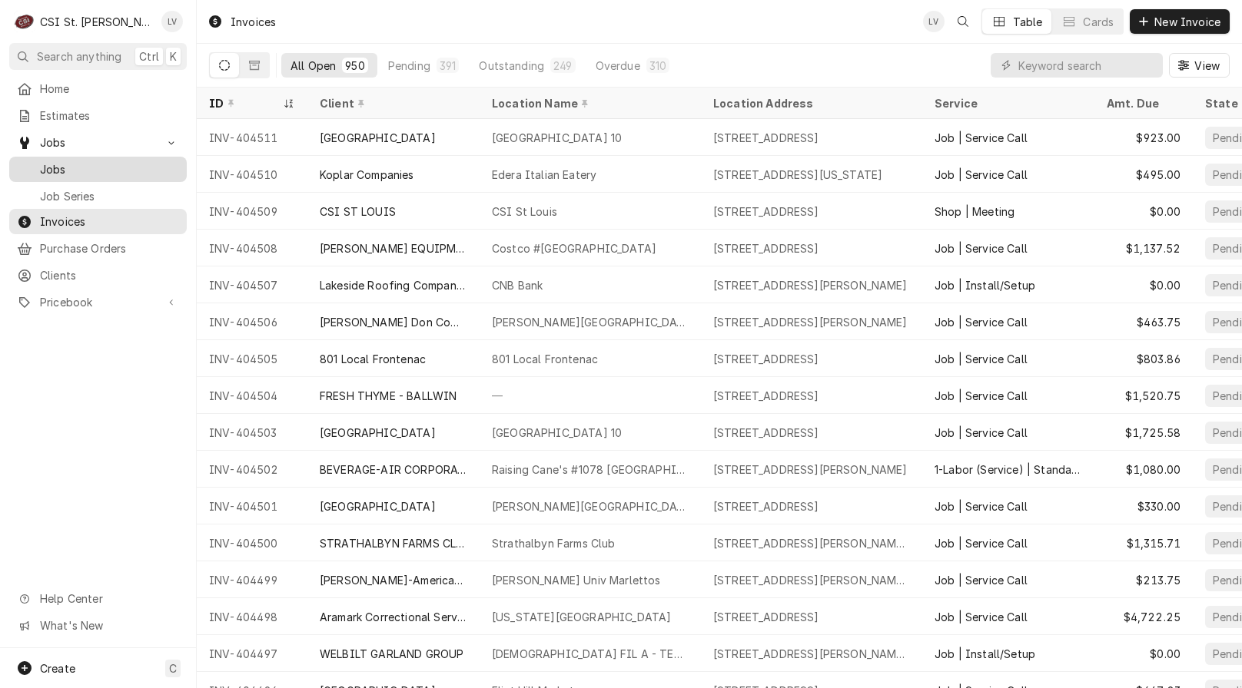
click at [94, 169] on span "Jobs" at bounding box center [109, 169] width 139 height 16
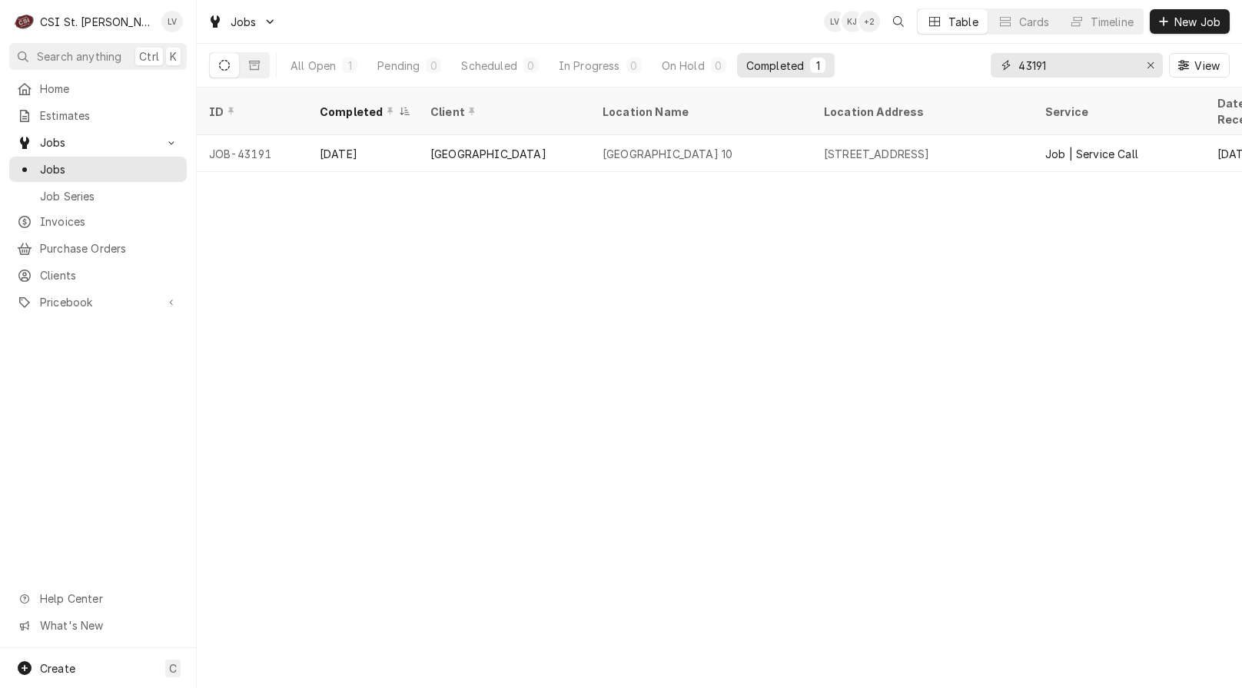
drag, startPoint x: 1073, startPoint y: 67, endPoint x: 982, endPoint y: 61, distance: 91.6
click at [982, 61] on div "All Open 1 Pending 0 Scheduled 0 In Progress 0 On Hold 0 Completed 1 43191 View" at bounding box center [719, 65] width 1020 height 43
type input "42621"
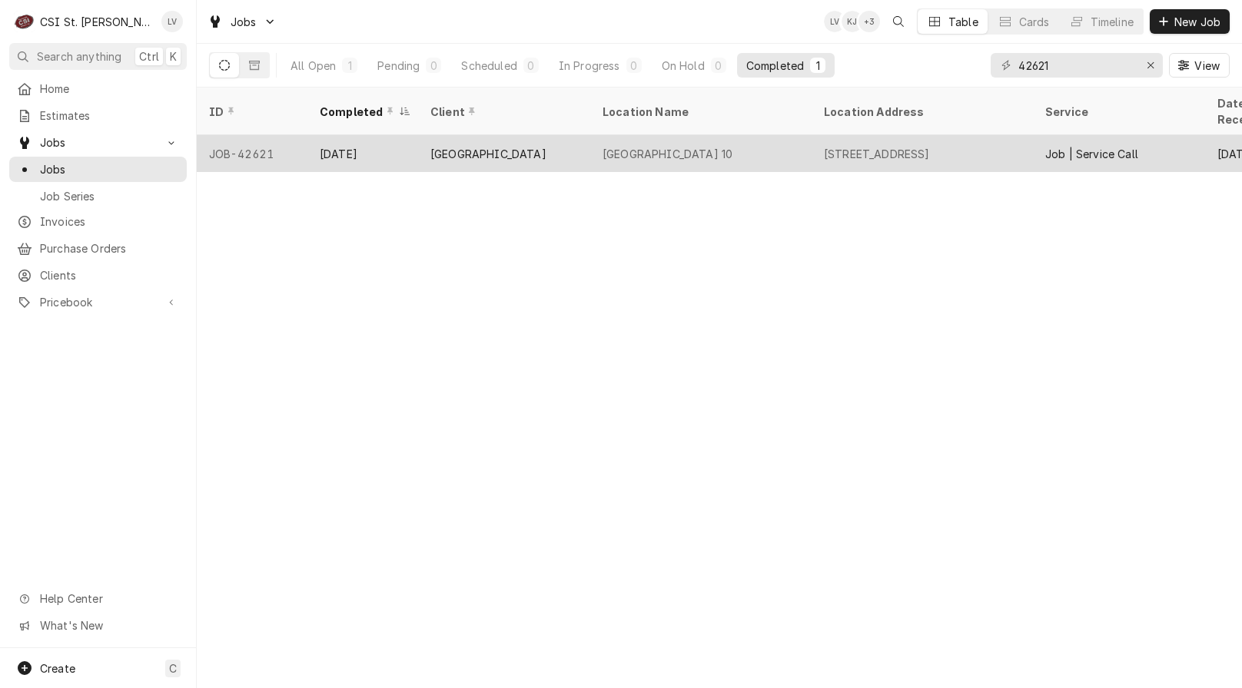
click at [460, 152] on div "[GEOGRAPHIC_DATA]" at bounding box center [504, 153] width 172 height 37
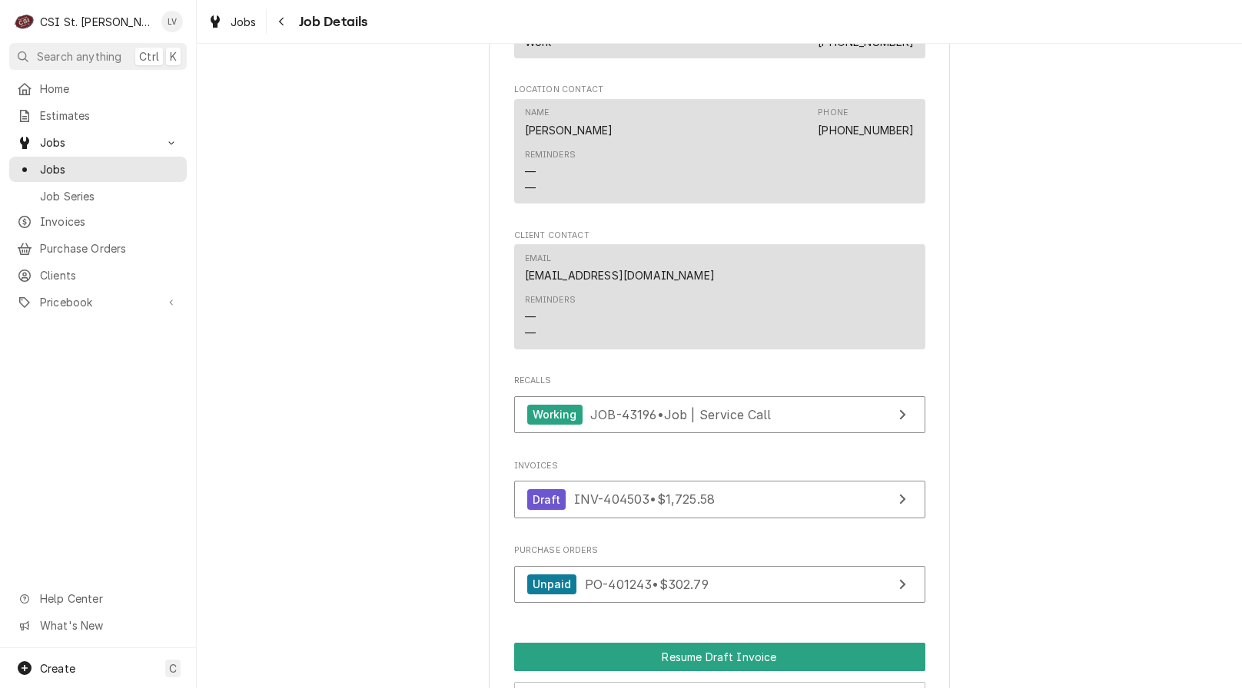
scroll to position [1921, 0]
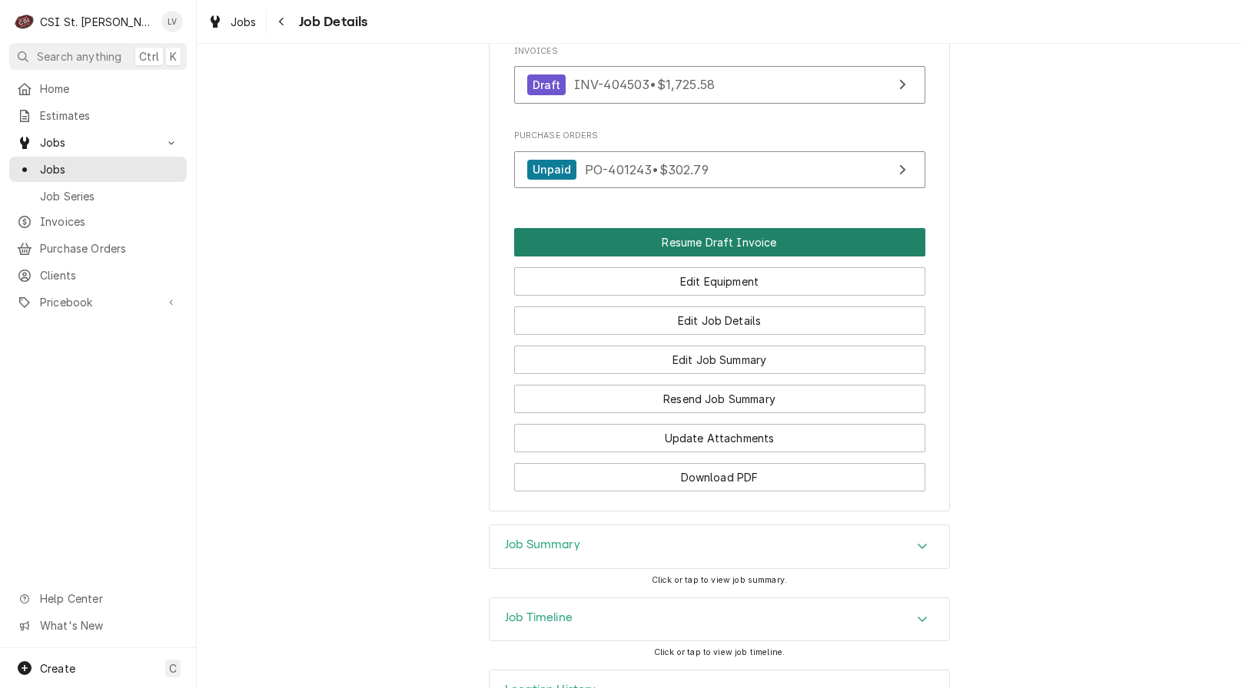
click at [599, 245] on button "Resume Draft Invoice" at bounding box center [719, 242] width 411 height 28
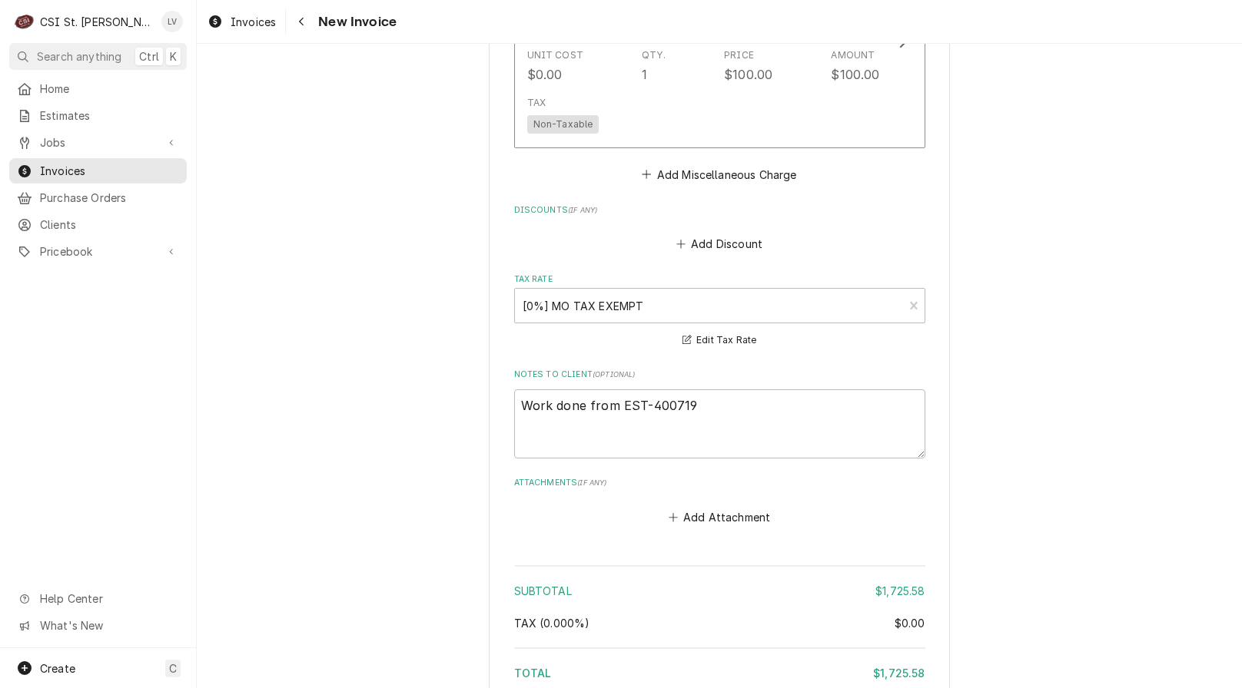
scroll to position [3422, 0]
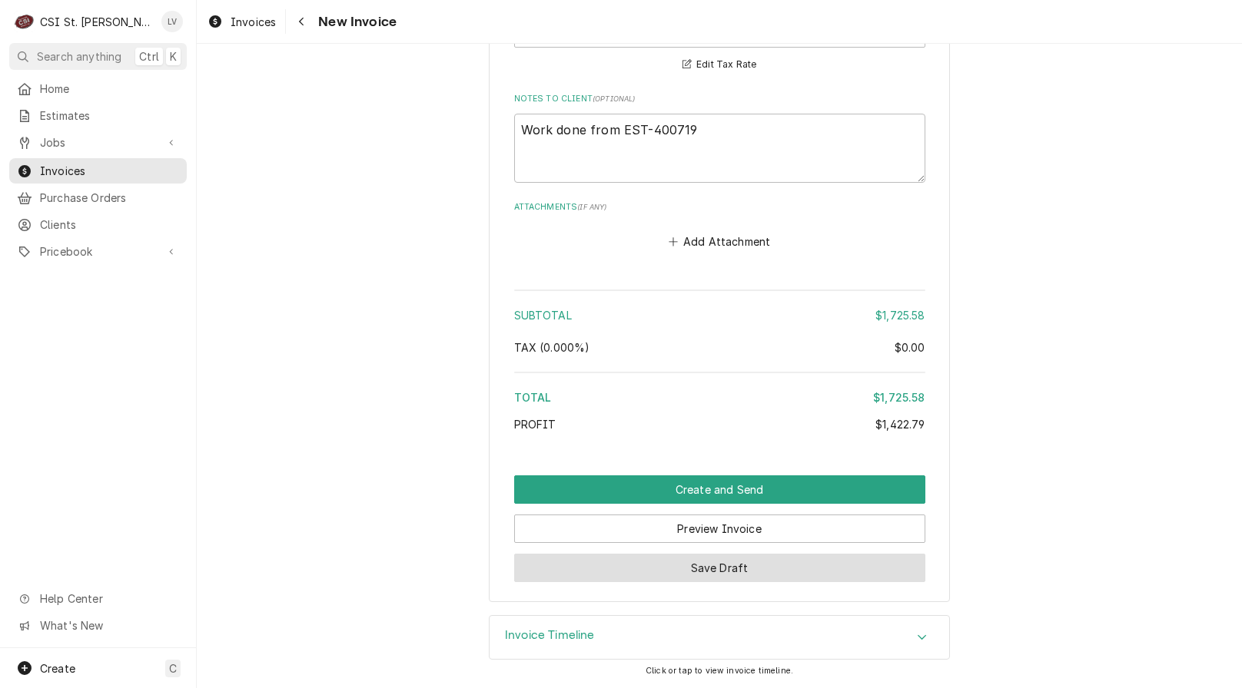
click at [771, 574] on button "Save Draft" at bounding box center [719, 568] width 411 height 28
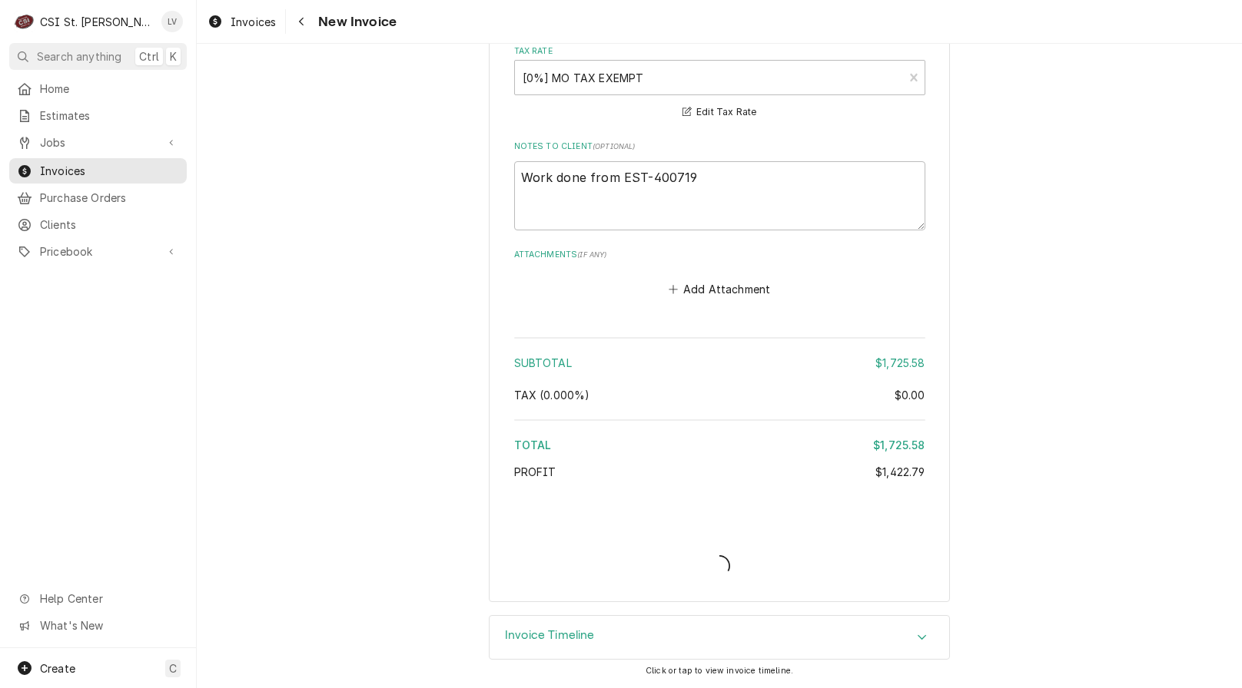
type textarea "x"
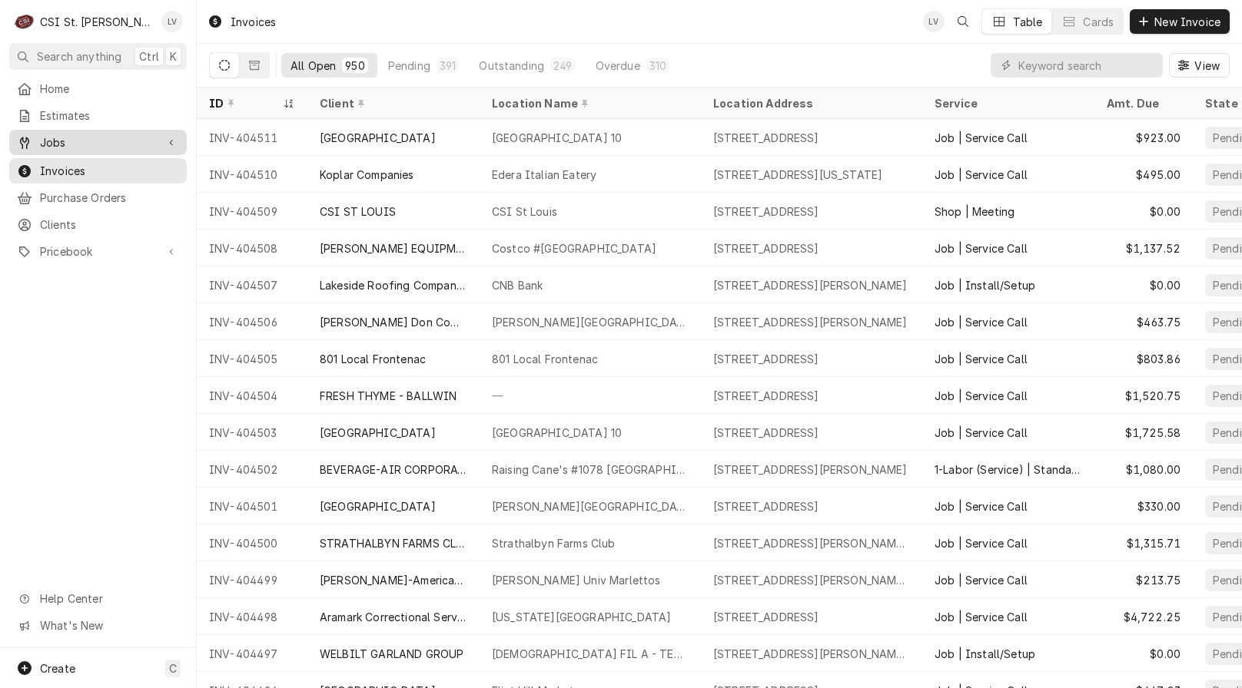
click at [105, 142] on span "Jobs" at bounding box center [98, 142] width 116 height 16
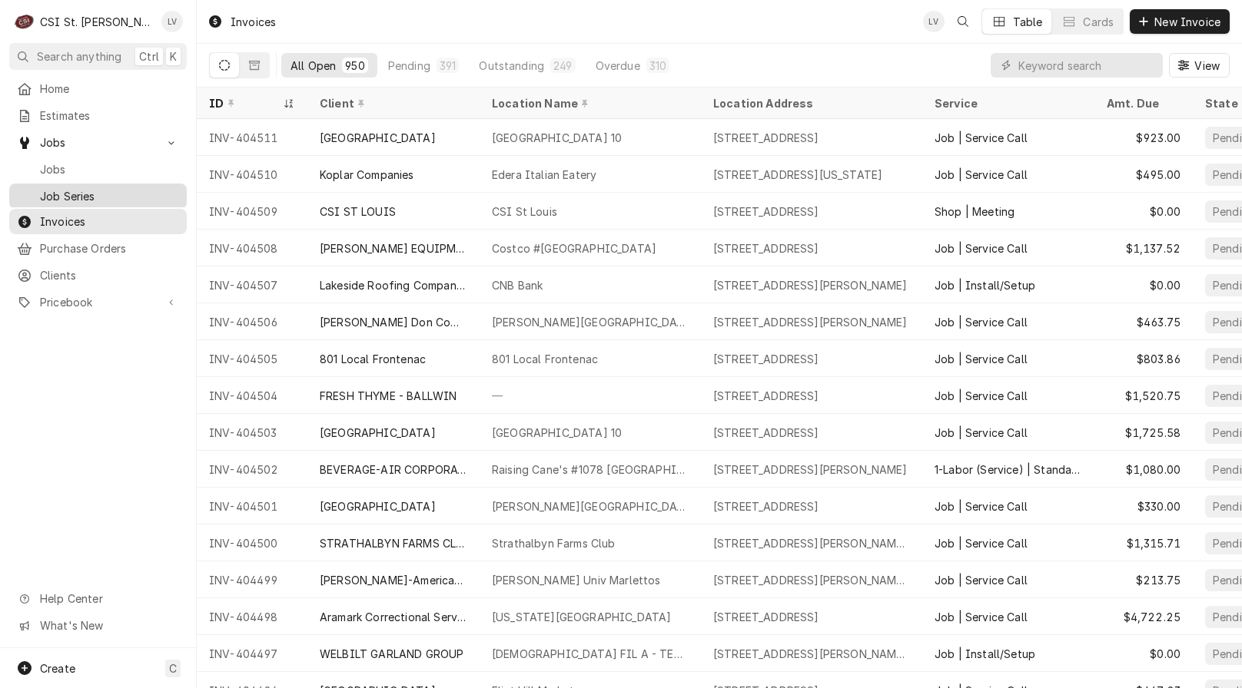
click at [114, 184] on link "Job Series" at bounding box center [97, 196] width 177 height 25
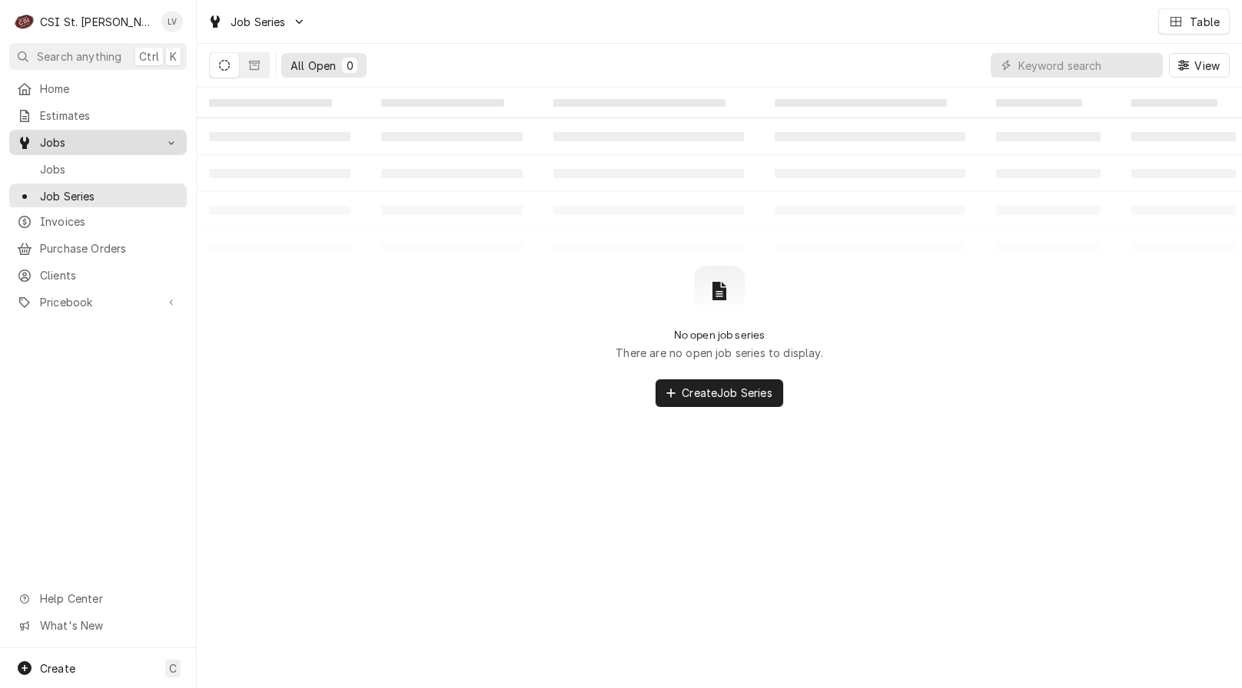
drag, startPoint x: 112, startPoint y: 172, endPoint x: 93, endPoint y: 134, distance: 43.0
click at [93, 134] on span "Jobs" at bounding box center [98, 142] width 116 height 16
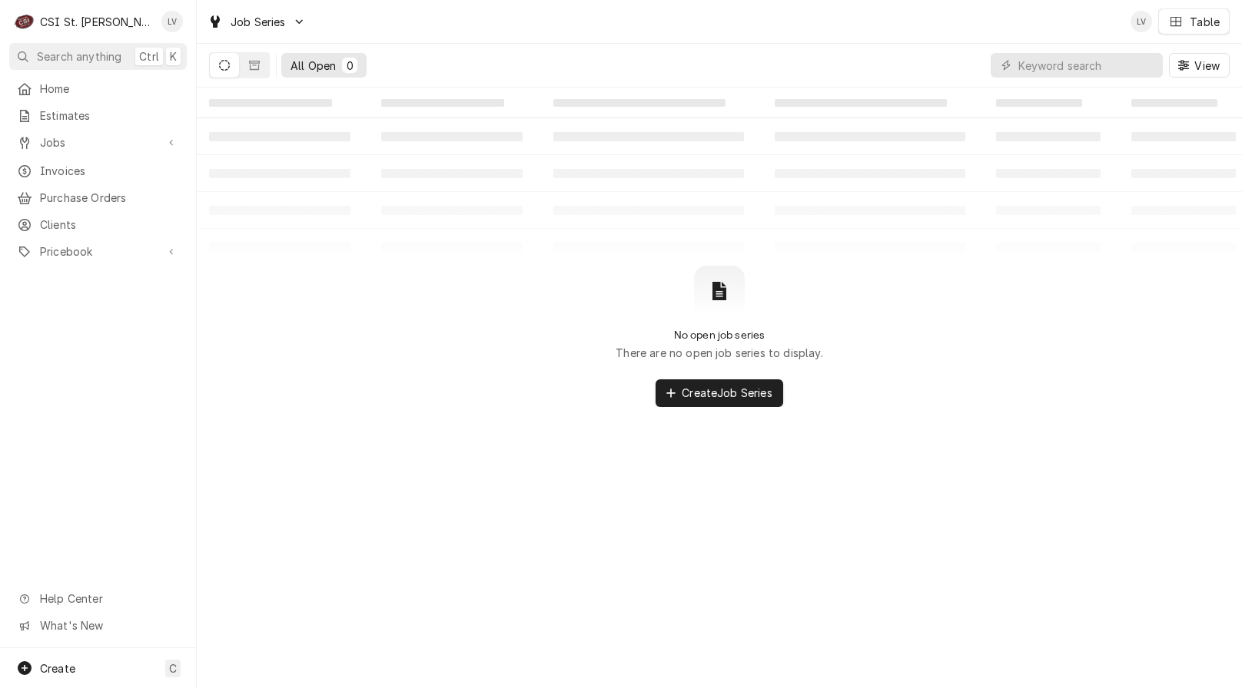
click at [95, 153] on div "Home Estimates Jobs Jobs Job Series Invoices Purchase Orders Clients Pricebook …" at bounding box center [98, 171] width 196 height 190
click at [95, 139] on span "Jobs" at bounding box center [98, 142] width 116 height 16
click at [94, 157] on link "Jobs" at bounding box center [97, 169] width 177 height 25
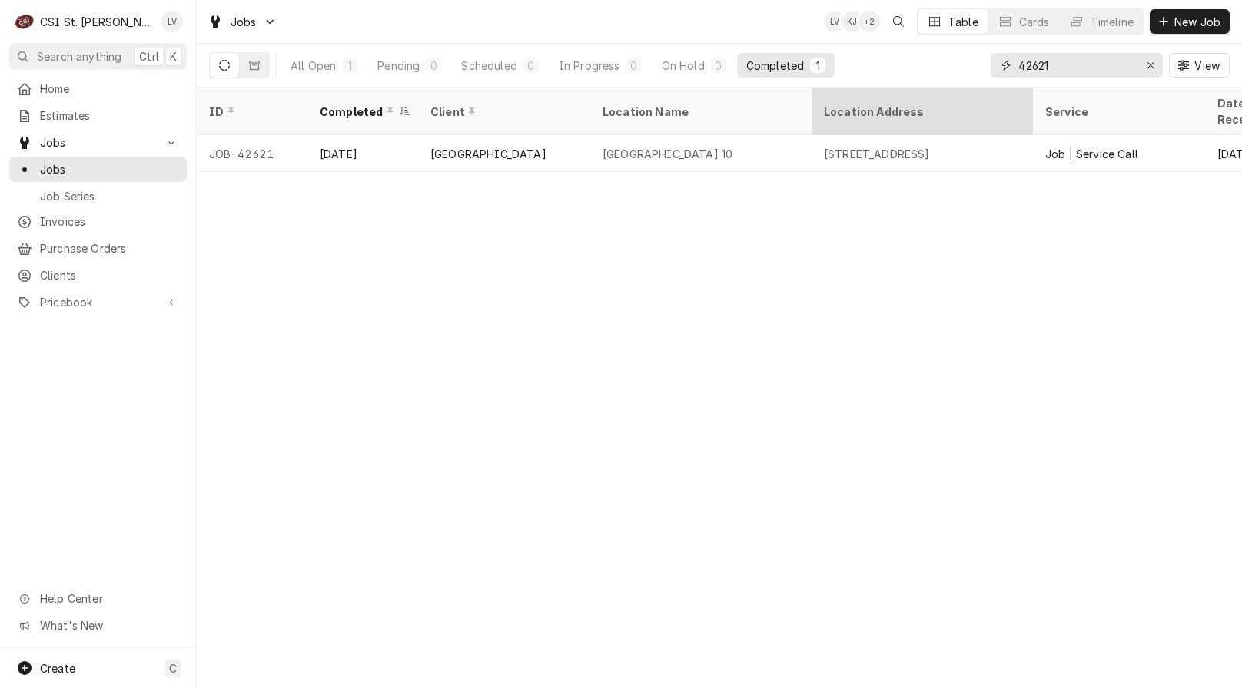
drag, startPoint x: 1031, startPoint y: 70, endPoint x: 961, endPoint y: 90, distance: 72.7
click at [961, 90] on div "Jobs LV KJ + 2 Table Cards Timeline New Job All Open 1 Pending 0 Scheduled 0 In…" at bounding box center [719, 344] width 1045 height 688
type input "43142"
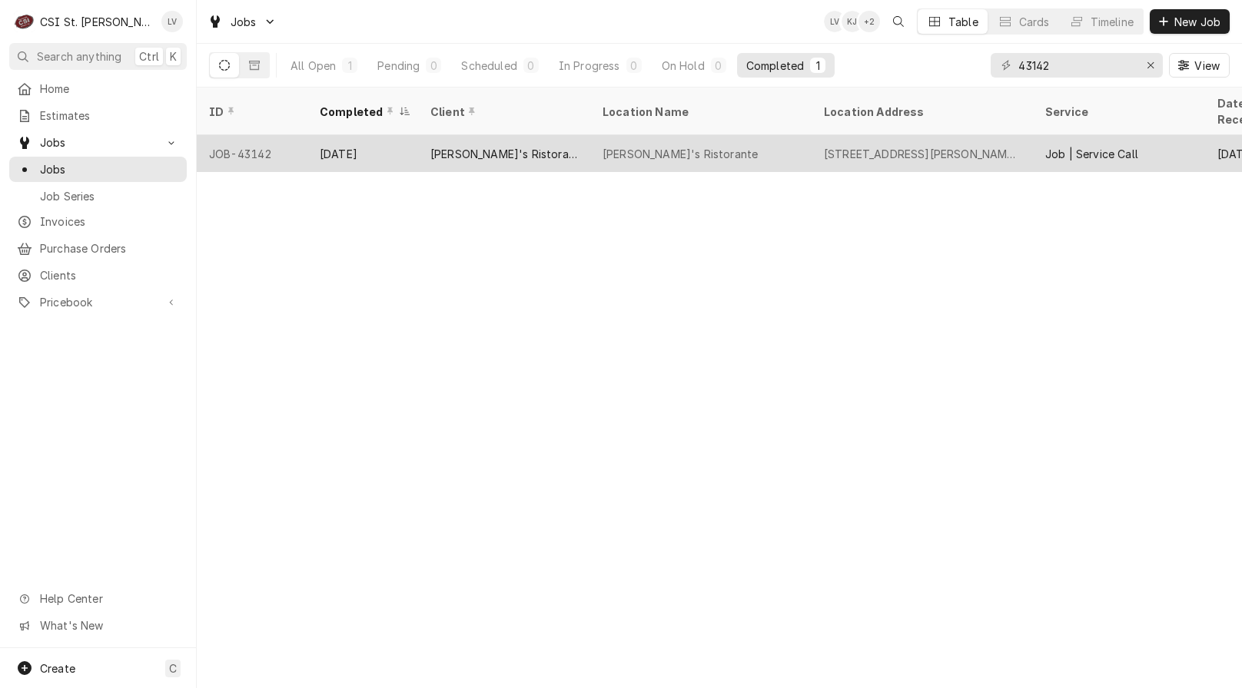
drag, startPoint x: 702, startPoint y: 145, endPoint x: 718, endPoint y: 152, distance: 16.9
click at [701, 144] on div "[PERSON_NAME]'s Ristorante" at bounding box center [700, 153] width 221 height 37
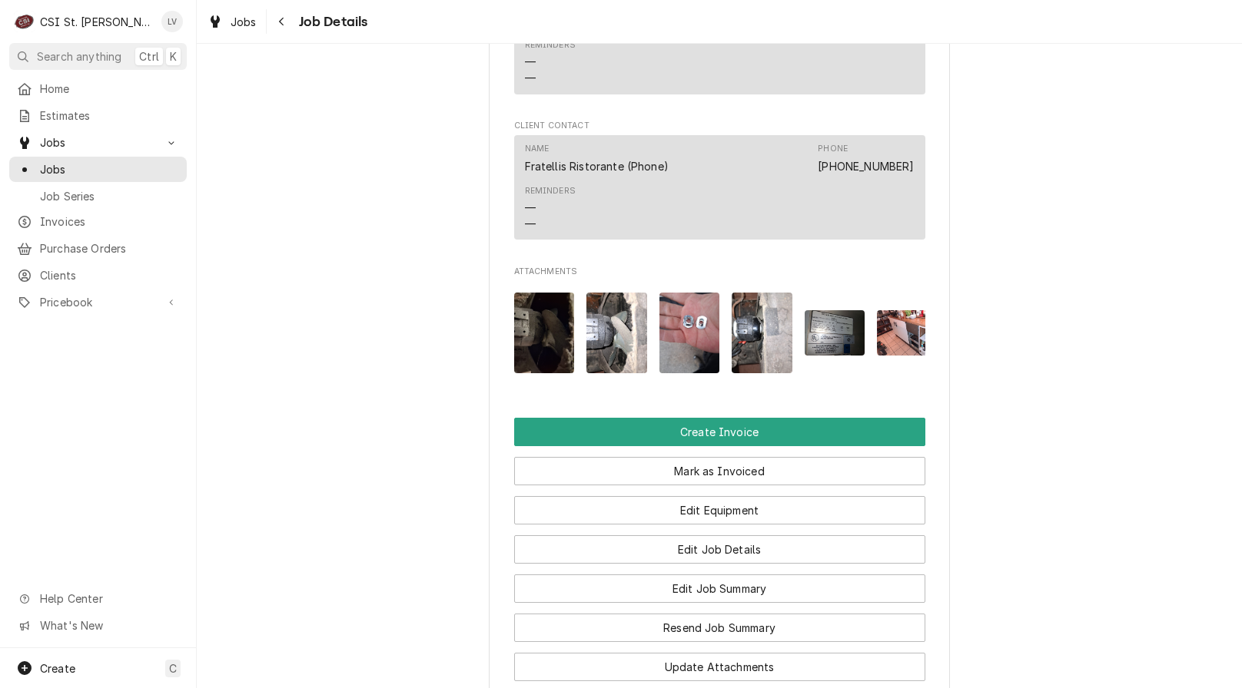
scroll to position [1229, 0]
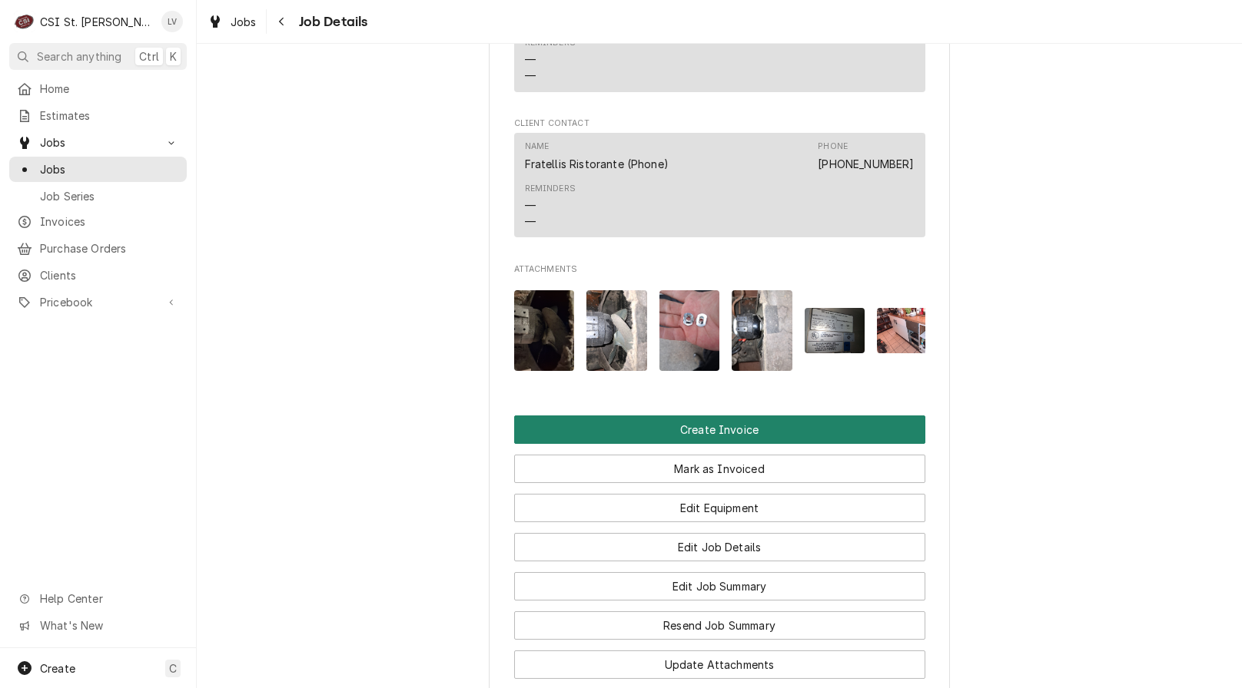
click at [637, 444] on button "Create Invoice" at bounding box center [719, 430] width 411 height 28
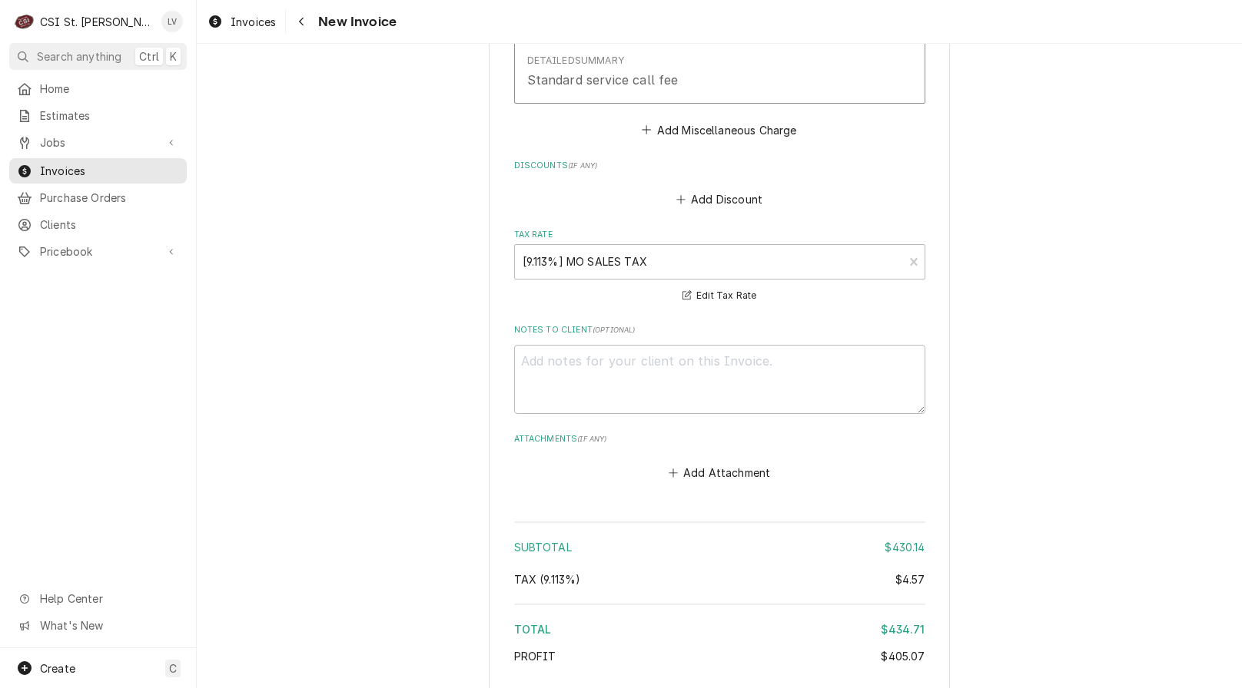
scroll to position [3992, 0]
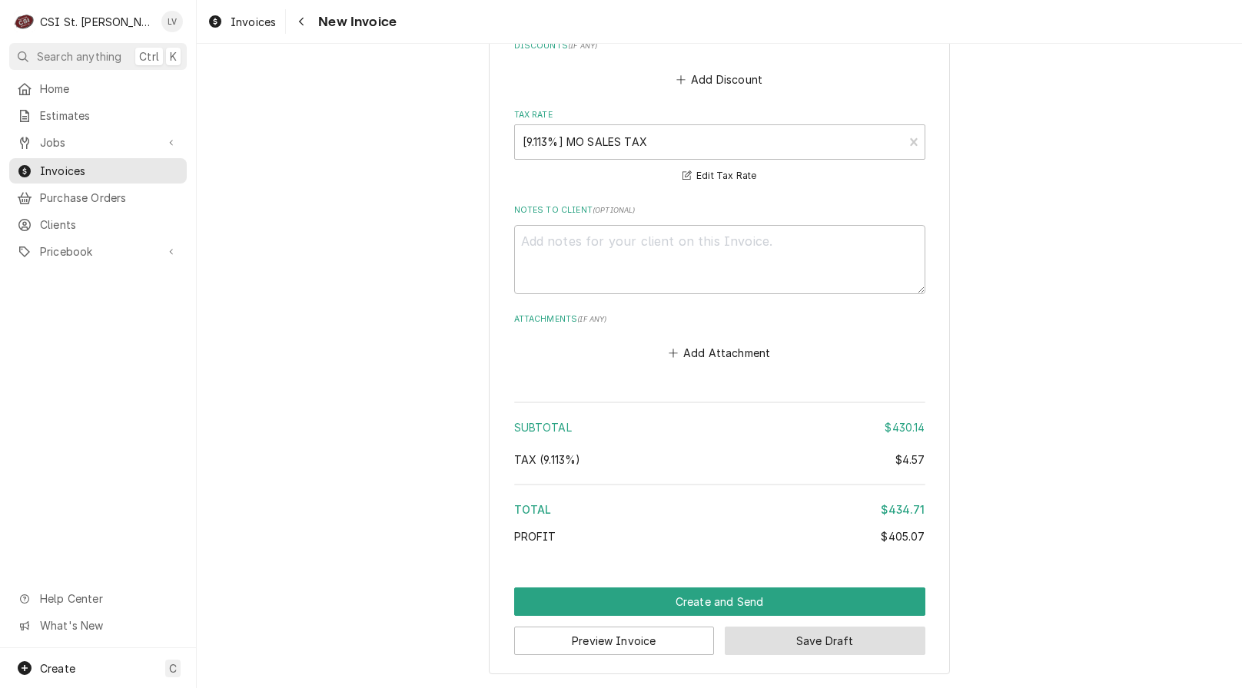
click at [866, 639] on button "Save Draft" at bounding box center [825, 641] width 201 height 28
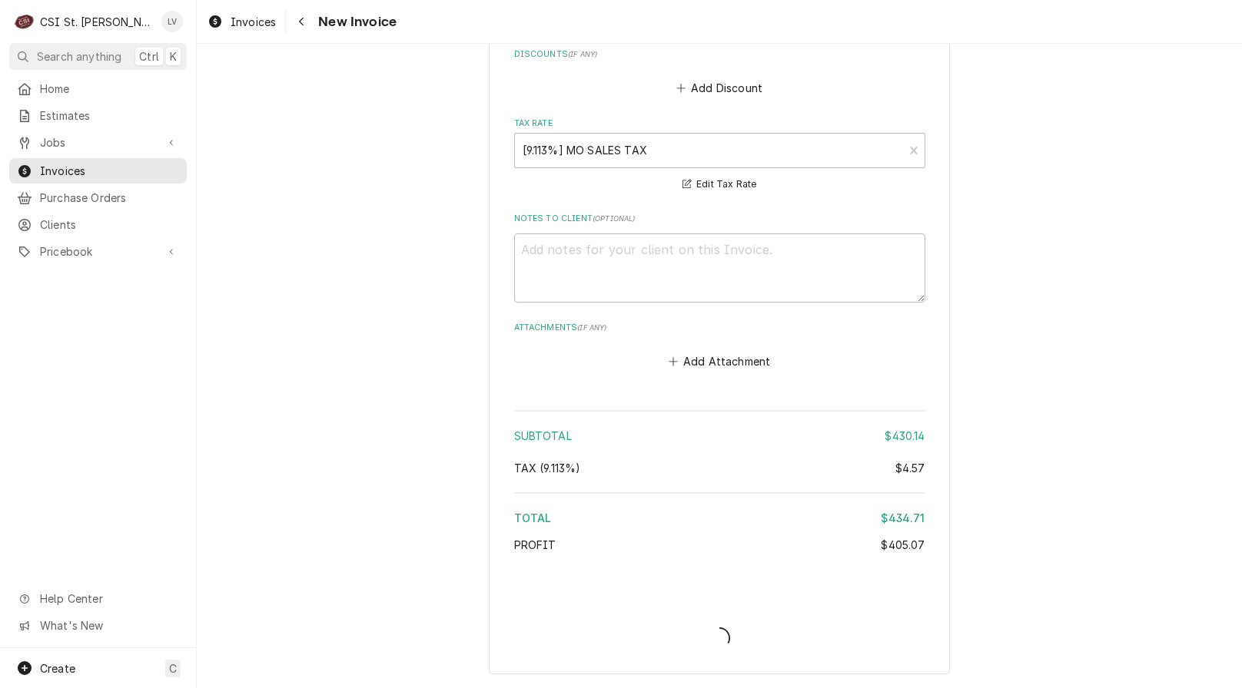
scroll to position [3984, 0]
type textarea "x"
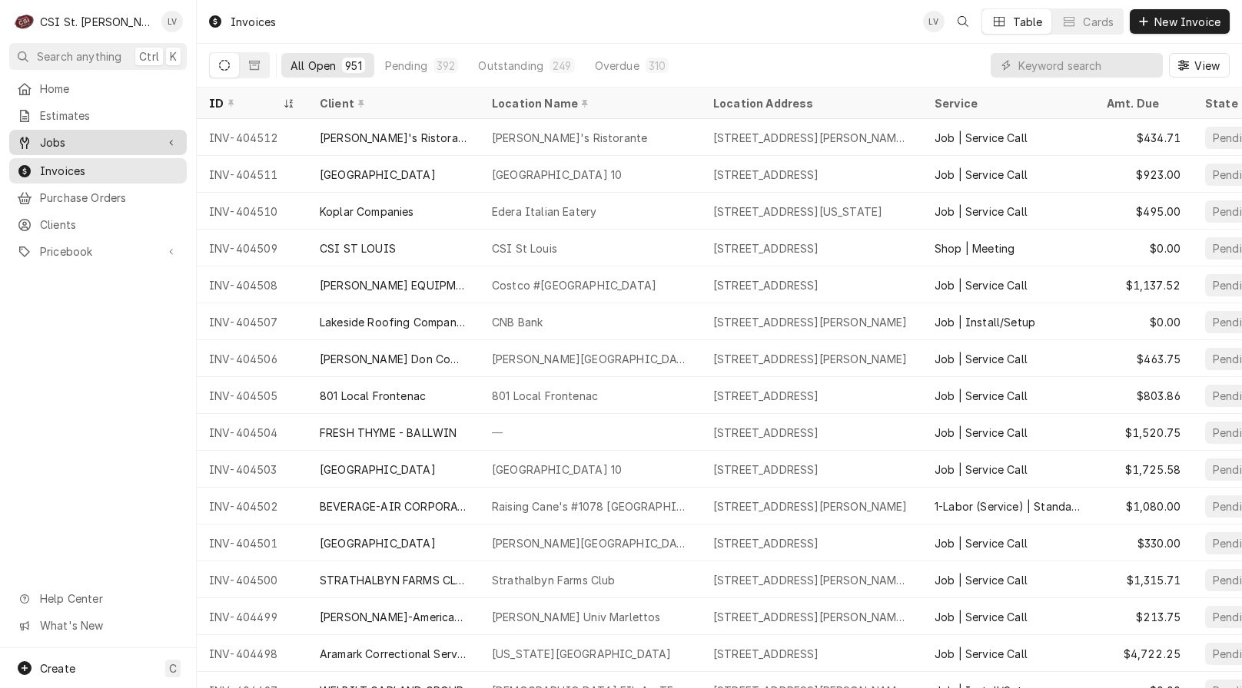
click at [107, 141] on span "Jobs" at bounding box center [98, 142] width 116 height 16
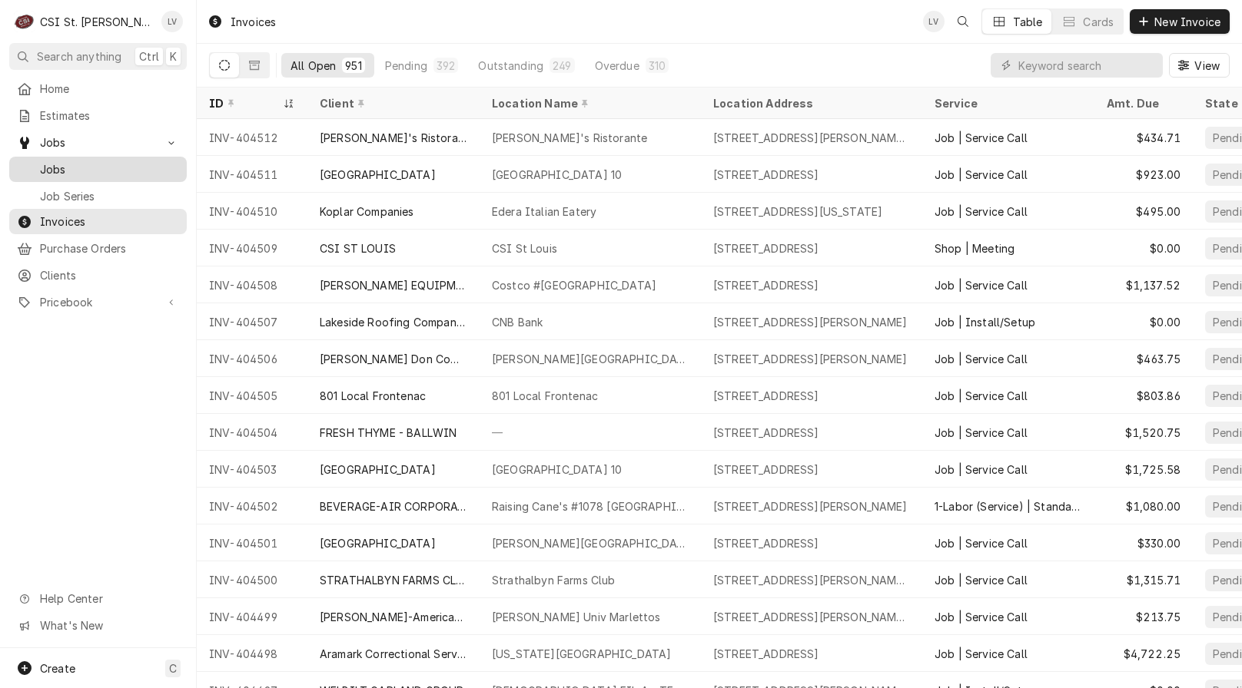
click at [108, 164] on span "Jobs" at bounding box center [109, 169] width 139 height 16
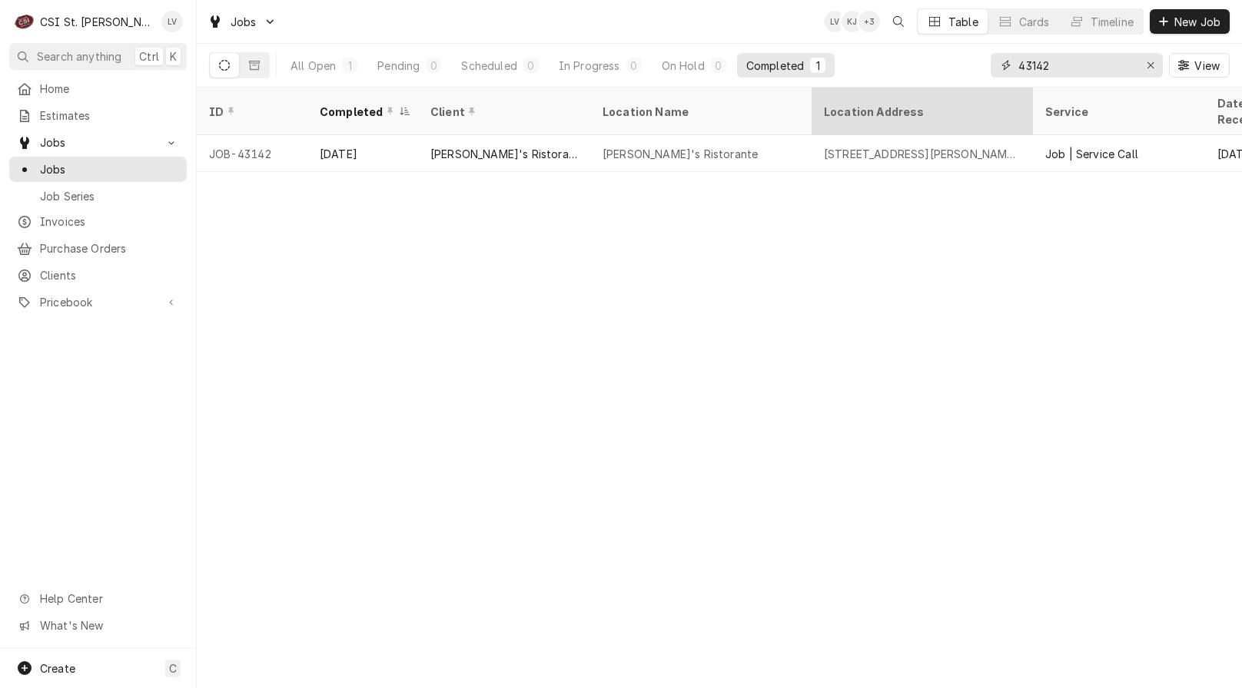
drag, startPoint x: 1067, startPoint y: 62, endPoint x: 963, endPoint y: 94, distance: 108.4
click at [963, 94] on div "Jobs LV KJ + 3 Table Cards Timeline New Job All Open 1 Pending 0 Scheduled 0 In…" at bounding box center [719, 344] width 1045 height 688
type input "43157"
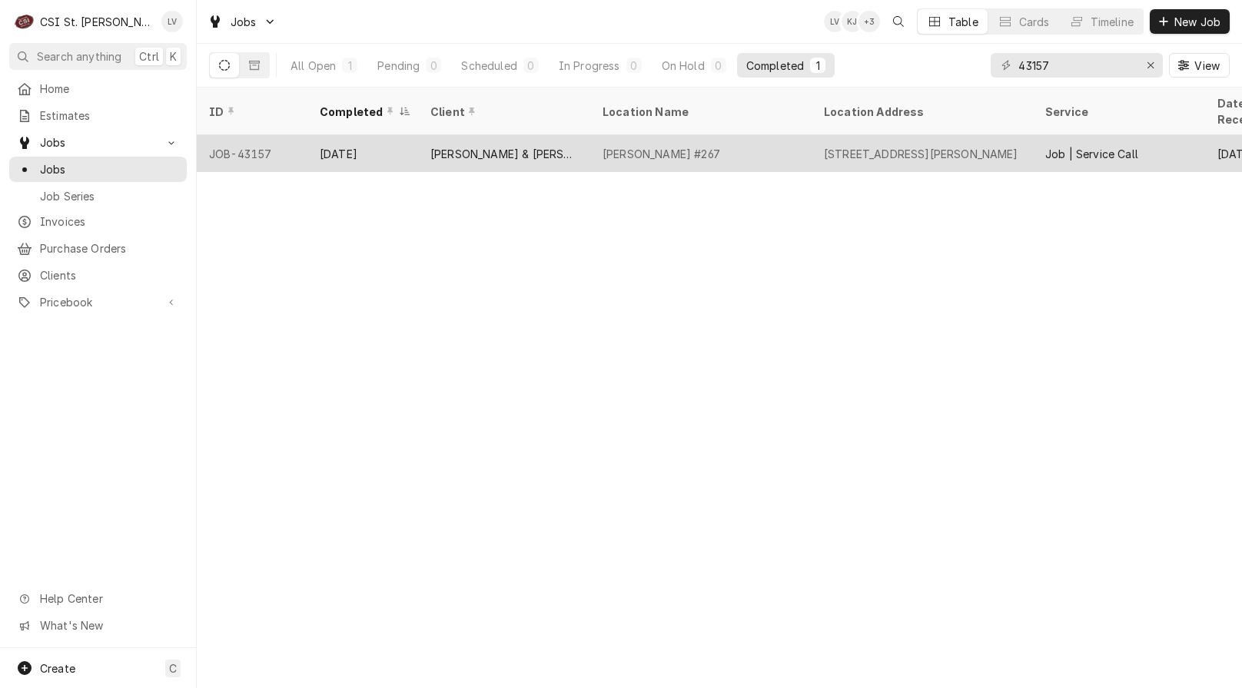
click at [494, 146] on div "[PERSON_NAME] & [PERSON_NAME], Inc. / [PERSON_NAME]" at bounding box center [504, 154] width 148 height 16
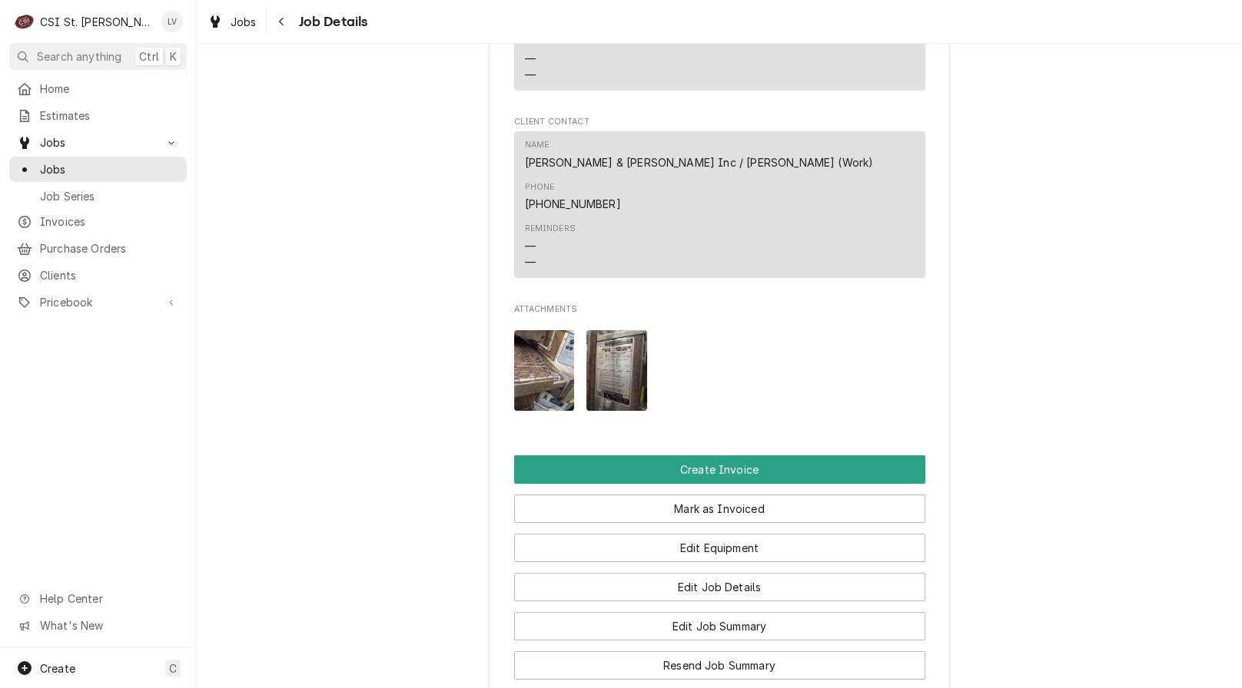
scroll to position [1613, 0]
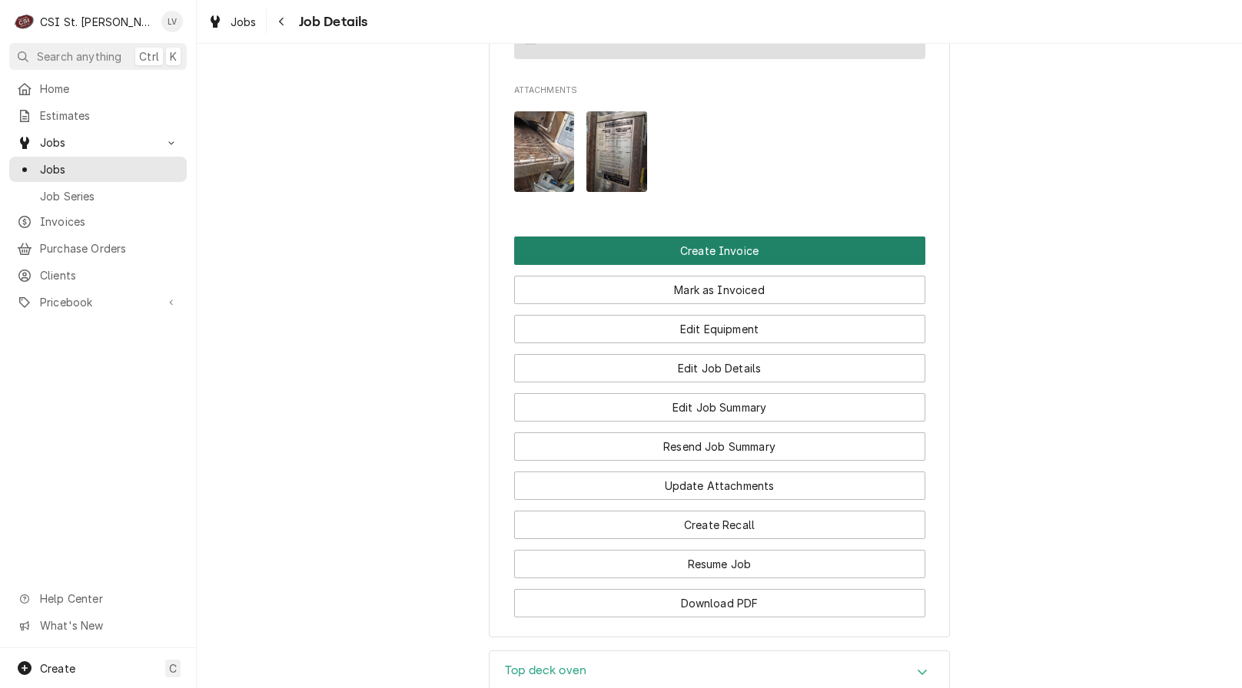
click at [730, 237] on button "Create Invoice" at bounding box center [719, 251] width 411 height 28
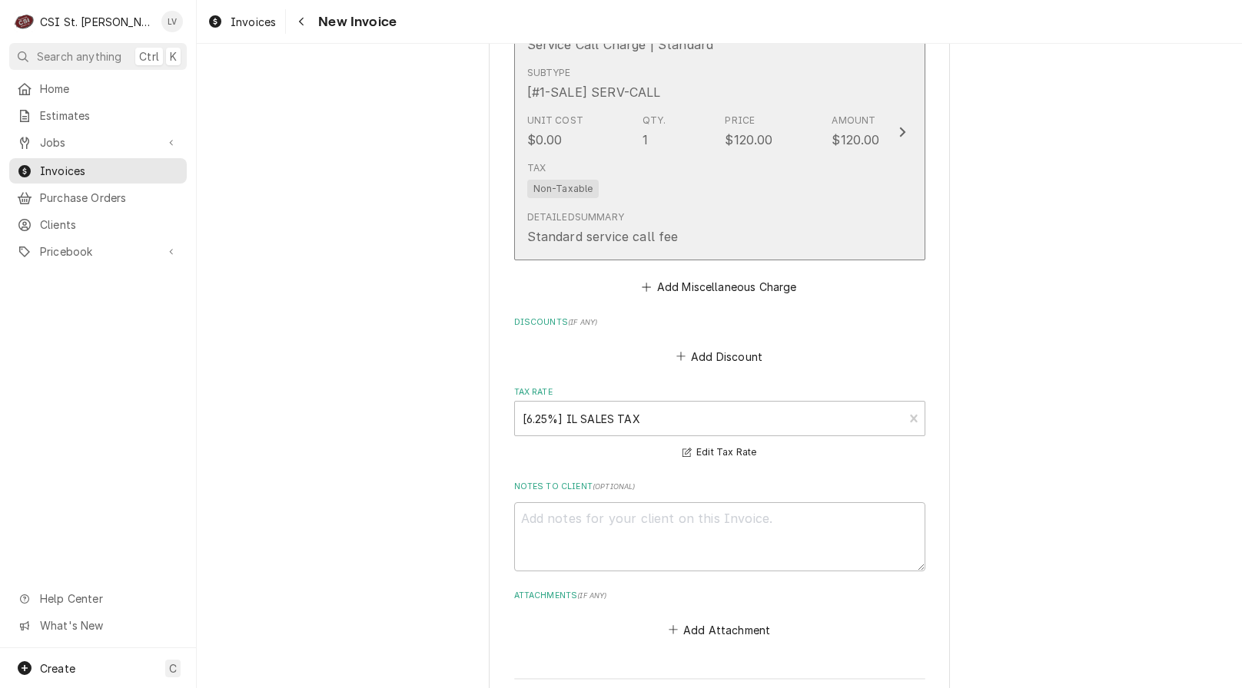
scroll to position [3628, 0]
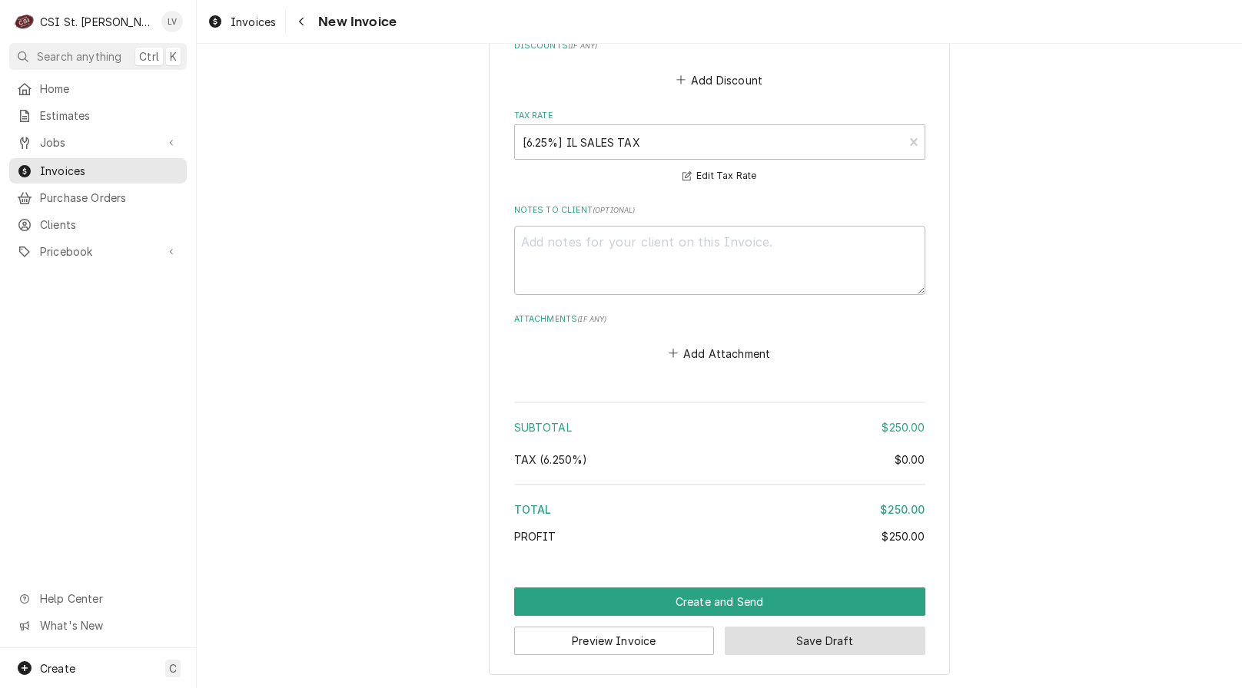
click at [888, 638] on button "Save Draft" at bounding box center [825, 641] width 201 height 28
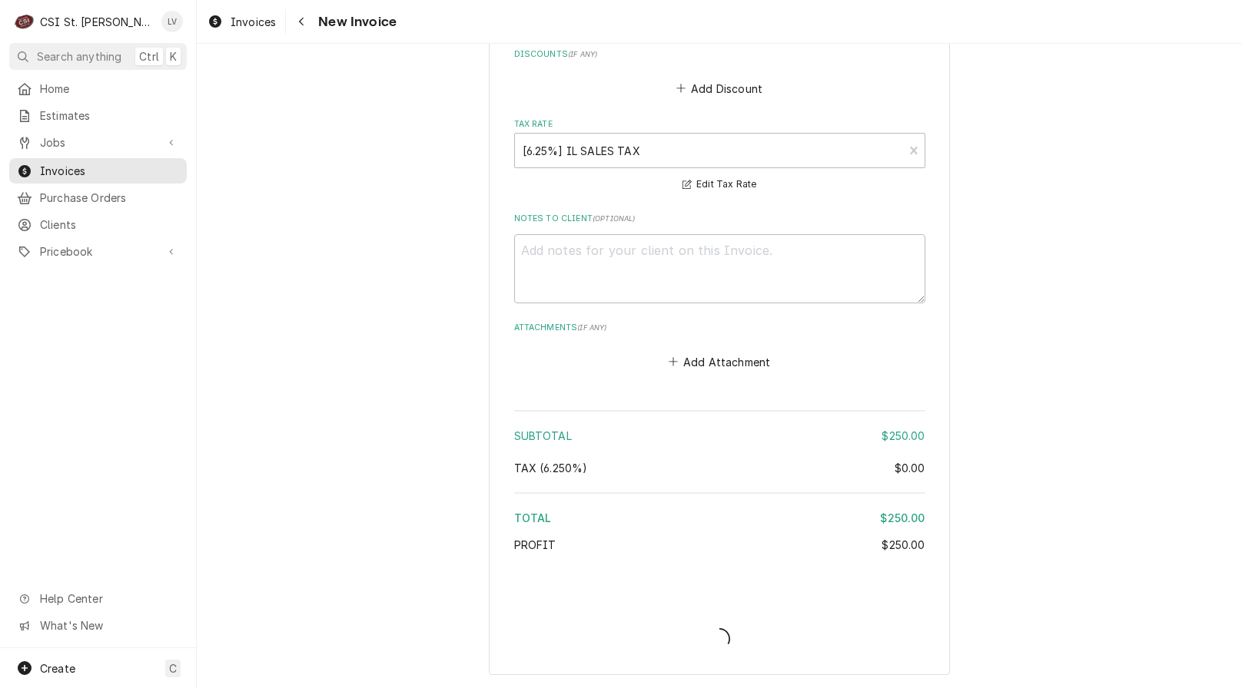
scroll to position [3620, 0]
type textarea "x"
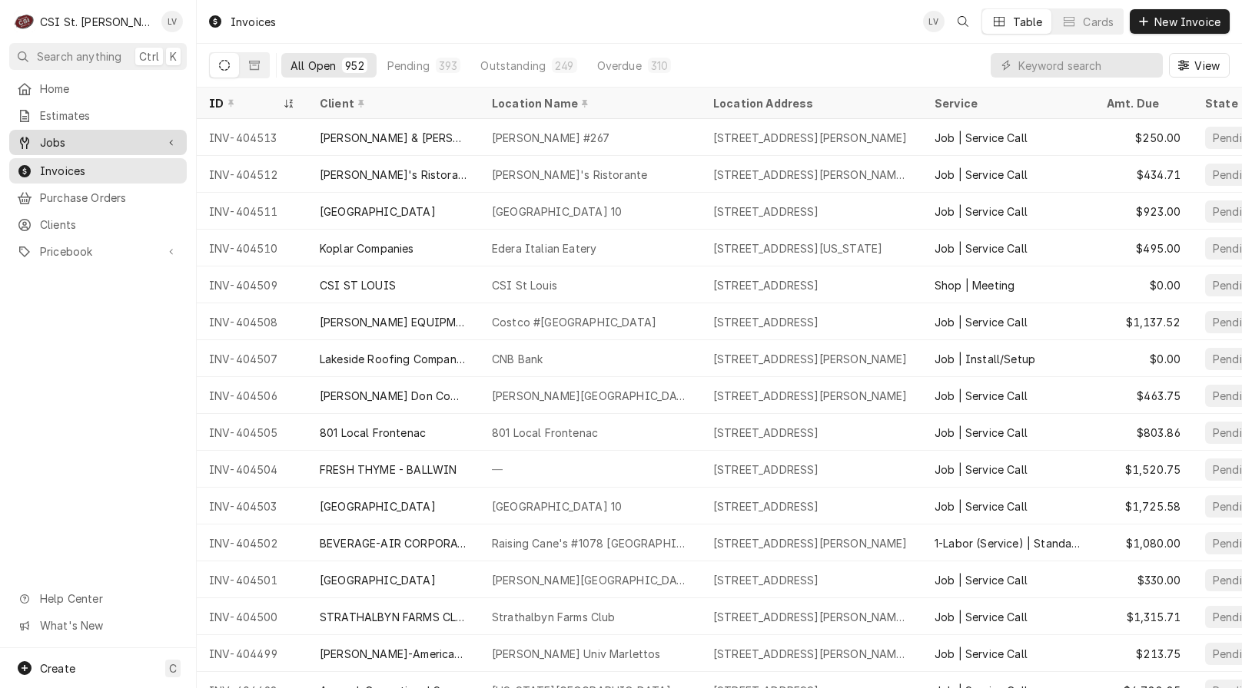
click at [58, 138] on span "Jobs" at bounding box center [98, 142] width 116 height 16
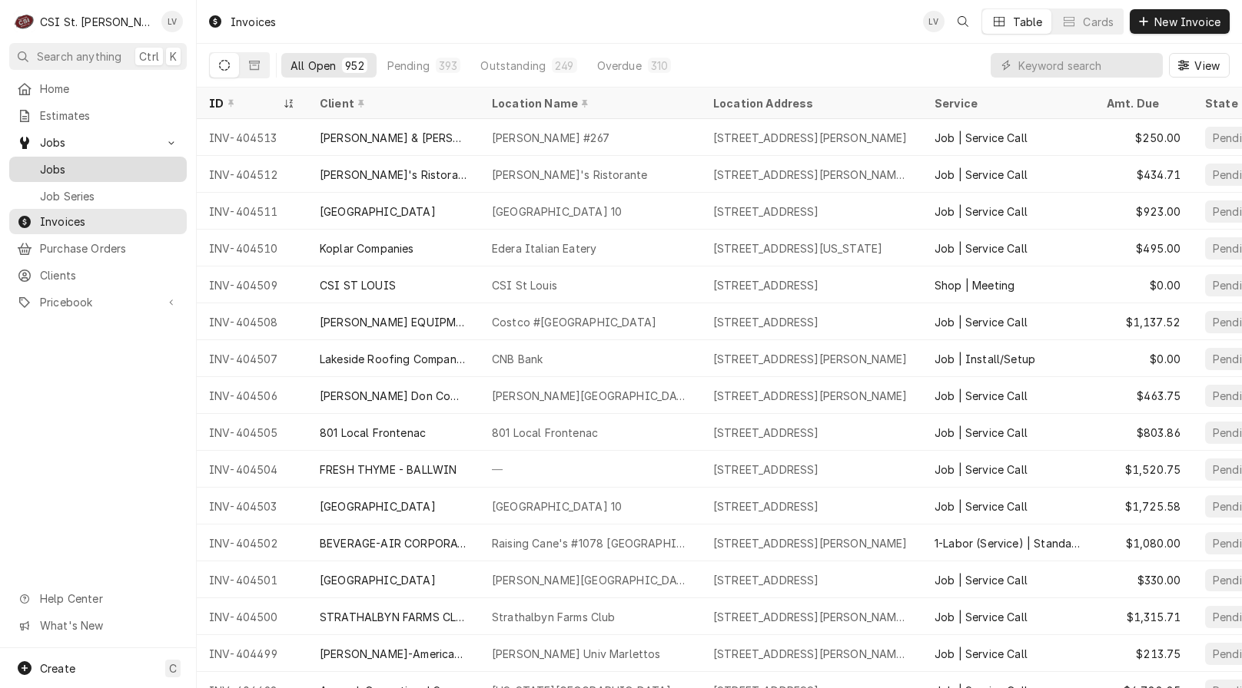
click at [70, 161] on span "Jobs" at bounding box center [109, 169] width 139 height 16
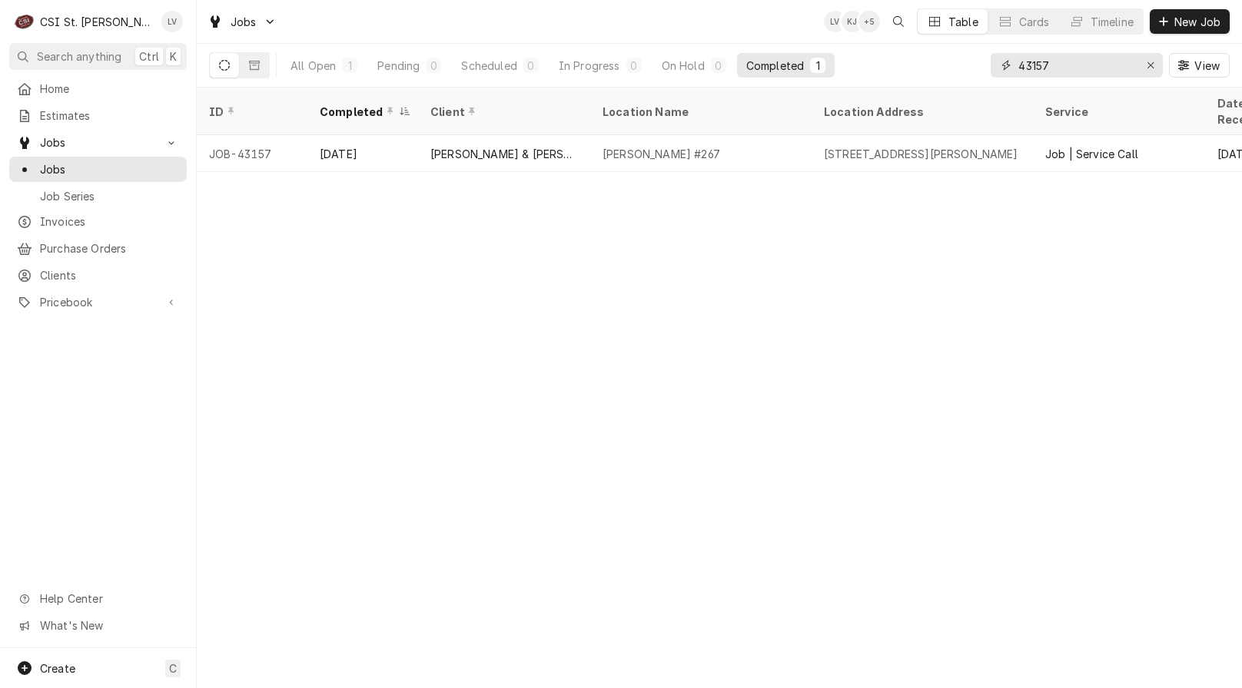
drag, startPoint x: 1067, startPoint y: 68, endPoint x: 970, endPoint y: 73, distance: 97.7
click at [970, 73] on div "All Open 1 Pending 0 Scheduled 0 In Progress 0 On Hold 0 Completed 1 43157 View" at bounding box center [719, 65] width 1020 height 43
type input "43088"
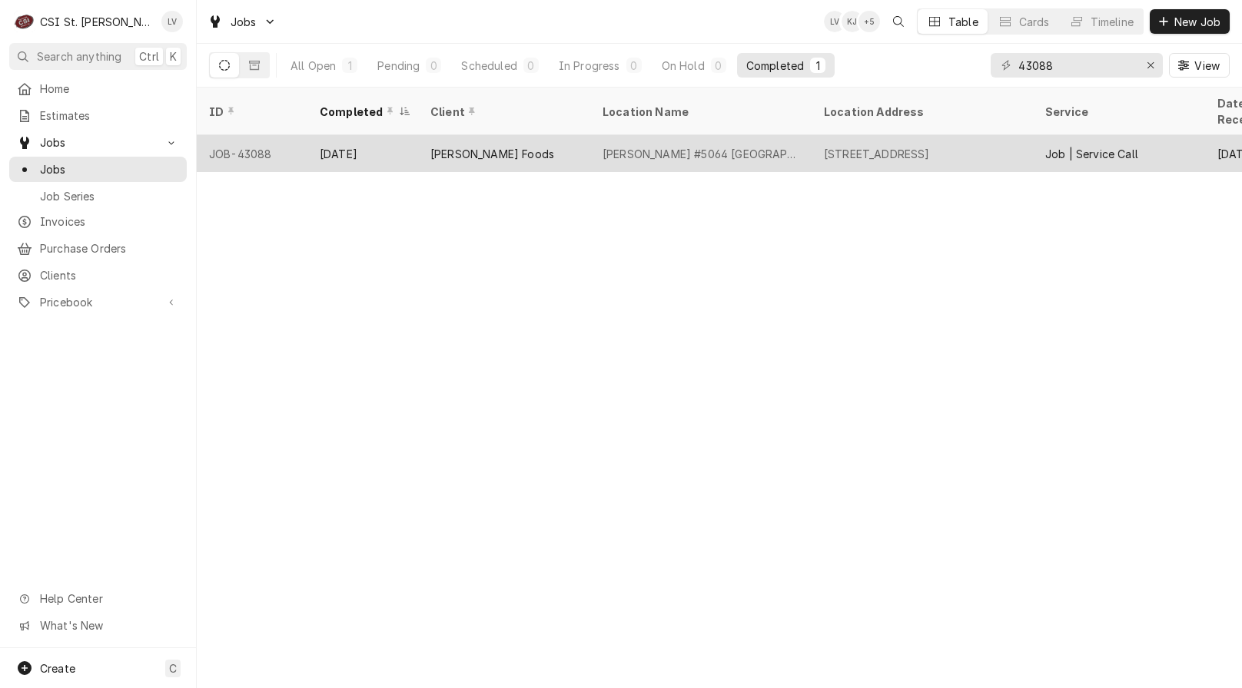
click at [473, 151] on div "[PERSON_NAME] Foods" at bounding box center [504, 153] width 172 height 37
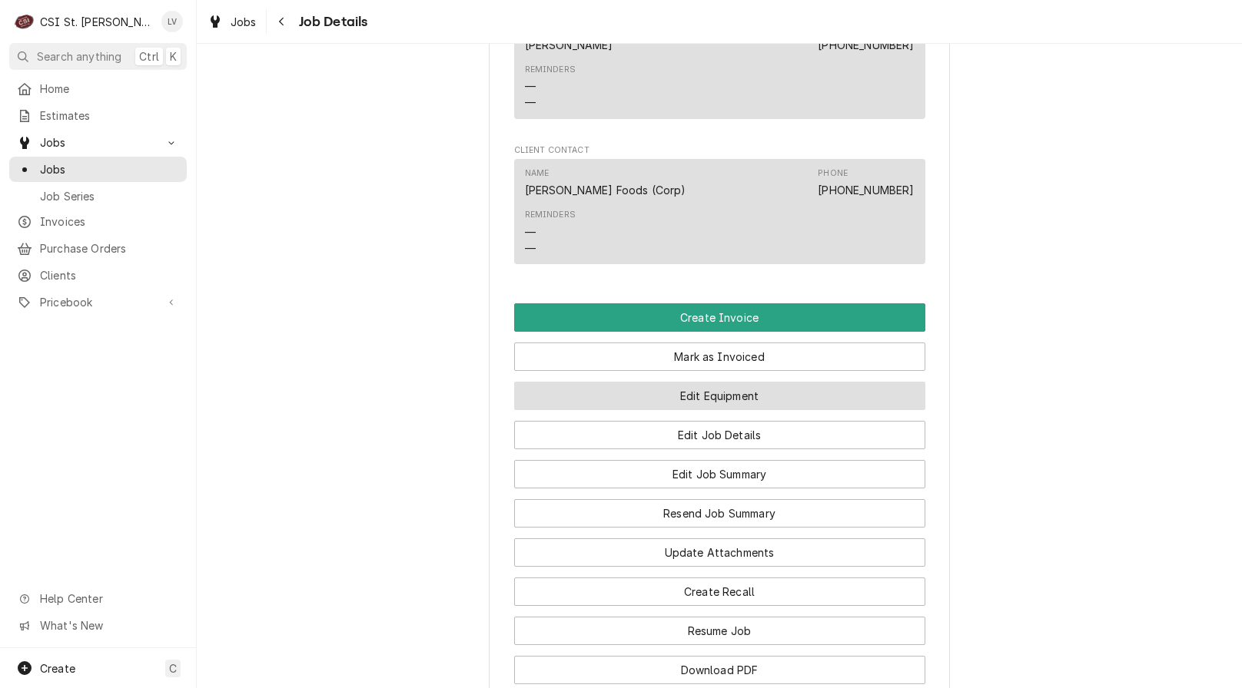
scroll to position [1229, 0]
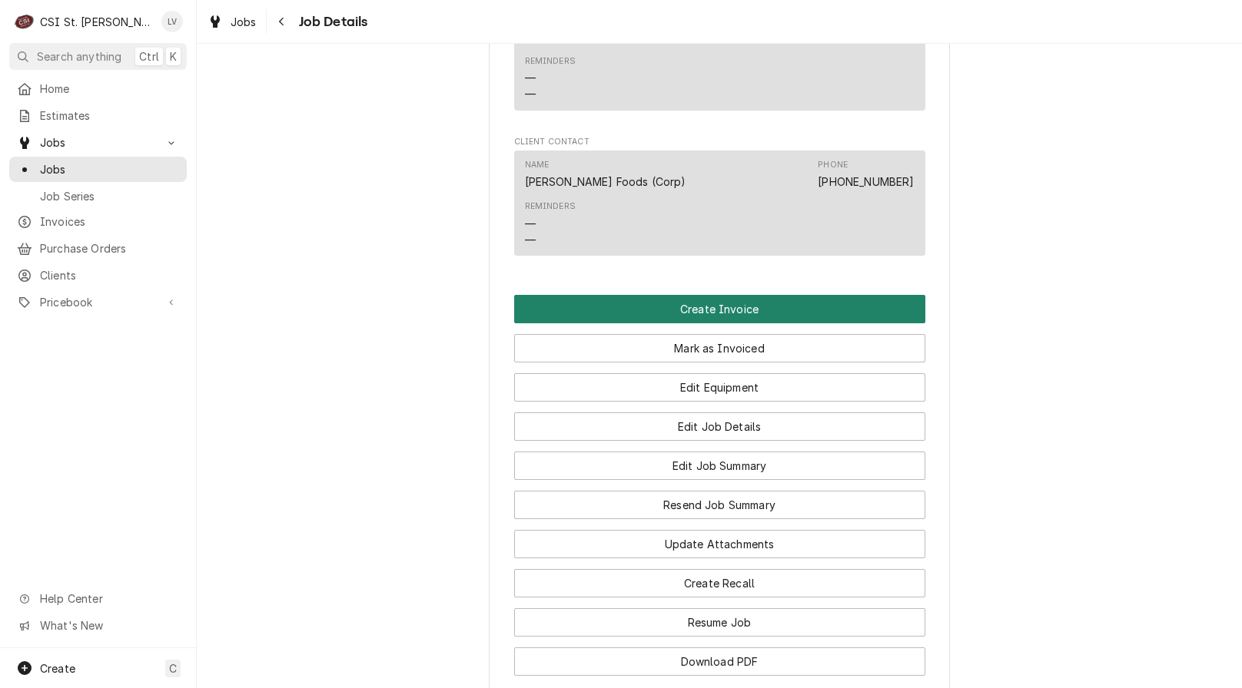
click at [659, 323] on button "Create Invoice" at bounding box center [719, 309] width 411 height 28
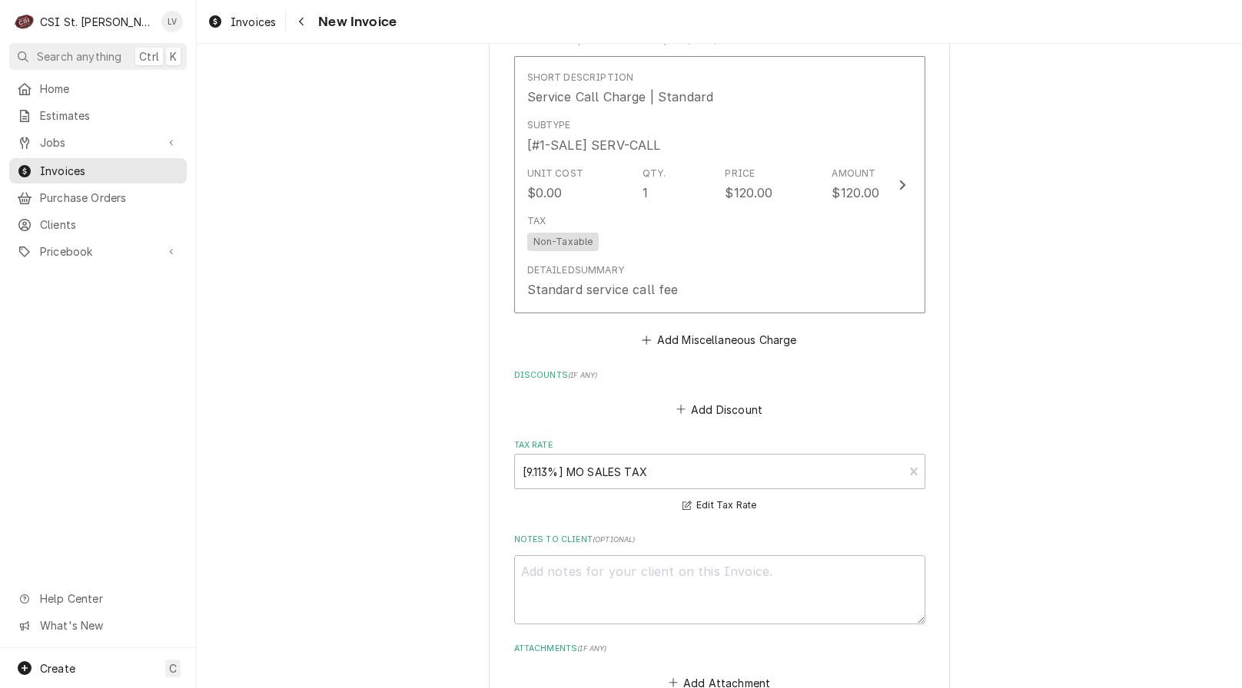
scroll to position [4684, 0]
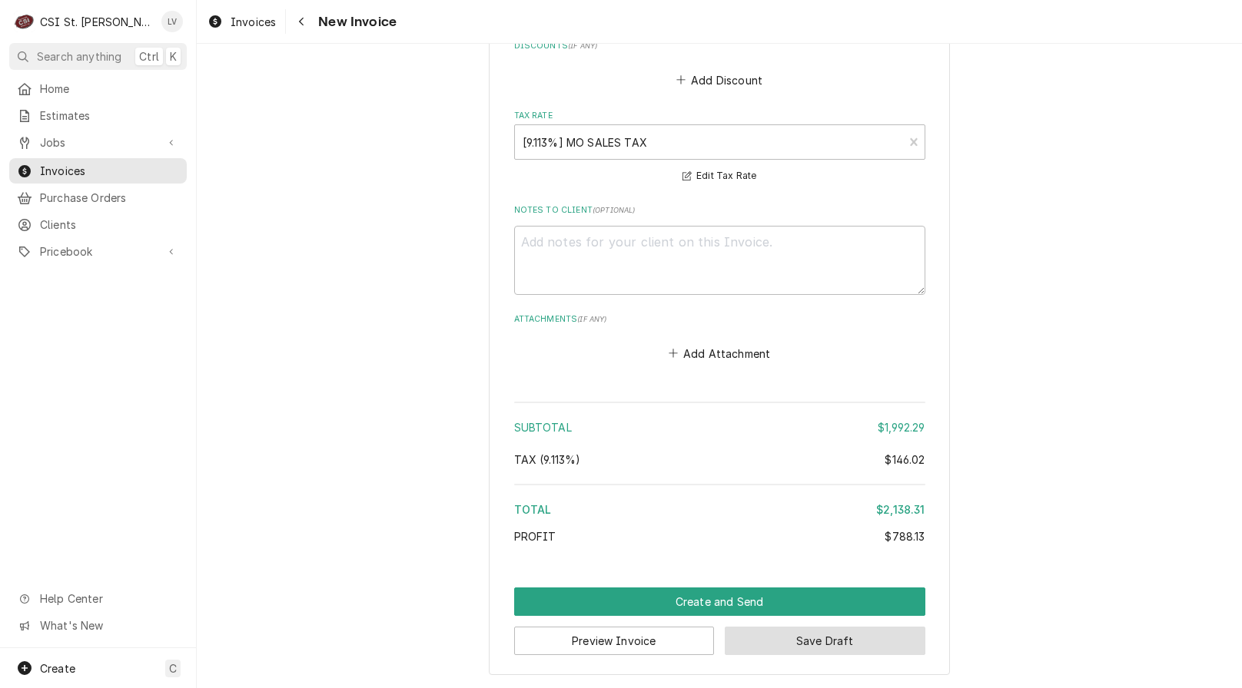
click at [818, 642] on button "Save Draft" at bounding box center [825, 641] width 201 height 28
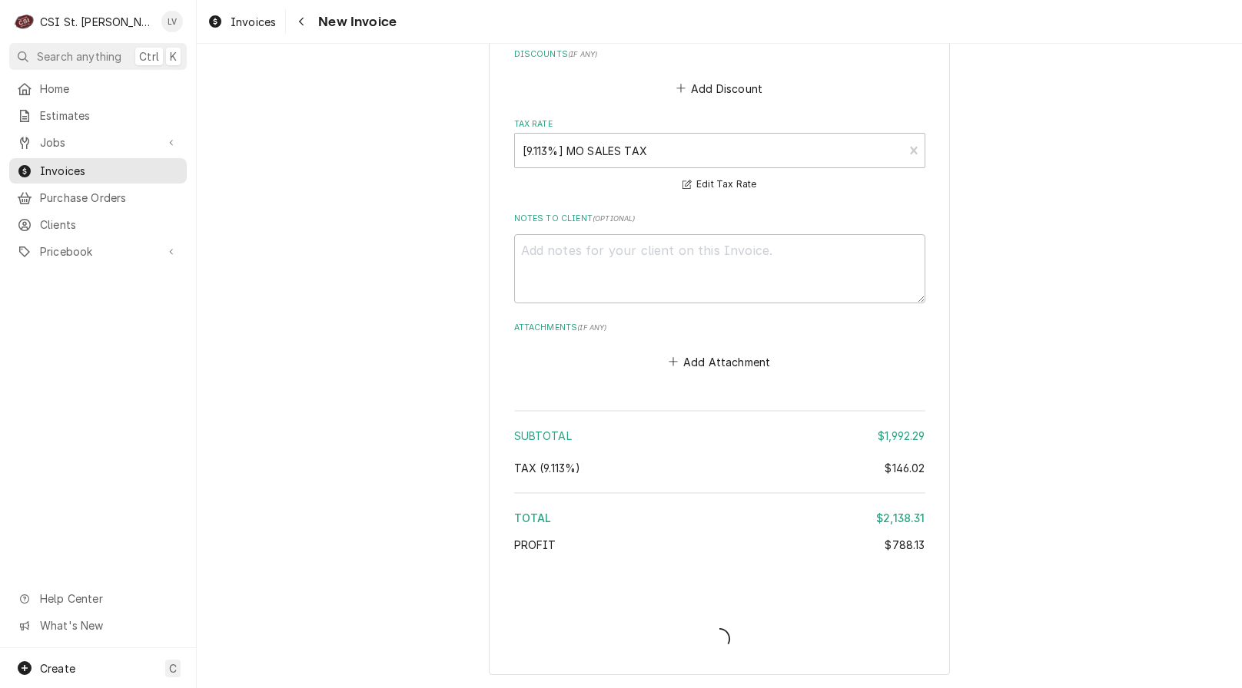
scroll to position [4675, 0]
type textarea "x"
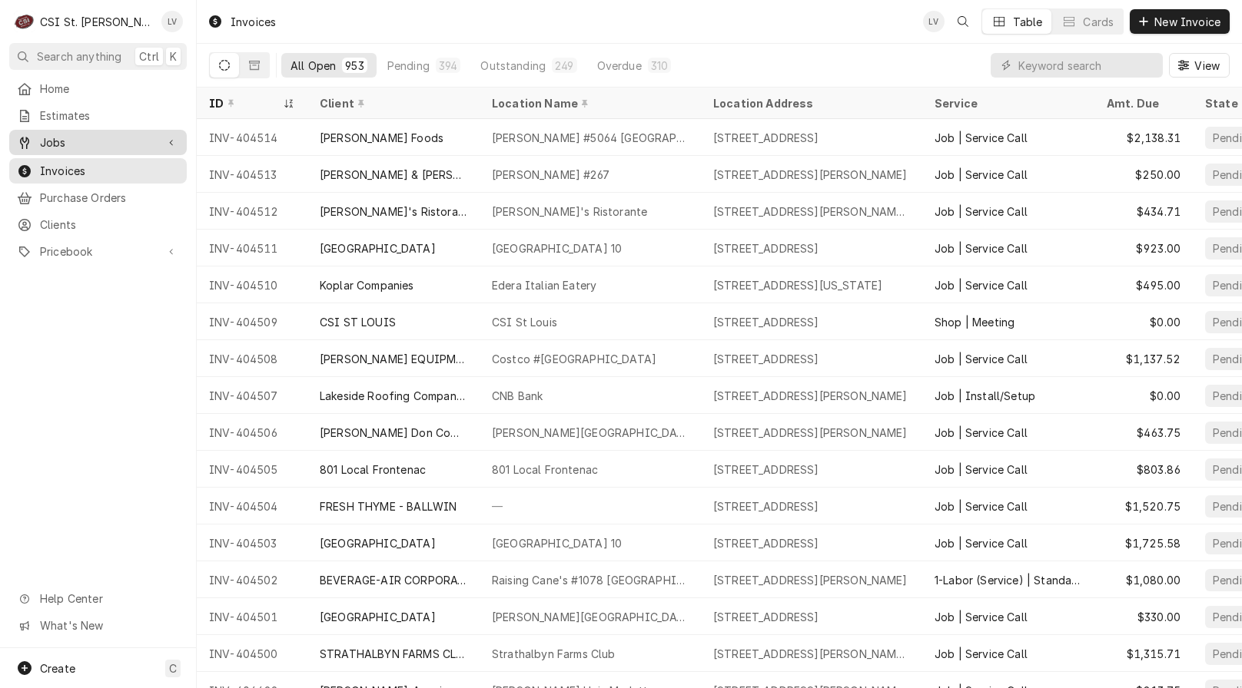
click at [43, 141] on span "Jobs" at bounding box center [98, 142] width 116 height 16
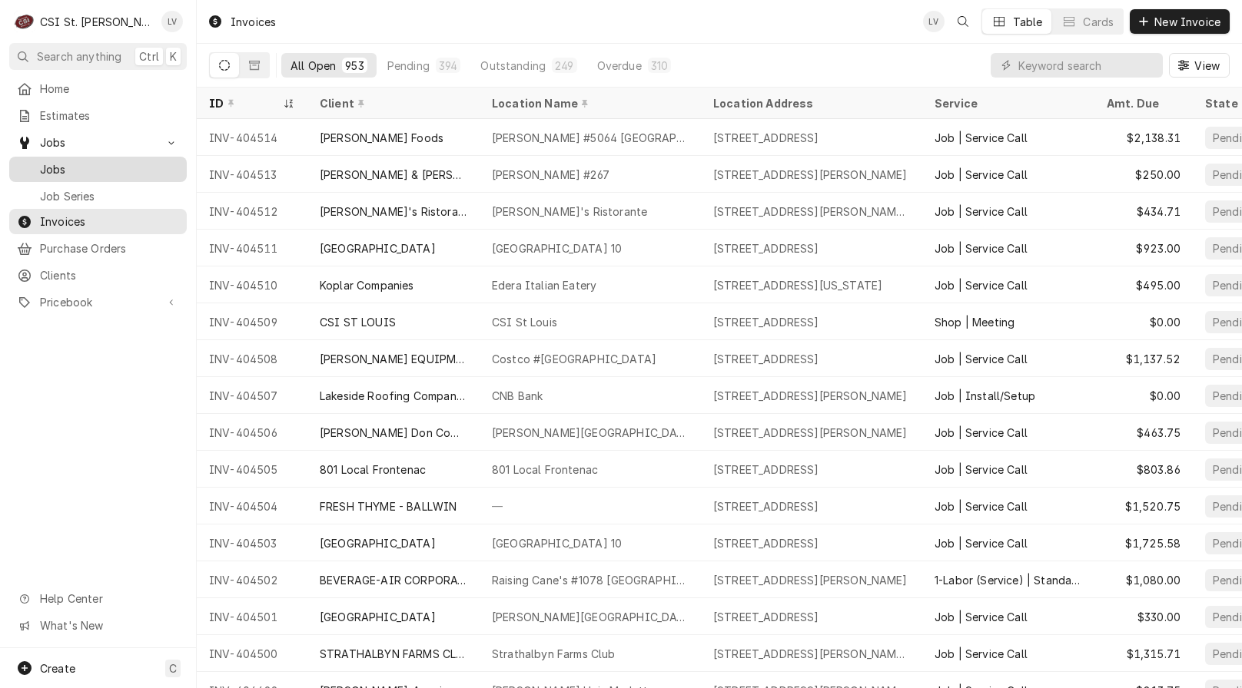
click at [54, 161] on span "Jobs" at bounding box center [109, 169] width 139 height 16
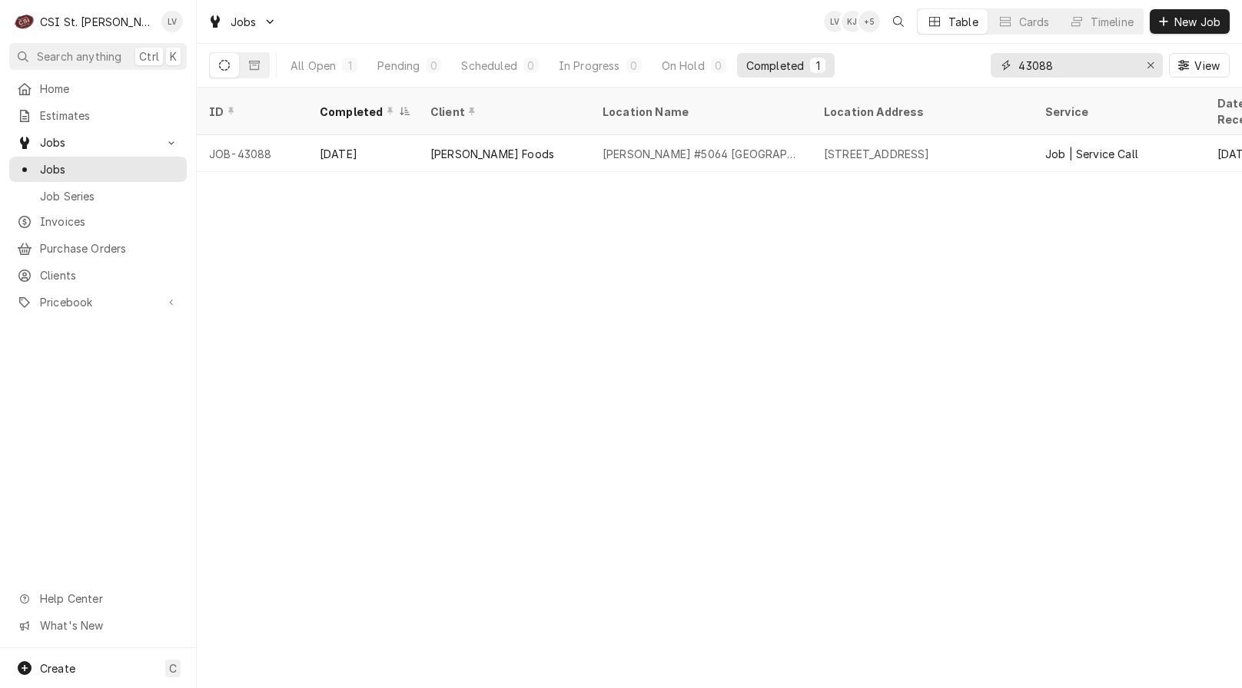
drag, startPoint x: 1085, startPoint y: 63, endPoint x: 970, endPoint y: 77, distance: 116.1
click at [970, 77] on div "All Open 1 Pending 0 Scheduled 0 In Progress 0 On Hold 0 Completed 1 43088 View" at bounding box center [719, 65] width 1020 height 43
type input "42809"
click at [588, 154] on table "ID Completed Client Location Name Location Address Service Date Received Last M…" at bounding box center [719, 130] width 1045 height 85
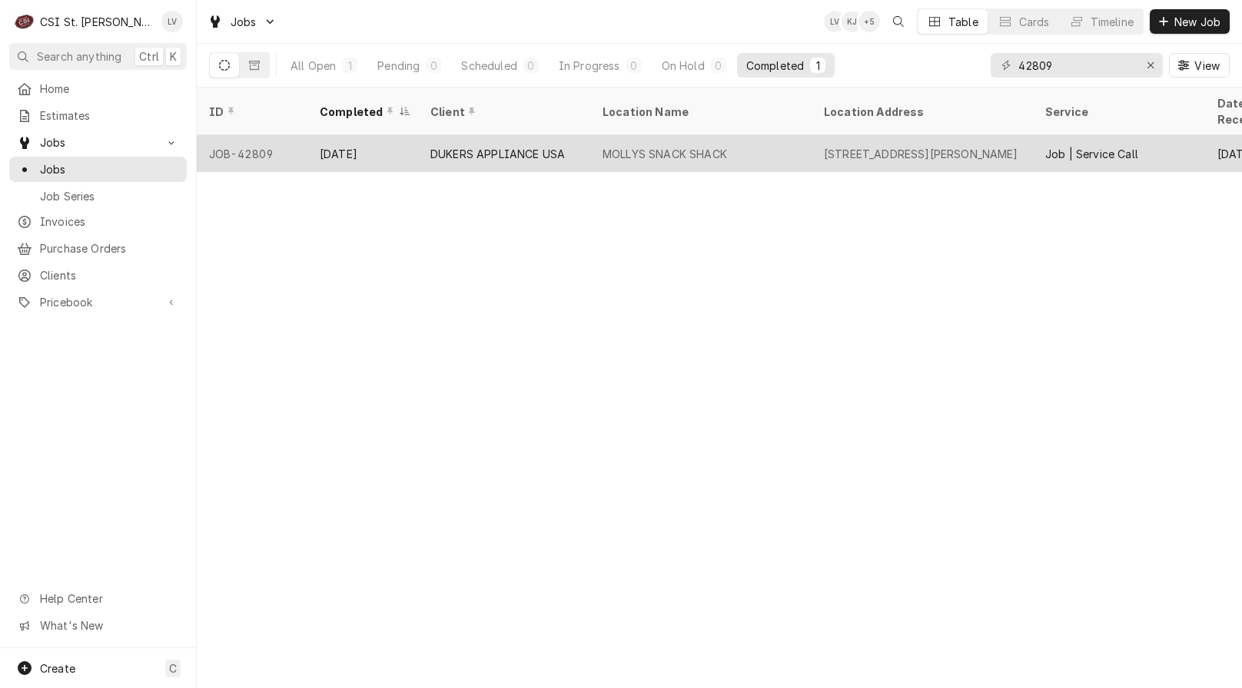
click at [439, 148] on div "DUKERS APPLIANCE USA" at bounding box center [504, 153] width 172 height 37
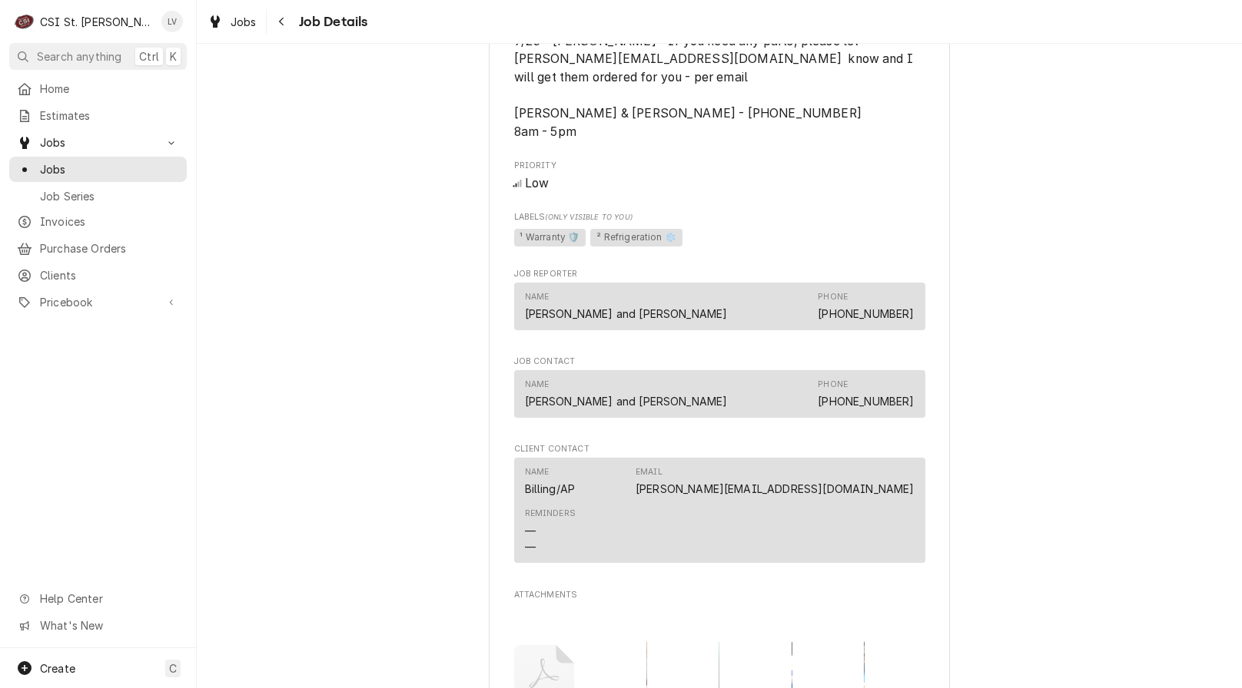
scroll to position [1306, 0]
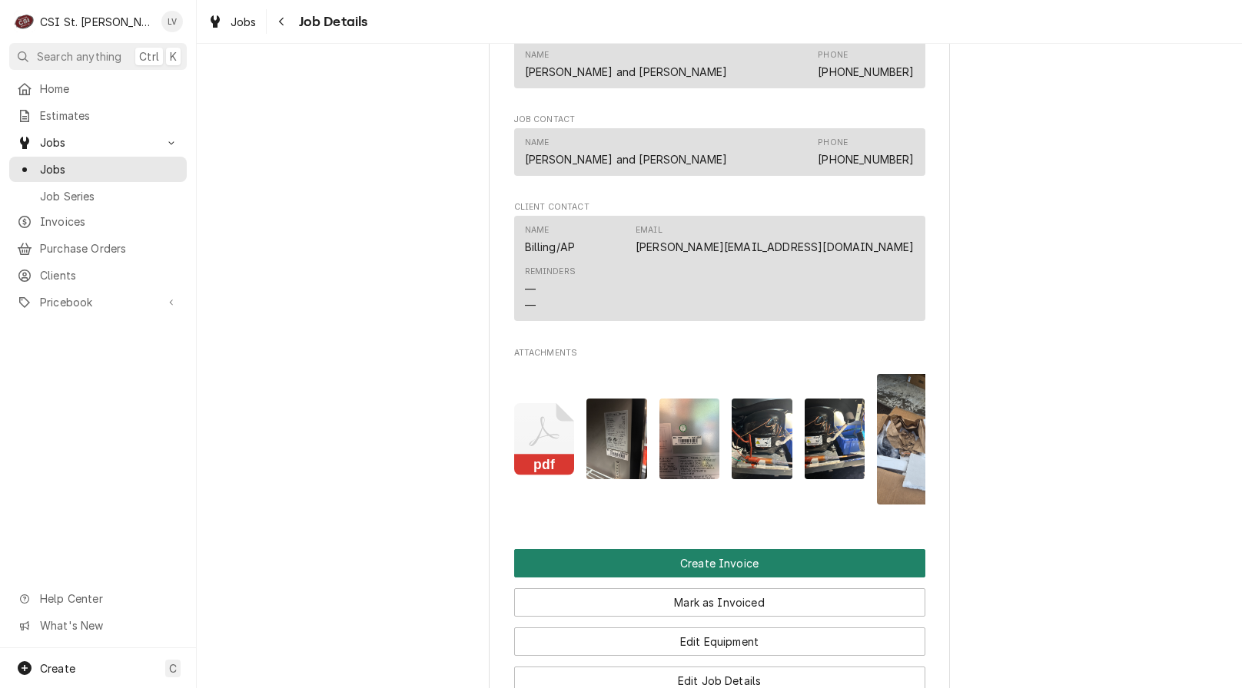
click at [739, 569] on button "Create Invoice" at bounding box center [719, 563] width 411 height 28
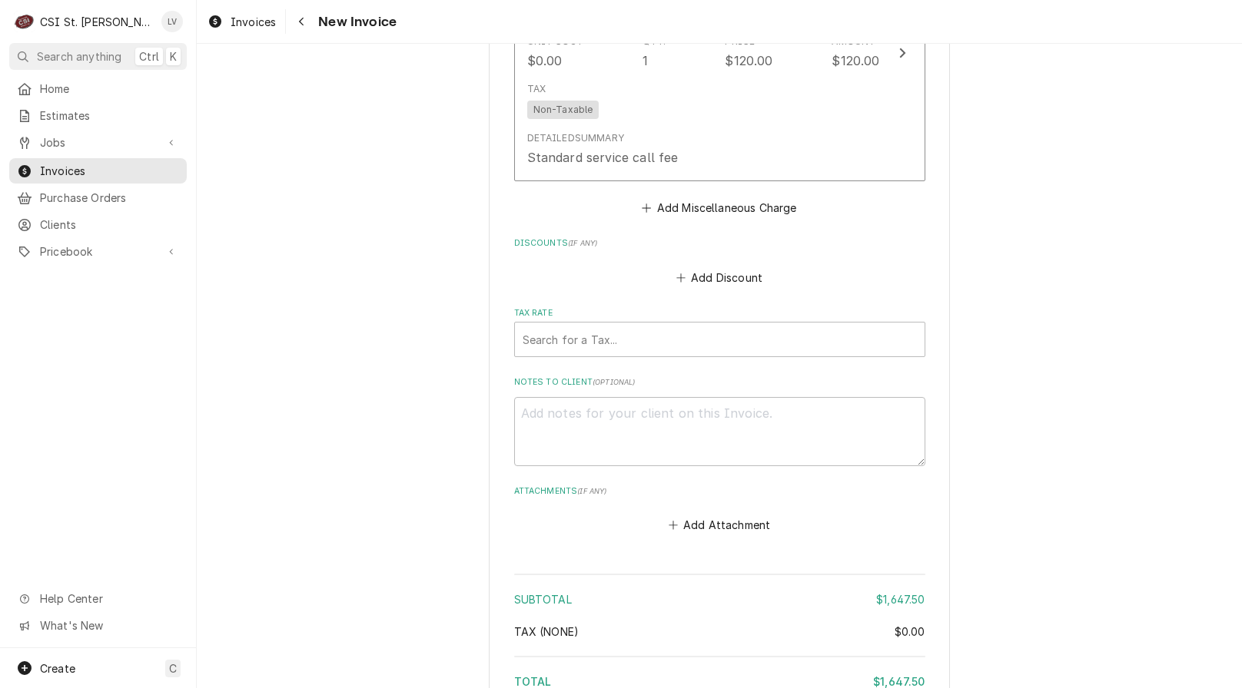
scroll to position [4749, 0]
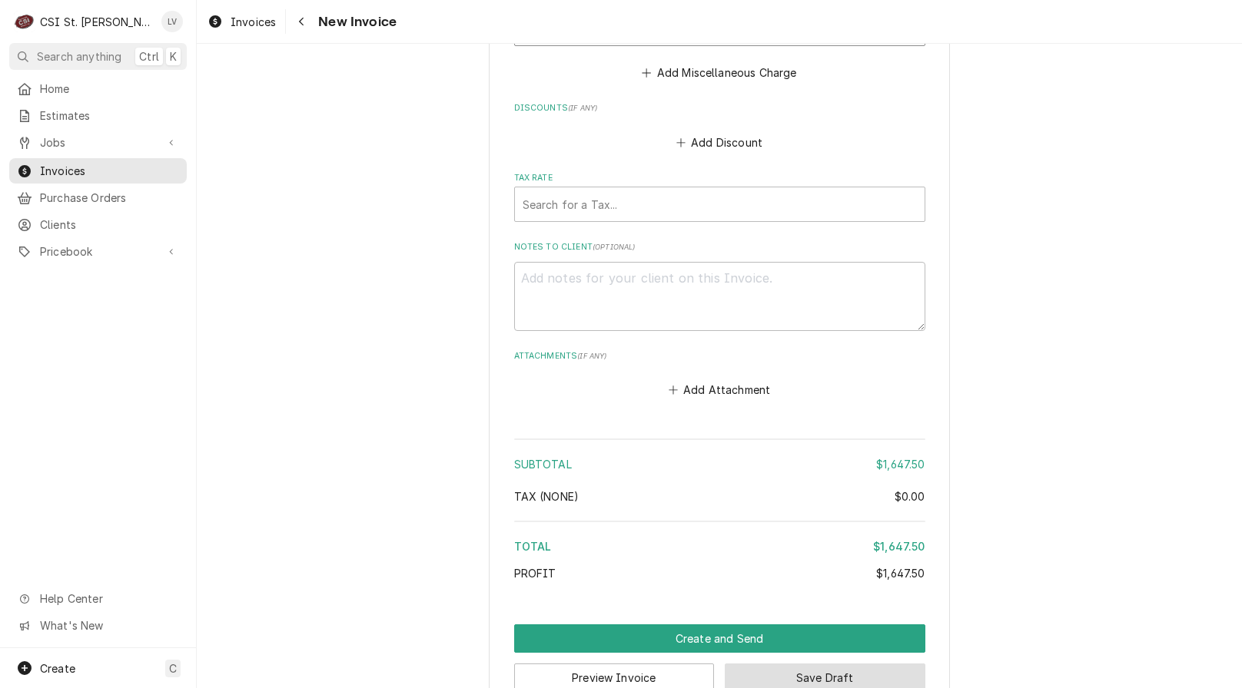
click at [815, 664] on button "Save Draft" at bounding box center [825, 678] width 201 height 28
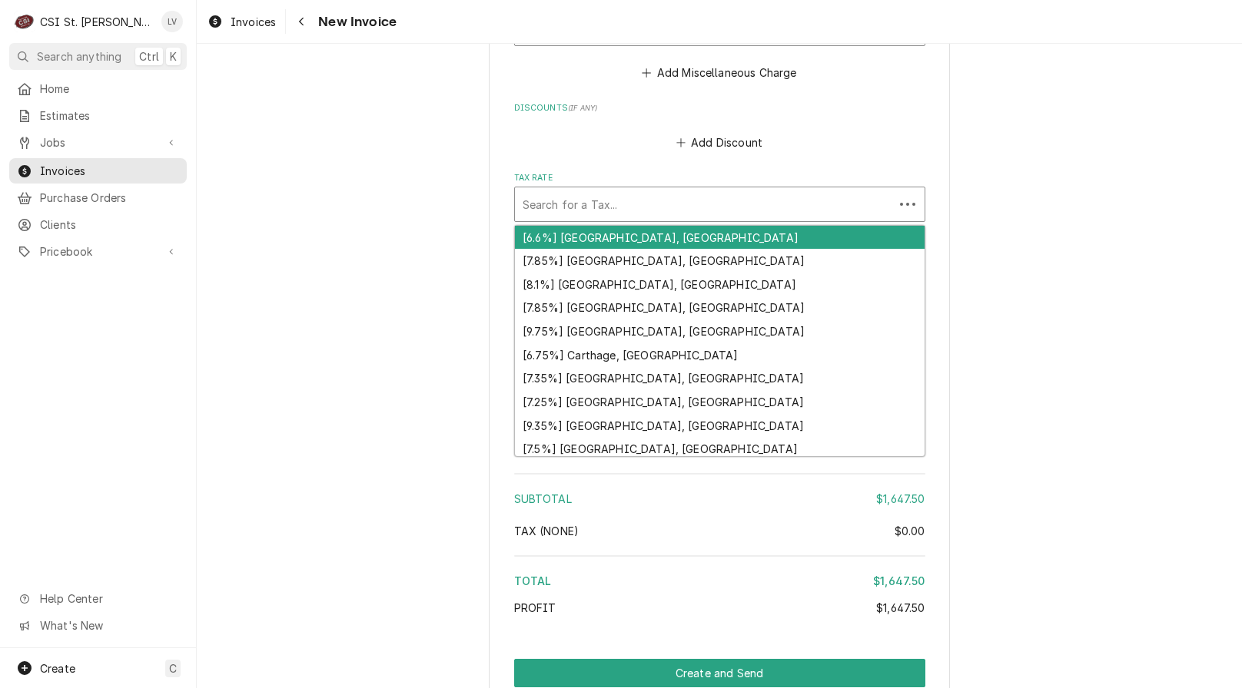
click at [529, 191] on div "Tax Rate" at bounding box center [703, 205] width 363 height 28
type textarea "x"
type input "m"
type textarea "x"
type input "mo"
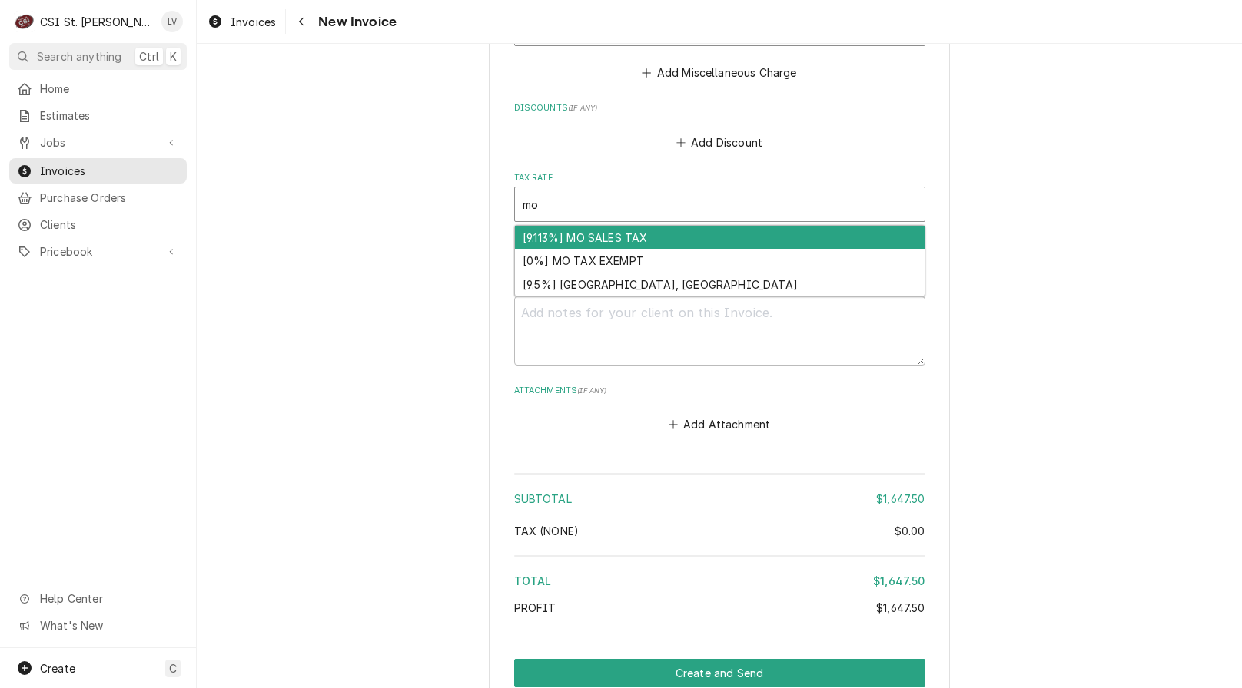
click at [531, 226] on div "[9.113%] MO SALES TAX" at bounding box center [720, 238] width 410 height 24
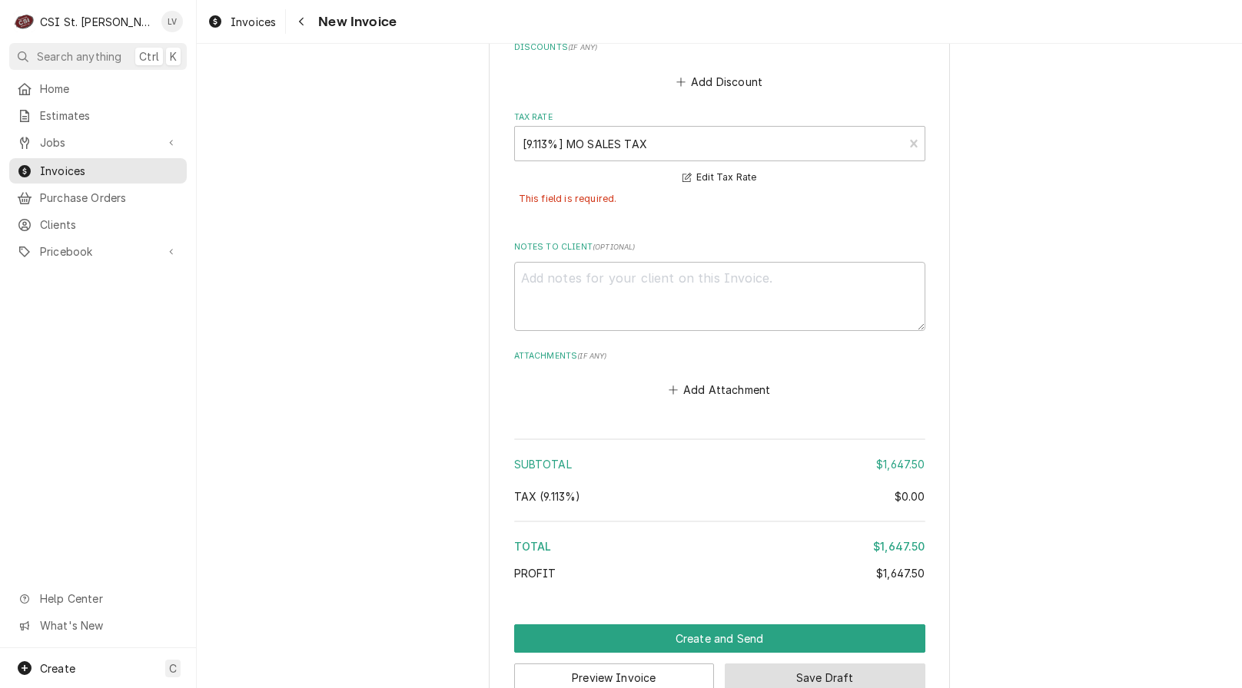
click at [858, 664] on button "Save Draft" at bounding box center [825, 678] width 201 height 28
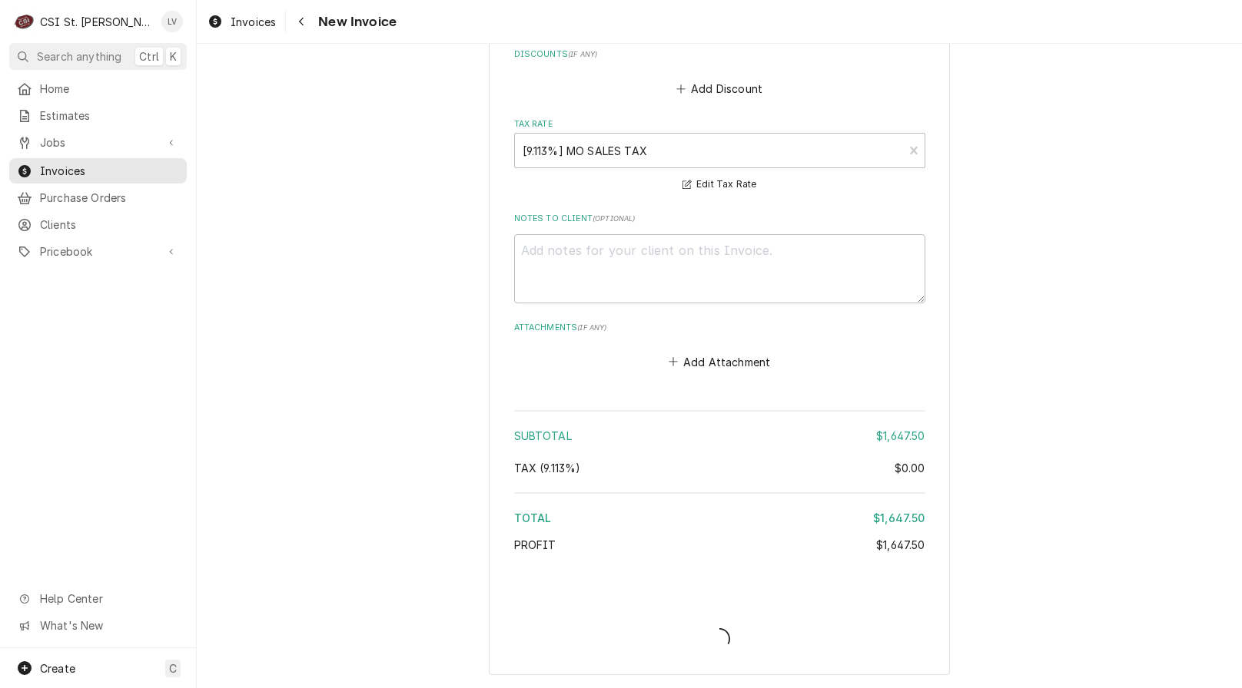
scroll to position [4766, 0]
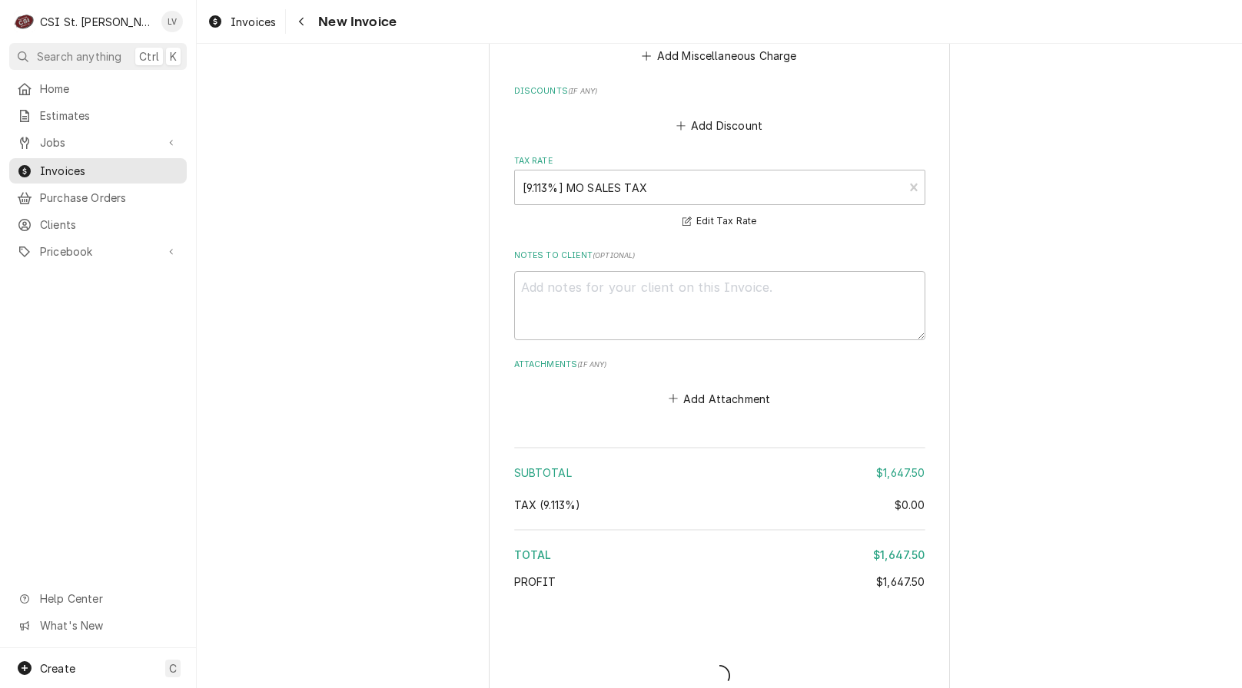
type textarea "x"
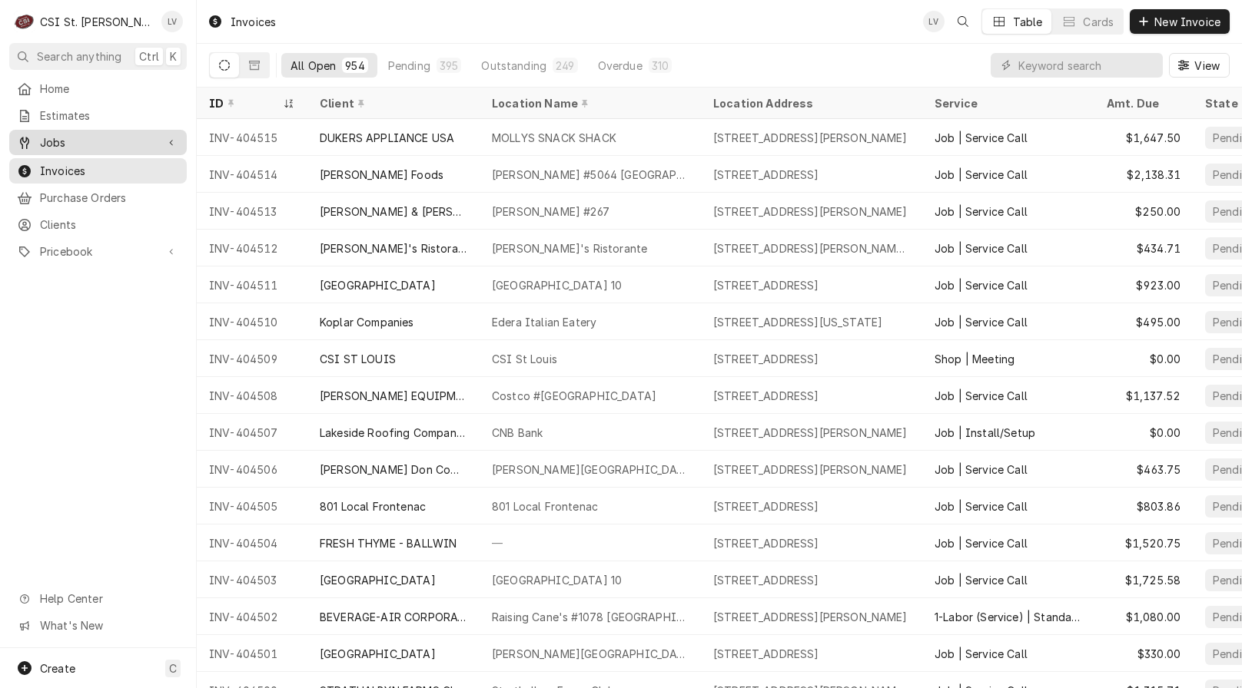
click at [94, 141] on span "Jobs" at bounding box center [98, 142] width 116 height 16
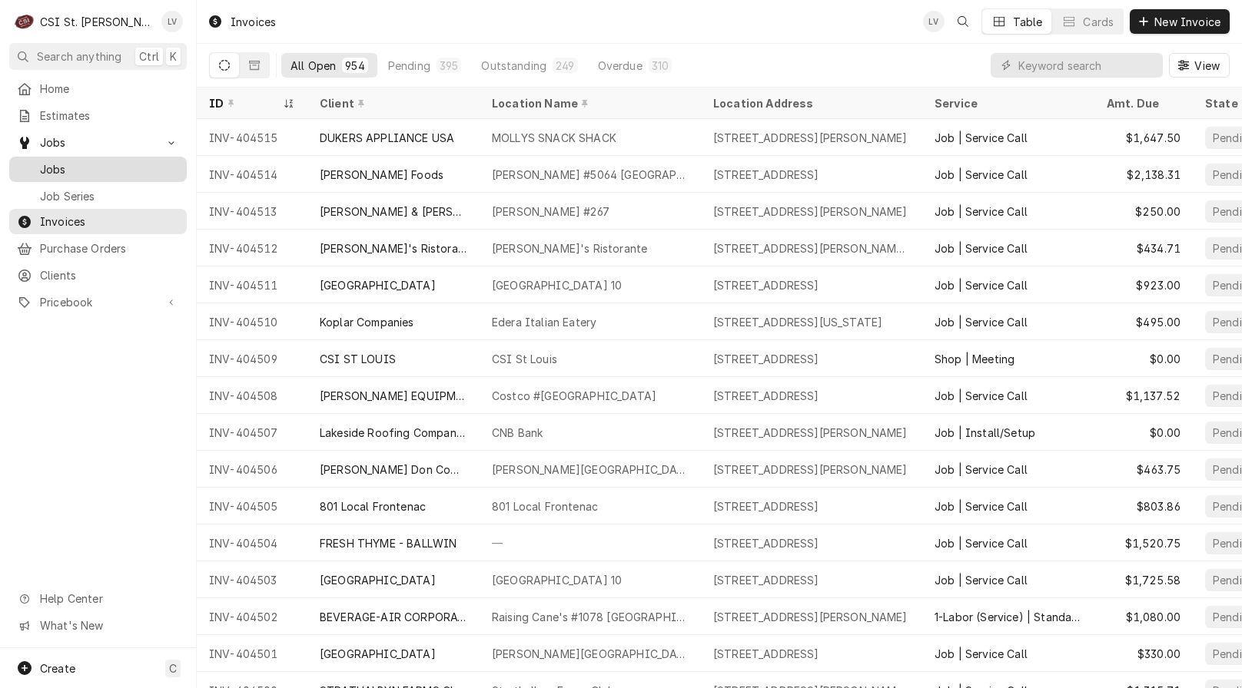
click at [91, 161] on span "Jobs" at bounding box center [109, 169] width 139 height 16
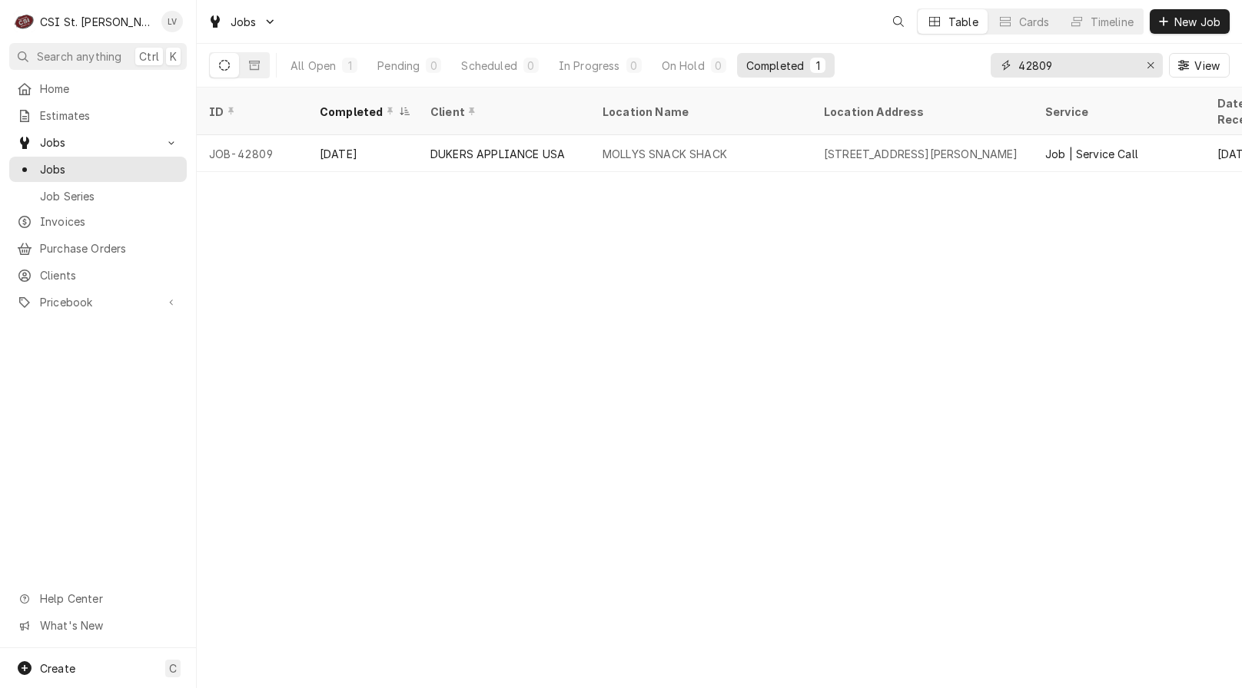
drag, startPoint x: 1073, startPoint y: 65, endPoint x: 1001, endPoint y: 71, distance: 71.8
click at [1001, 71] on div "42809" at bounding box center [1076, 65] width 172 height 25
type input "42192"
drag, startPoint x: 555, startPoint y: 141, endPoint x: 628, endPoint y: 177, distance: 81.1
click at [559, 146] on div "WELBILT BEVERAGE SYSTEMS" at bounding box center [504, 154] width 148 height 16
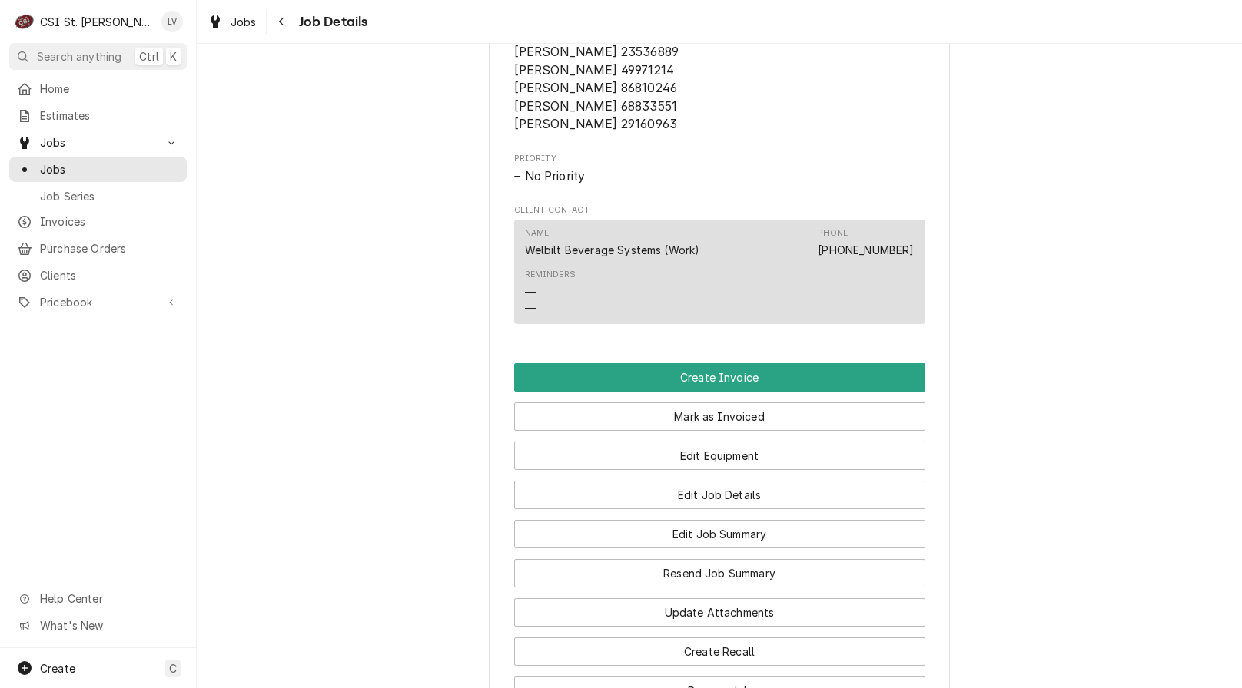
scroll to position [1076, 0]
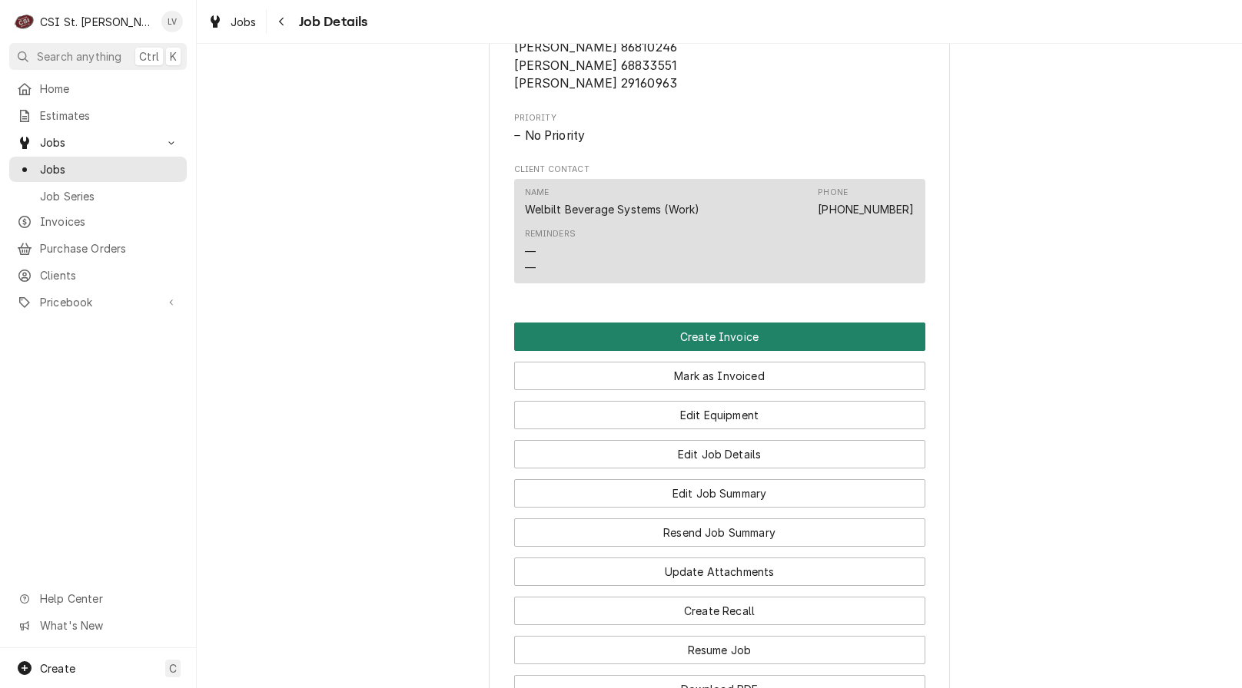
click at [758, 351] on button "Create Invoice" at bounding box center [719, 337] width 411 height 28
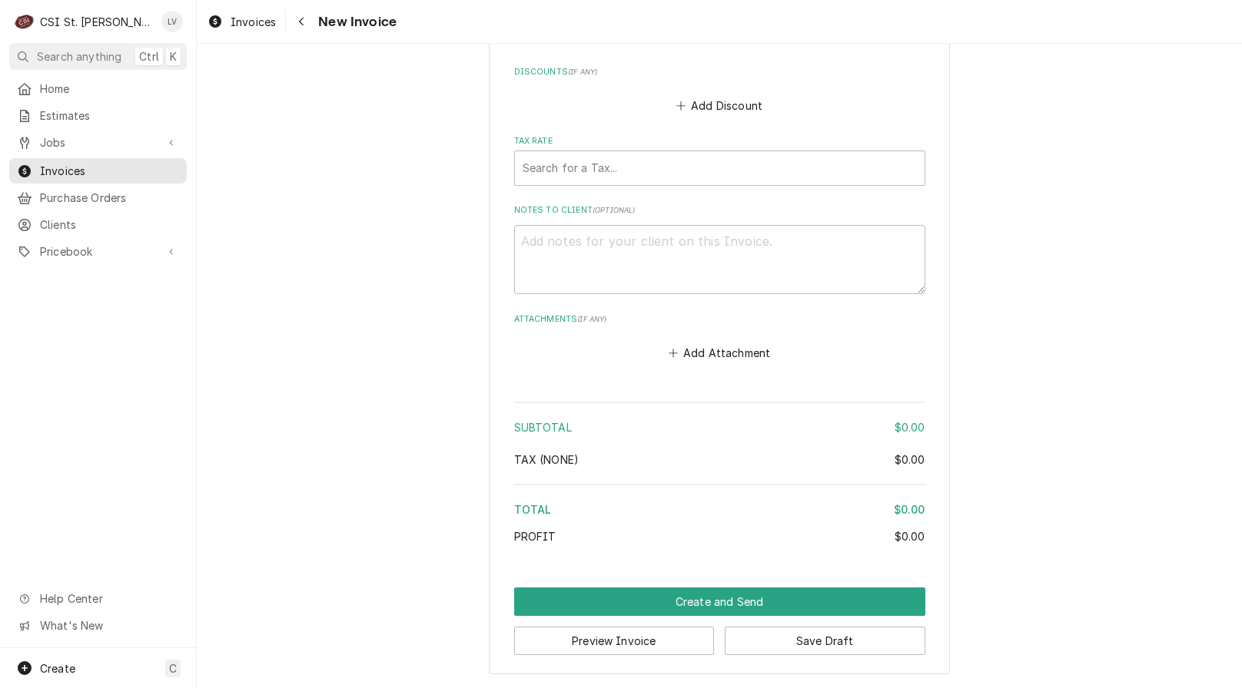
scroll to position [2696, 0]
click at [884, 648] on button "Save Draft" at bounding box center [825, 641] width 201 height 28
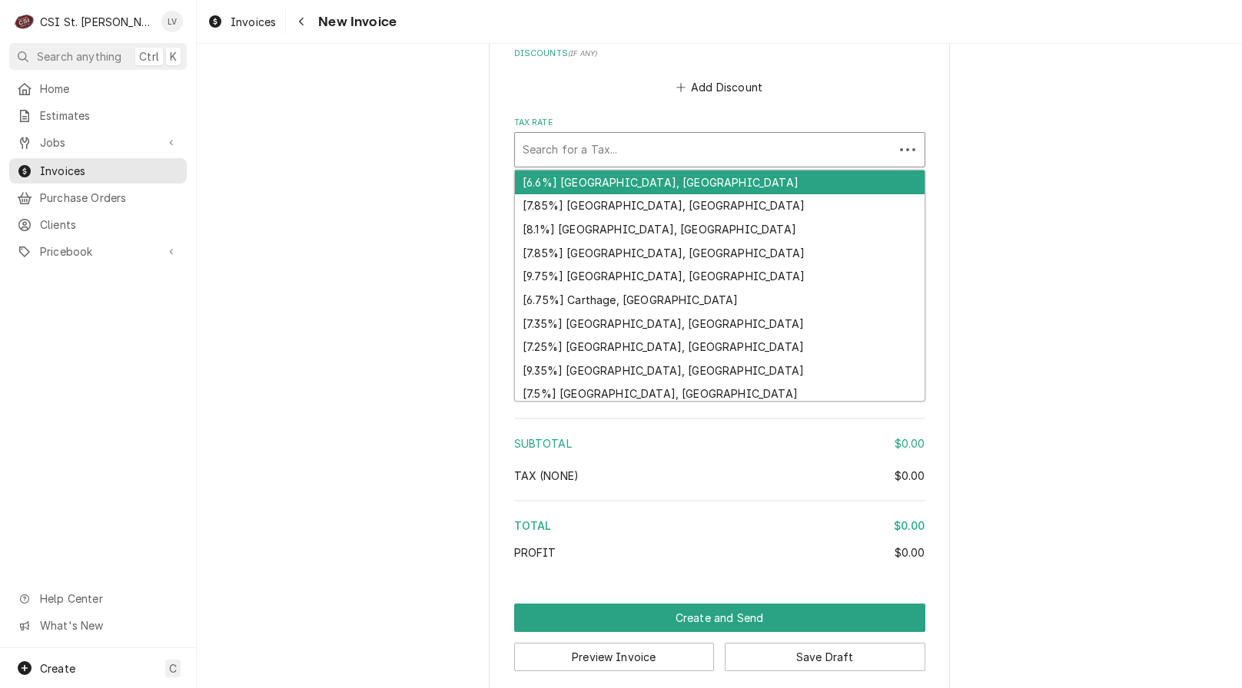
click at [648, 164] on div "Tax Rate" at bounding box center [703, 150] width 363 height 28
type textarea "x"
type input "e"
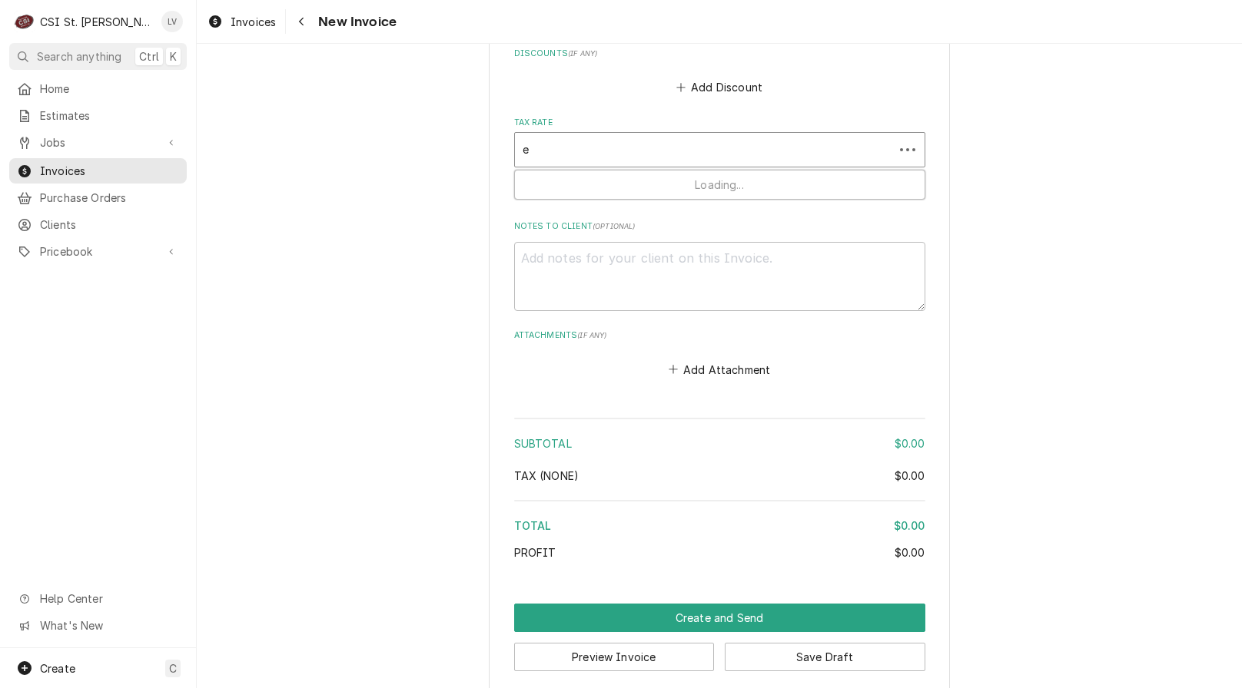
type textarea "x"
type input "ex"
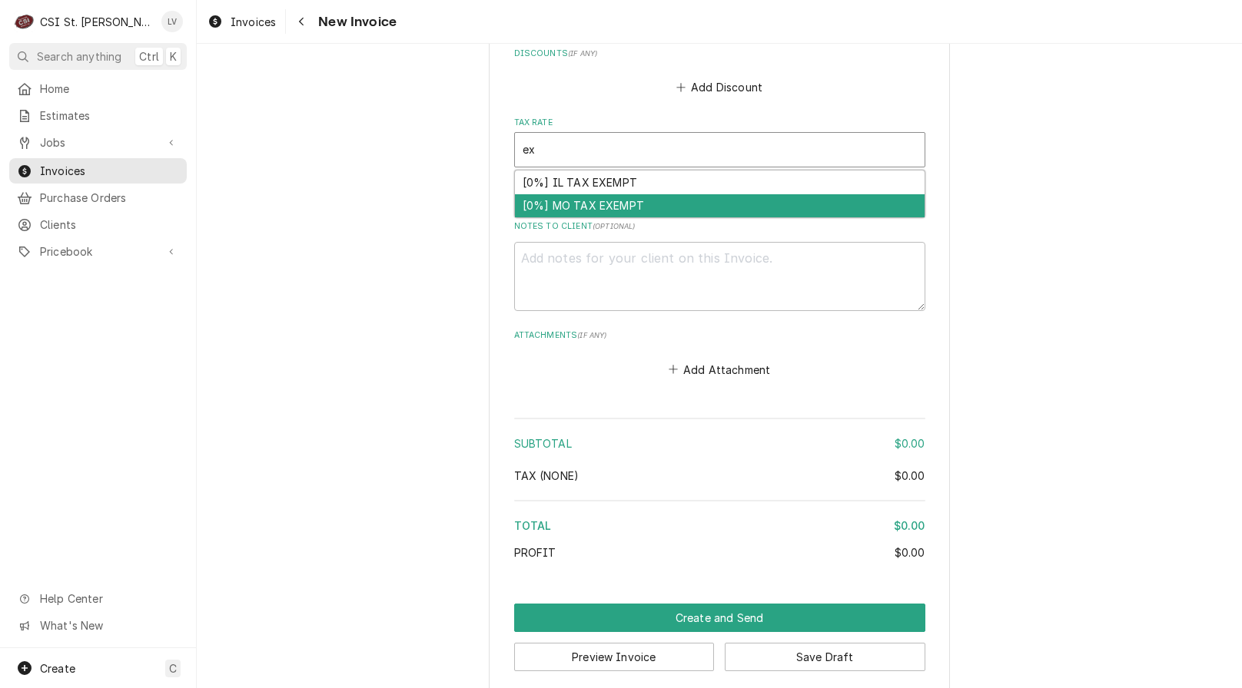
click at [609, 218] on div "[0%] MO TAX EXEMPT" at bounding box center [720, 206] width 410 height 24
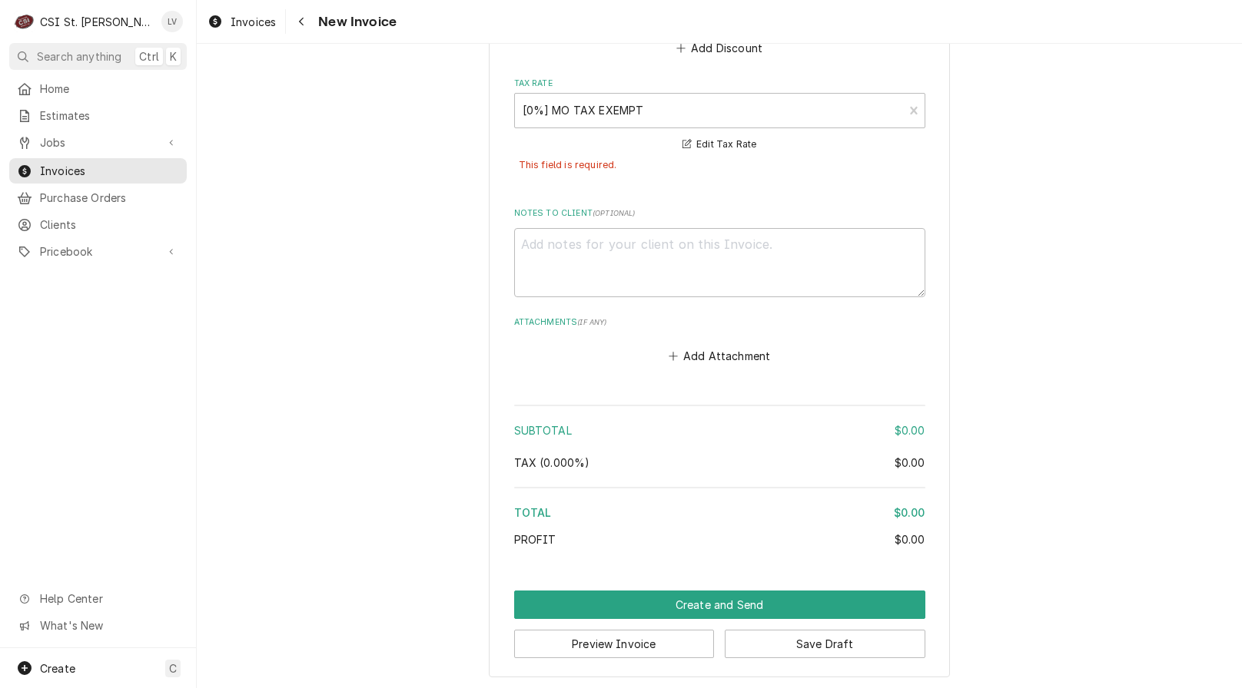
scroll to position [2757, 0]
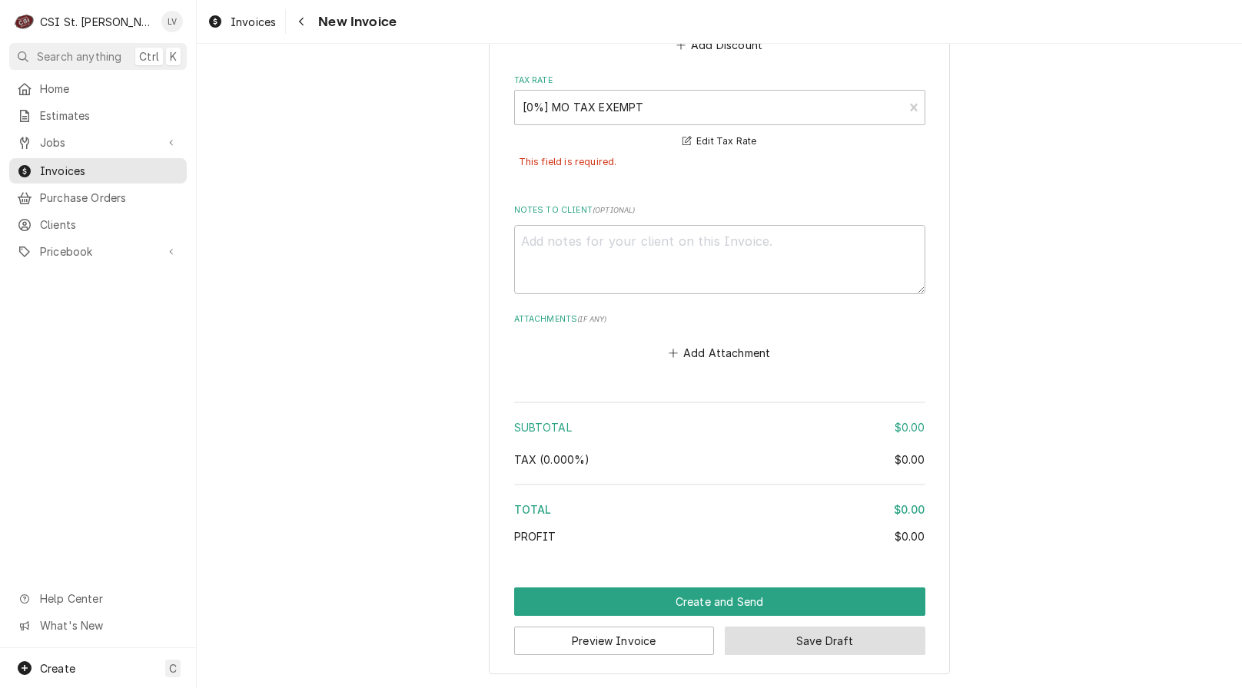
click at [853, 647] on button "Save Draft" at bounding box center [825, 641] width 201 height 28
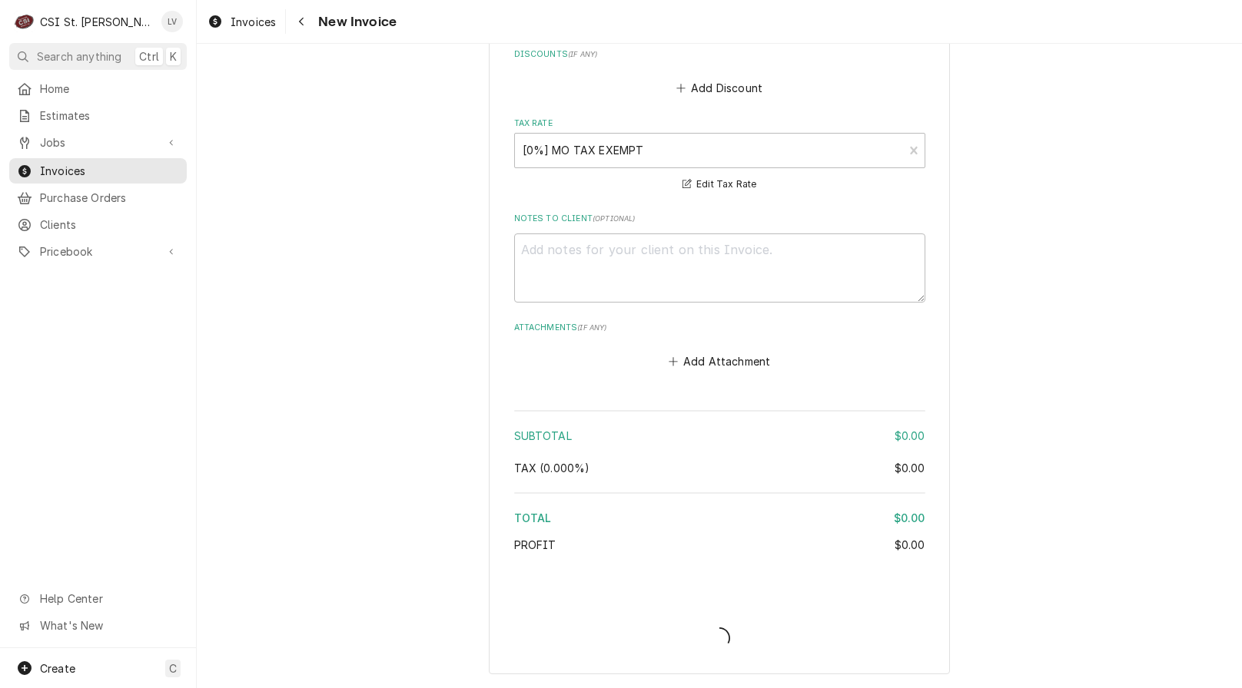
type textarea "x"
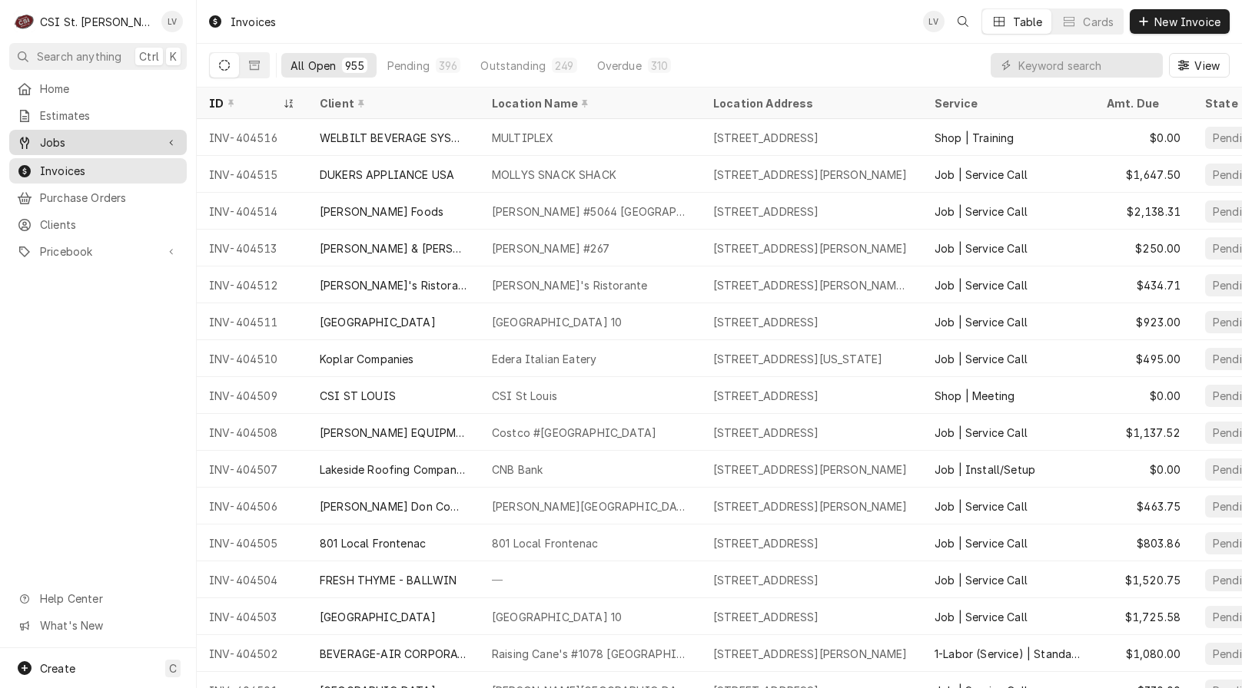
click at [61, 142] on span "Jobs" at bounding box center [98, 142] width 116 height 16
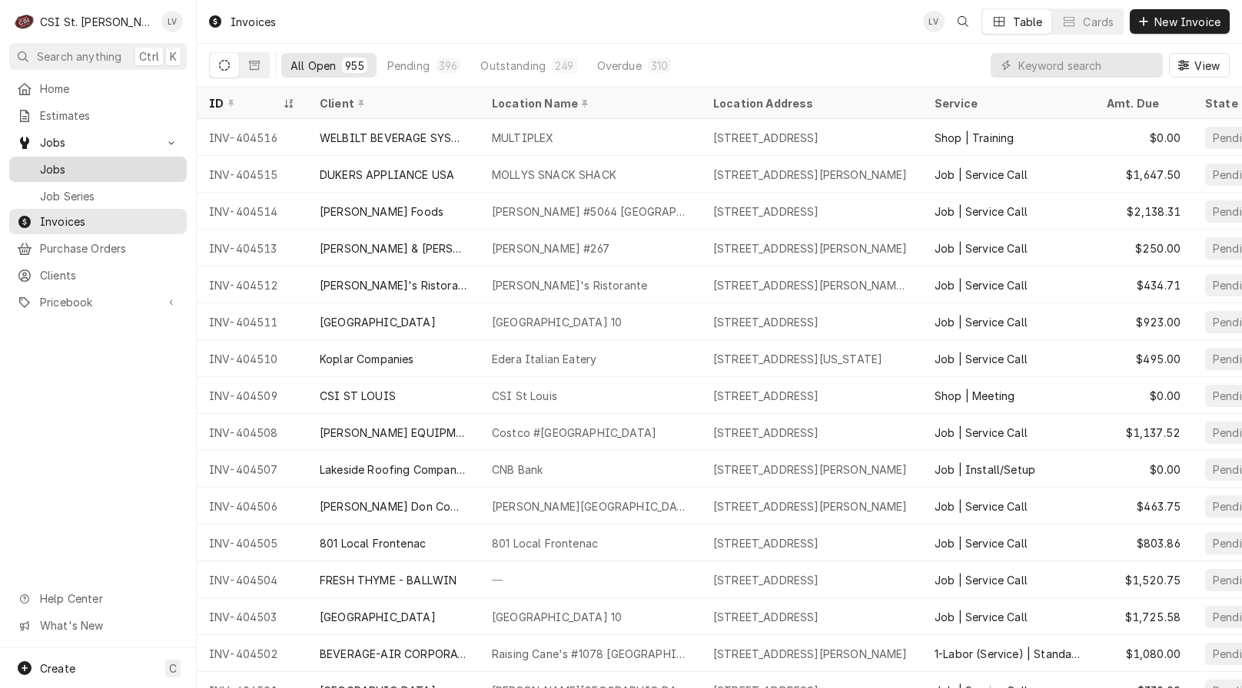
click at [66, 167] on span "Jobs" at bounding box center [109, 169] width 139 height 16
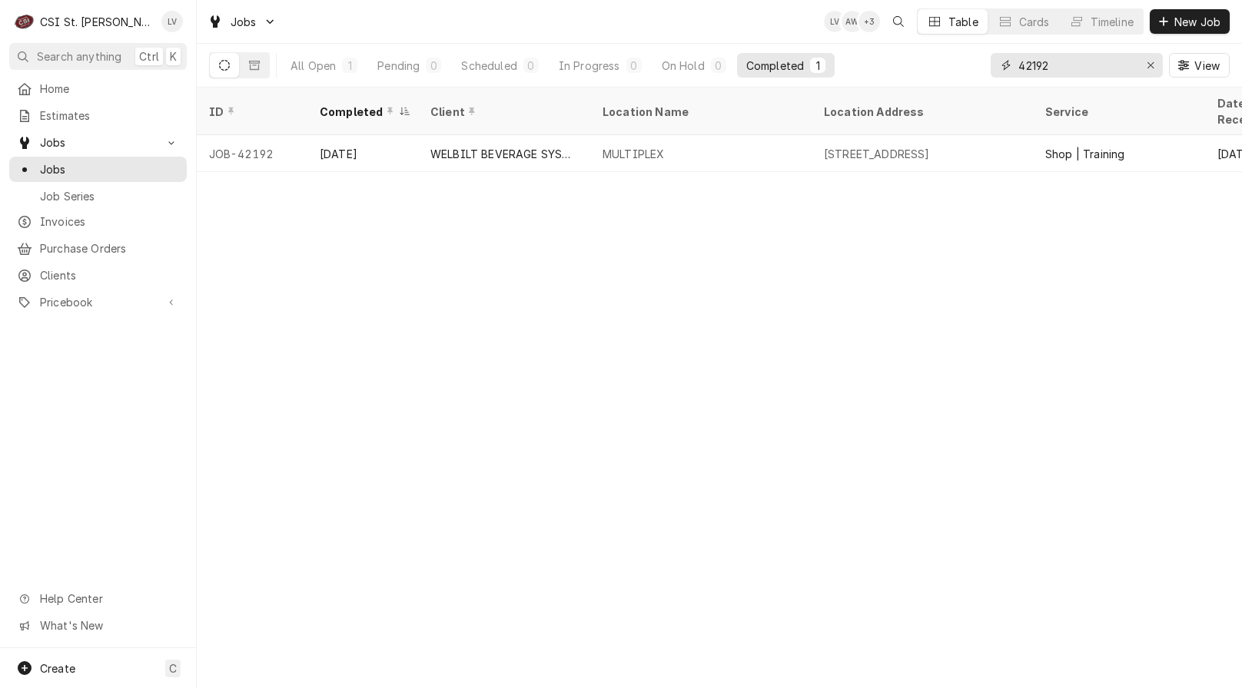
drag, startPoint x: 1071, startPoint y: 67, endPoint x: 970, endPoint y: 58, distance: 101.1
click at [970, 58] on div "All Open 1 Pending 0 Scheduled 0 In Progress 0 On Hold 0 Completed 1 42192 View" at bounding box center [719, 65] width 1020 height 43
type input "42532"
drag, startPoint x: 363, startPoint y: 144, endPoint x: 431, endPoint y: 295, distance: 166.1
click at [363, 144] on div "[DATE]" at bounding box center [362, 153] width 111 height 37
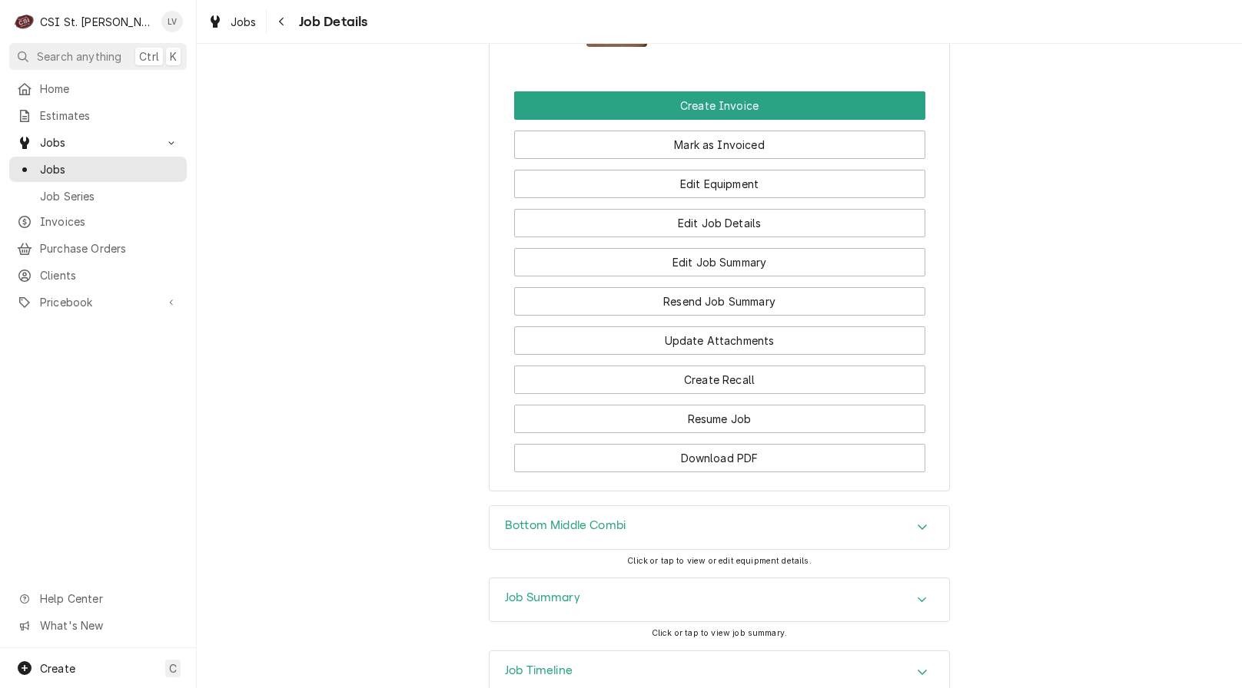
scroll to position [2535, 0]
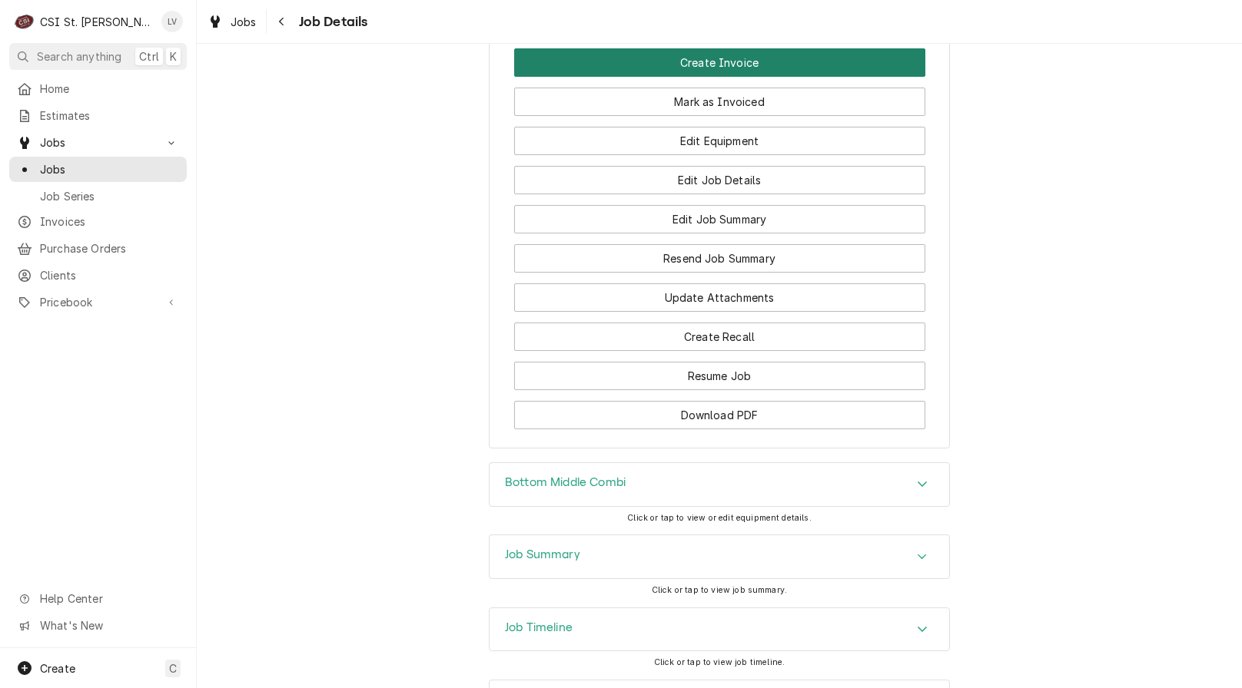
click at [608, 77] on button "Create Invoice" at bounding box center [719, 62] width 411 height 28
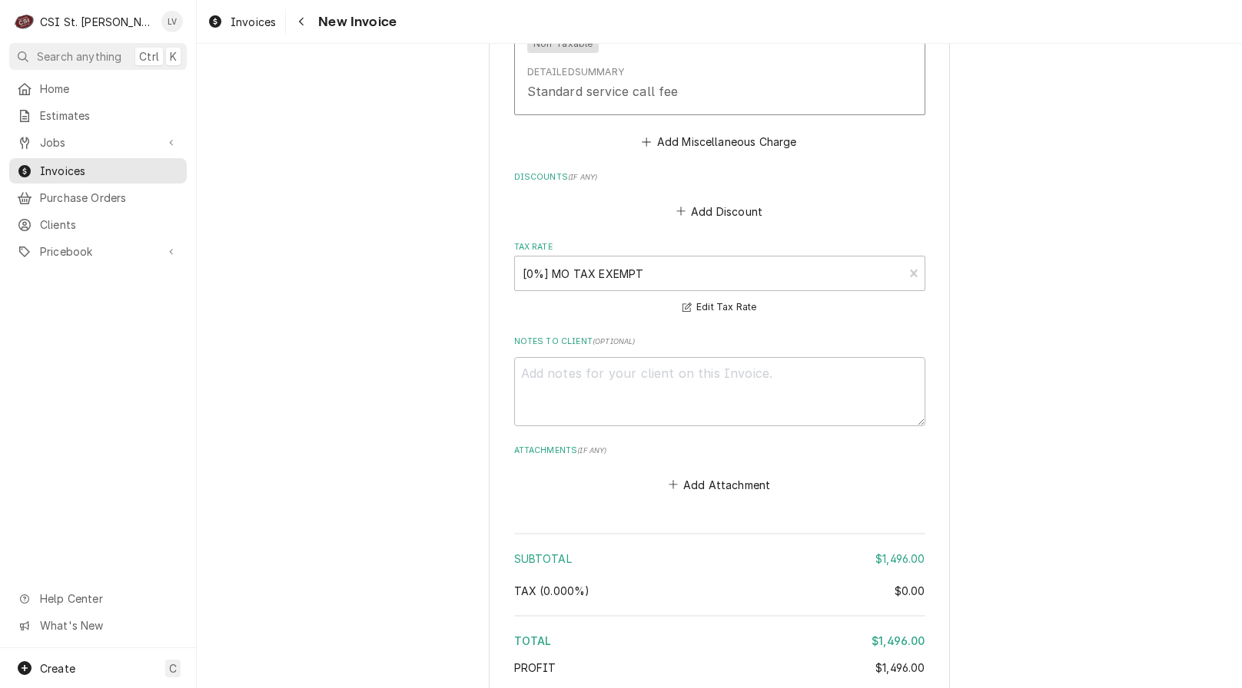
scroll to position [4034, 0]
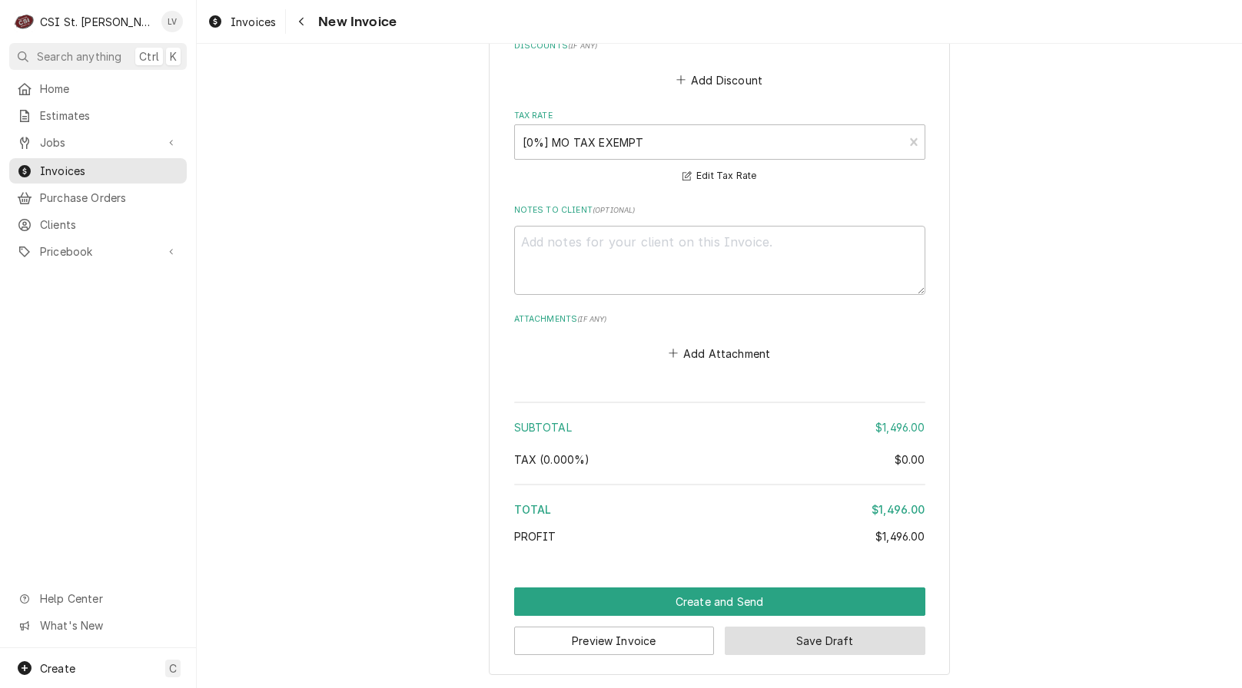
drag, startPoint x: 880, startPoint y: 642, endPoint x: 932, endPoint y: 602, distance: 65.6
click at [881, 640] on button "Save Draft" at bounding box center [825, 641] width 201 height 28
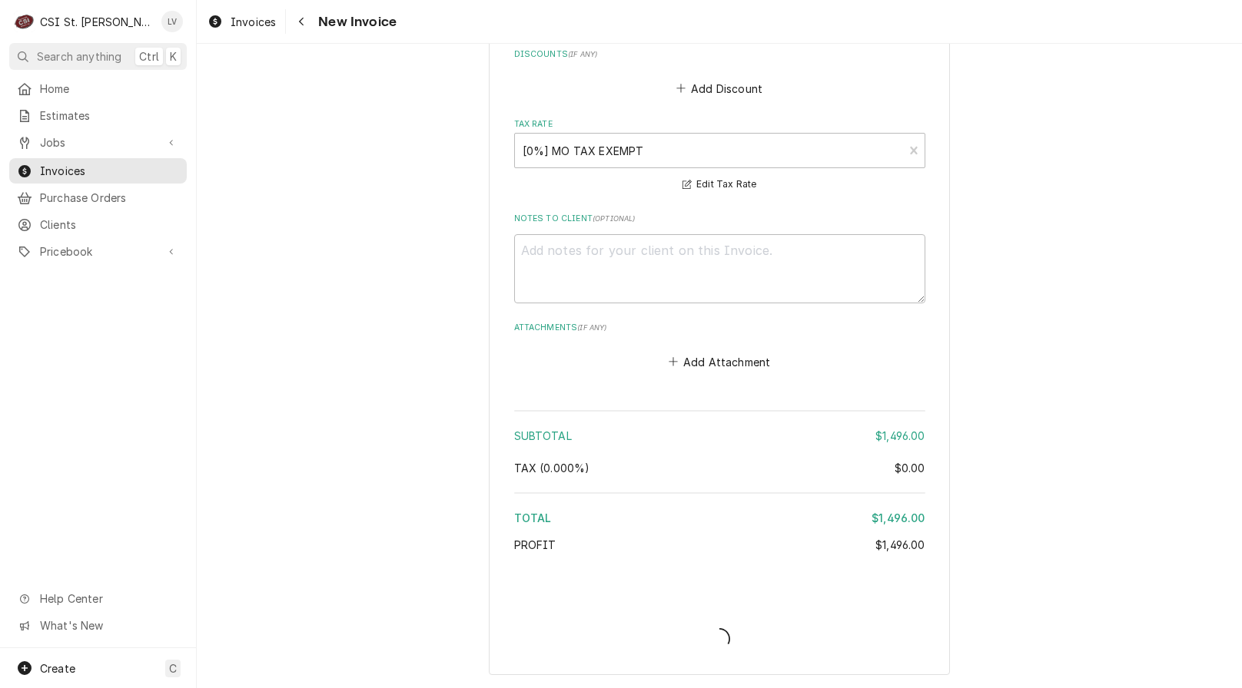
type textarea "x"
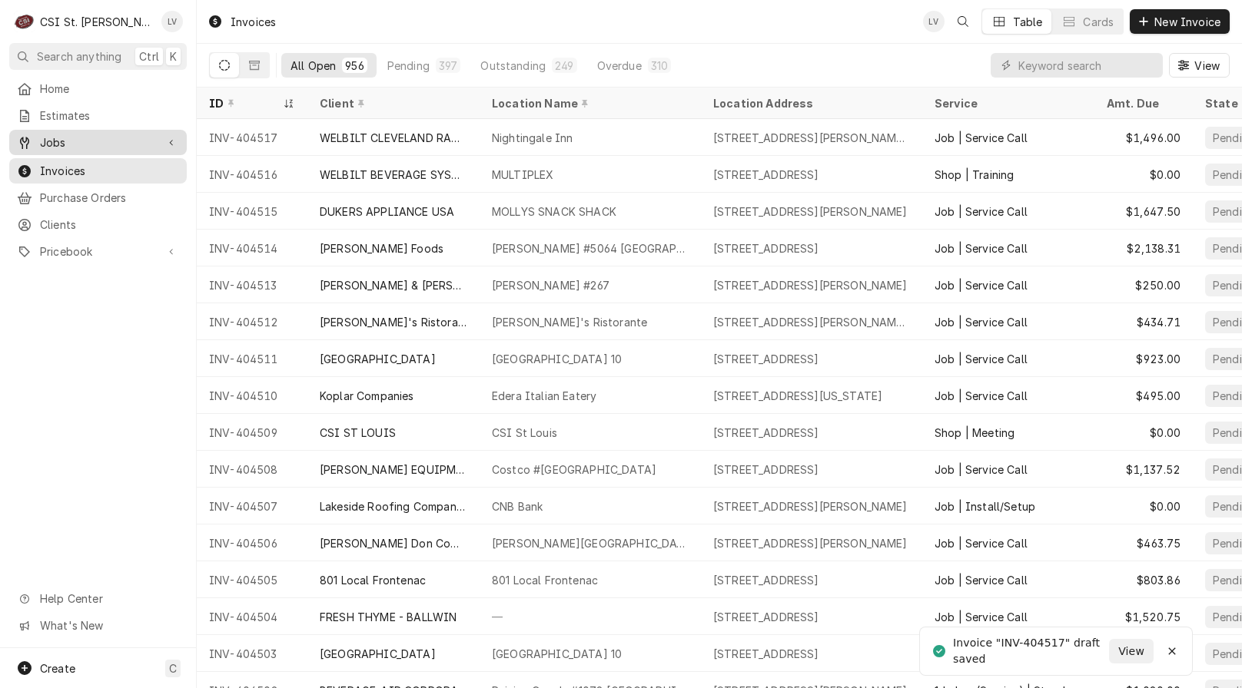
click at [87, 140] on span "Jobs" at bounding box center [98, 142] width 116 height 16
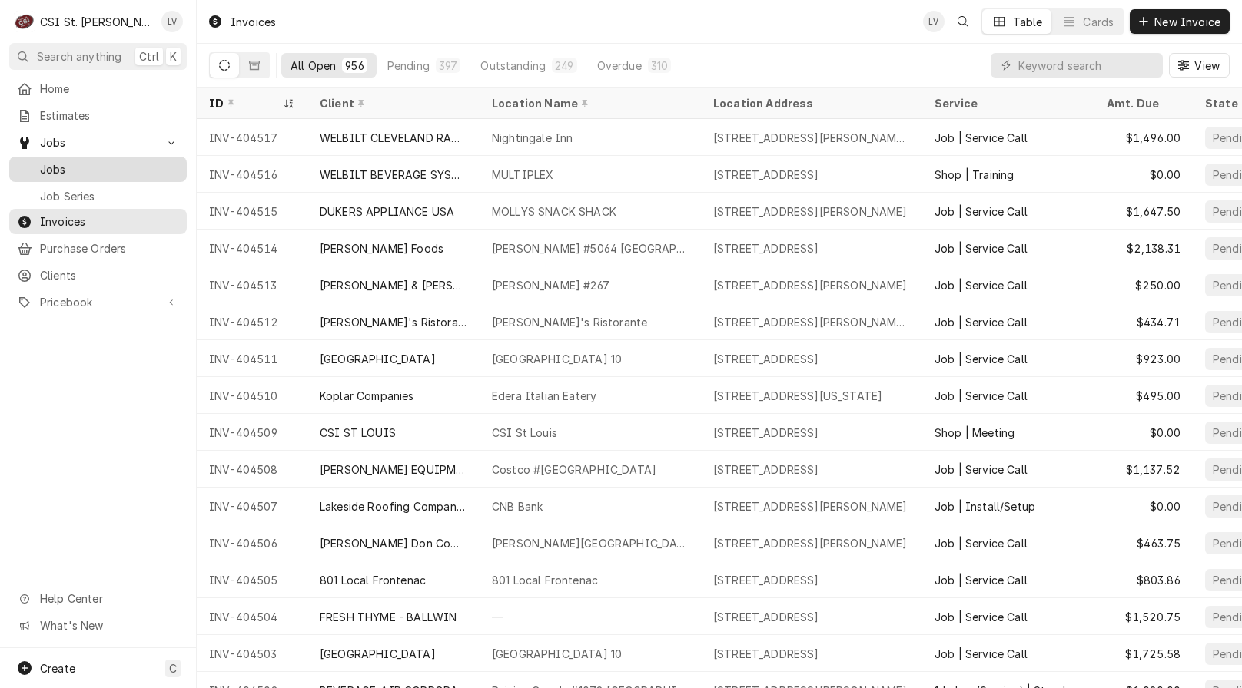
click at [91, 164] on span "Jobs" at bounding box center [109, 169] width 139 height 16
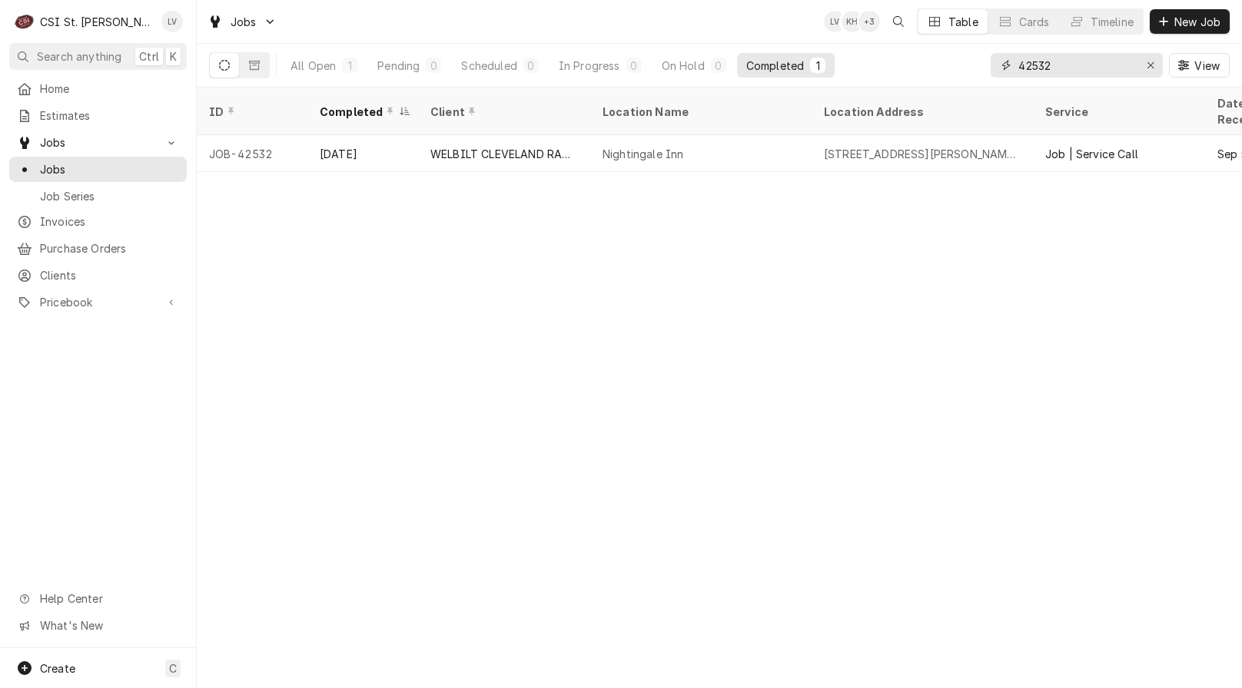
drag, startPoint x: 1078, startPoint y: 67, endPoint x: 1003, endPoint y: 61, distance: 75.5
click at [1003, 61] on div "42532" at bounding box center [1076, 65] width 172 height 25
type input "42532"
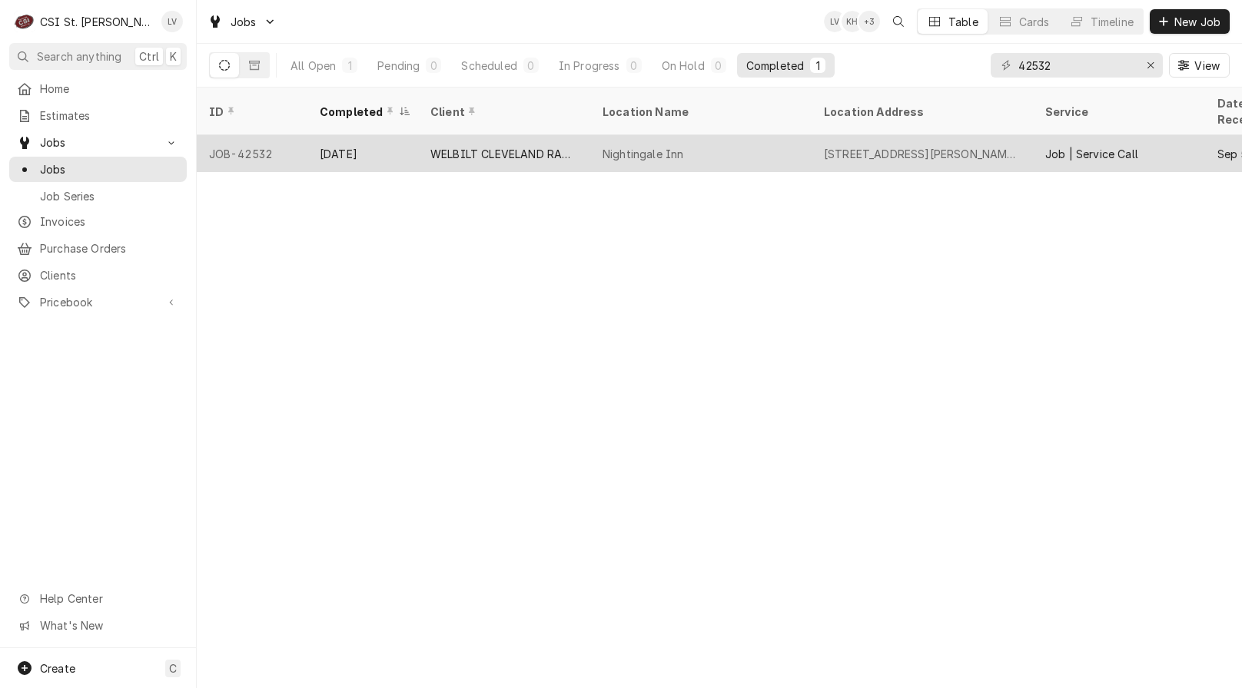
click at [505, 150] on div "WELBILT CLEVELAND RANGE" at bounding box center [504, 153] width 172 height 37
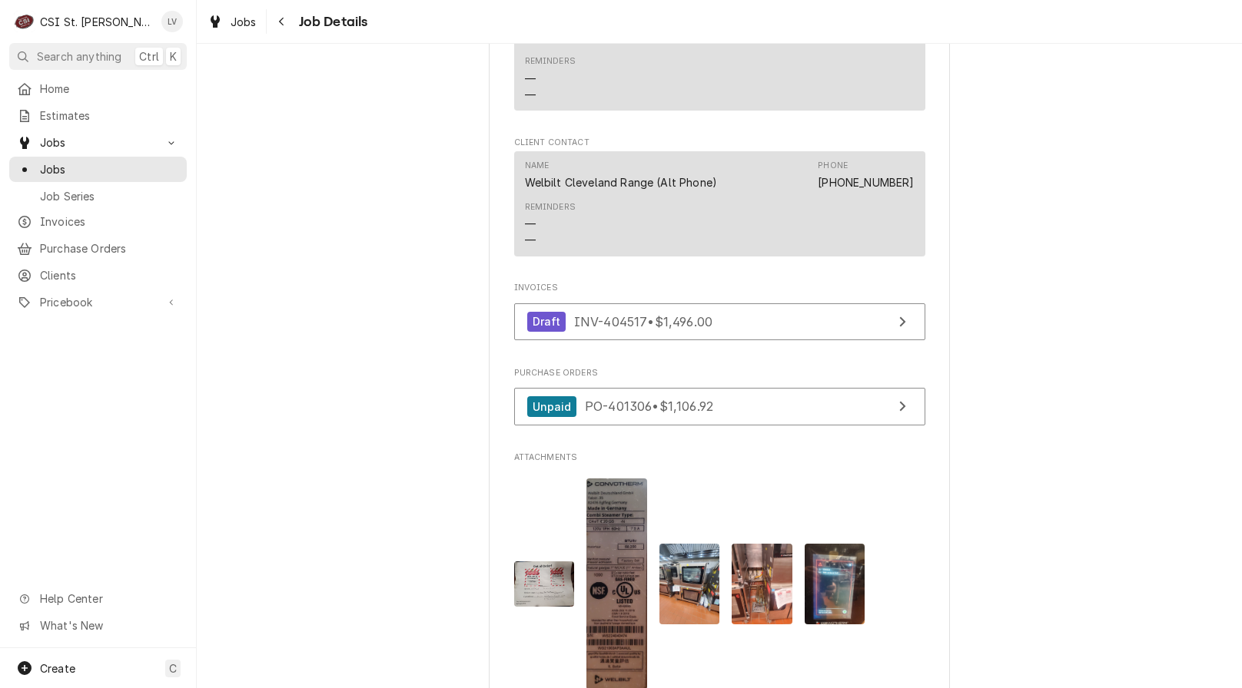
scroll to position [2151, 0]
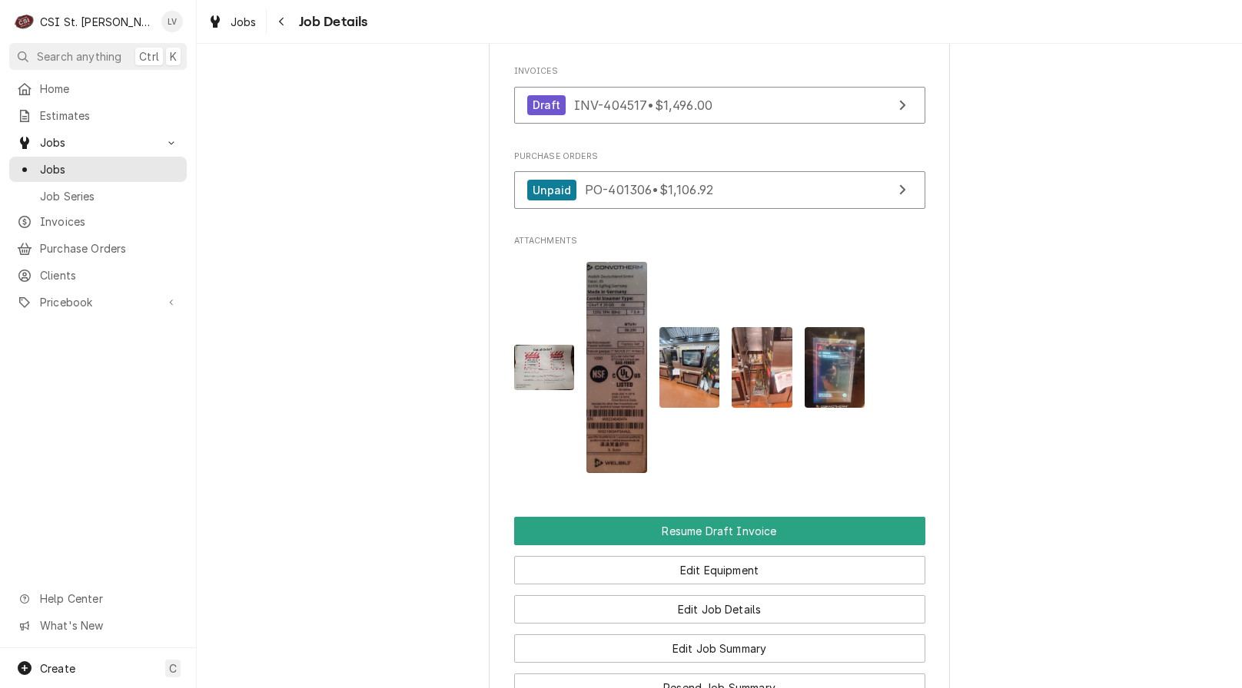
click at [238, 7] on div "Jobs Job Details" at bounding box center [719, 21] width 1045 height 43
click at [241, 22] on span "Jobs" at bounding box center [243, 22] width 26 height 16
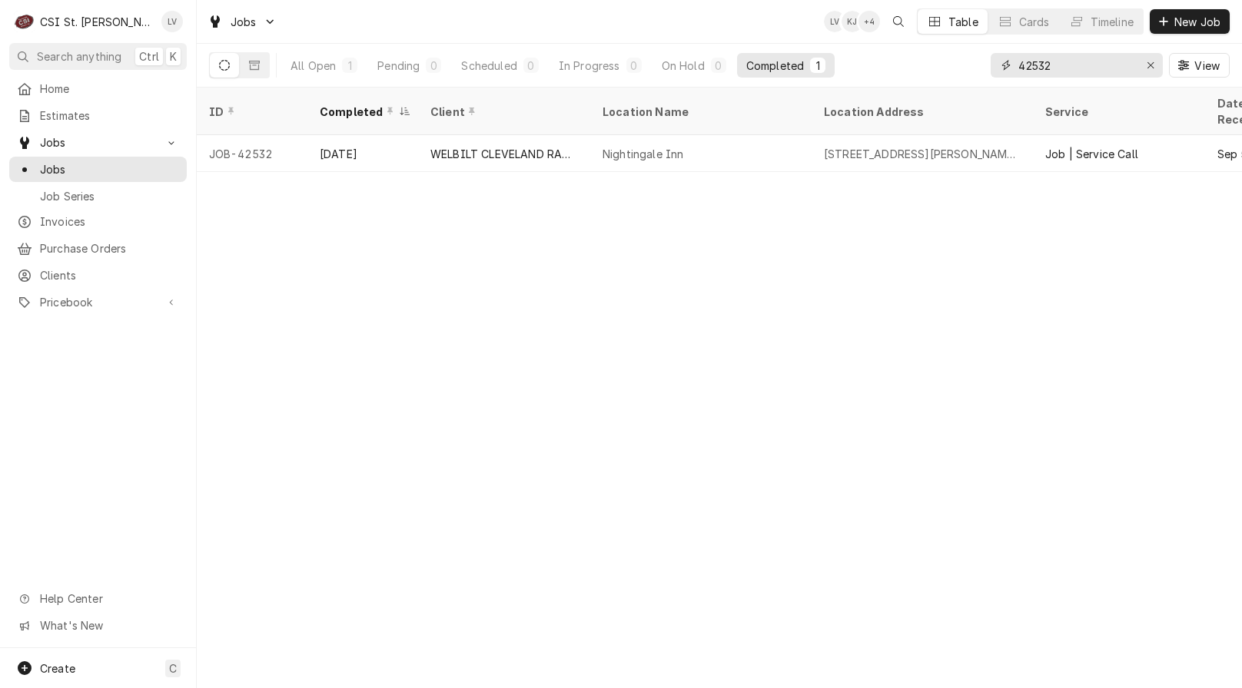
drag, startPoint x: 1099, startPoint y: 62, endPoint x: 985, endPoint y: 67, distance: 113.8
click at [985, 67] on div "All Open 1 Pending 0 Scheduled 0 In Progress 0 On Hold 0 Completed 1 42532 View" at bounding box center [719, 65] width 1020 height 43
type input "42963"
drag, startPoint x: 400, startPoint y: 146, endPoint x: 420, endPoint y: 224, distance: 80.3
click at [401, 148] on div "Oct 10" at bounding box center [362, 153] width 111 height 37
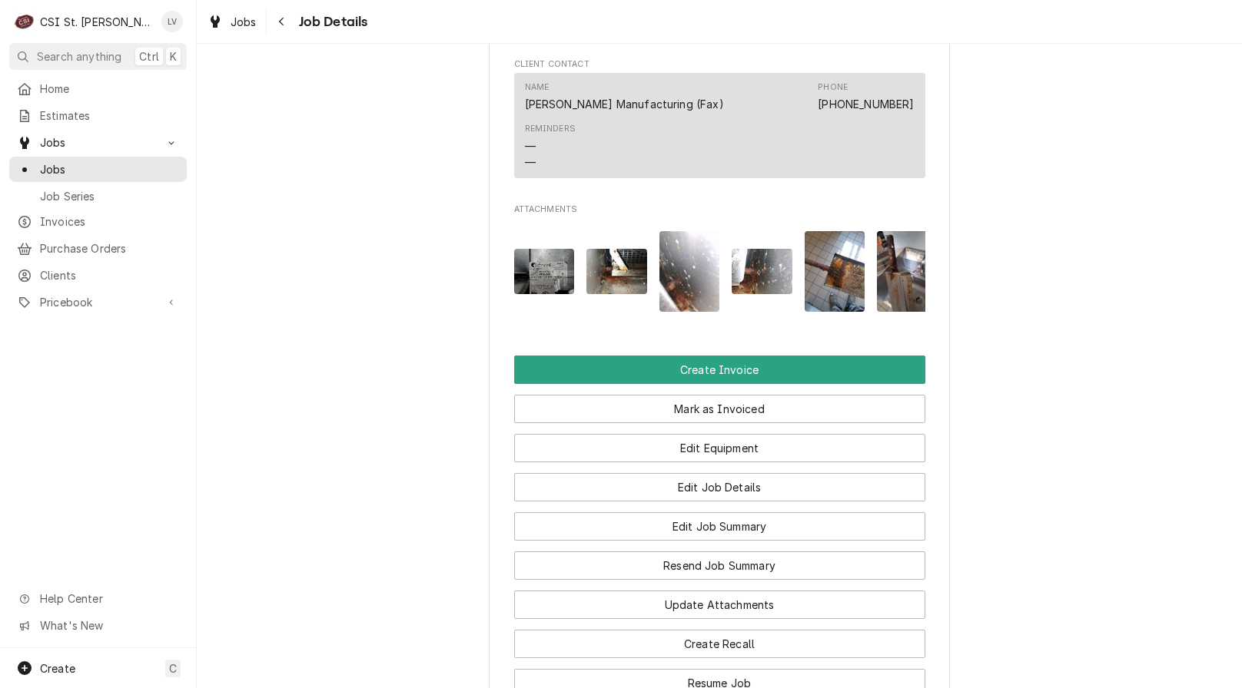
scroll to position [1383, 0]
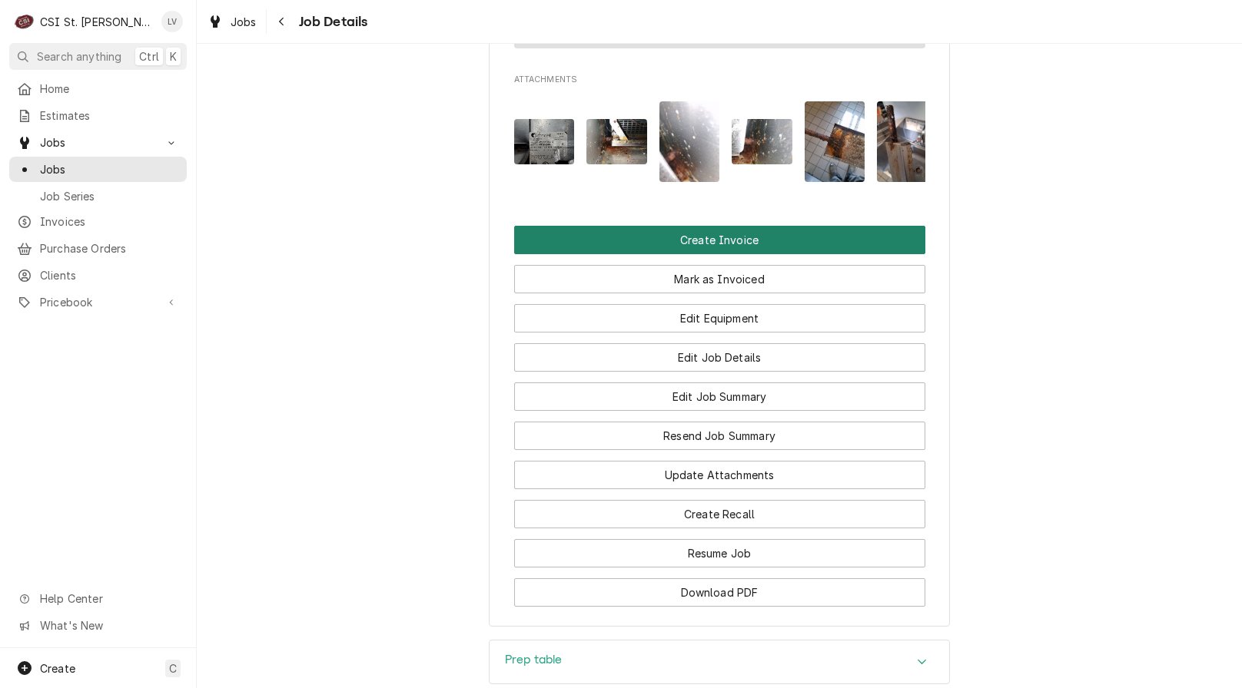
click at [577, 254] on button "Create Invoice" at bounding box center [719, 240] width 411 height 28
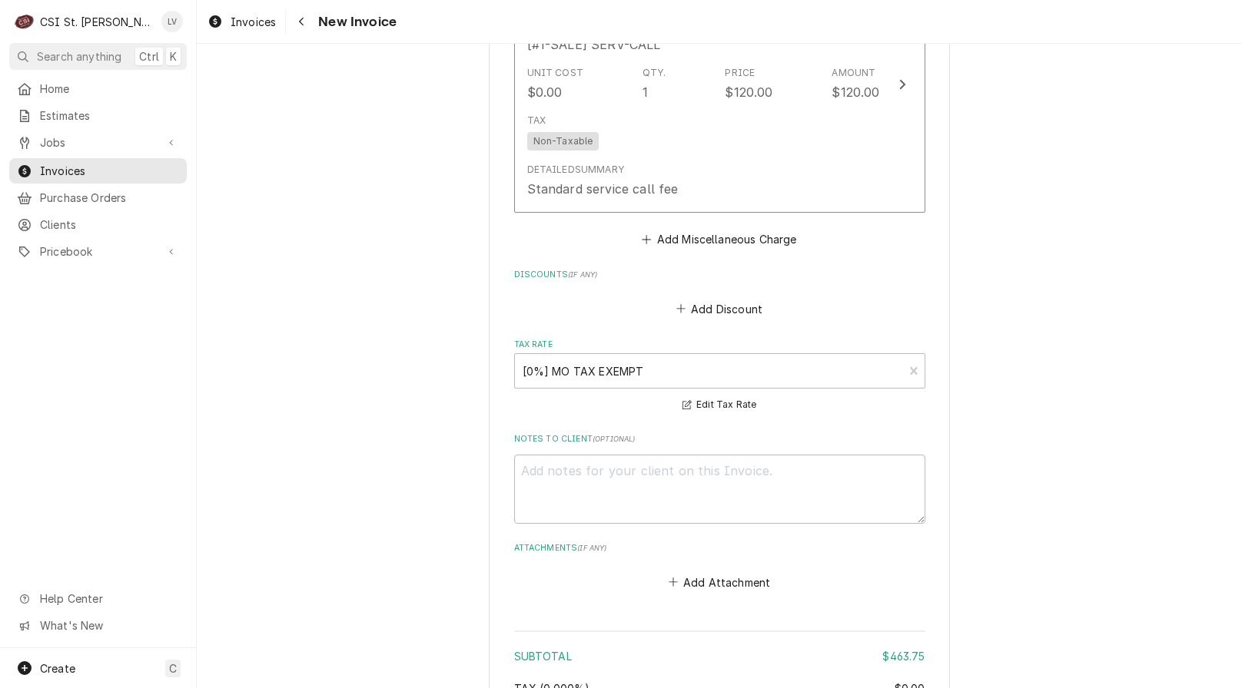
scroll to position [3794, 0]
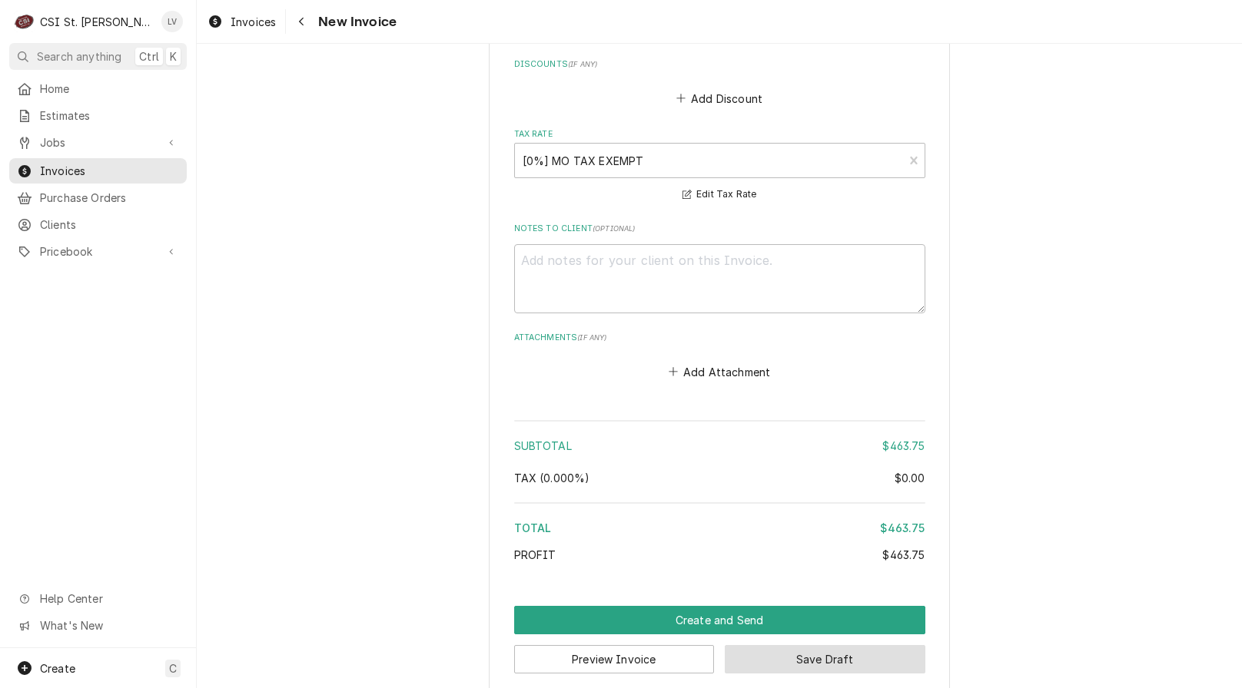
click at [797, 645] on button "Save Draft" at bounding box center [825, 659] width 201 height 28
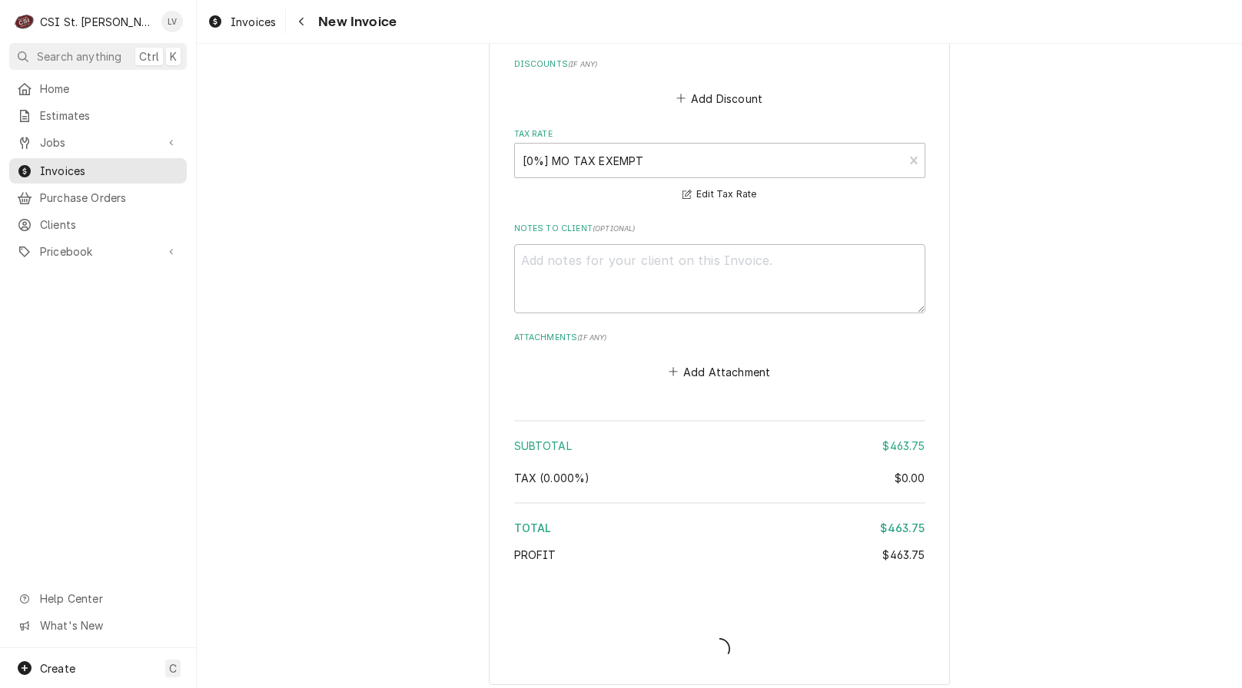
scroll to position [3786, 0]
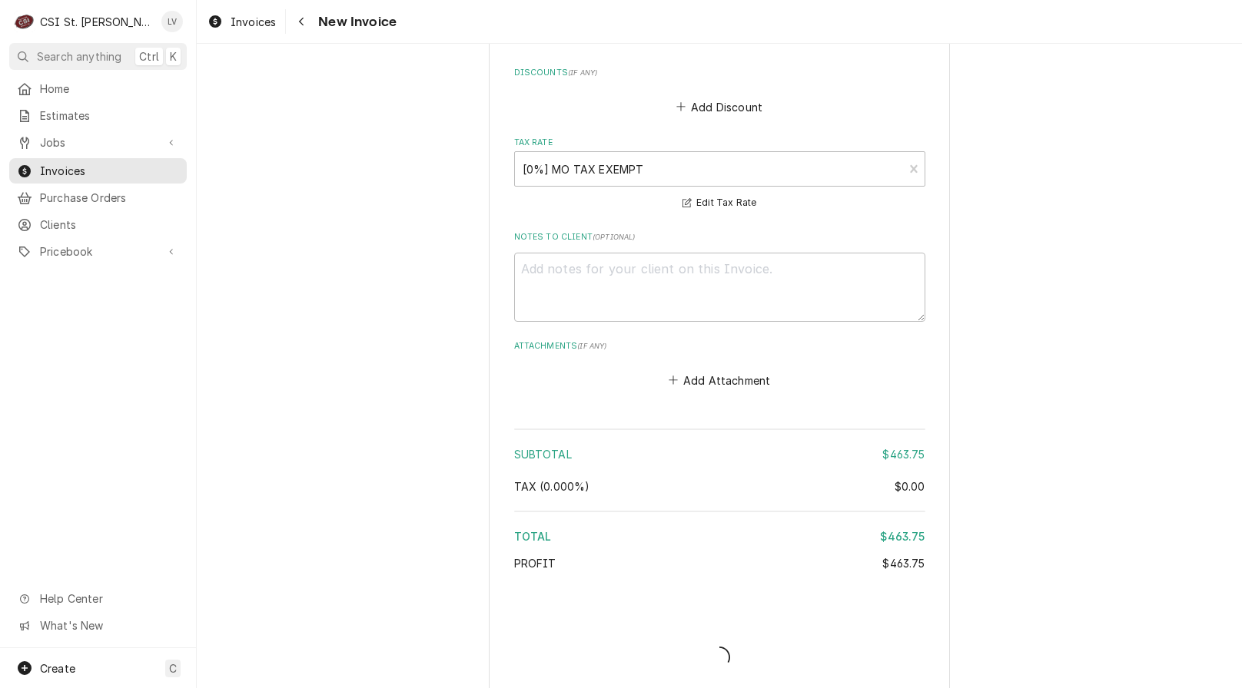
type textarea "x"
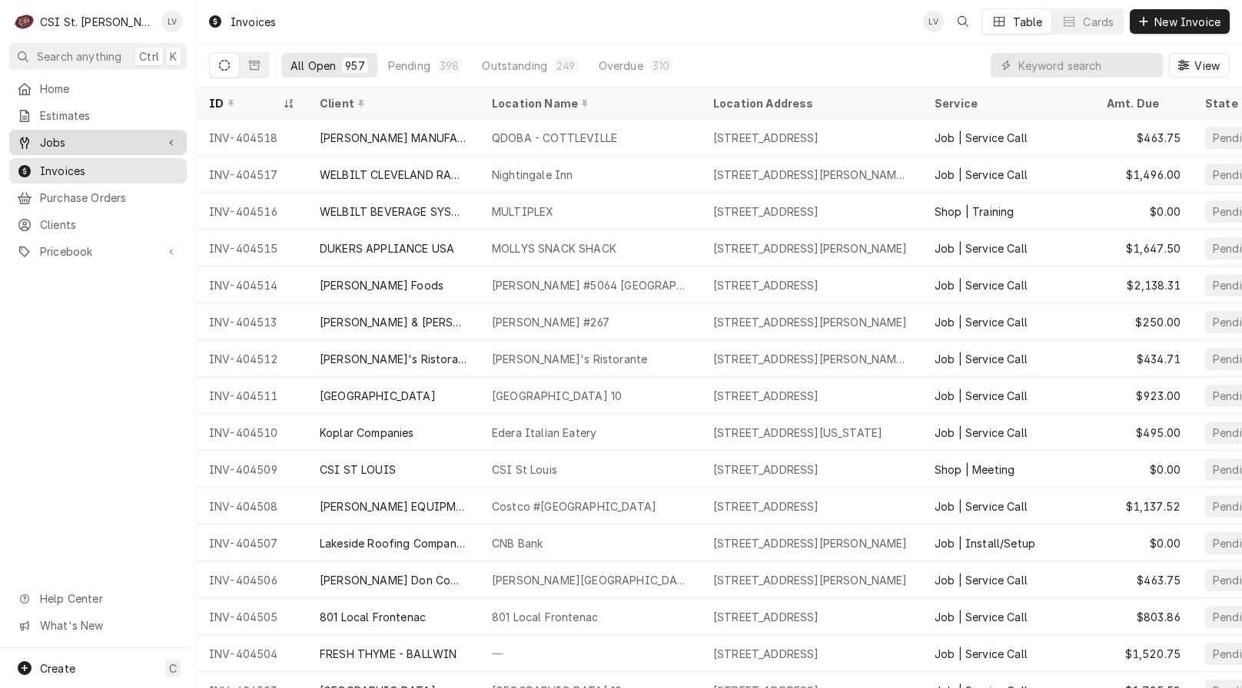
click at [79, 138] on span "Jobs" at bounding box center [98, 142] width 116 height 16
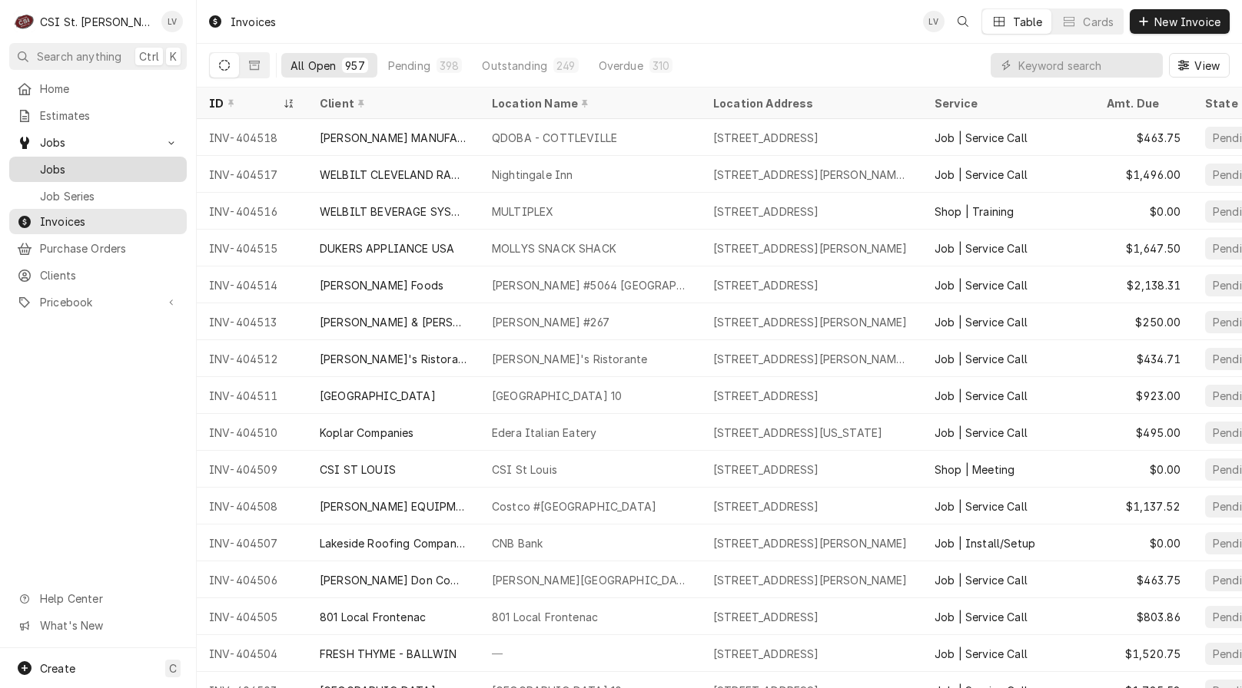
click at [74, 164] on span "Jobs" at bounding box center [109, 169] width 139 height 16
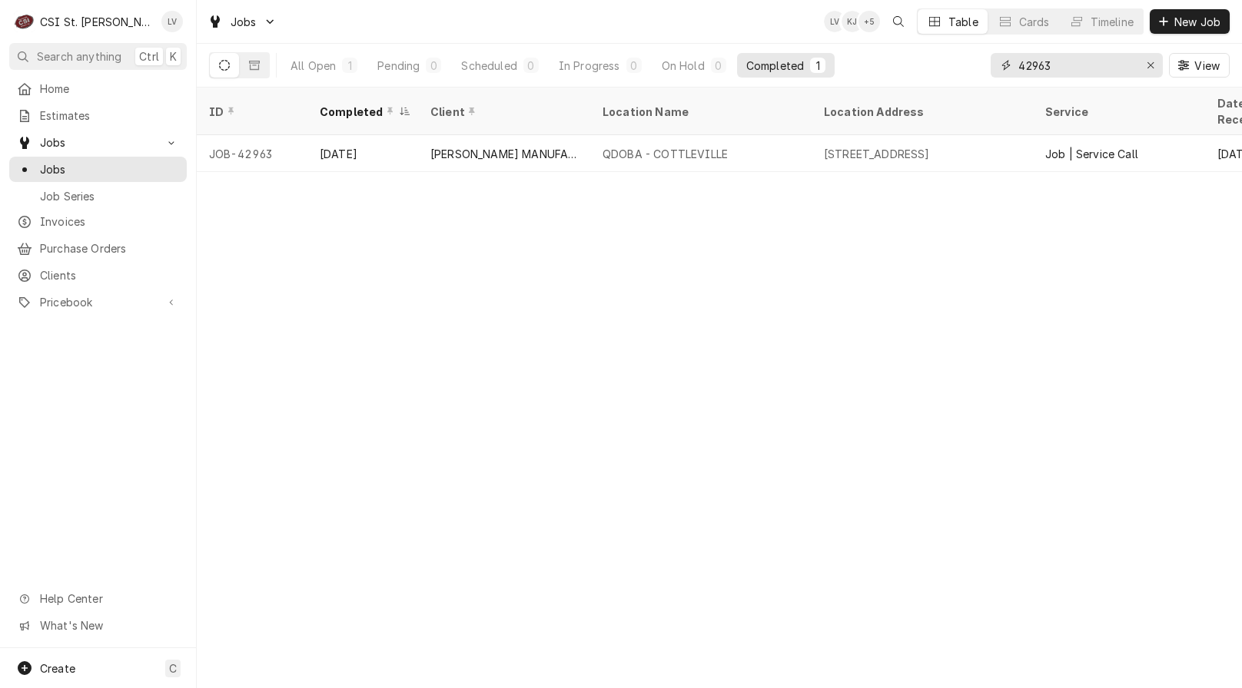
drag, startPoint x: 1063, startPoint y: 68, endPoint x: 1002, endPoint y: 51, distance: 63.7
click at [1002, 51] on div "42963 View" at bounding box center [1109, 65] width 239 height 43
type input "43064"
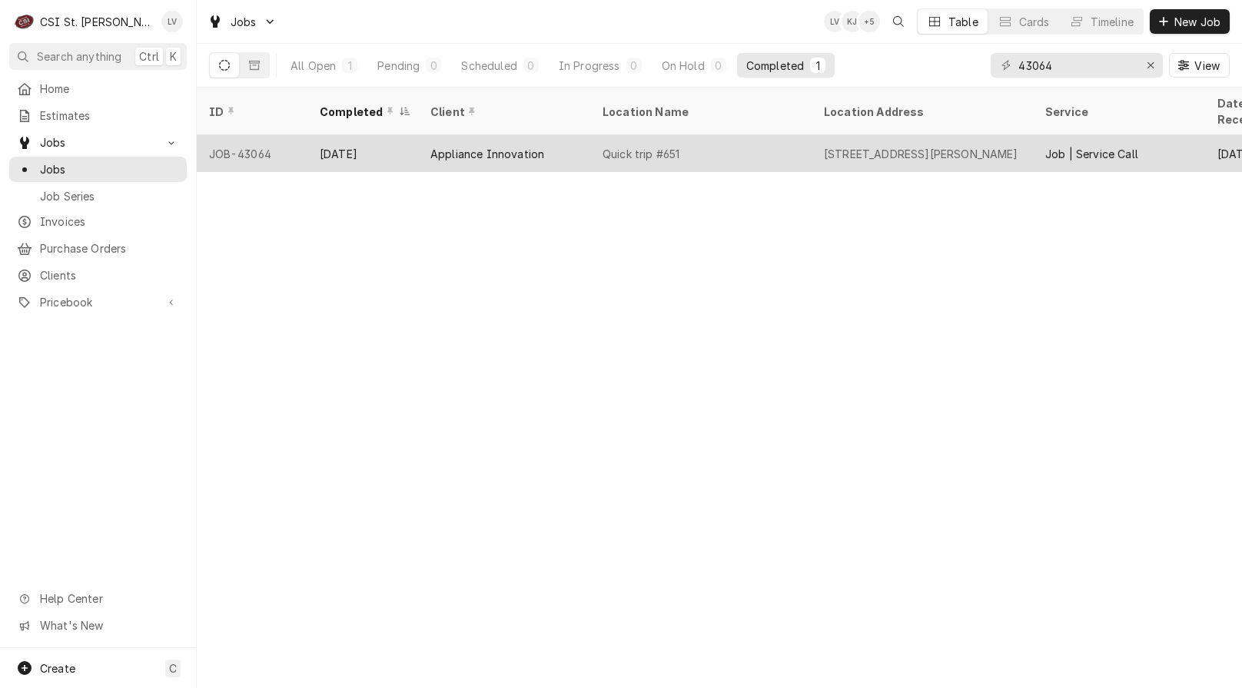
click at [555, 145] on div "Appliance Innovation" at bounding box center [504, 153] width 172 height 37
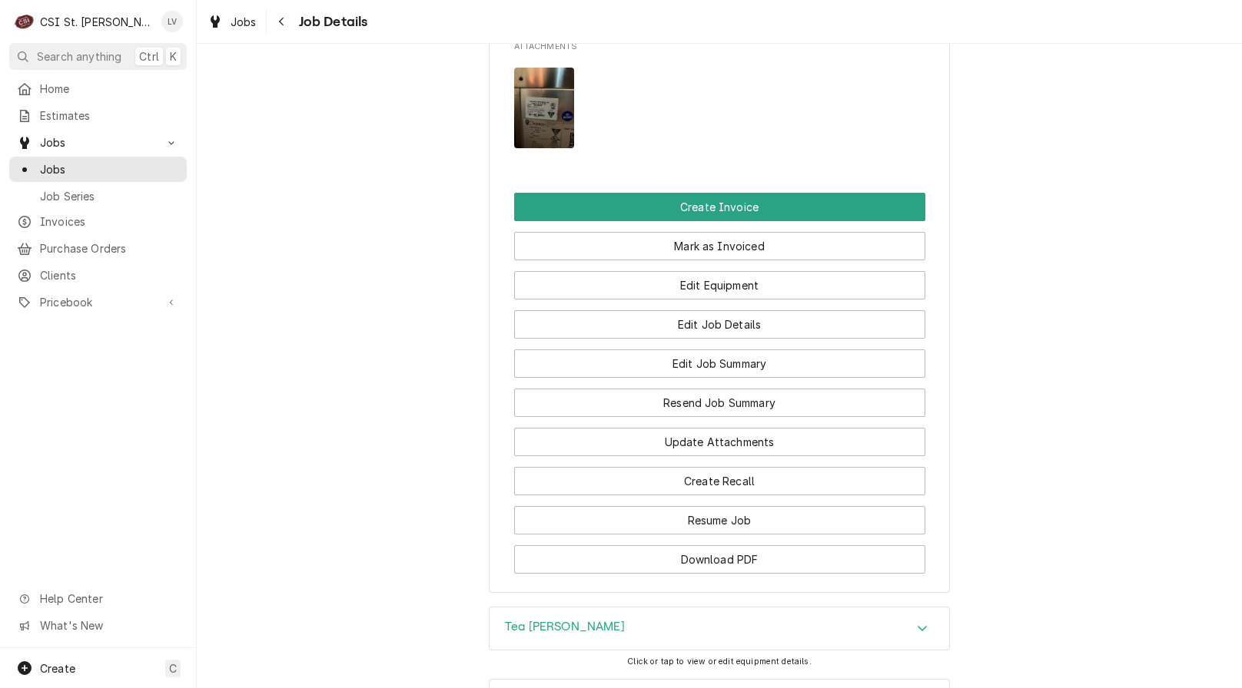
scroll to position [1152, 0]
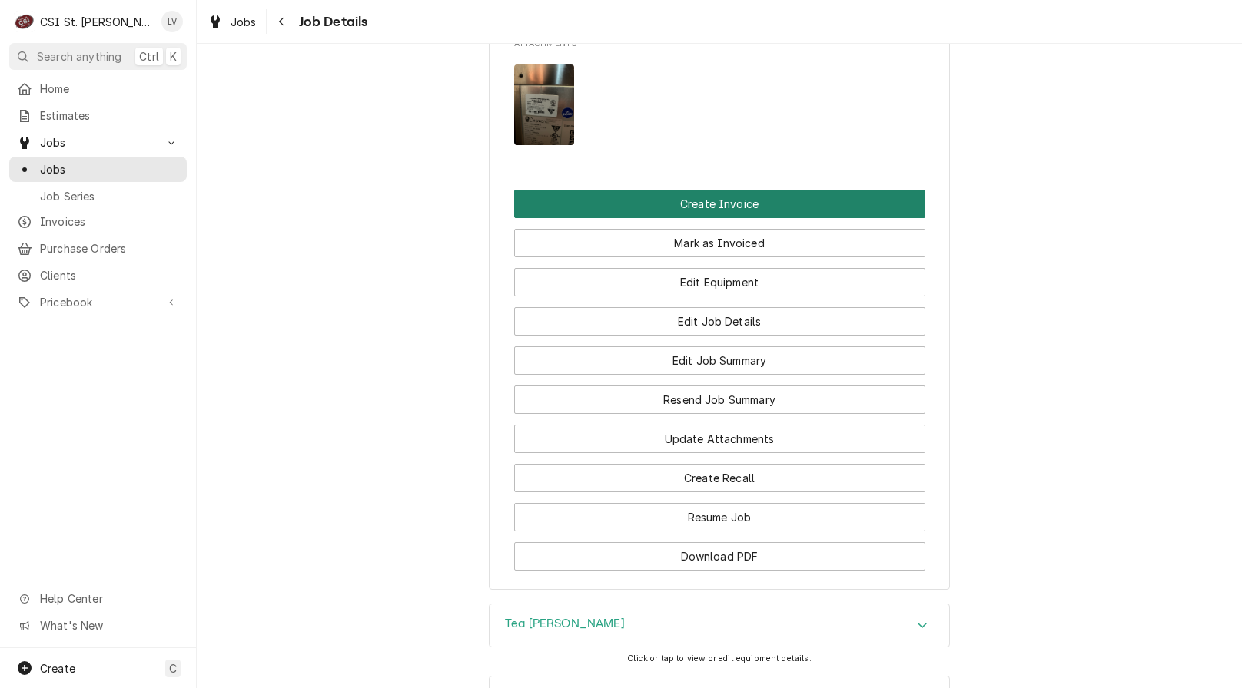
click at [662, 218] on button "Create Invoice" at bounding box center [719, 204] width 411 height 28
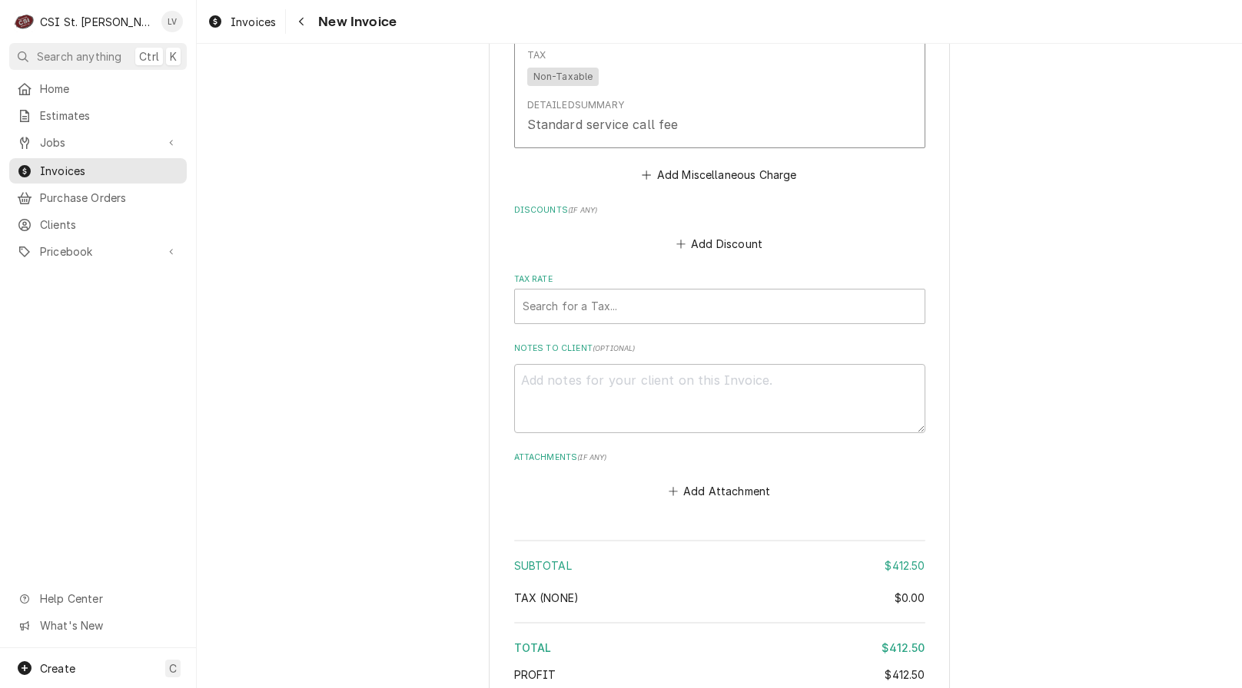
scroll to position [3683, 0]
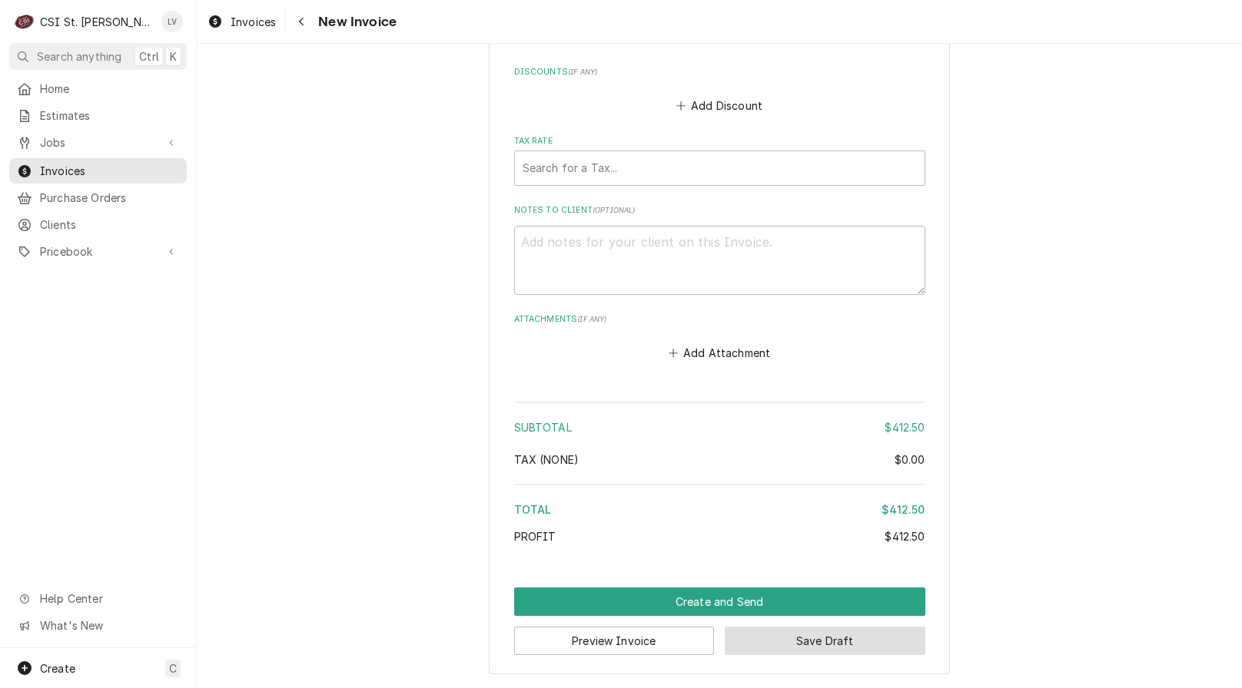
click at [854, 638] on button "Save Draft" at bounding box center [825, 641] width 201 height 28
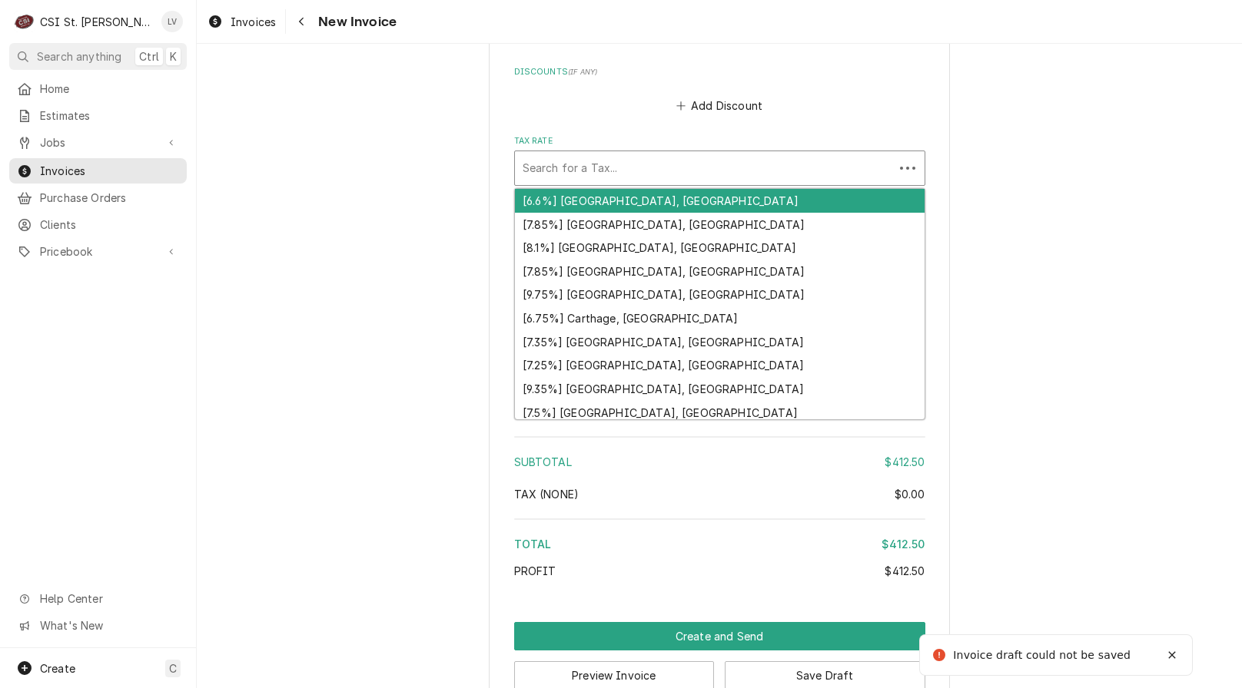
click at [708, 169] on div "Tax Rate" at bounding box center [703, 168] width 363 height 28
type textarea "x"
type input "m"
type textarea "x"
type input "mo"
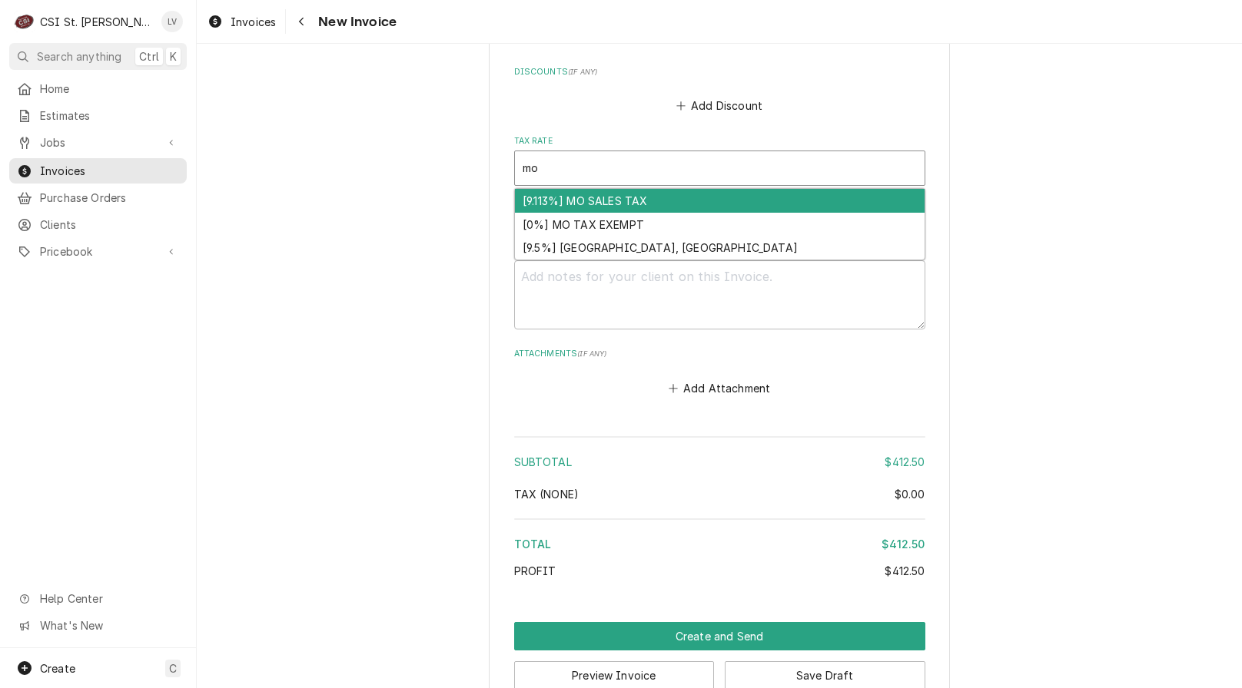
click at [658, 196] on div "[9.113%] MO SALES TAX" at bounding box center [720, 201] width 410 height 24
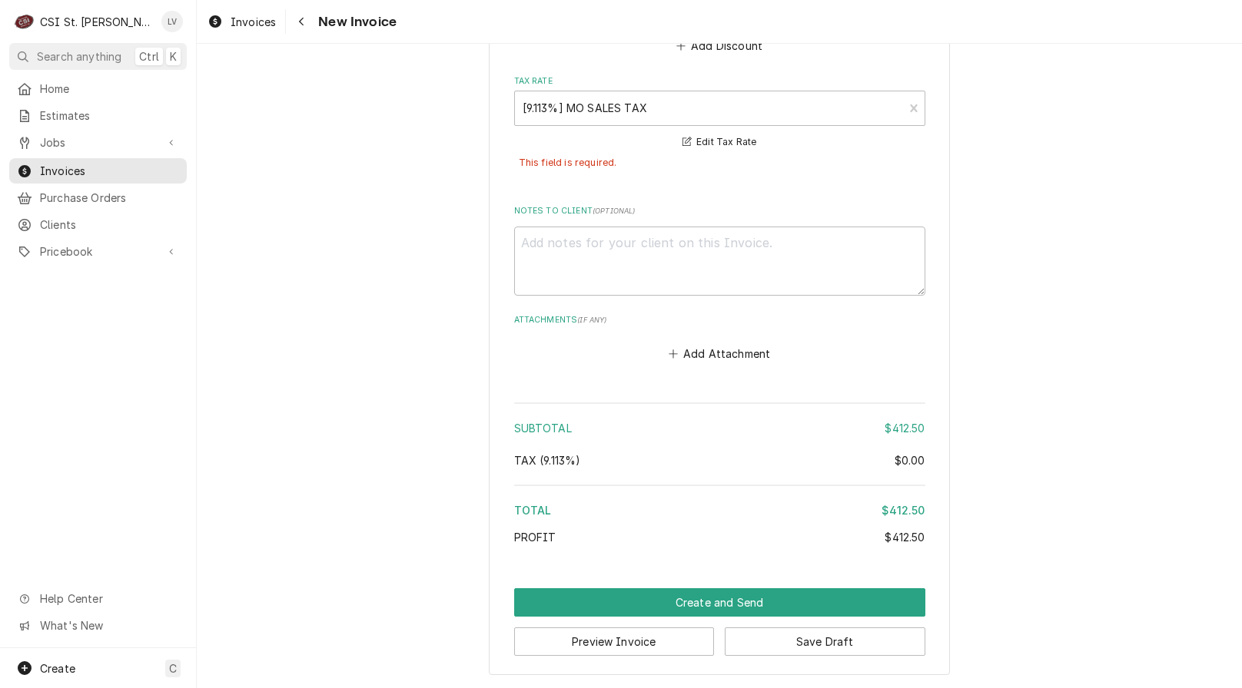
scroll to position [3743, 0]
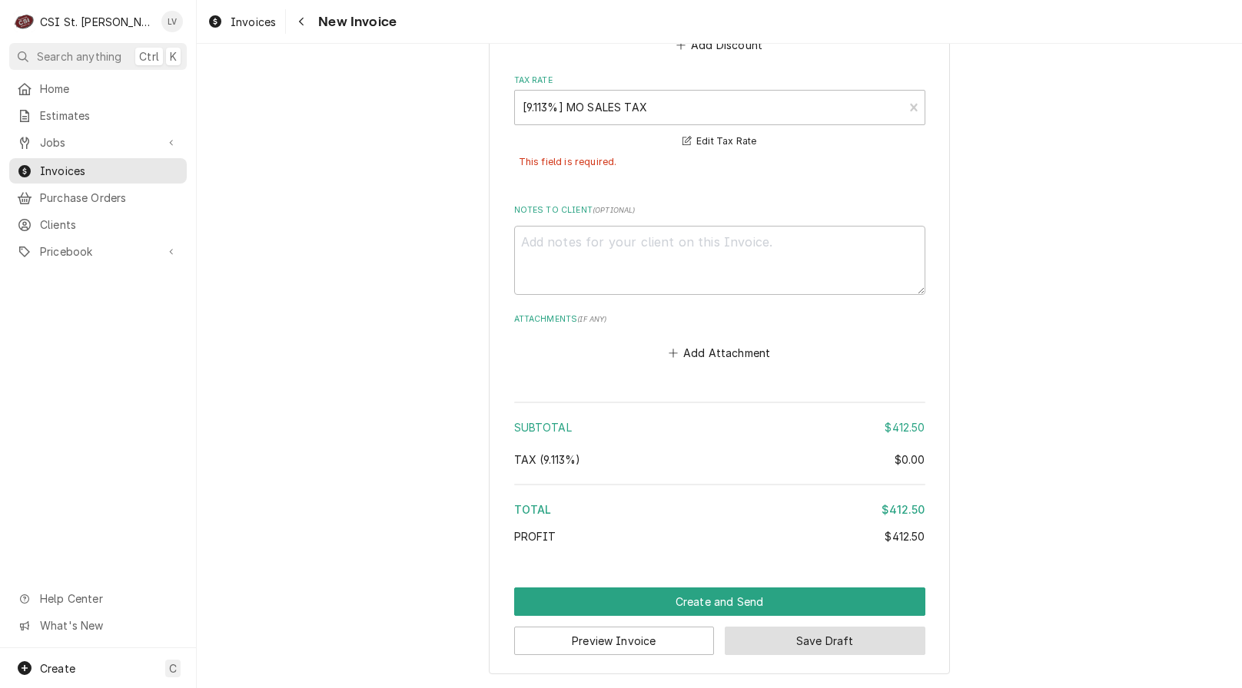
click at [857, 632] on button "Save Draft" at bounding box center [825, 641] width 201 height 28
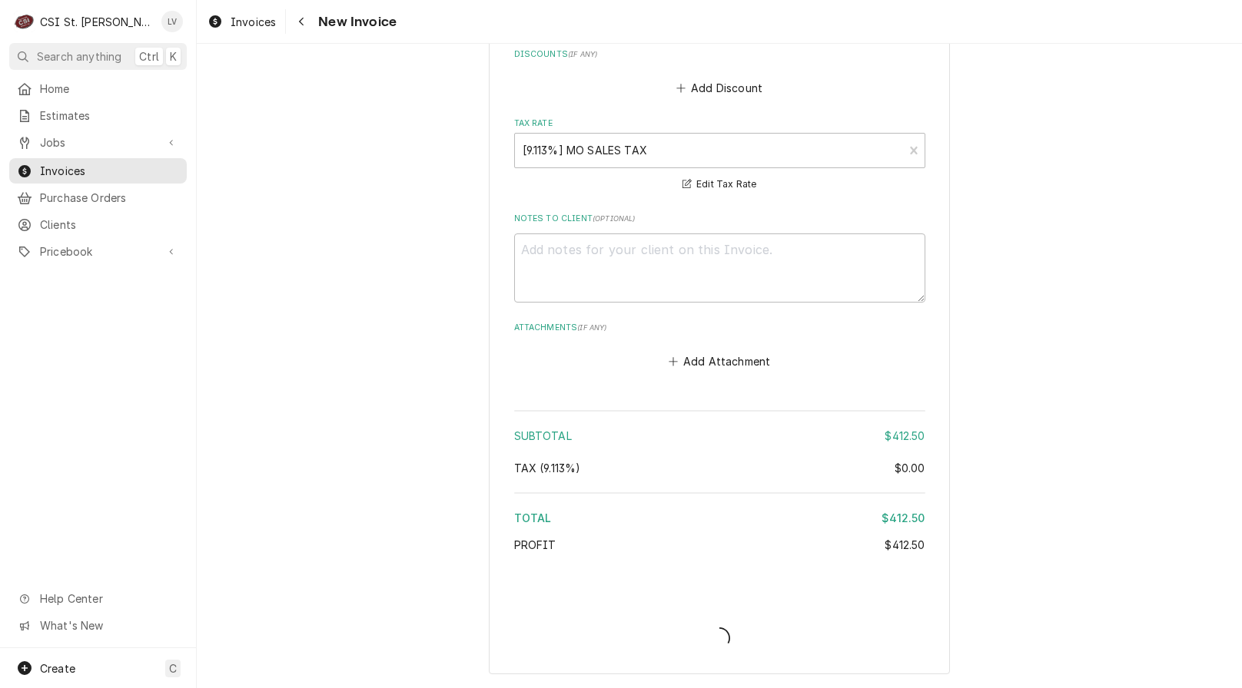
scroll to position [3700, 0]
type textarea "x"
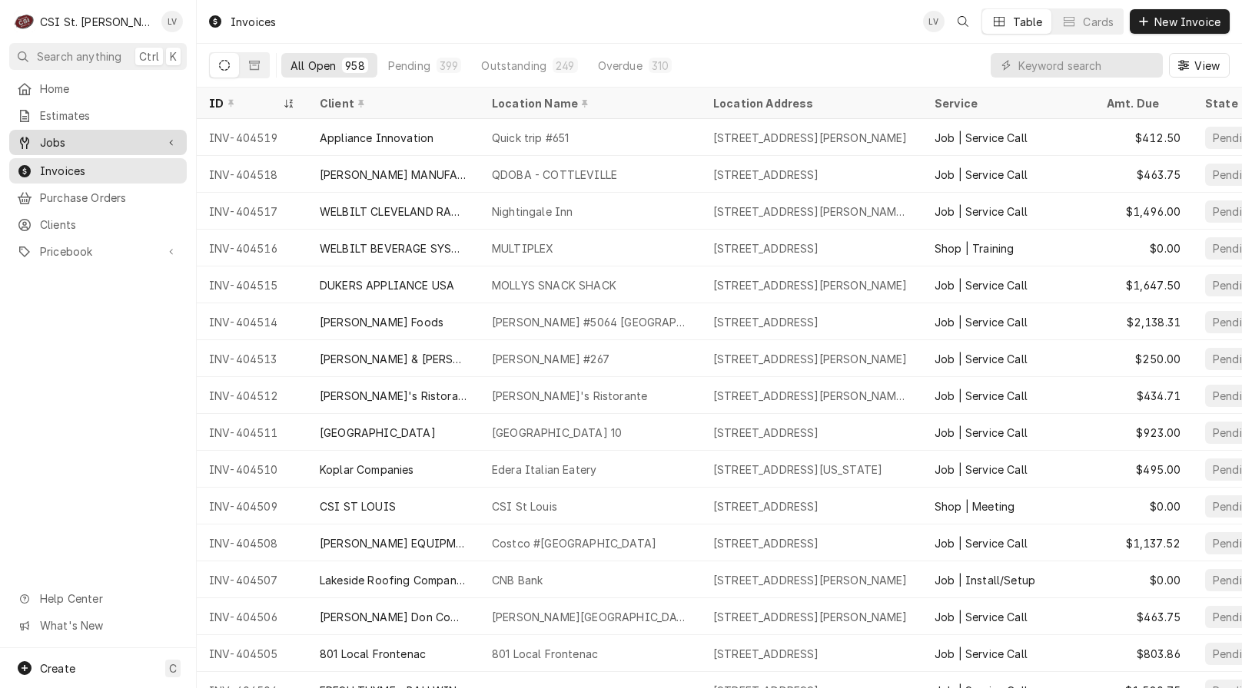
click at [104, 138] on span "Jobs" at bounding box center [98, 142] width 116 height 16
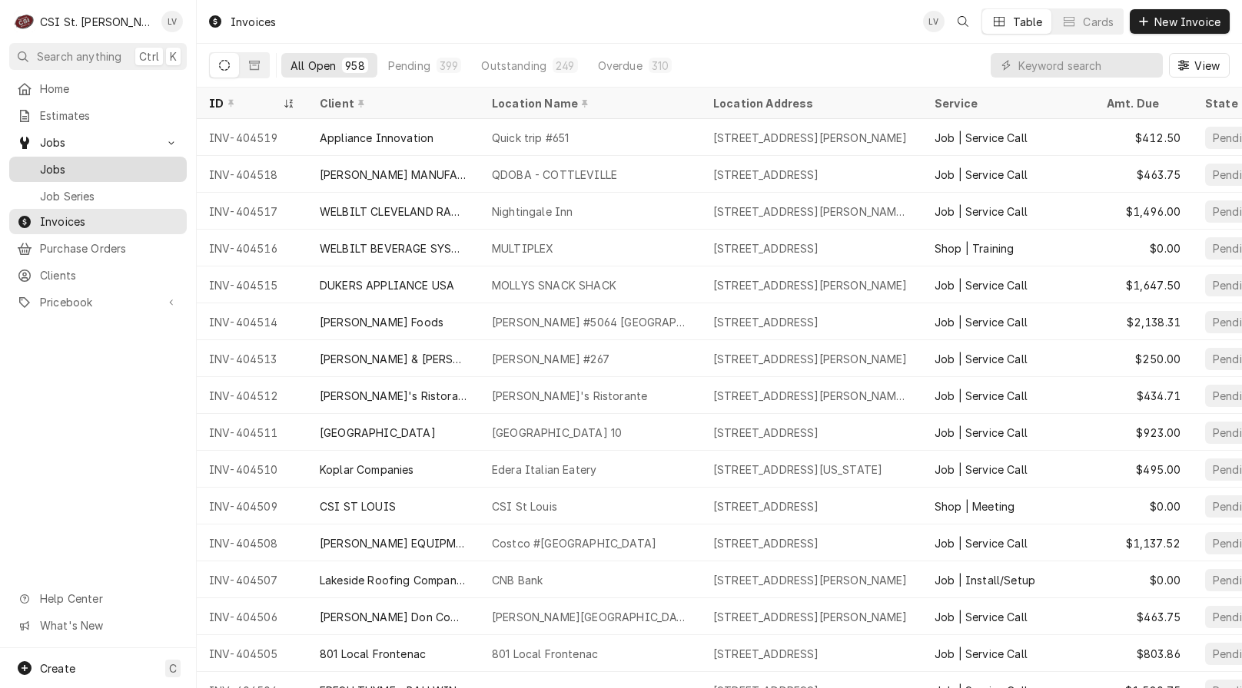
click at [118, 161] on span "Jobs" at bounding box center [109, 169] width 139 height 16
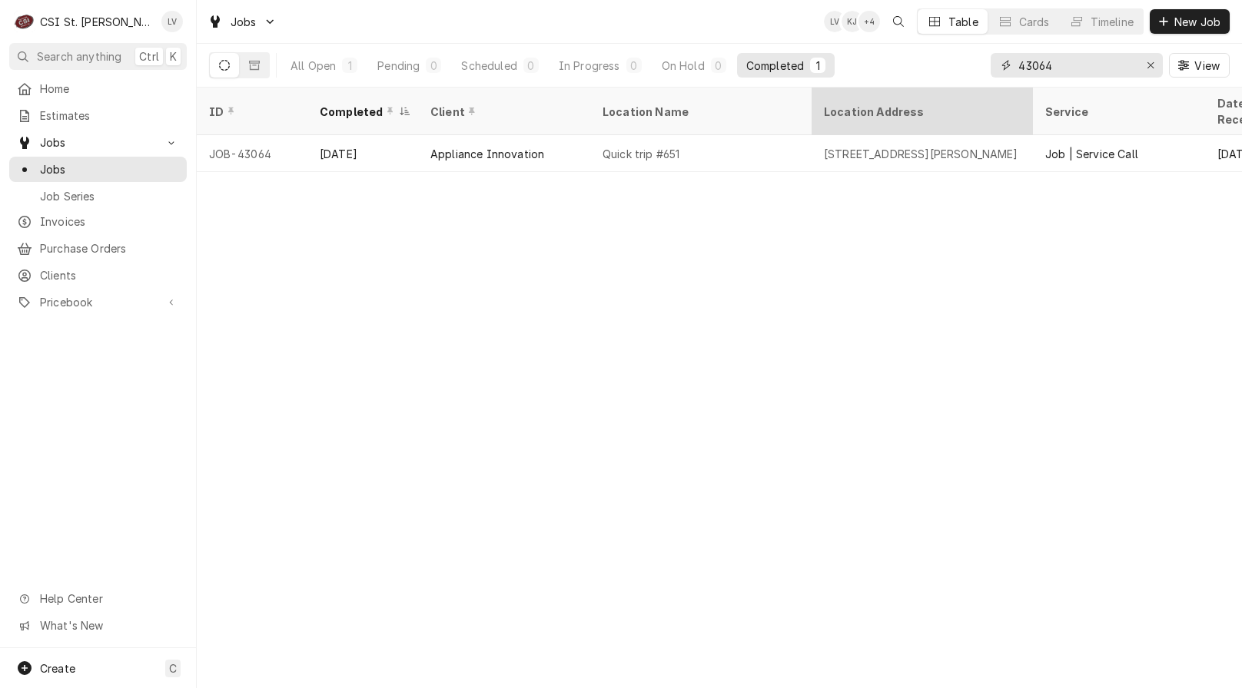
drag, startPoint x: 1092, startPoint y: 71, endPoint x: 963, endPoint y: 88, distance: 129.5
click at [963, 88] on div "Jobs LV KJ + 4 Table Cards Timeline New Job All Open 1 Pending 0 Scheduled 0 In…" at bounding box center [719, 344] width 1045 height 688
type input "43175"
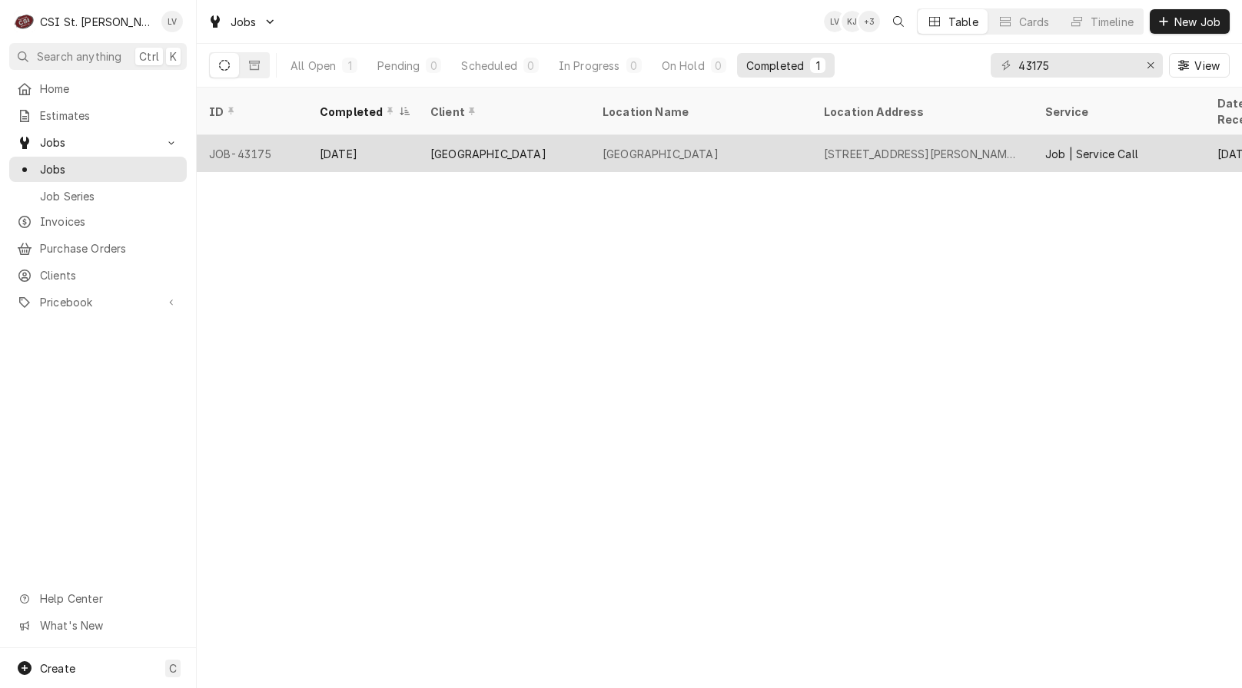
drag, startPoint x: 447, startPoint y: 151, endPoint x: 516, endPoint y: 345, distance: 206.1
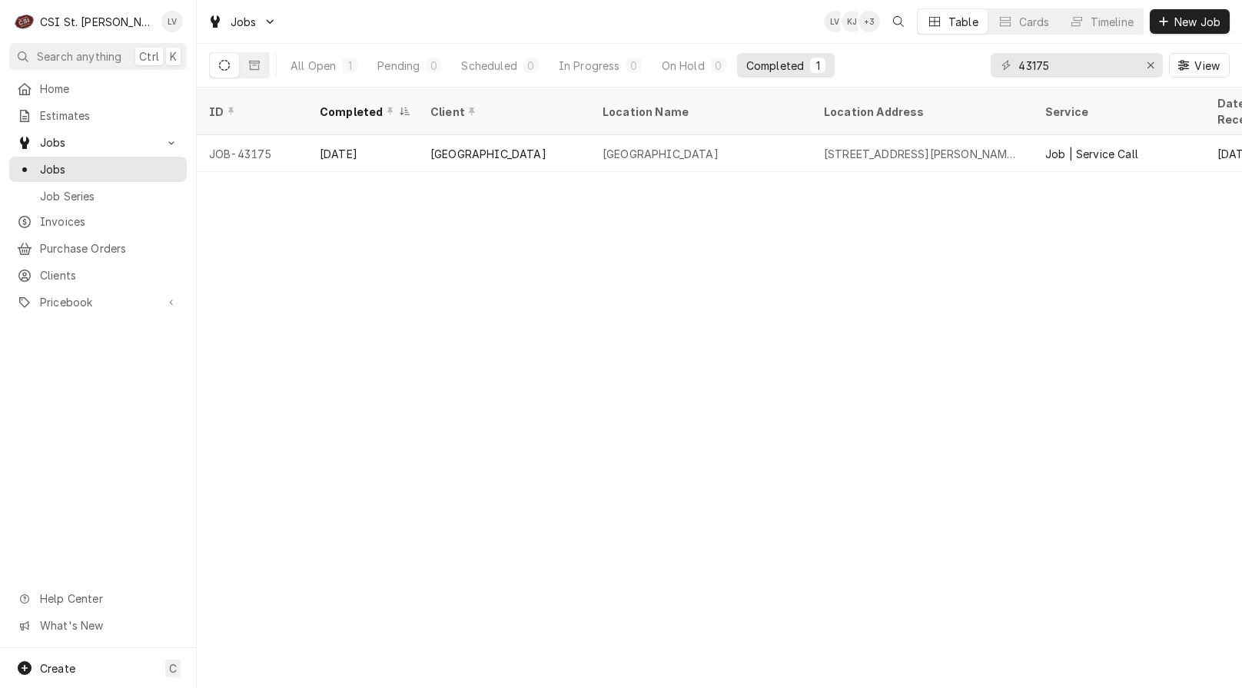
click at [447, 151] on div "Raintree School" at bounding box center [504, 153] width 172 height 37
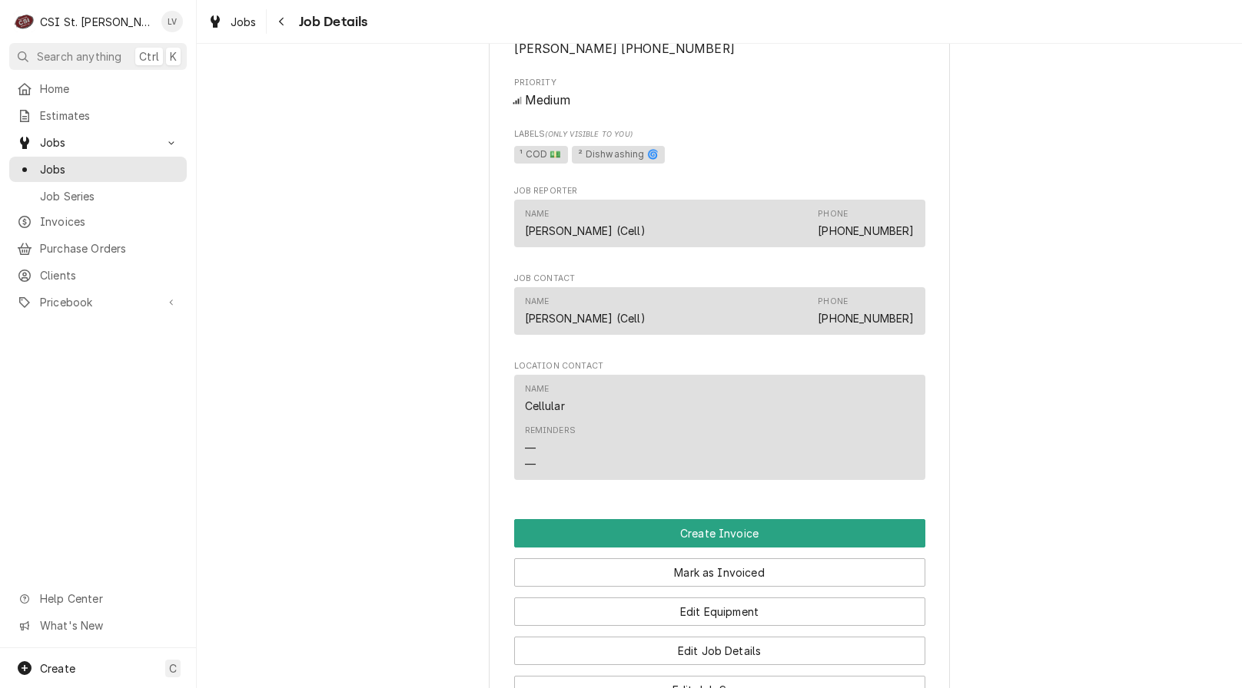
scroll to position [1229, 0]
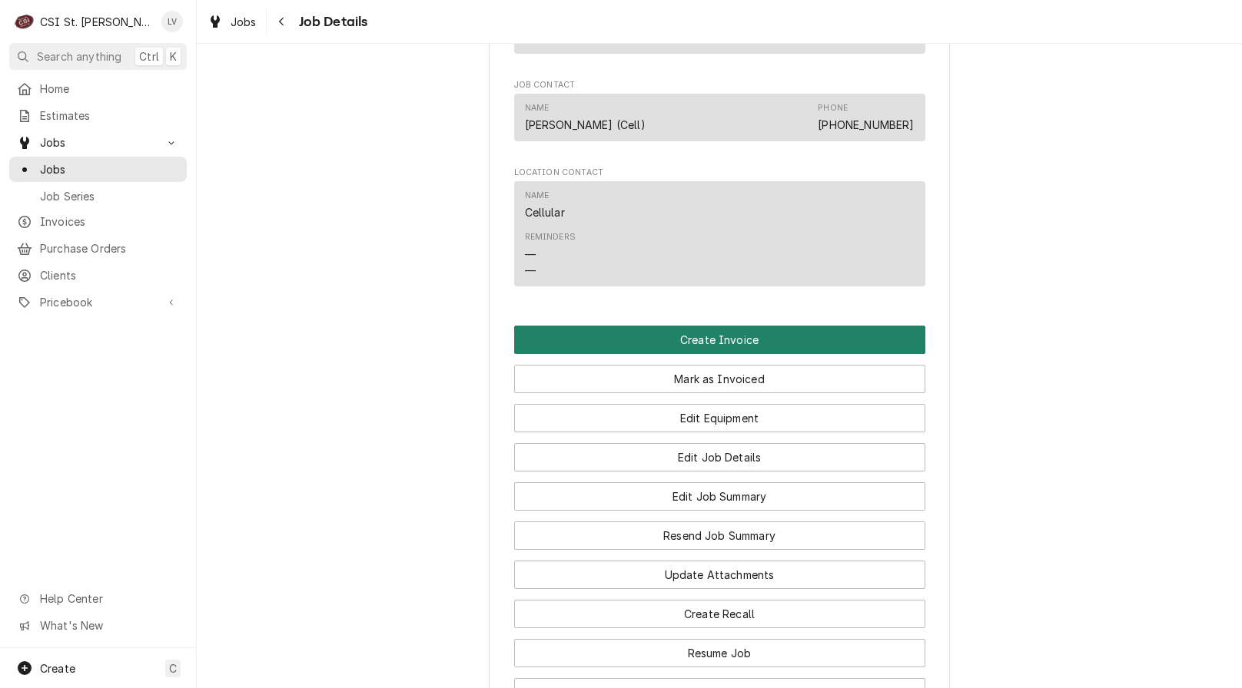
click at [549, 350] on button "Create Invoice" at bounding box center [719, 340] width 411 height 28
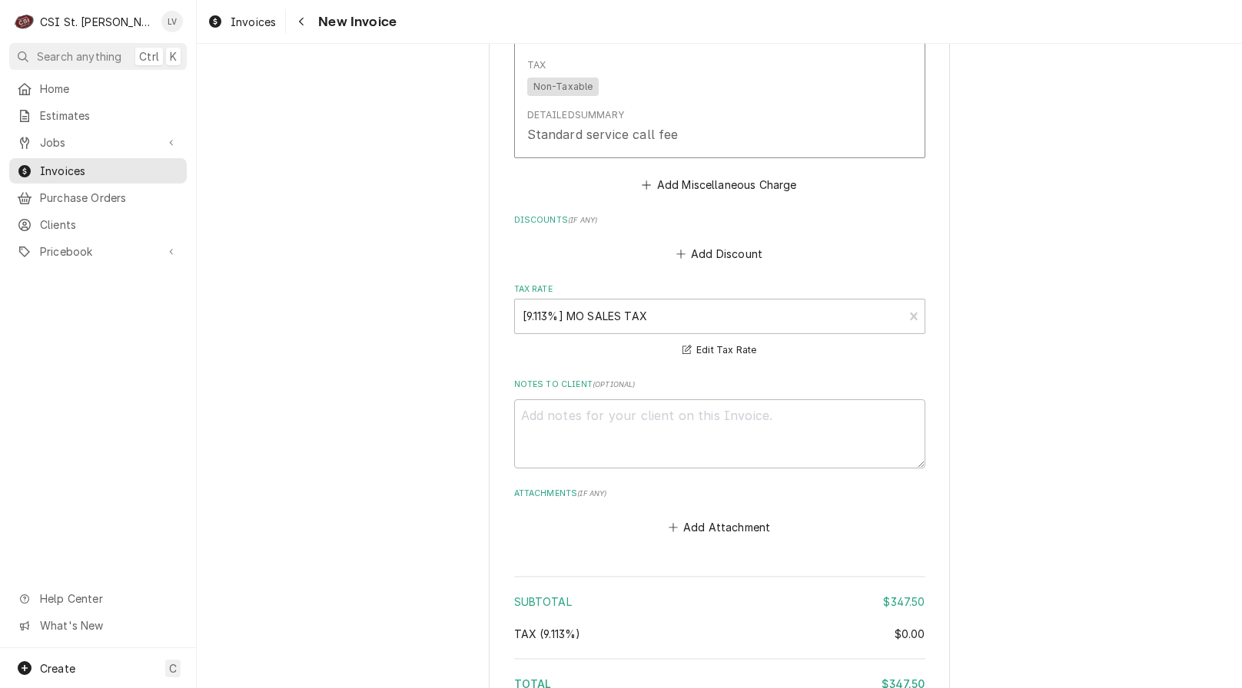
scroll to position [3923, 0]
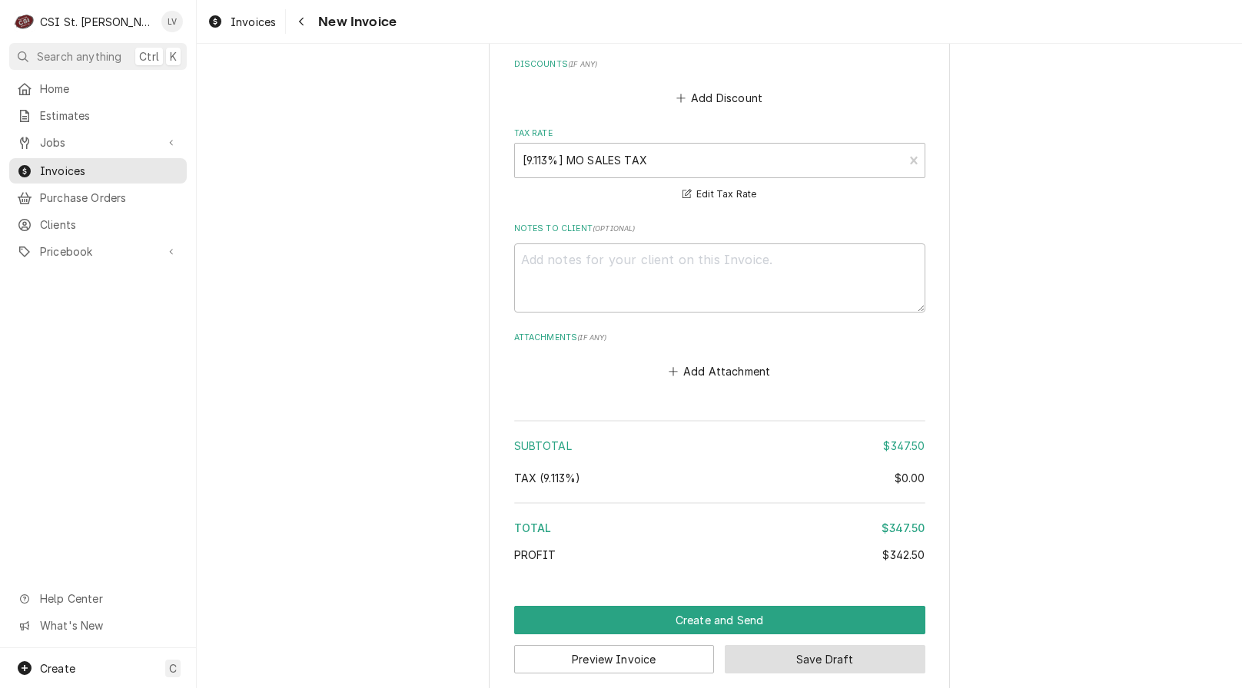
click at [843, 648] on button "Save Draft" at bounding box center [825, 659] width 201 height 28
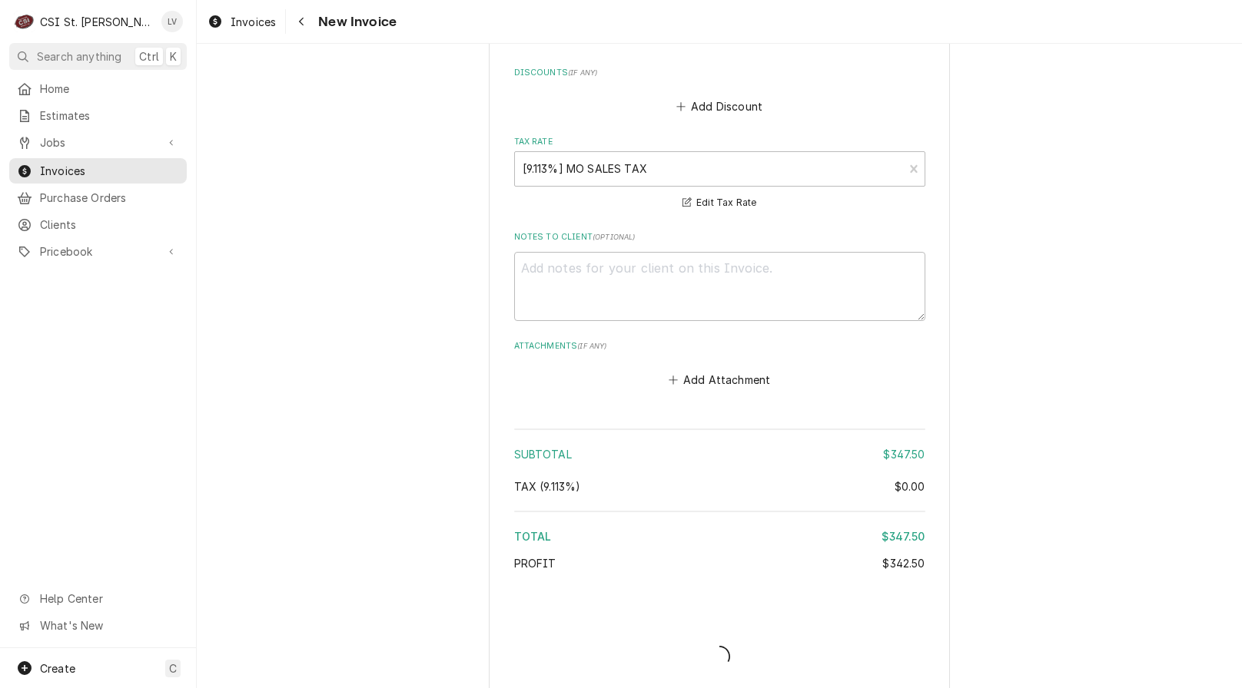
type textarea "x"
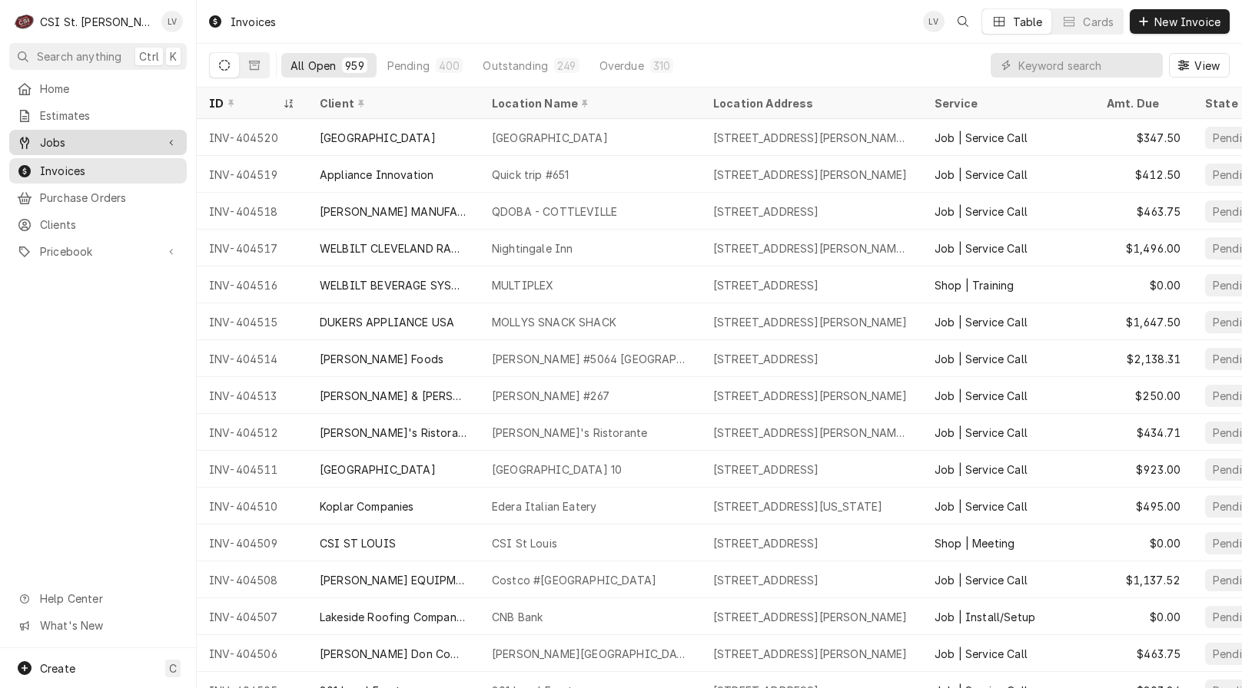
click at [128, 142] on span "Jobs" at bounding box center [98, 142] width 116 height 16
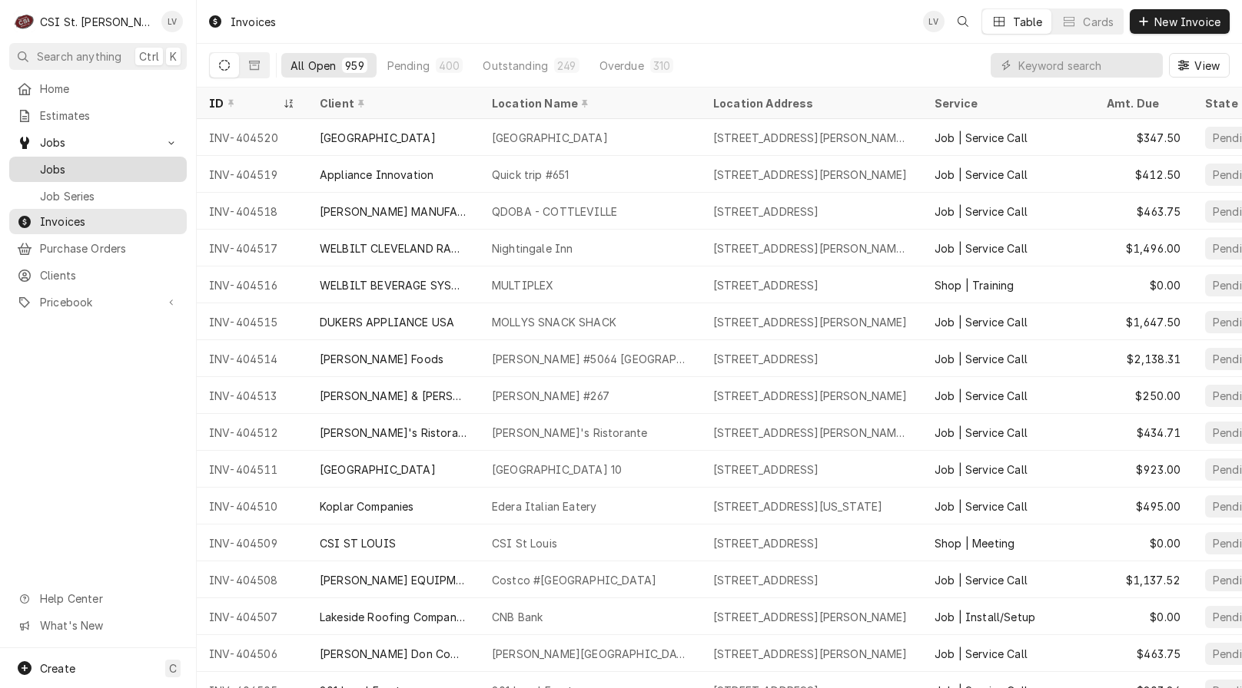
click at [133, 167] on span "Jobs" at bounding box center [109, 169] width 139 height 16
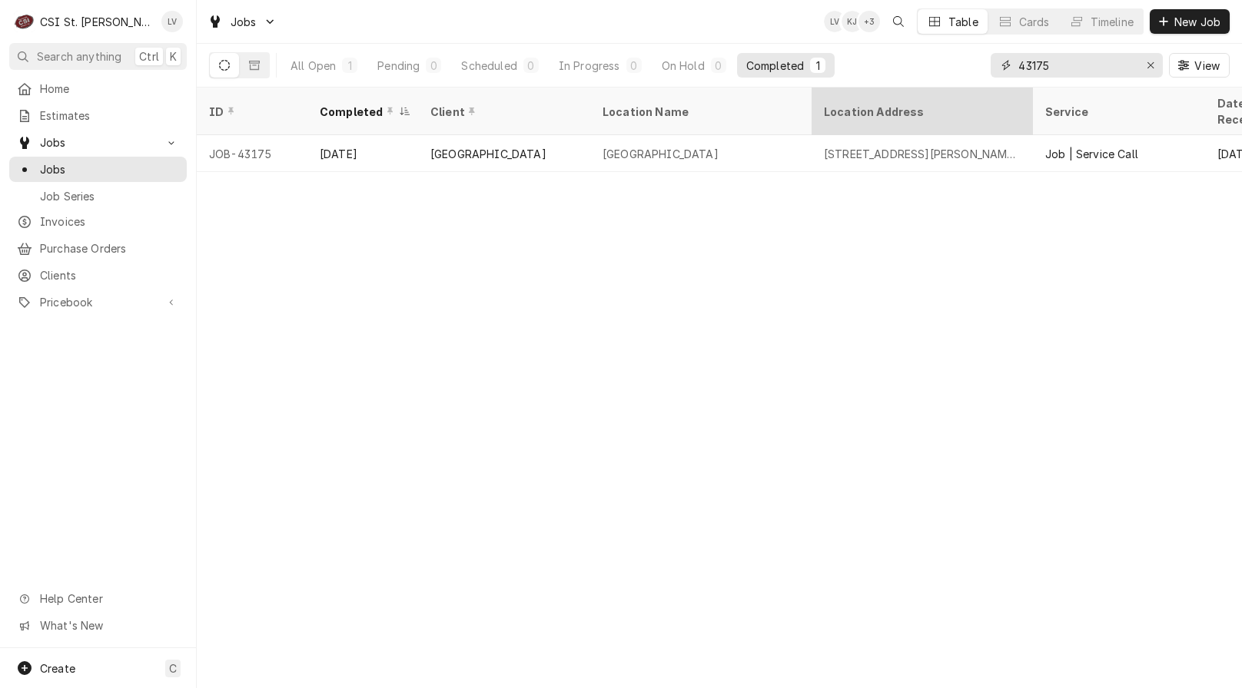
drag, startPoint x: 1096, startPoint y: 61, endPoint x: 973, endPoint y: 93, distance: 126.2
click at [973, 93] on div "Jobs LV KJ + 3 Table Cards Timeline New Job All Open 1 Pending 0 Scheduled 0 In…" at bounding box center [719, 344] width 1045 height 688
type input "43073"
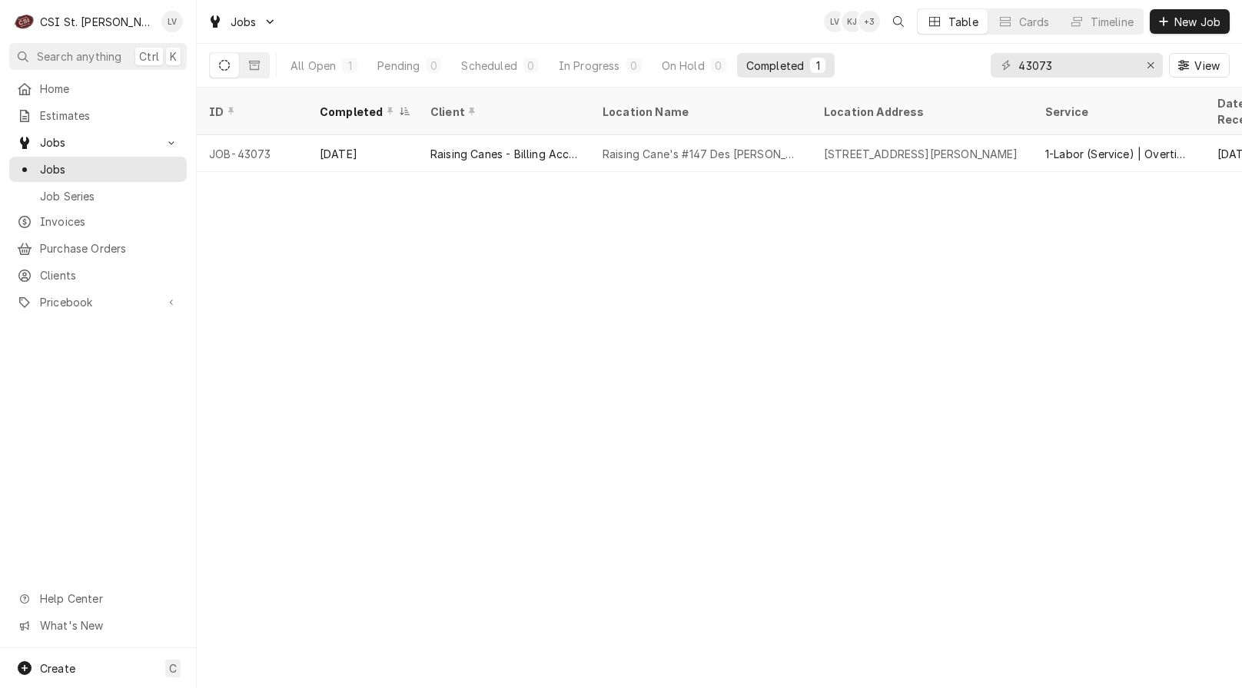
drag, startPoint x: 431, startPoint y: 146, endPoint x: 499, endPoint y: 327, distance: 193.8
click at [433, 151] on div "Raising Canes - Billing Account" at bounding box center [504, 153] width 172 height 37
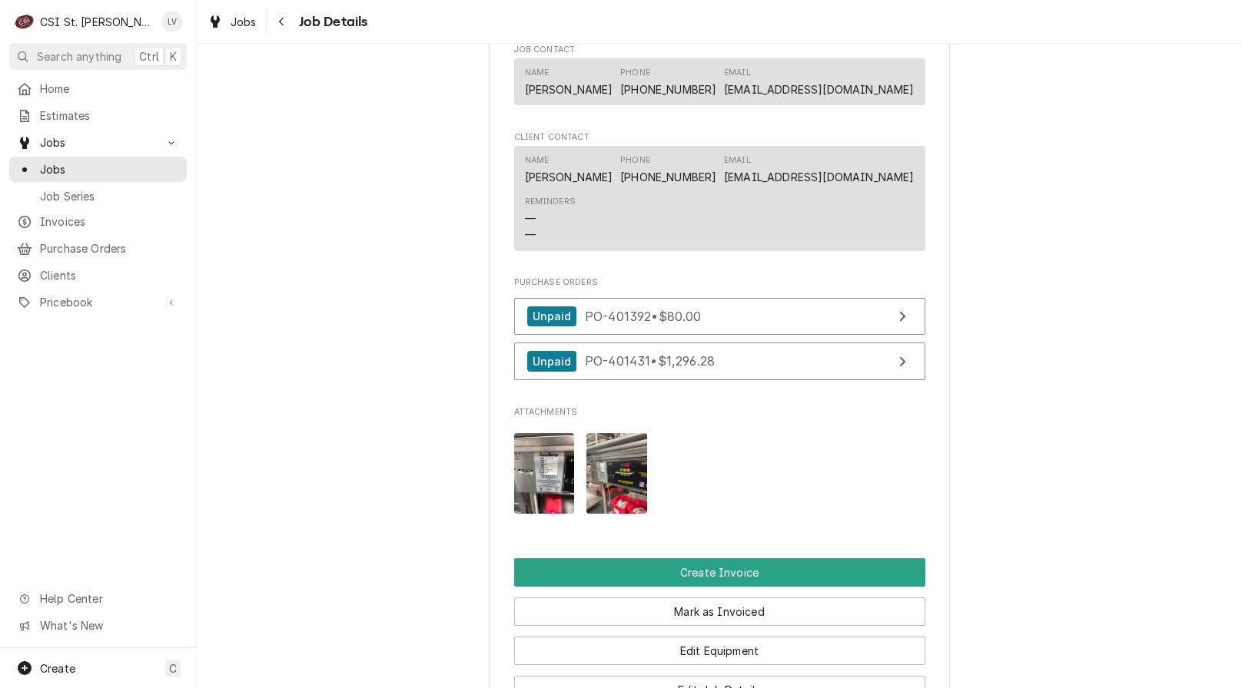
scroll to position [1613, 0]
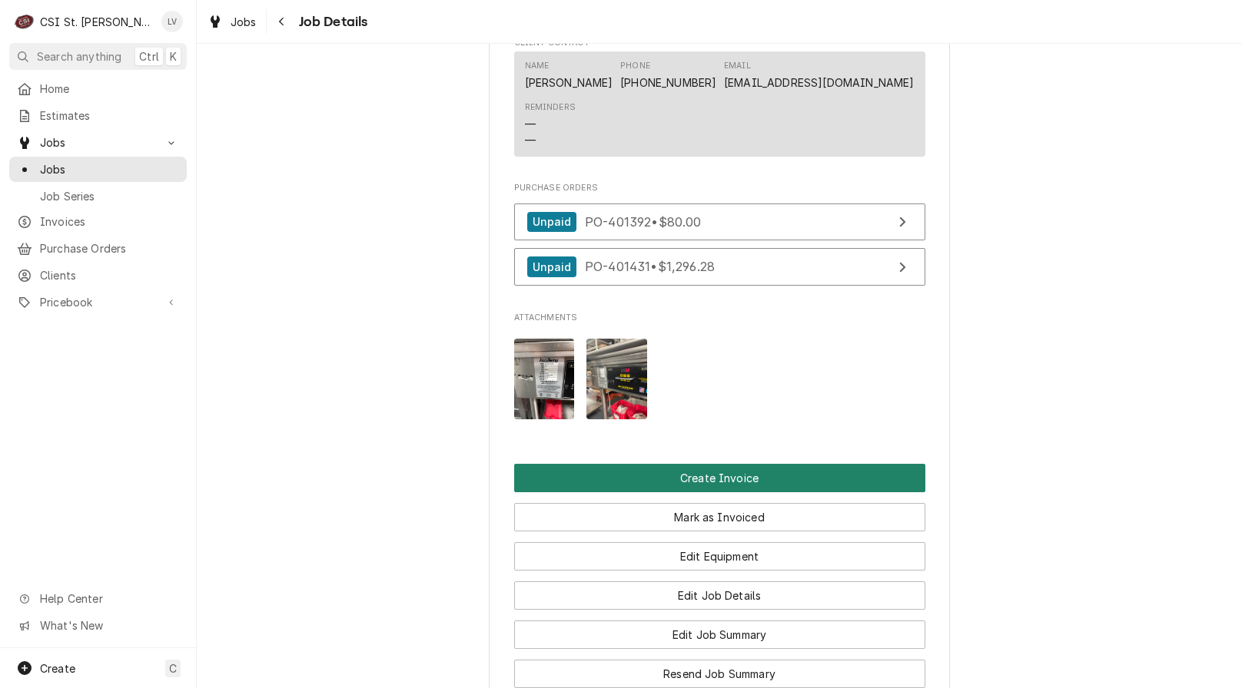
click at [536, 470] on button "Create Invoice" at bounding box center [719, 478] width 411 height 28
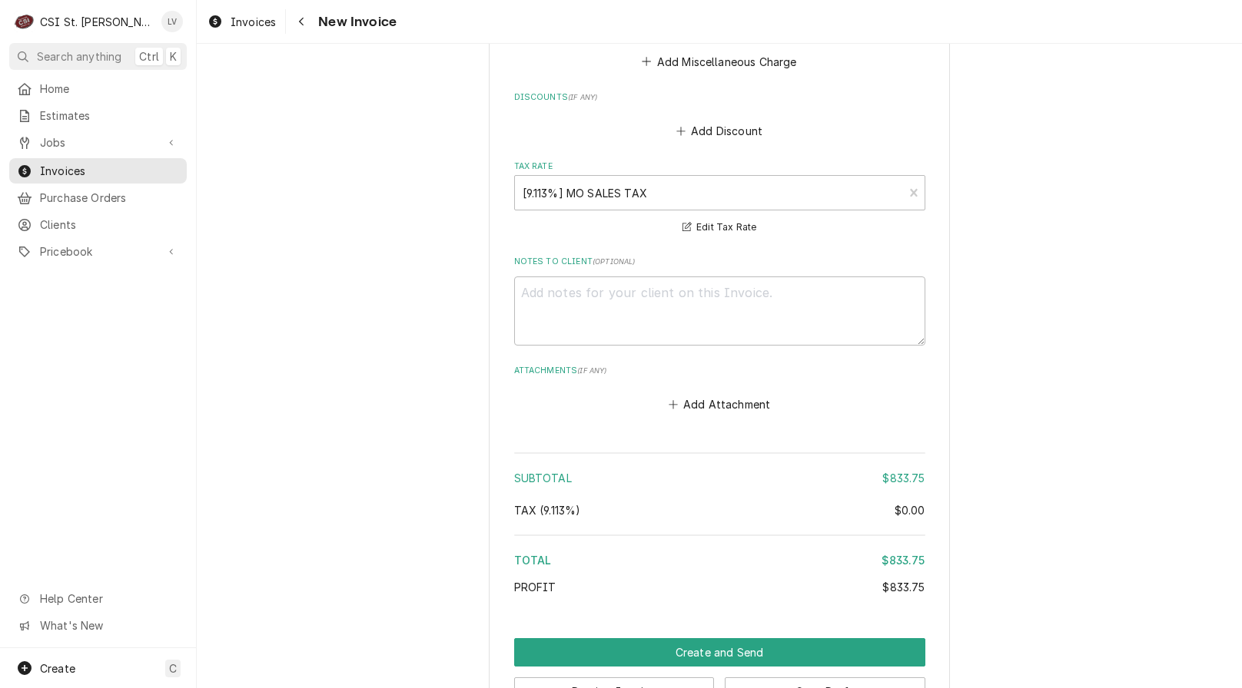
scroll to position [3874, 0]
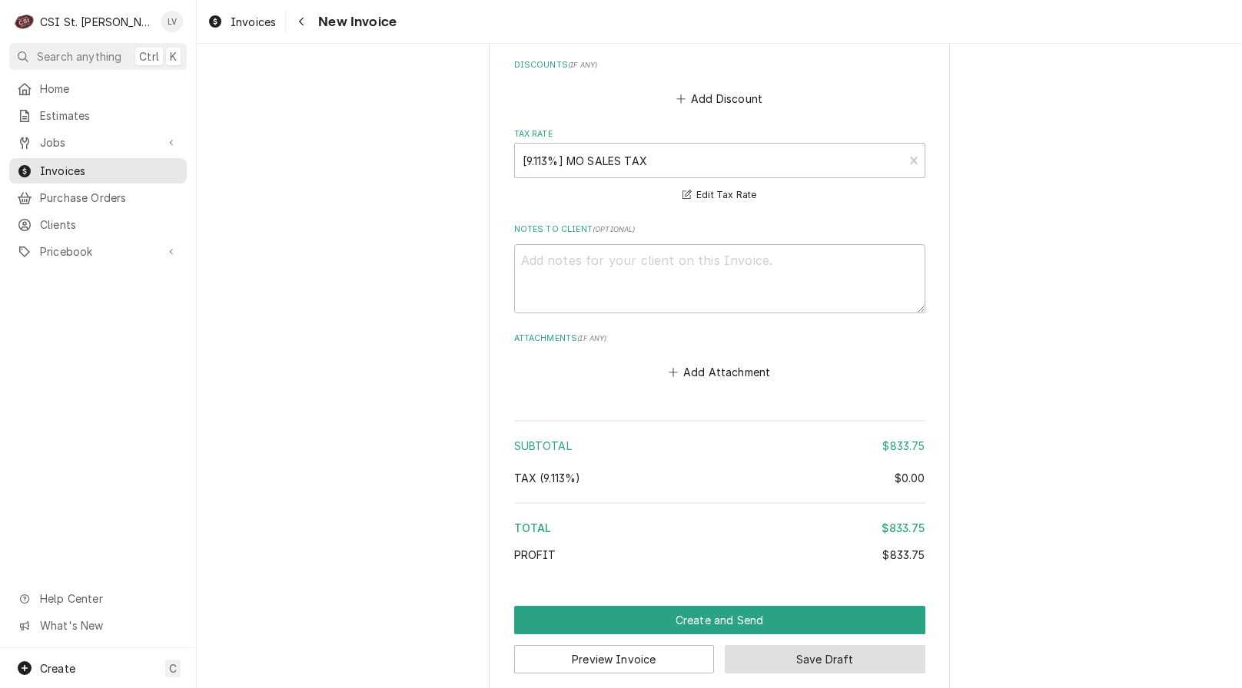
click at [842, 645] on button "Save Draft" at bounding box center [825, 659] width 201 height 28
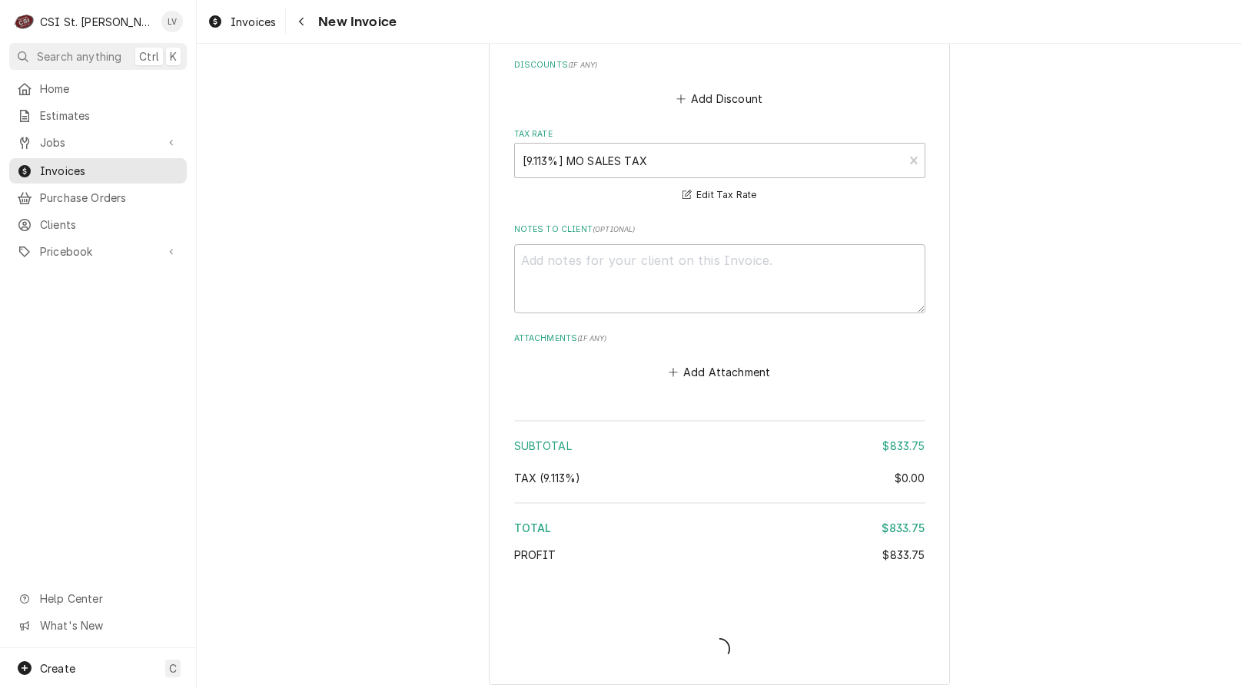
scroll to position [3865, 0]
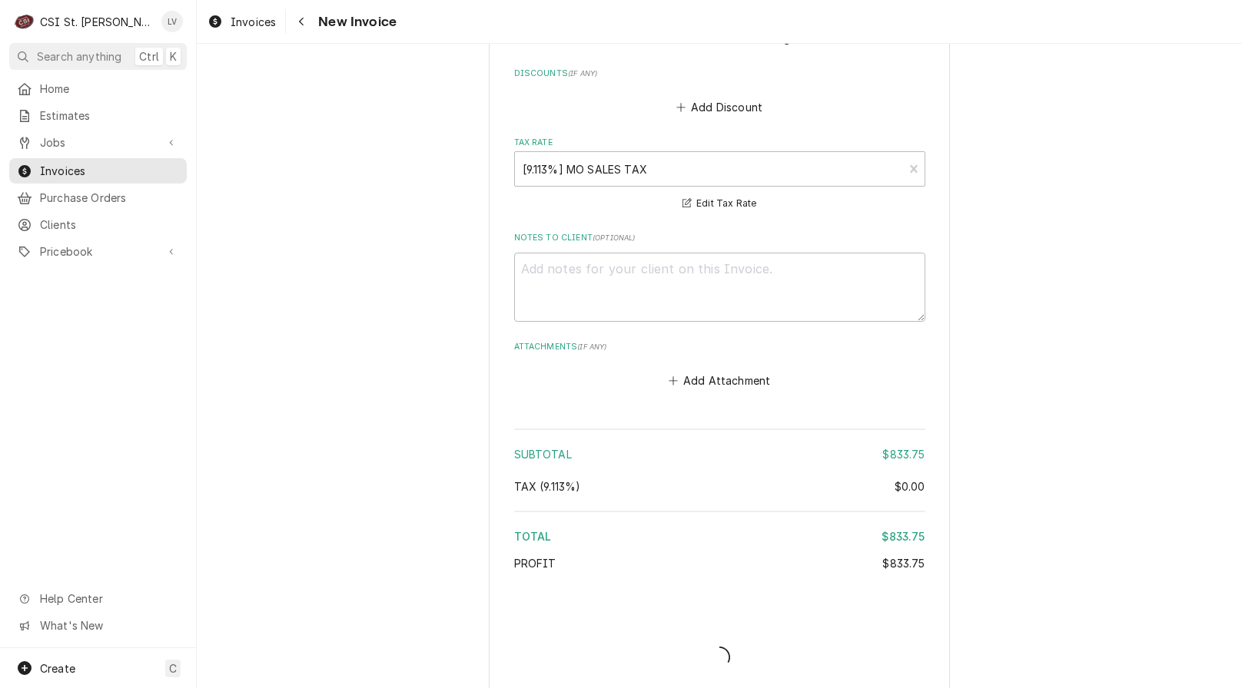
type textarea "x"
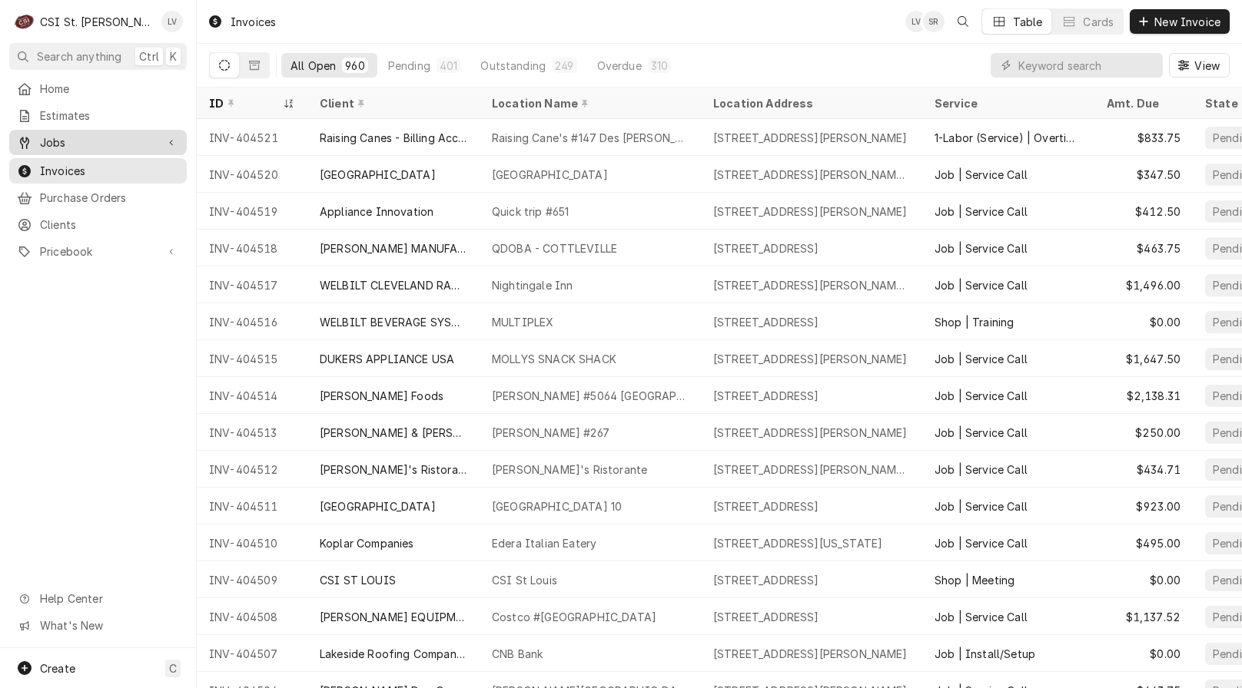
click at [37, 138] on div "Jobs" at bounding box center [86, 142] width 139 height 16
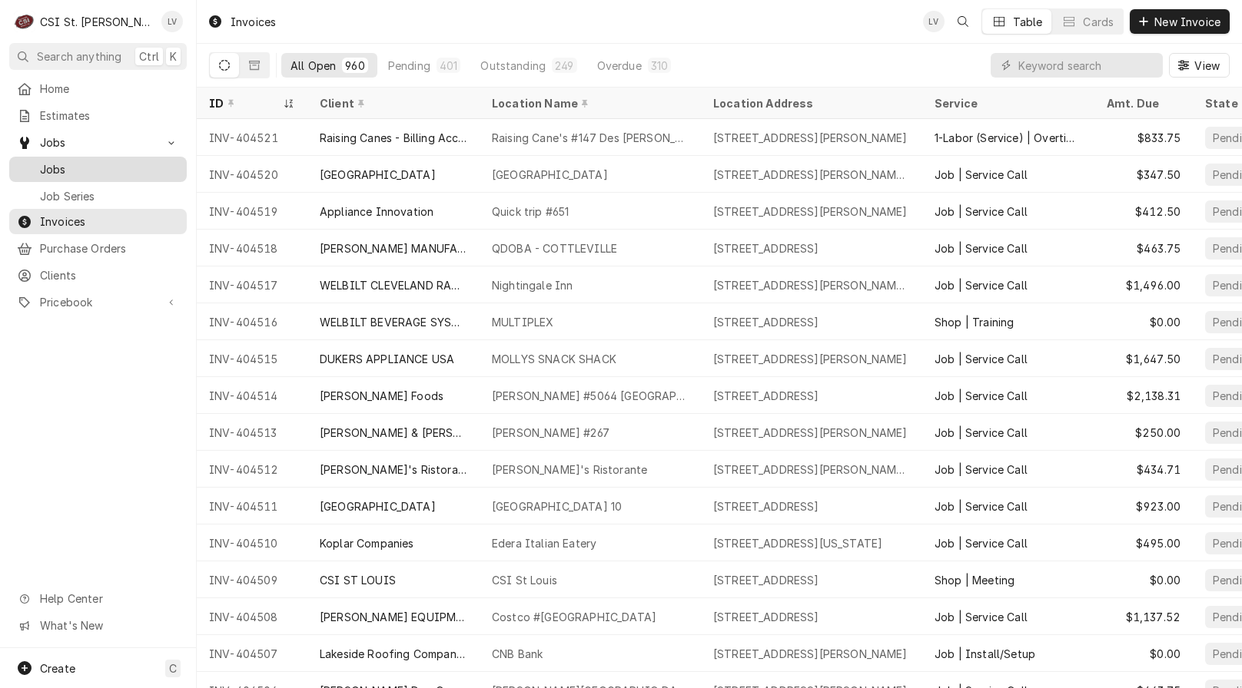
click at [55, 164] on span "Jobs" at bounding box center [109, 169] width 139 height 16
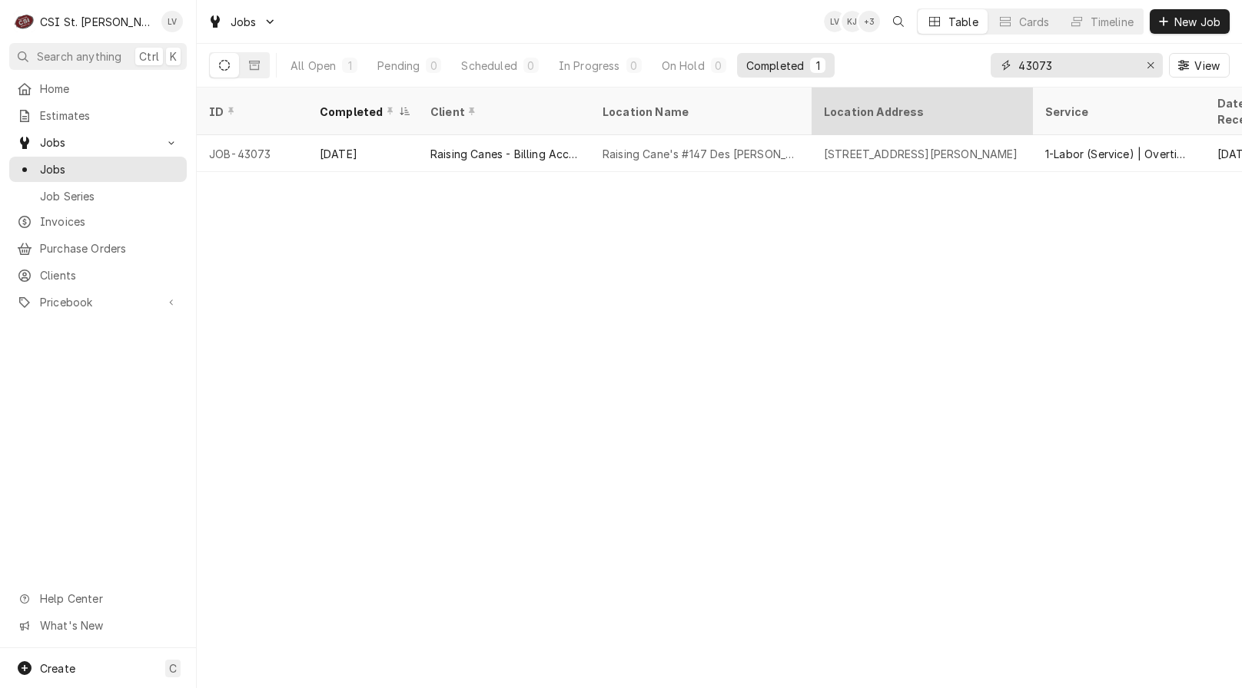
drag, startPoint x: 1090, startPoint y: 67, endPoint x: 958, endPoint y: 99, distance: 136.0
click at [958, 99] on div "Jobs LV KJ + 3 Table Cards Timeline New Job All Open 1 Pending 0 Scheduled 0 In…" at bounding box center [719, 344] width 1045 height 688
type input "43162"
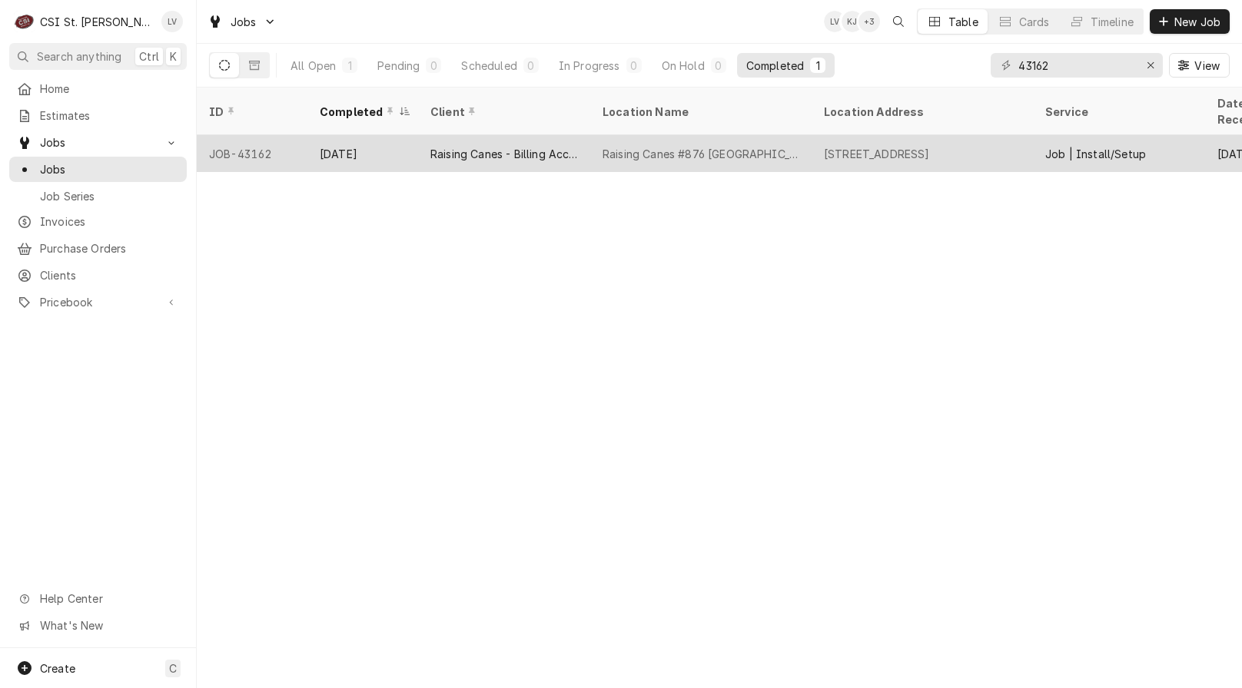
click at [526, 151] on div "Raising Canes - Billing Account" at bounding box center [504, 153] width 172 height 37
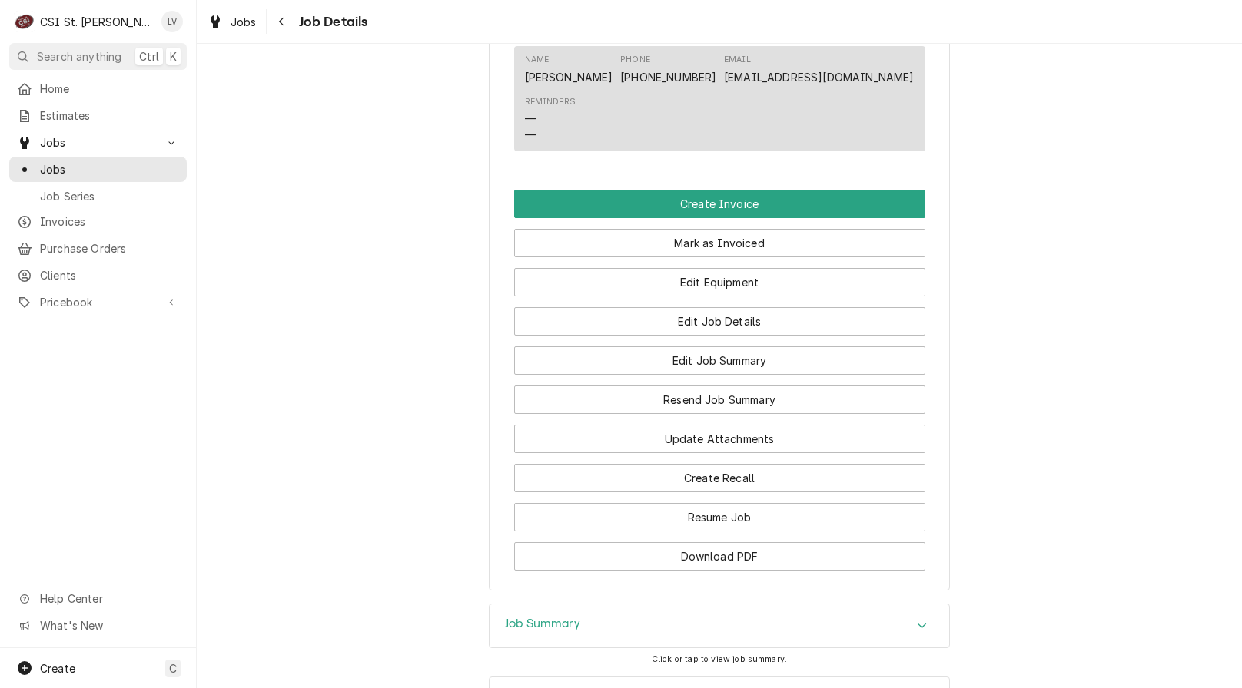
scroll to position [1229, 0]
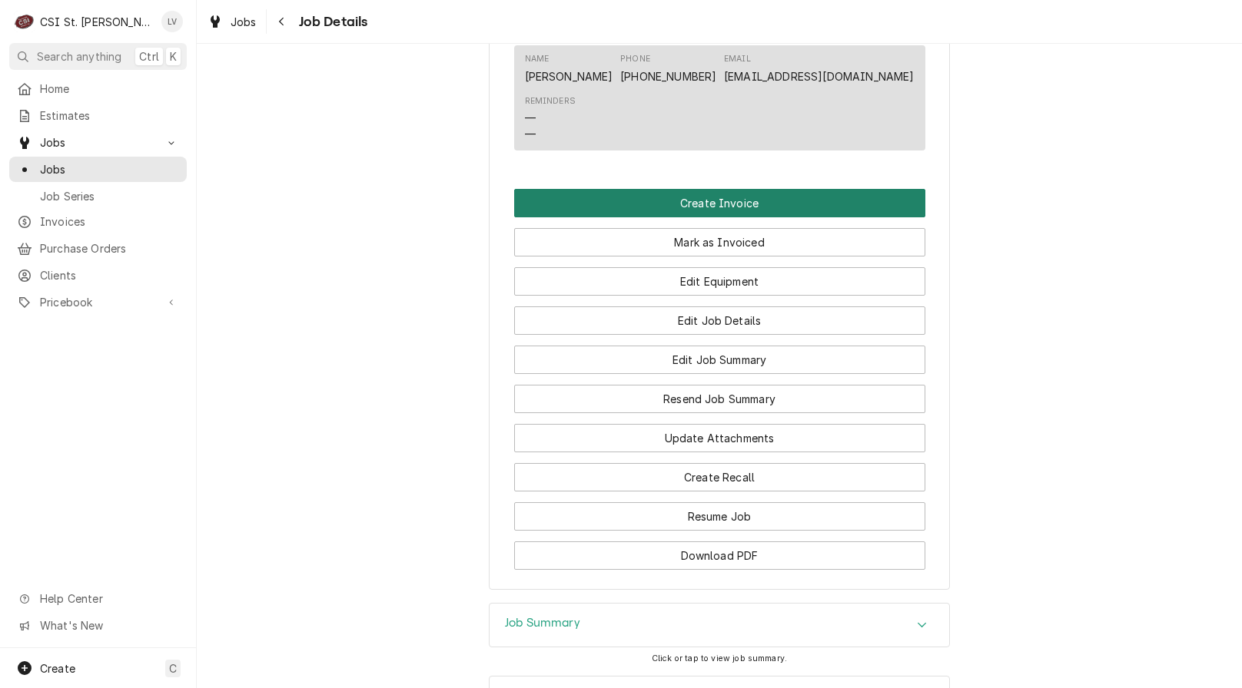
click at [700, 217] on button "Create Invoice" at bounding box center [719, 203] width 411 height 28
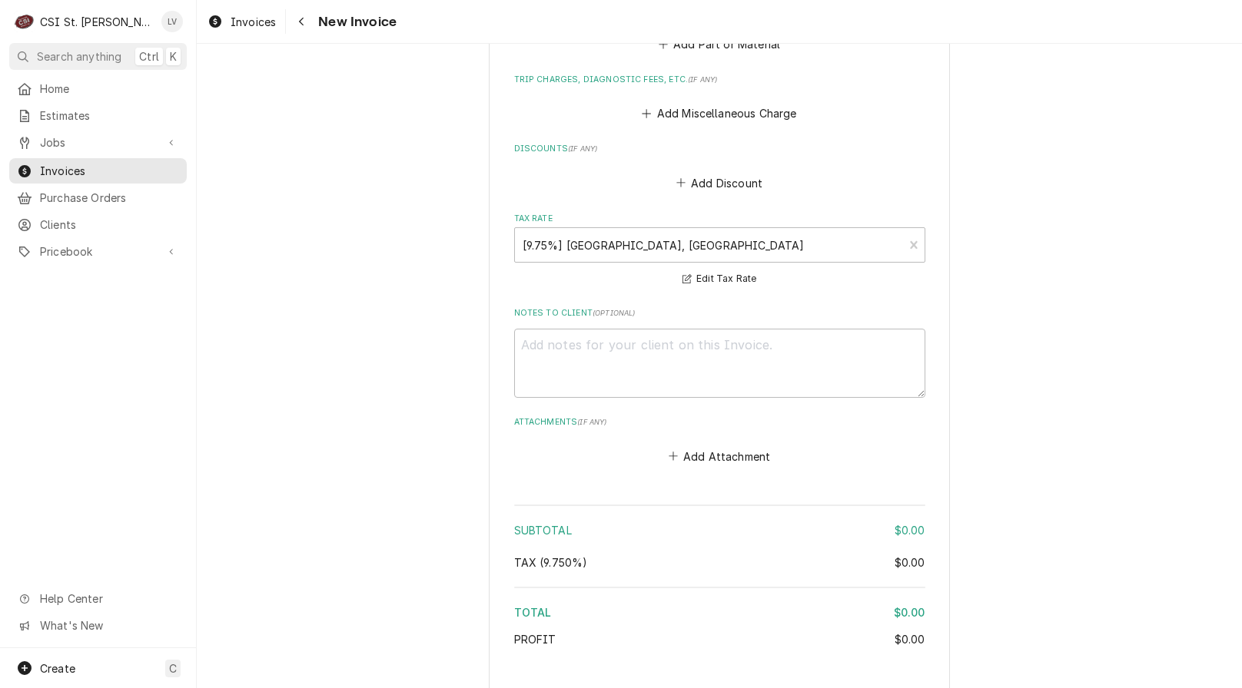
scroll to position [2345, 0]
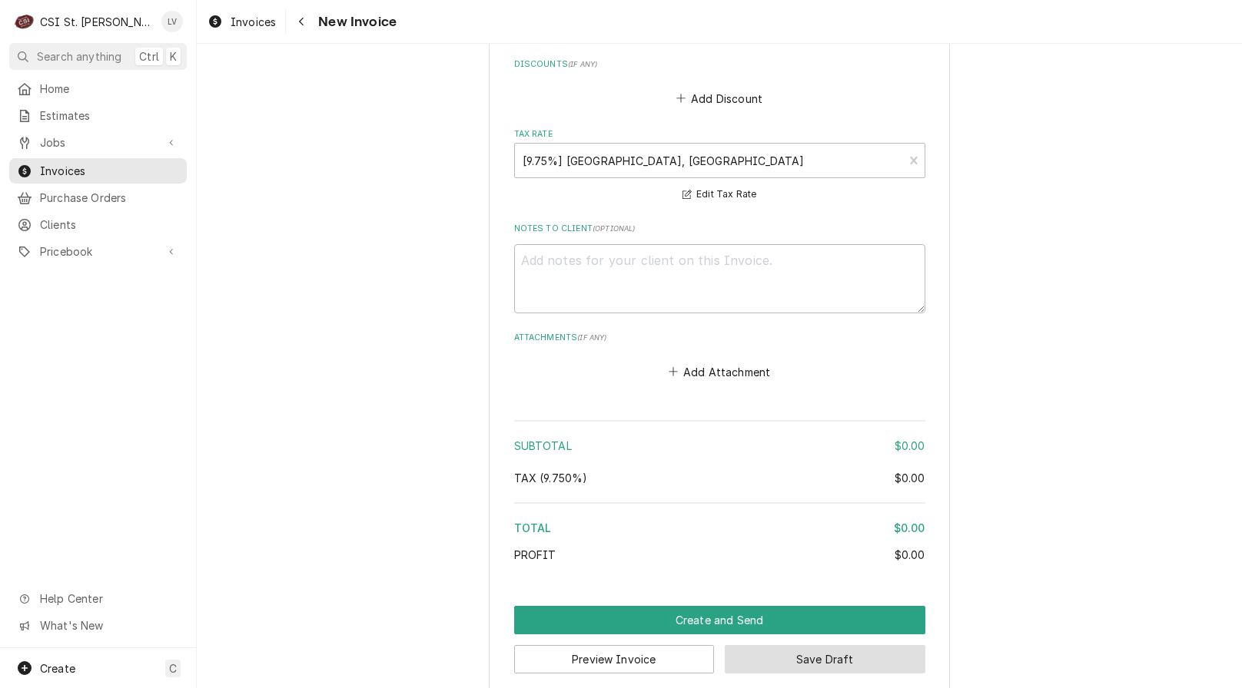
click at [894, 652] on button "Save Draft" at bounding box center [825, 659] width 201 height 28
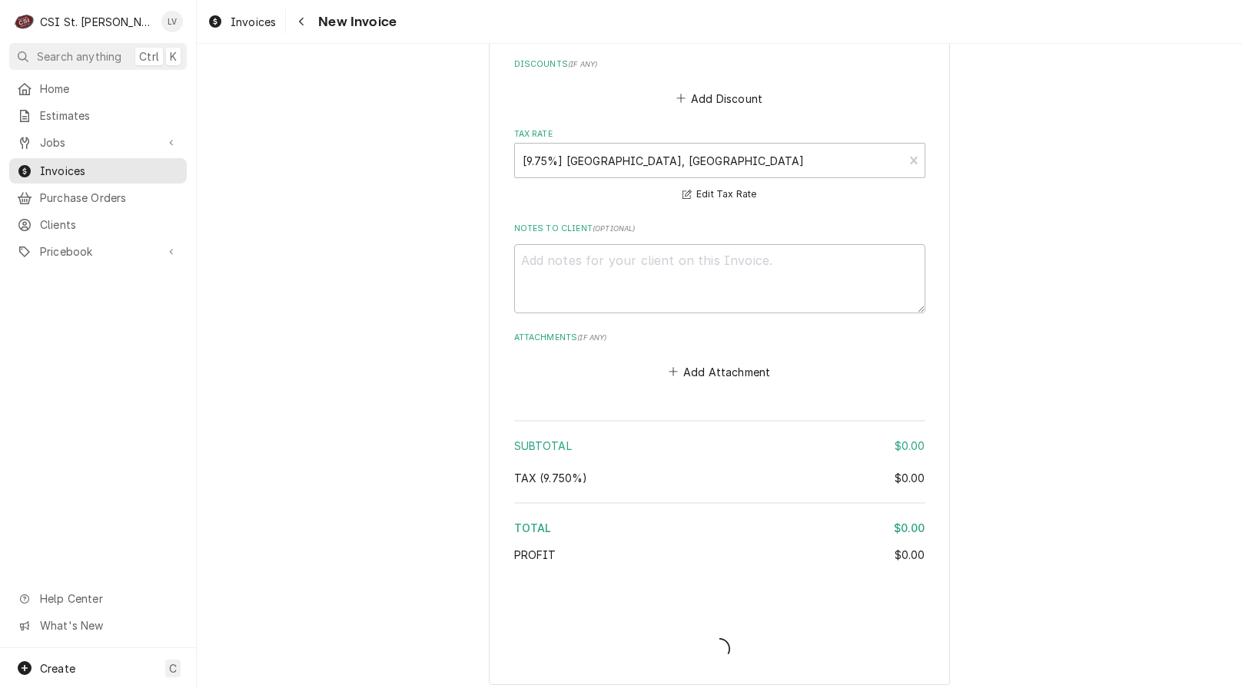
scroll to position [2336, 0]
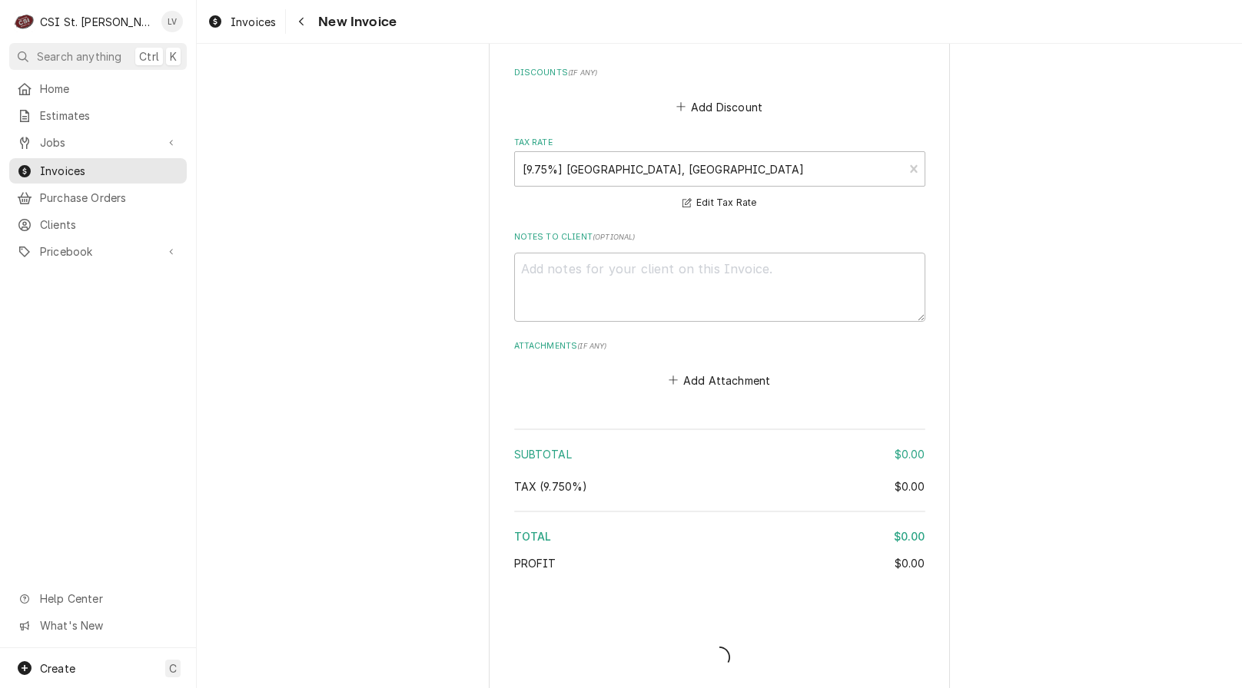
type textarea "x"
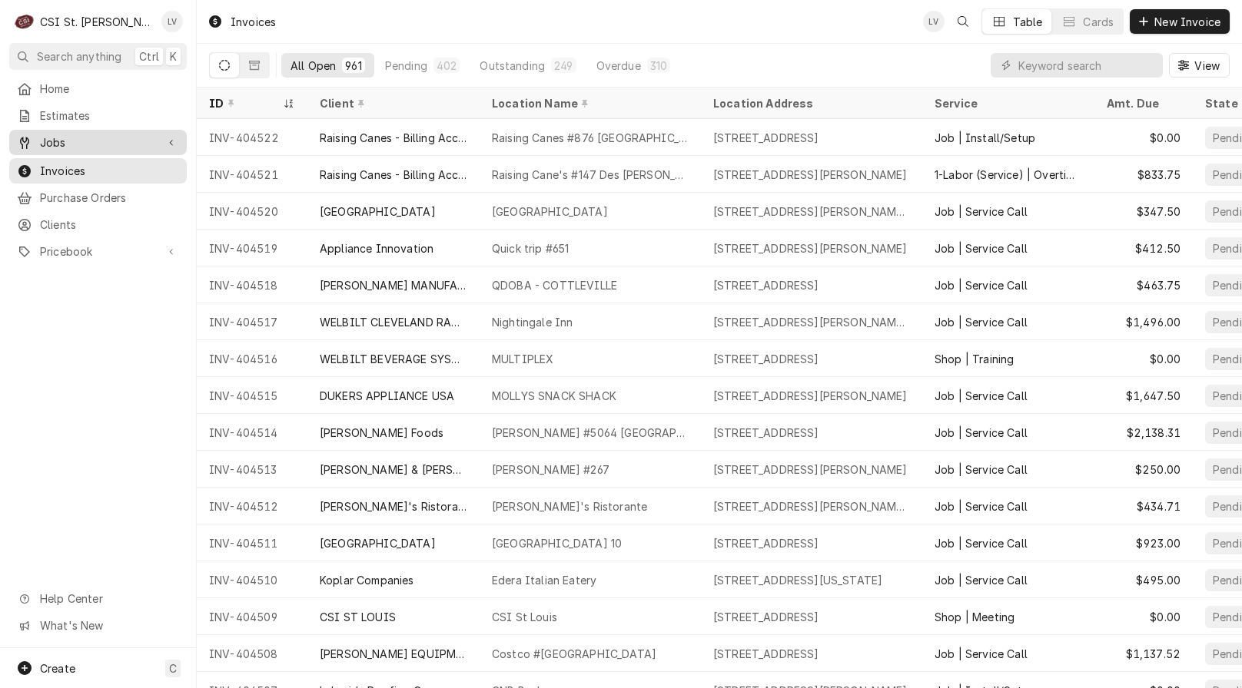
click at [55, 137] on span "Jobs" at bounding box center [98, 142] width 116 height 16
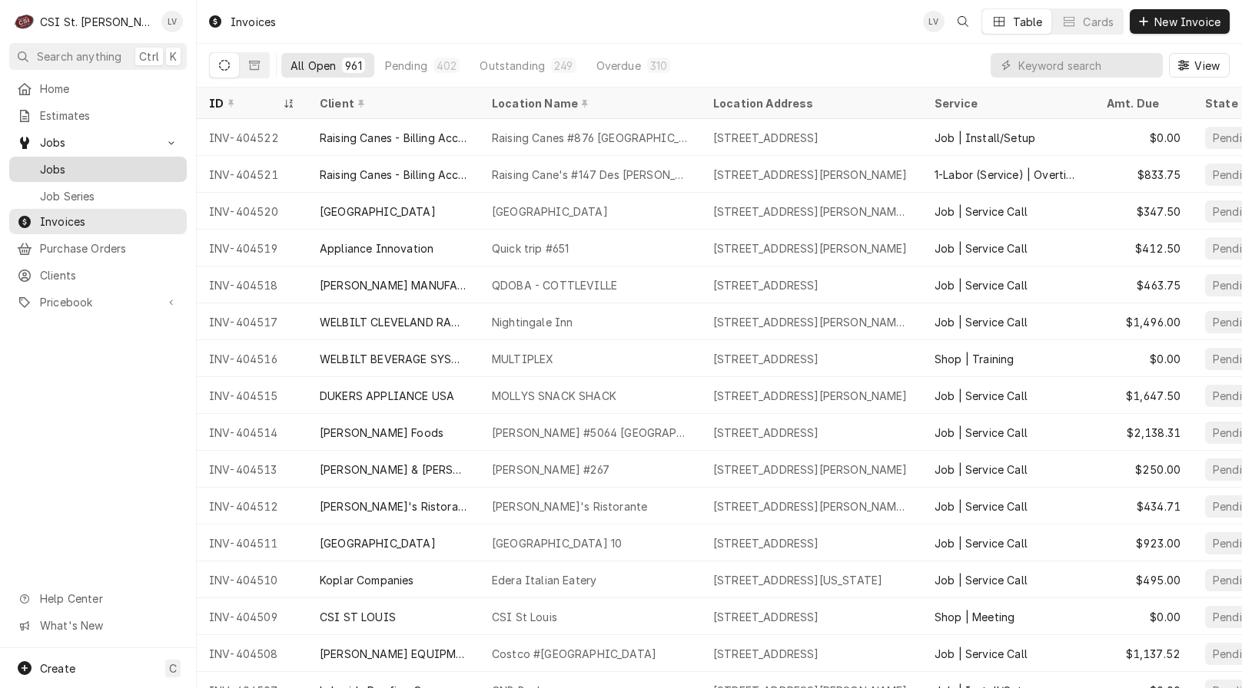
click at [91, 161] on span "Jobs" at bounding box center [109, 169] width 139 height 16
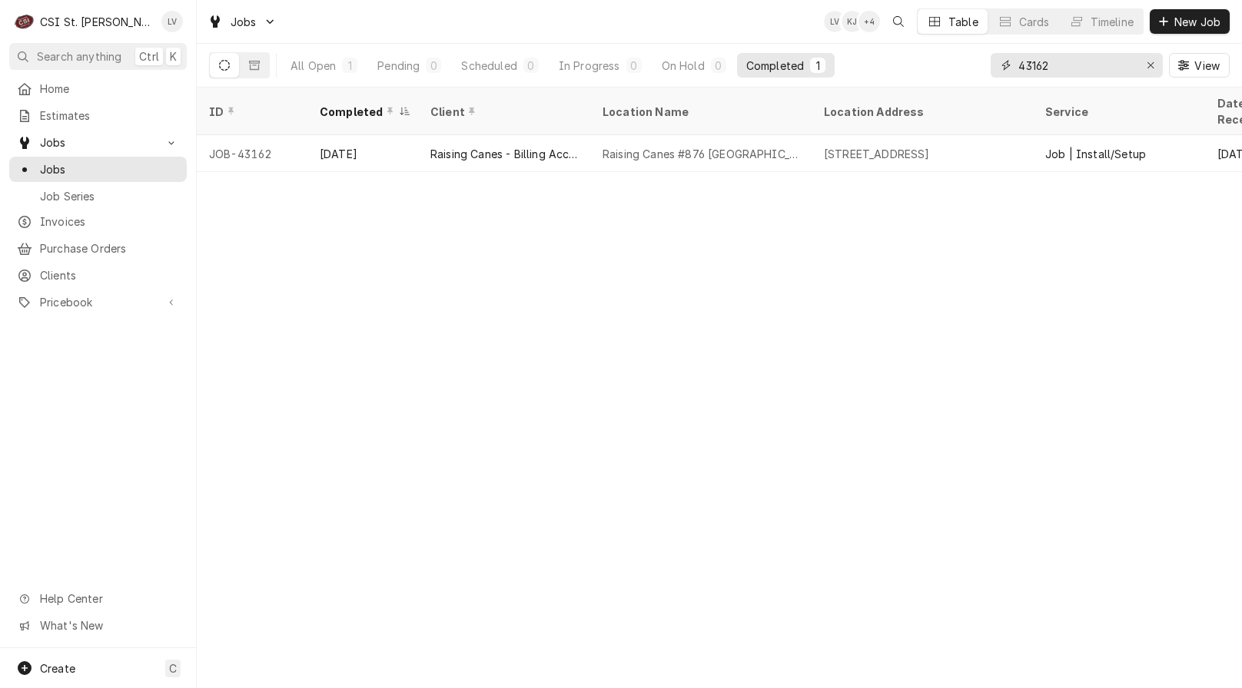
drag, startPoint x: 1079, startPoint y: 62, endPoint x: 953, endPoint y: 69, distance: 127.0
click at [953, 69] on div "All Open 1 Pending 0 Scheduled 0 In Progress 0 On Hold 0 Completed 1 43162 View" at bounding box center [719, 65] width 1020 height 43
type input "43170"
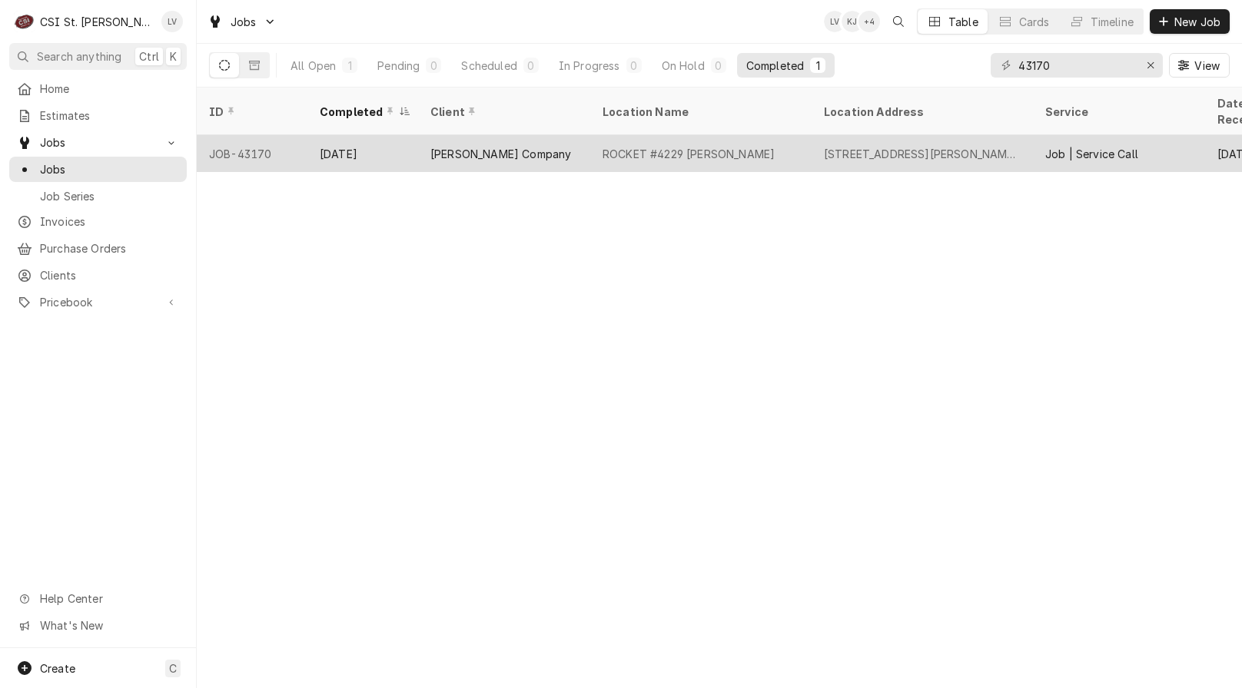
click at [719, 144] on div "ROCKET #4229 [PERSON_NAME]" at bounding box center [700, 153] width 221 height 37
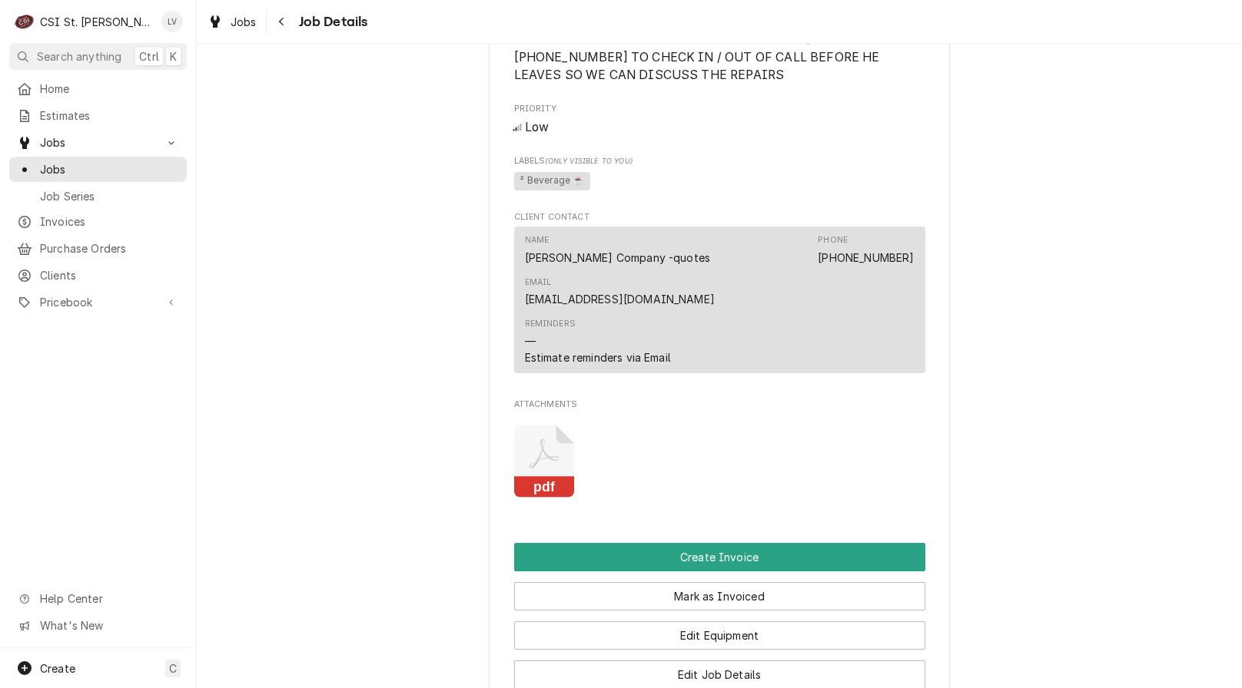
scroll to position [1229, 0]
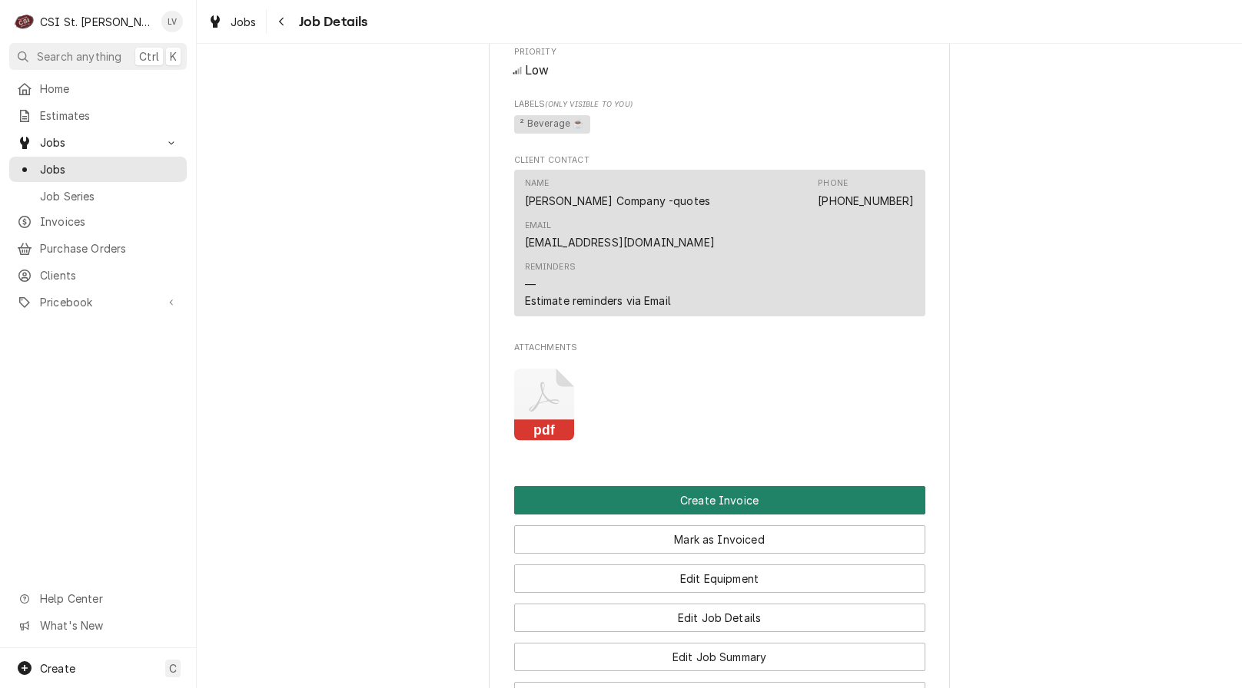
click at [786, 486] on button "Create Invoice" at bounding box center [719, 500] width 411 height 28
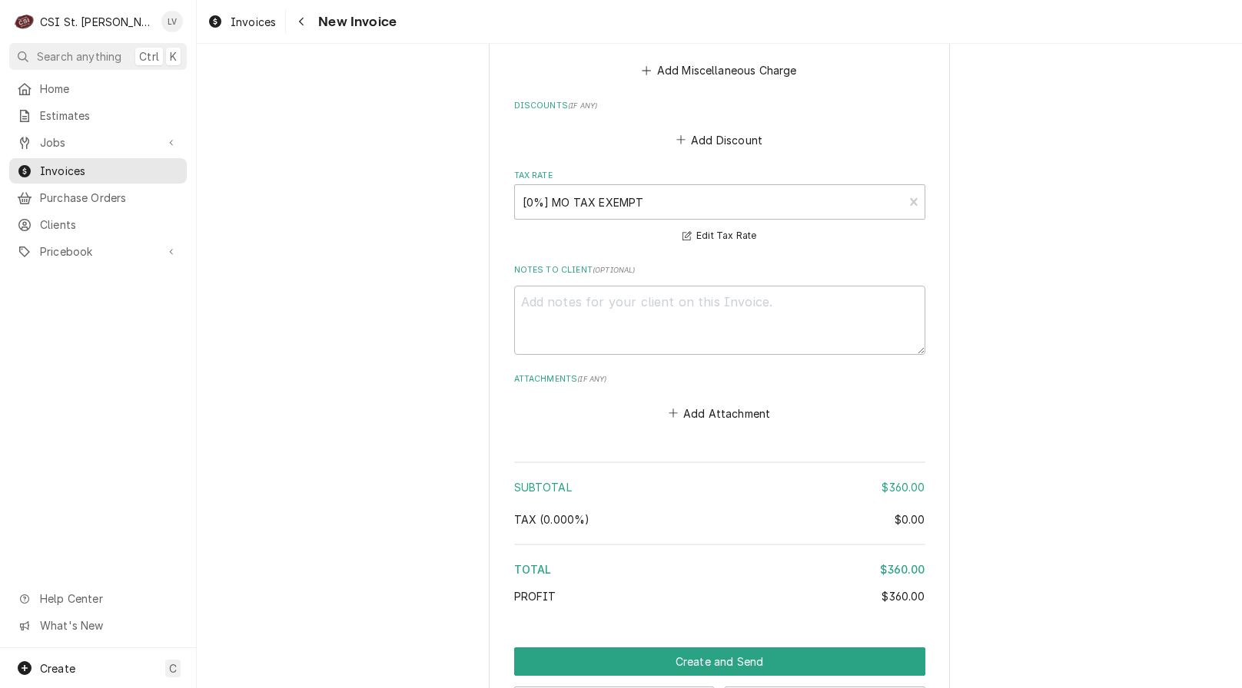
scroll to position [3849, 0]
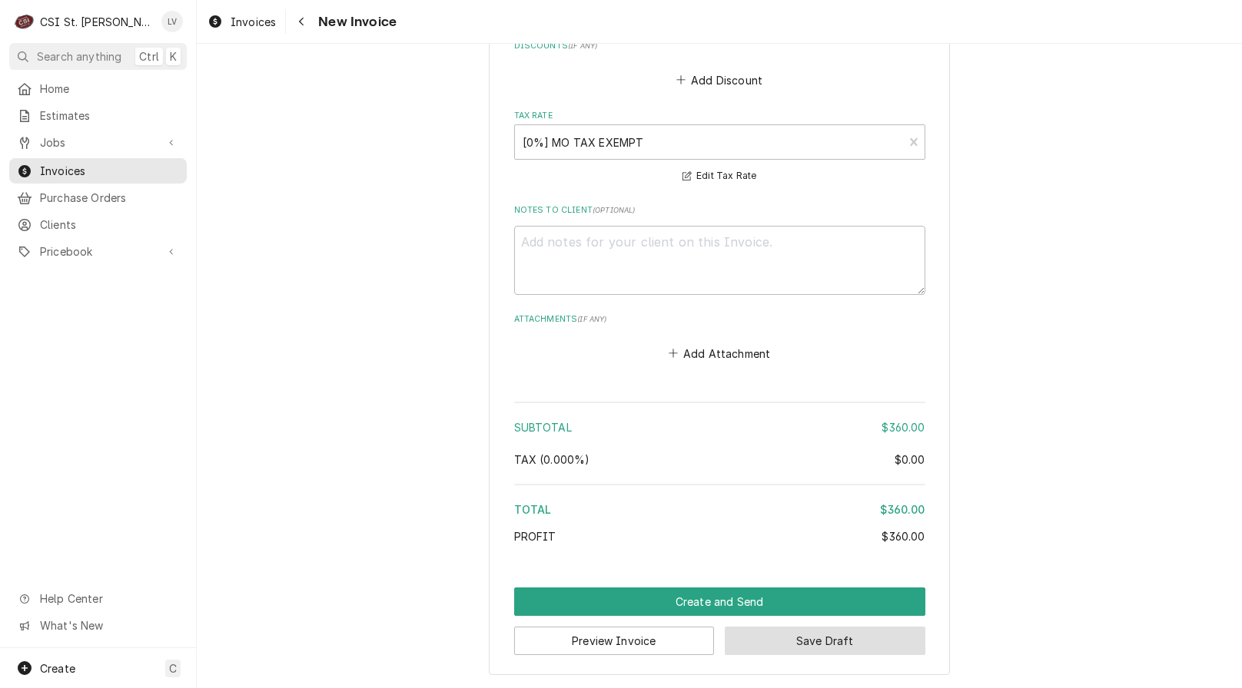
click at [776, 639] on button "Save Draft" at bounding box center [825, 641] width 201 height 28
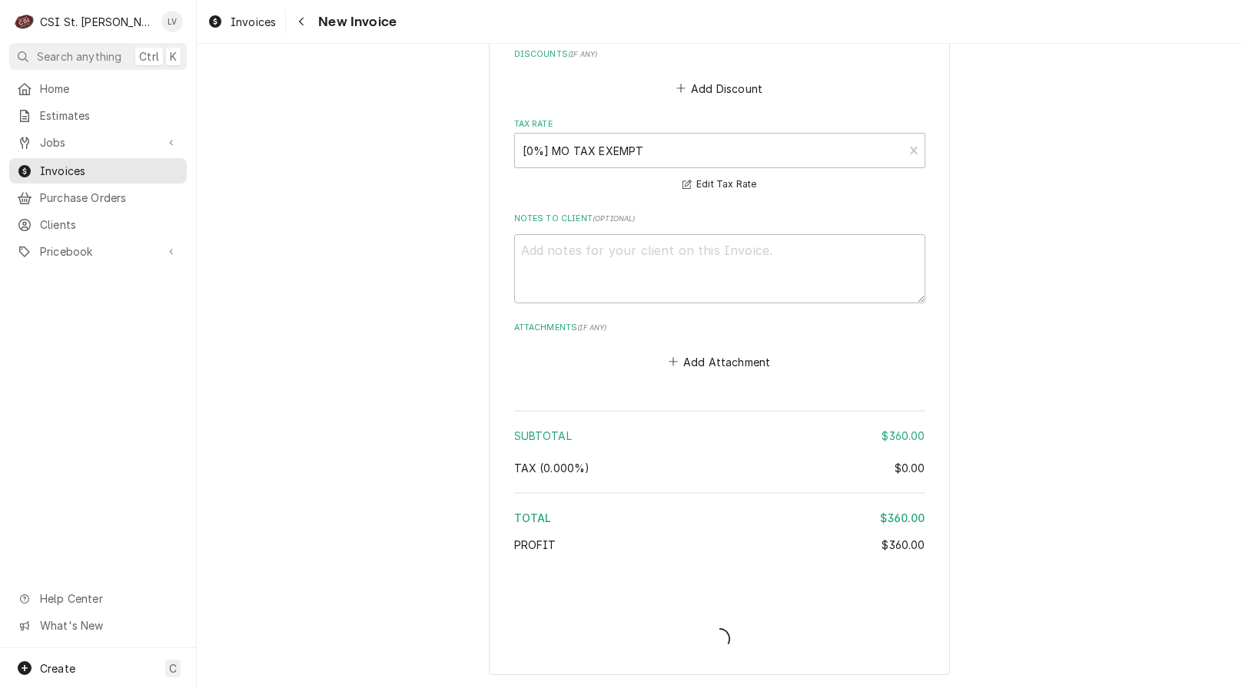
scroll to position [3841, 0]
type textarea "x"
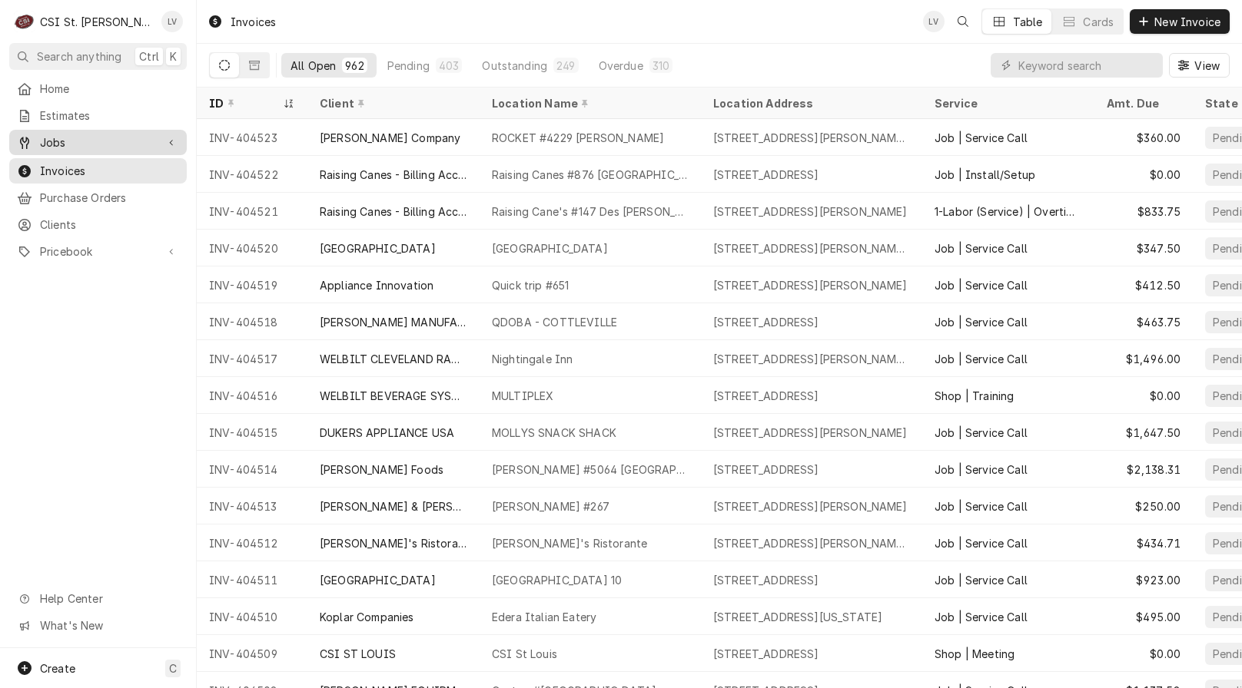
click at [48, 134] on span "Jobs" at bounding box center [98, 142] width 116 height 16
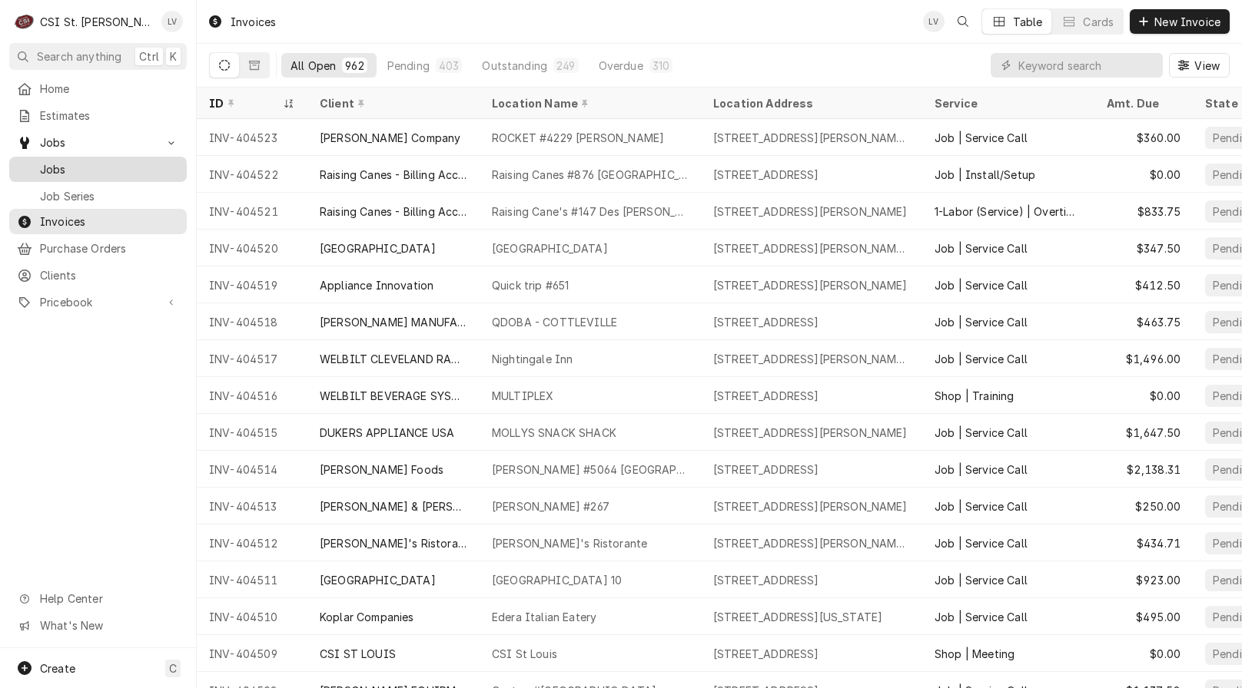
click at [58, 164] on span "Jobs" at bounding box center [109, 169] width 139 height 16
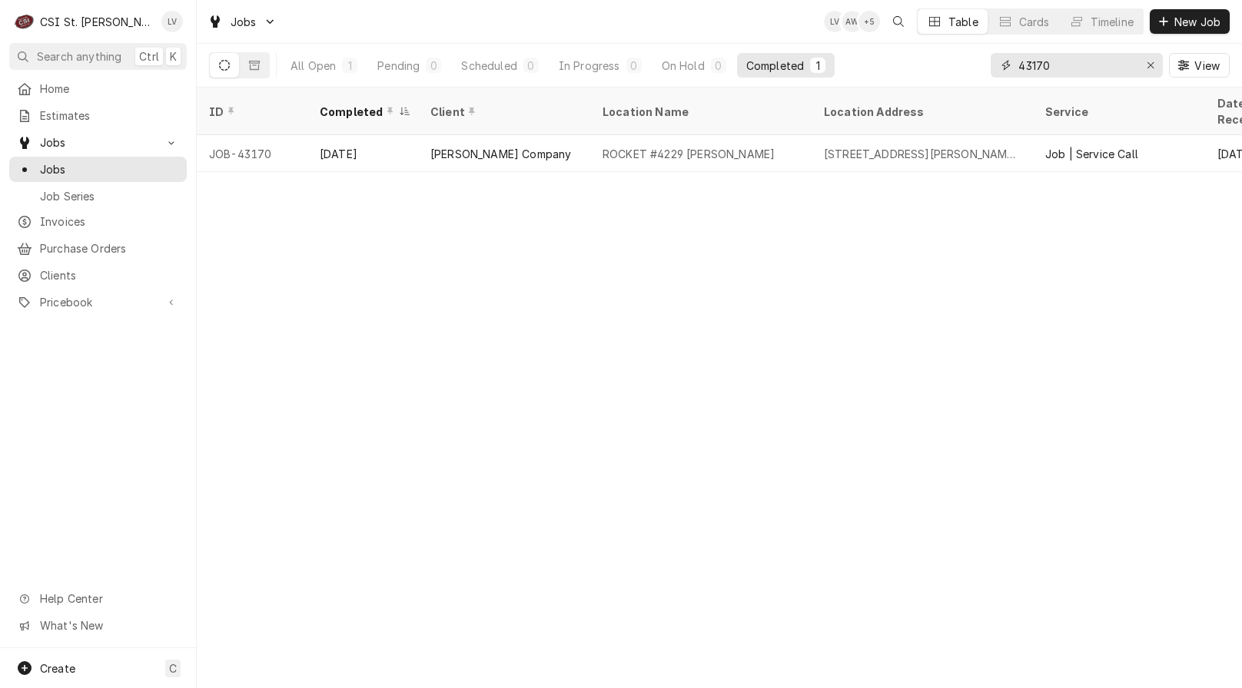
drag, startPoint x: 1073, startPoint y: 69, endPoint x: 999, endPoint y: 76, distance: 74.1
click at [999, 76] on div "43170" at bounding box center [1076, 65] width 172 height 25
type input "43182"
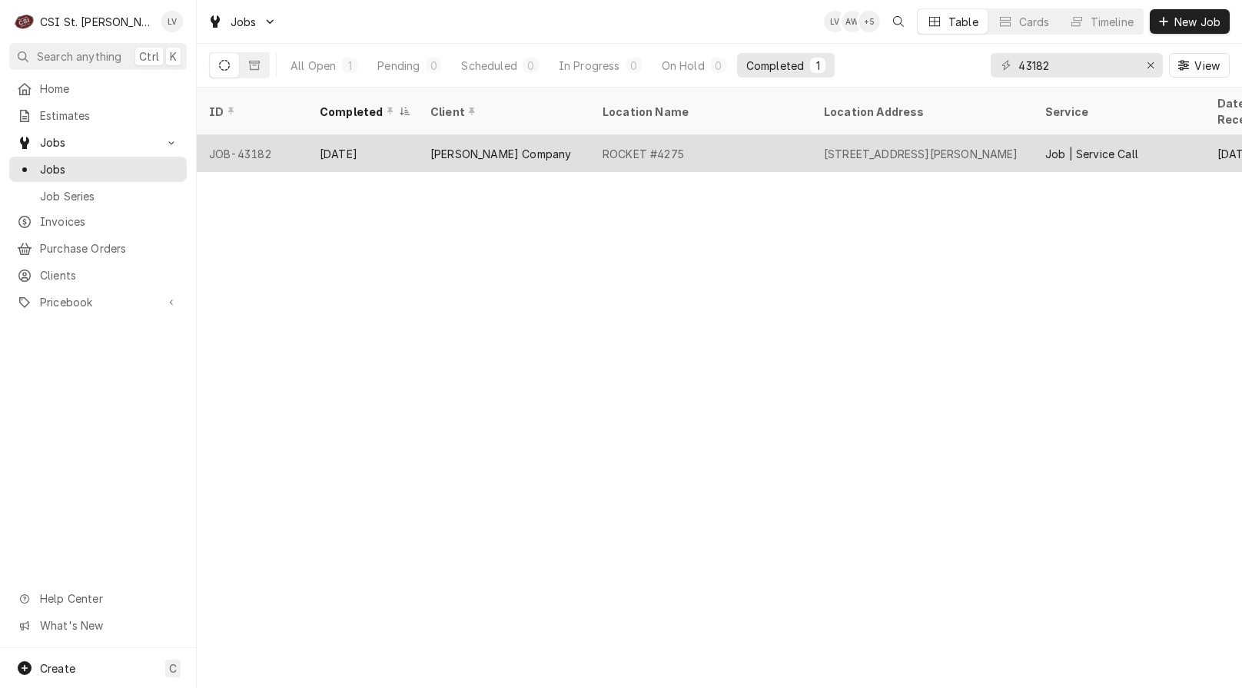
click at [697, 135] on div "ROCKET #4275" at bounding box center [700, 153] width 221 height 37
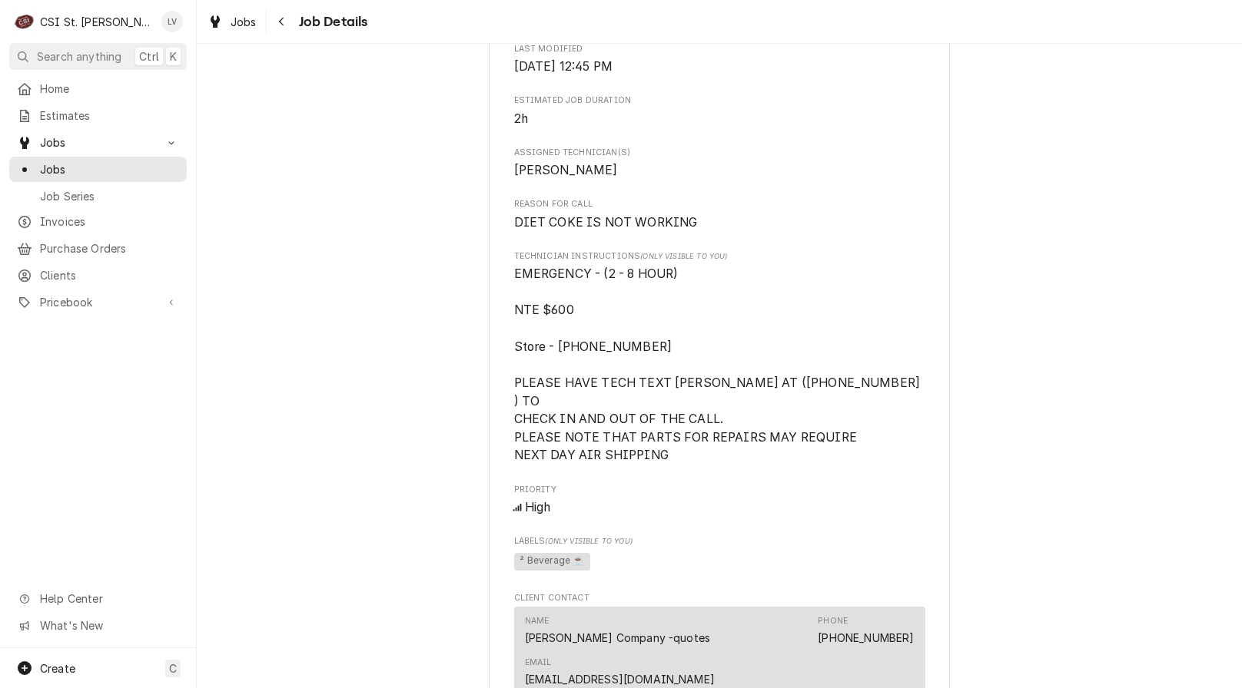
scroll to position [1306, 0]
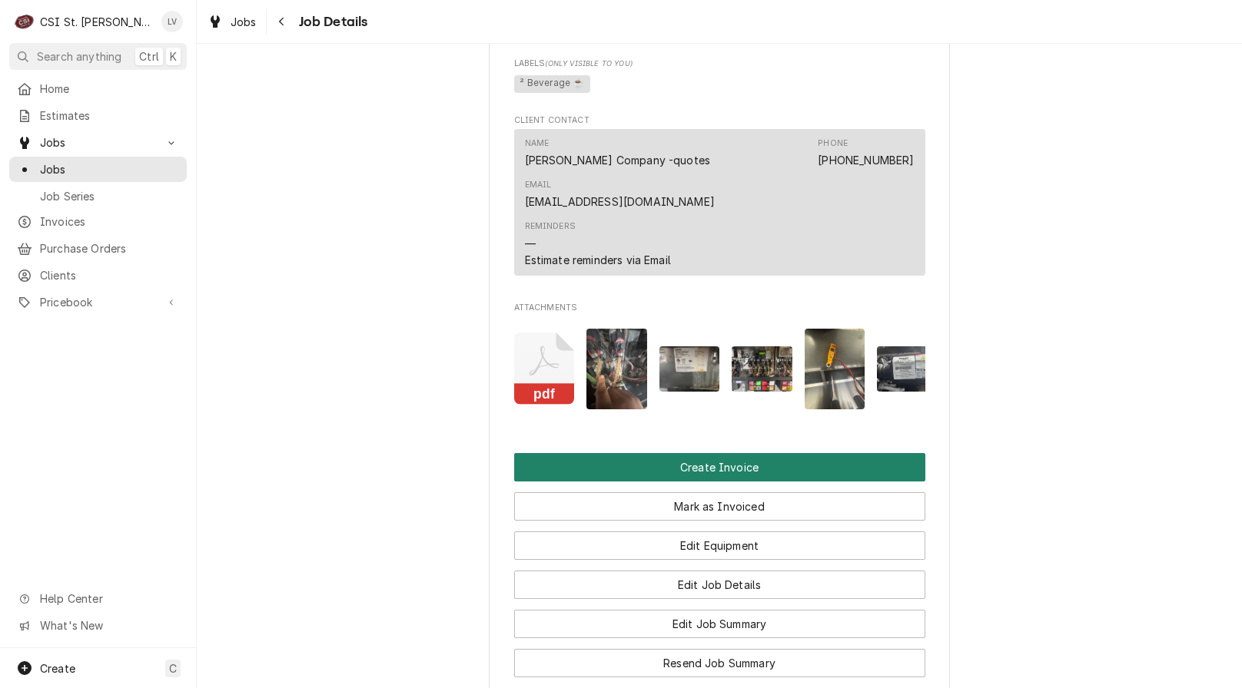
click at [751, 453] on button "Create Invoice" at bounding box center [719, 467] width 411 height 28
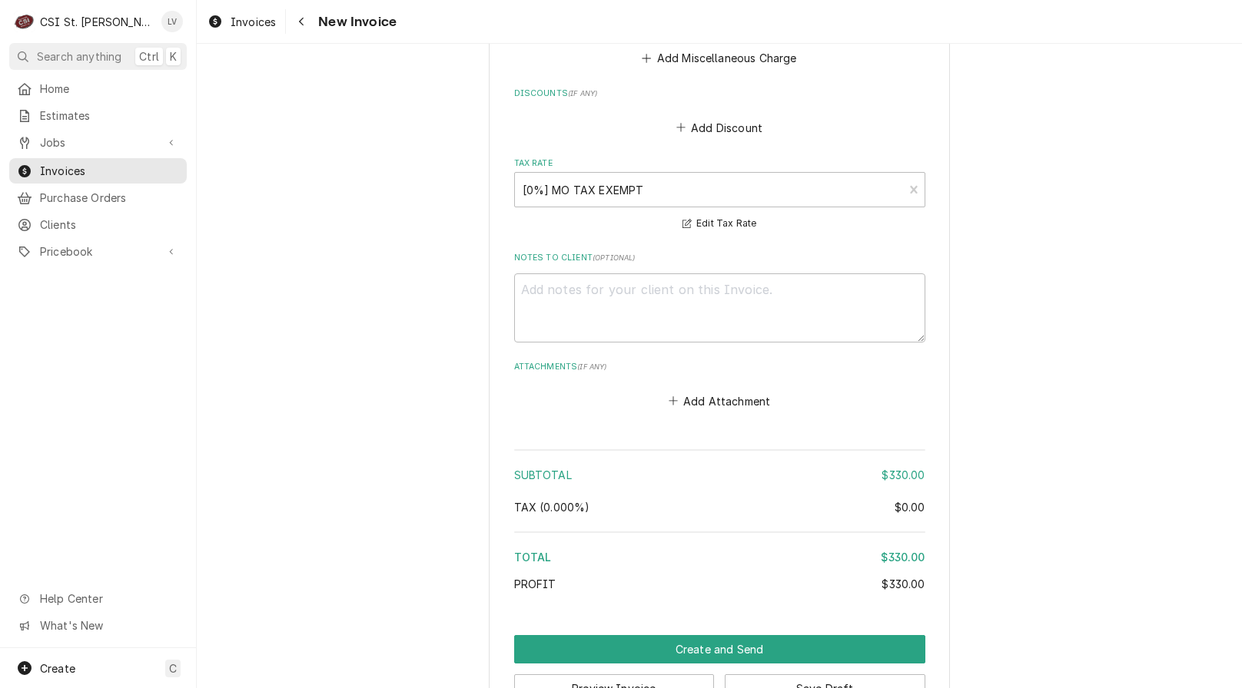
scroll to position [4255, 0]
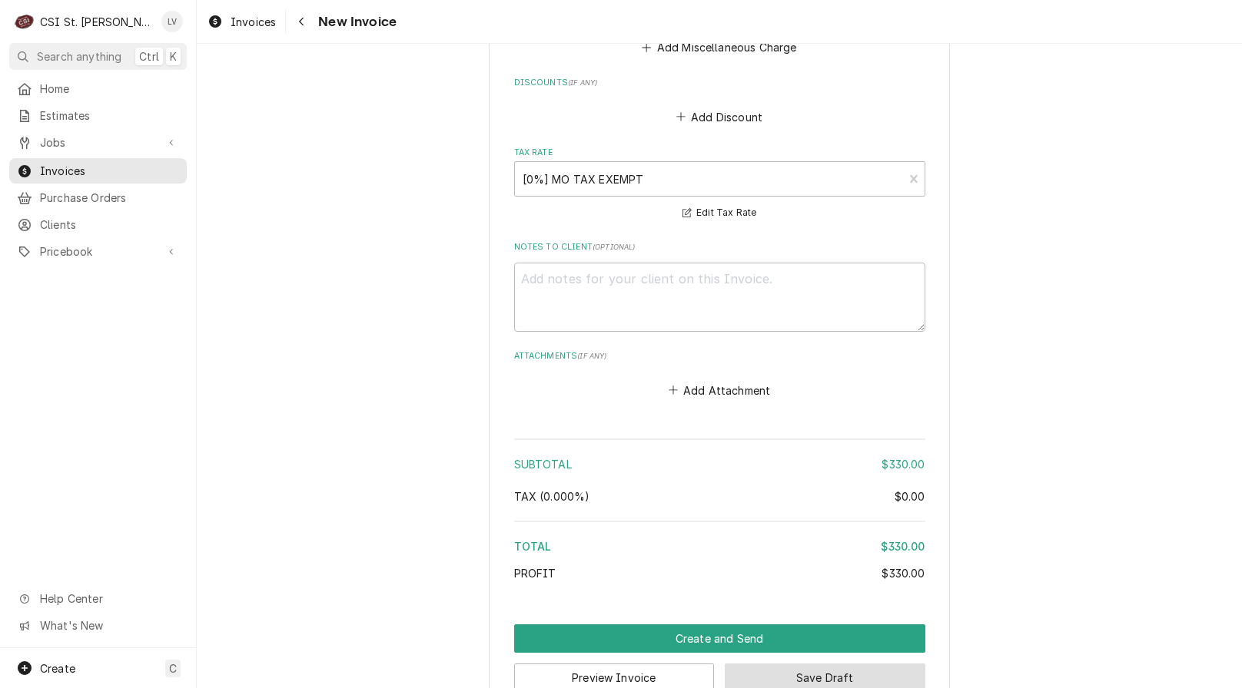
click at [854, 664] on button "Save Draft" at bounding box center [825, 678] width 201 height 28
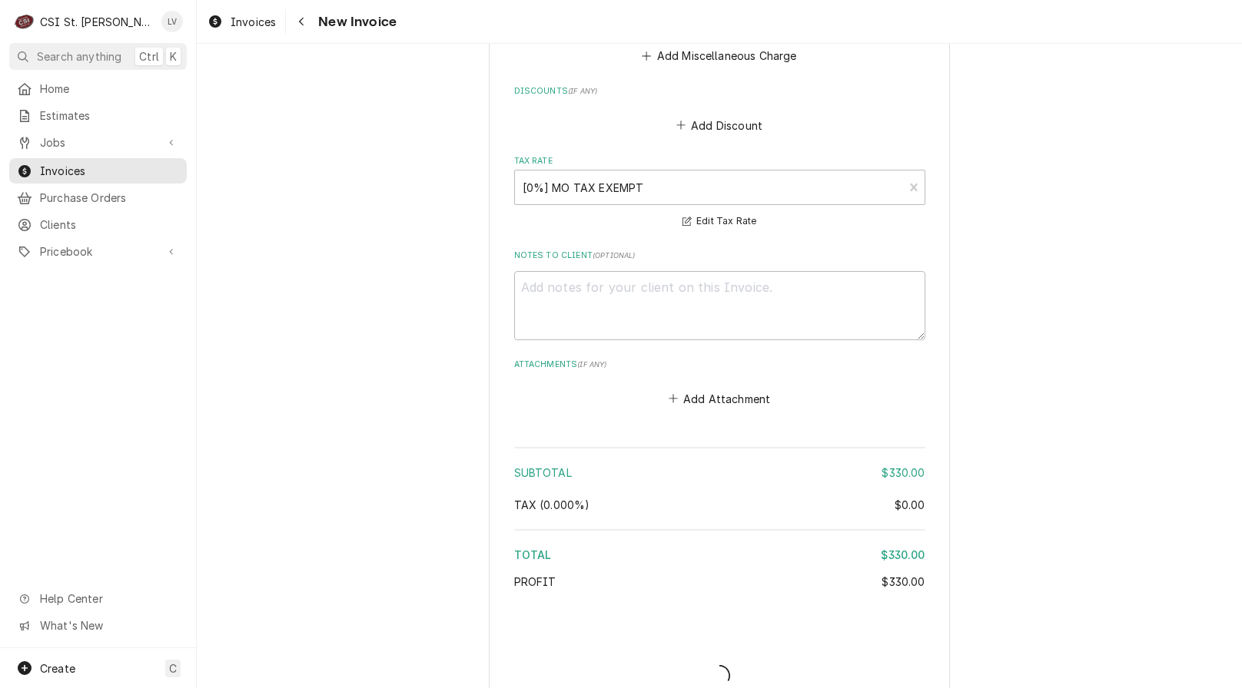
type textarea "x"
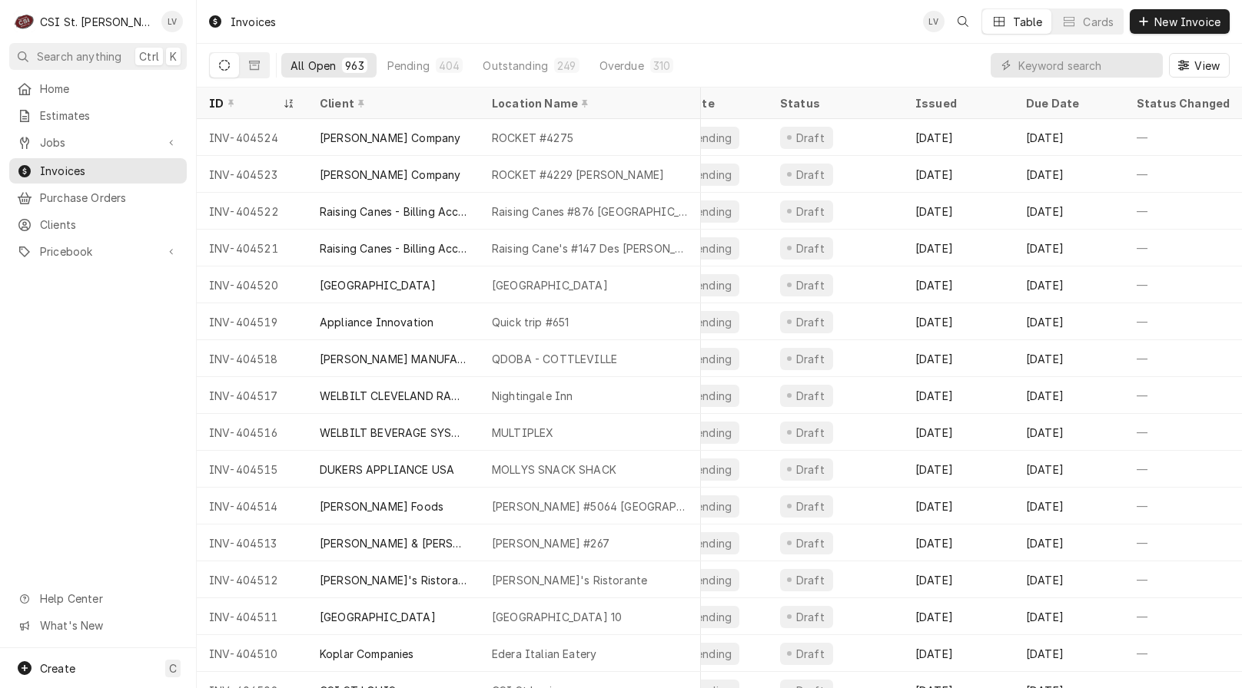
scroll to position [0, 651]
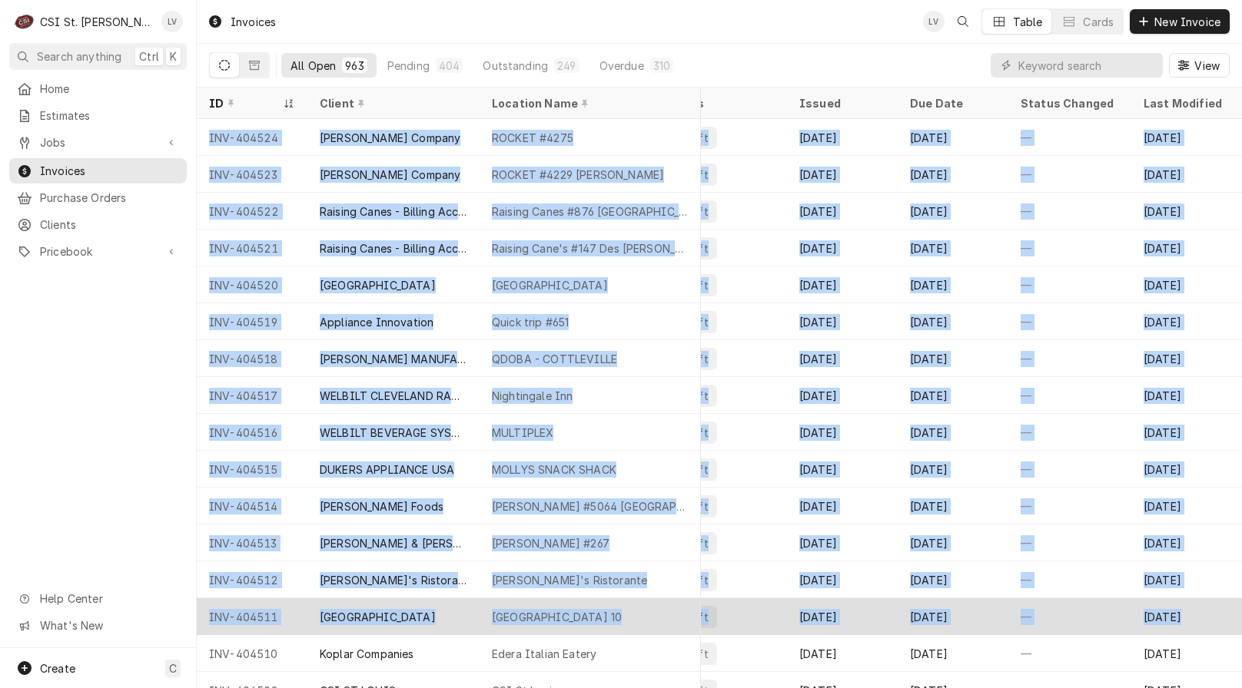
drag, startPoint x: 203, startPoint y: 134, endPoint x: 1212, endPoint y: 614, distance: 1116.9
click at [602, 614] on tbody "INV-404524 [PERSON_NAME] Company ROCKET #4275 [STREET_ADDRESS][PERSON_NAME] Job…" at bounding box center [79, 403] width 1045 height 569
copy tbody "LOR-307020 Ipsumd Sitamet CONSEC #6449 157 A Elitsedd Eiu, Temp Incid, UT 45593…"
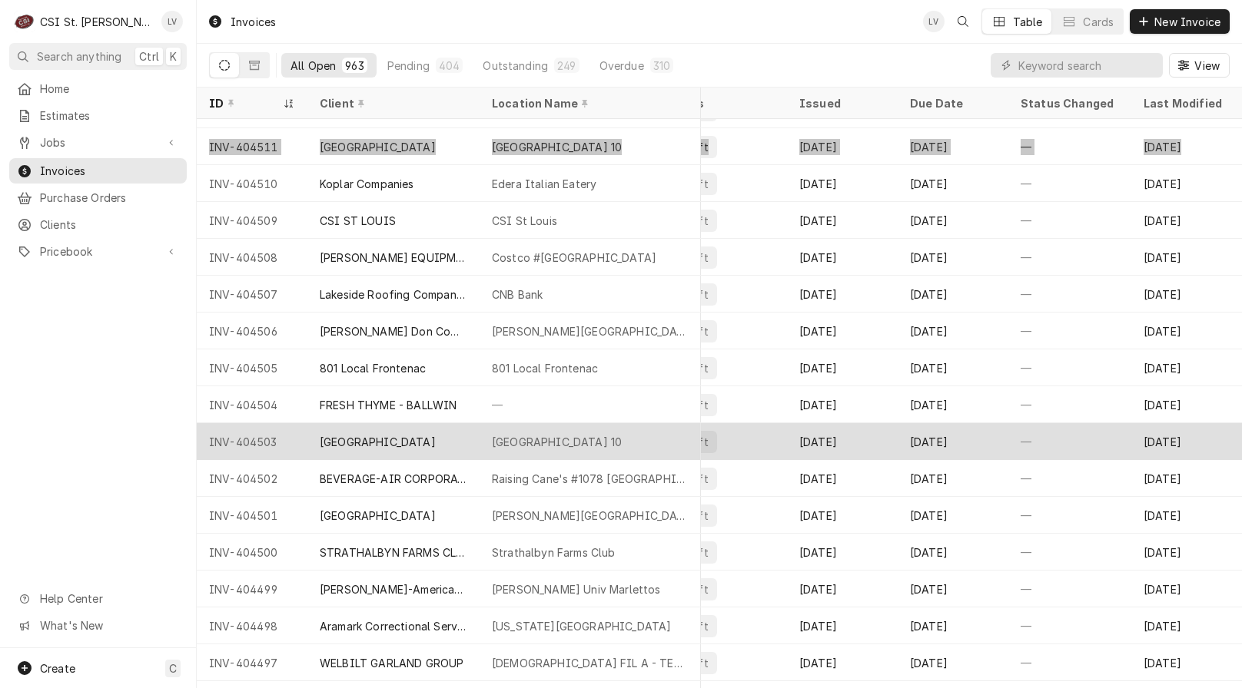
scroll to position [445, 651]
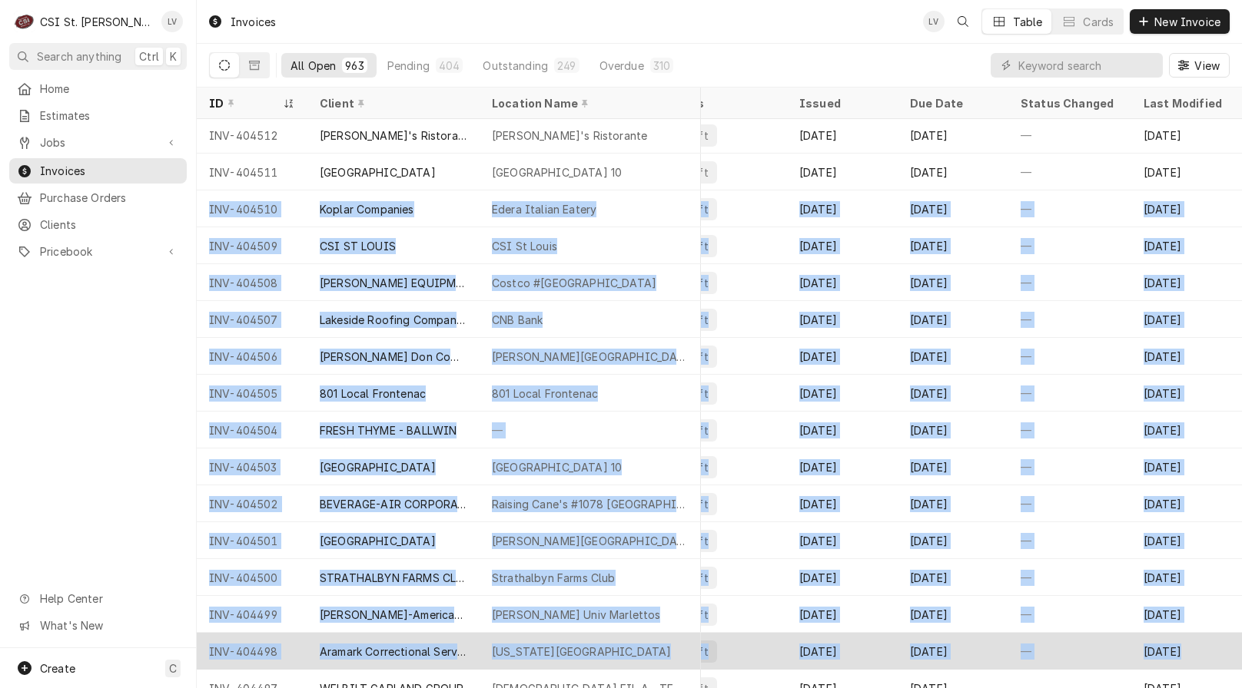
drag, startPoint x: 206, startPoint y: 207, endPoint x: 1218, endPoint y: 662, distance: 1109.4
copy tbody "LOR-482398 Ipsumd Sitametco Adipi Elitsed Doeius 34 Temporin Utlab, Et Dolor, M…"
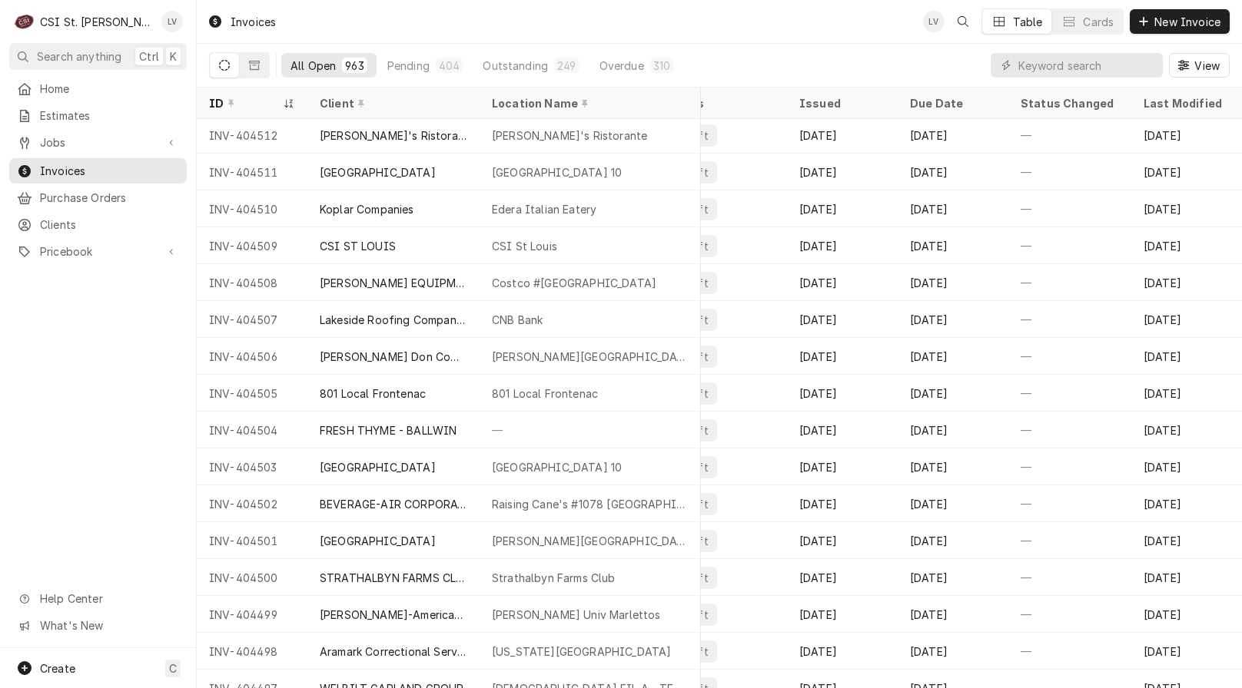
click at [81, 479] on div "Home Estimates Jobs Jobs Job Series Invoices Purchase Orders Clients Pricebook …" at bounding box center [98, 362] width 196 height 572
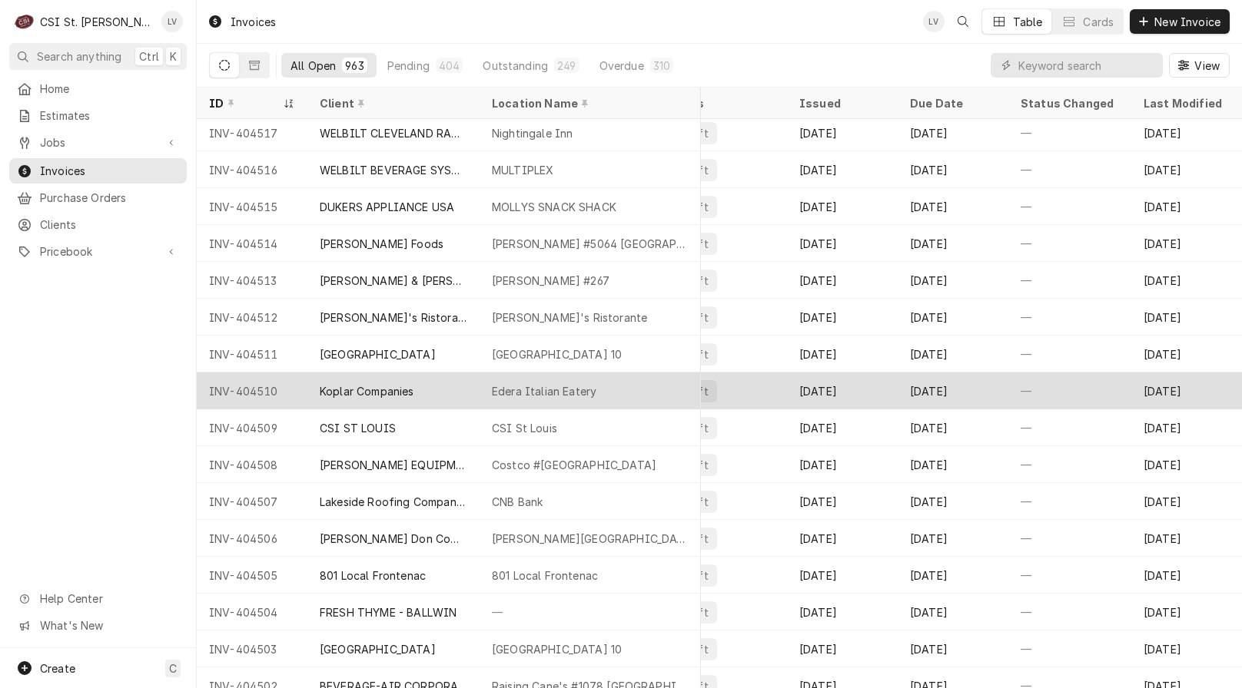
scroll to position [288, 651]
